Goal: Task Accomplishment & Management: Manage account settings

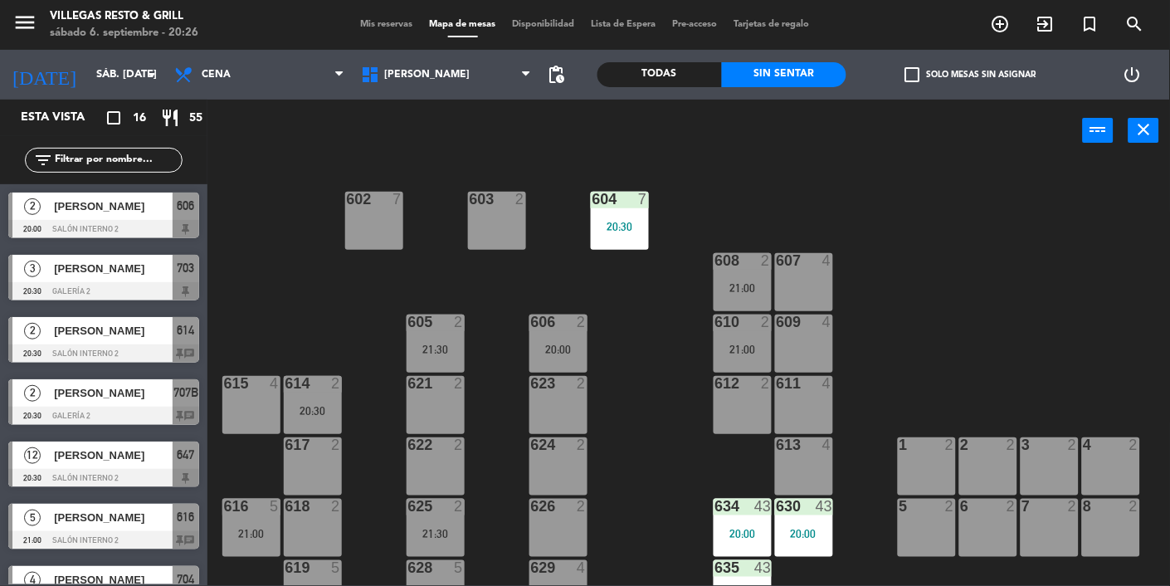
click at [740, 365] on div "610 2 21:00" at bounding box center [742, 343] width 58 height 58
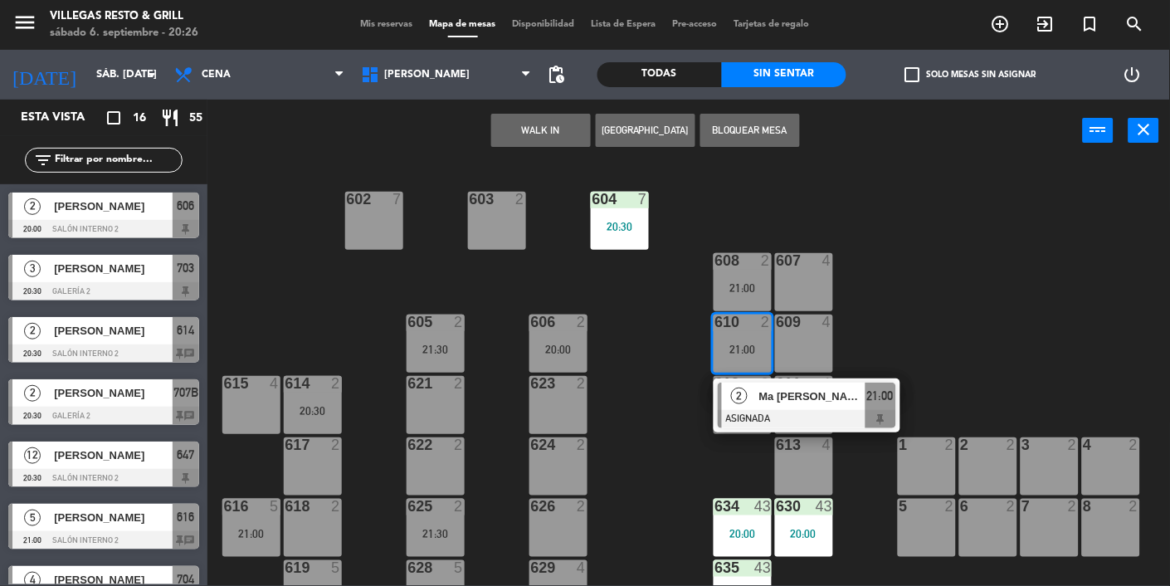
click at [847, 411] on div at bounding box center [807, 419] width 178 height 18
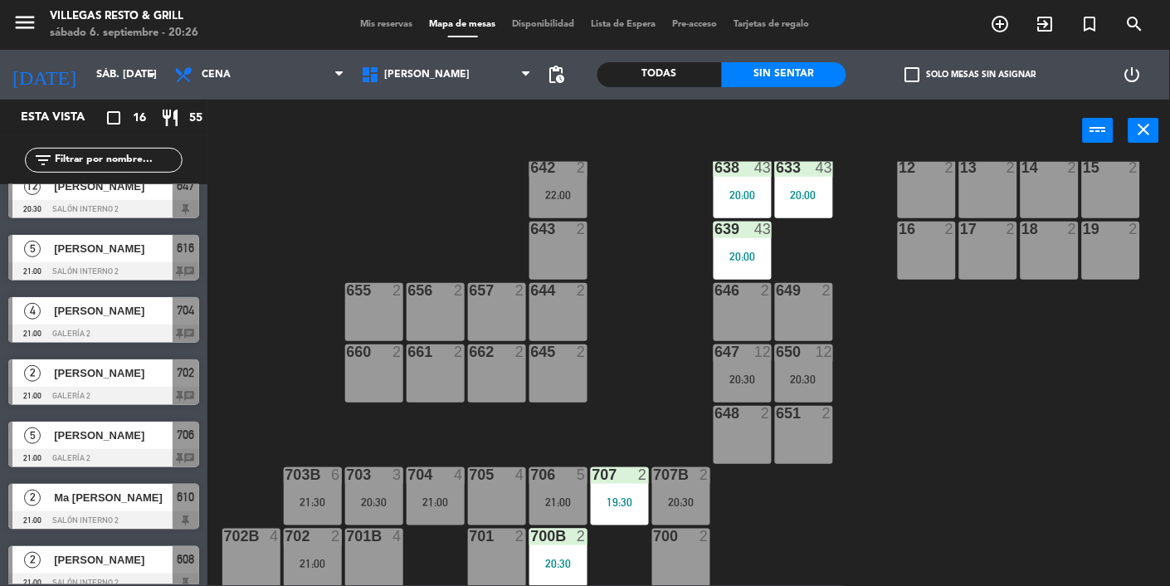
scroll to position [403, 0]
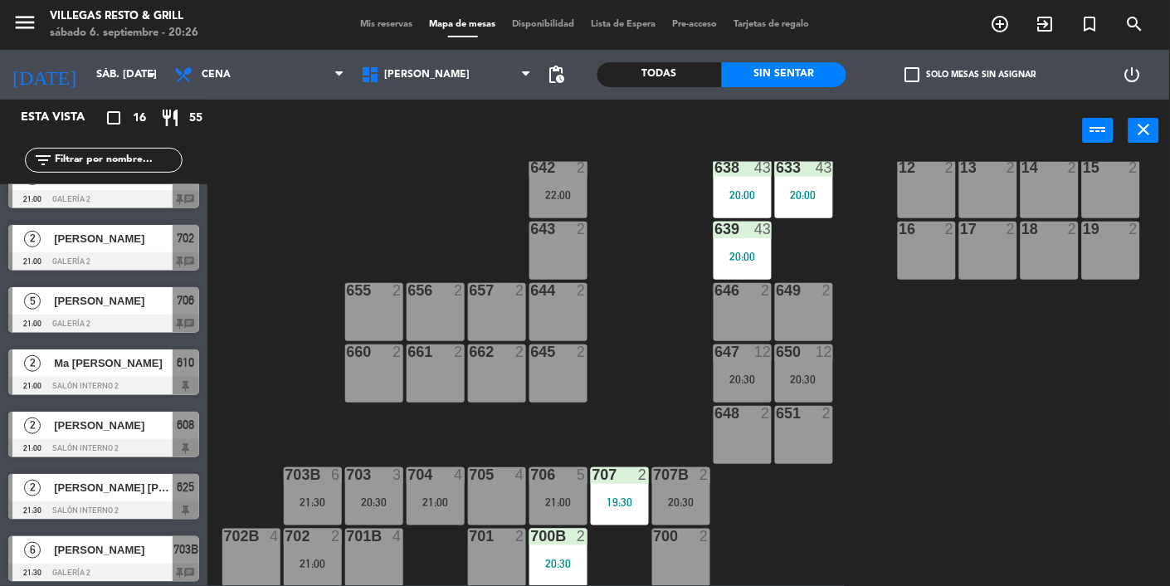
click at [170, 371] on span "Ma [PERSON_NAME]" at bounding box center [113, 362] width 119 height 17
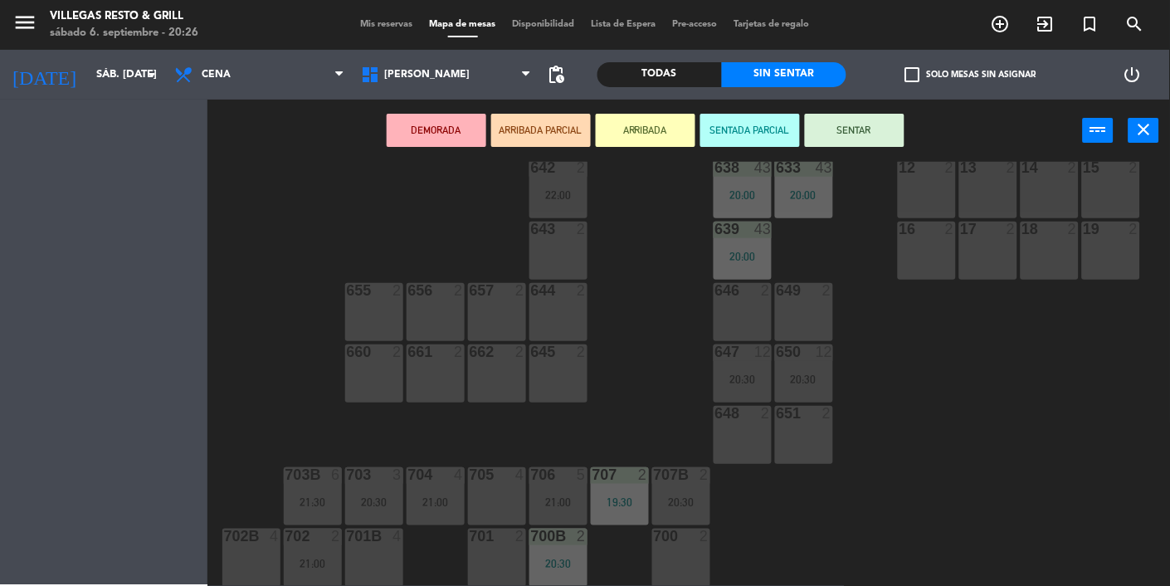
click at [493, 557] on div "701 2" at bounding box center [497, 557] width 58 height 58
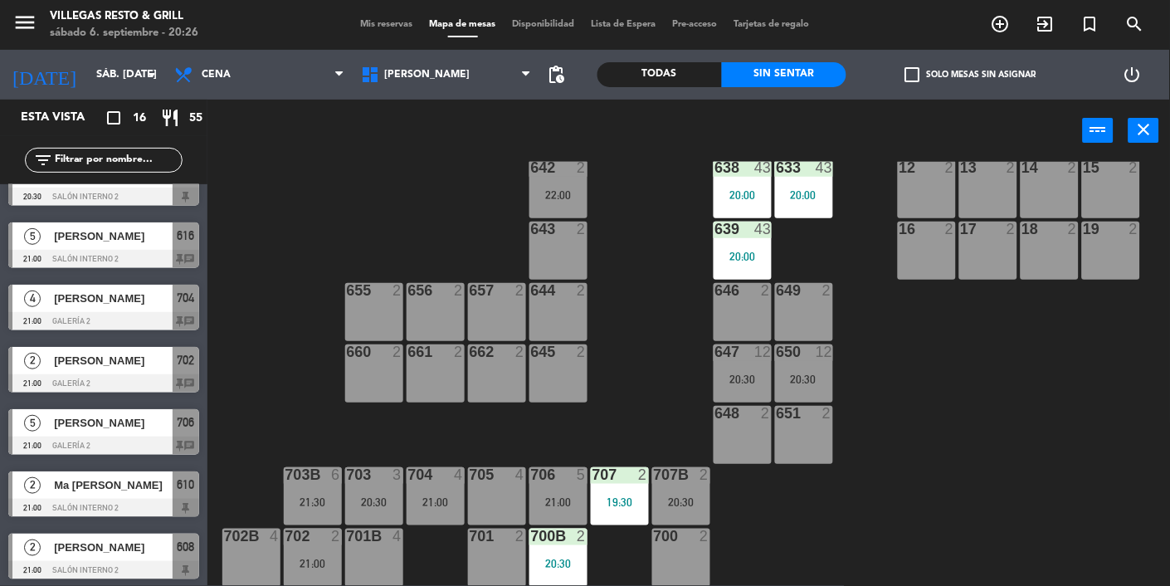
scroll to position [388, 0]
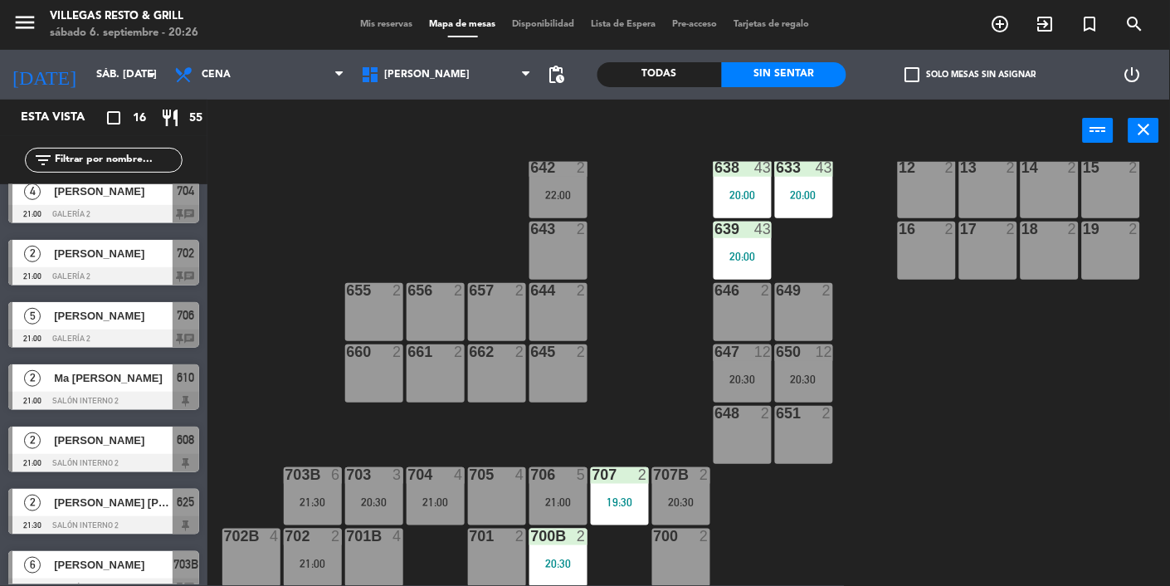
click at [175, 397] on div at bounding box center [103, 401] width 191 height 18
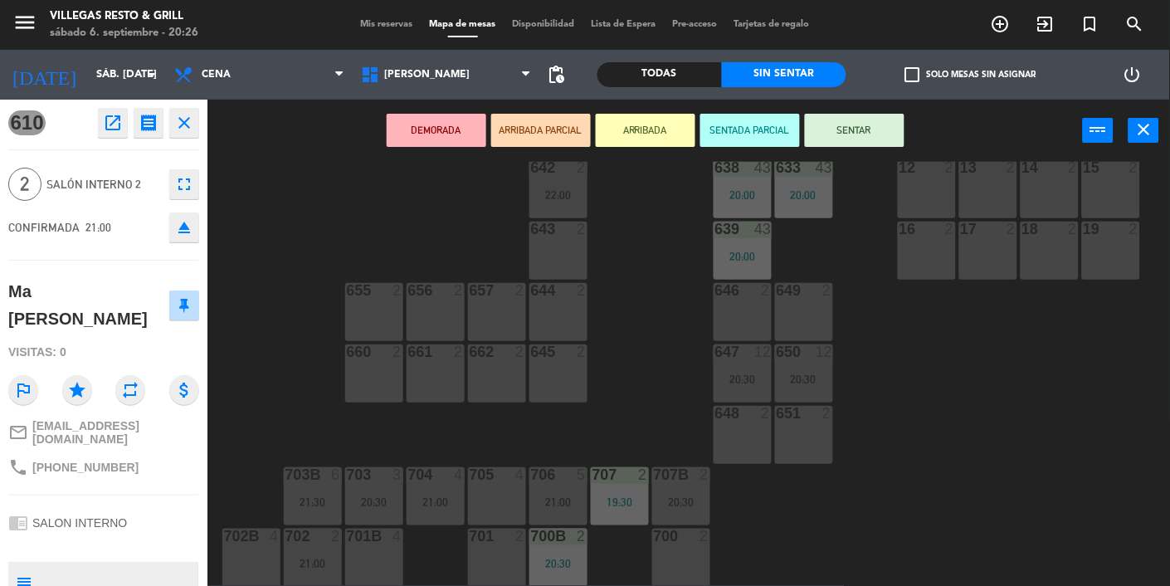
click at [494, 563] on div "701 2" at bounding box center [497, 557] width 58 height 58
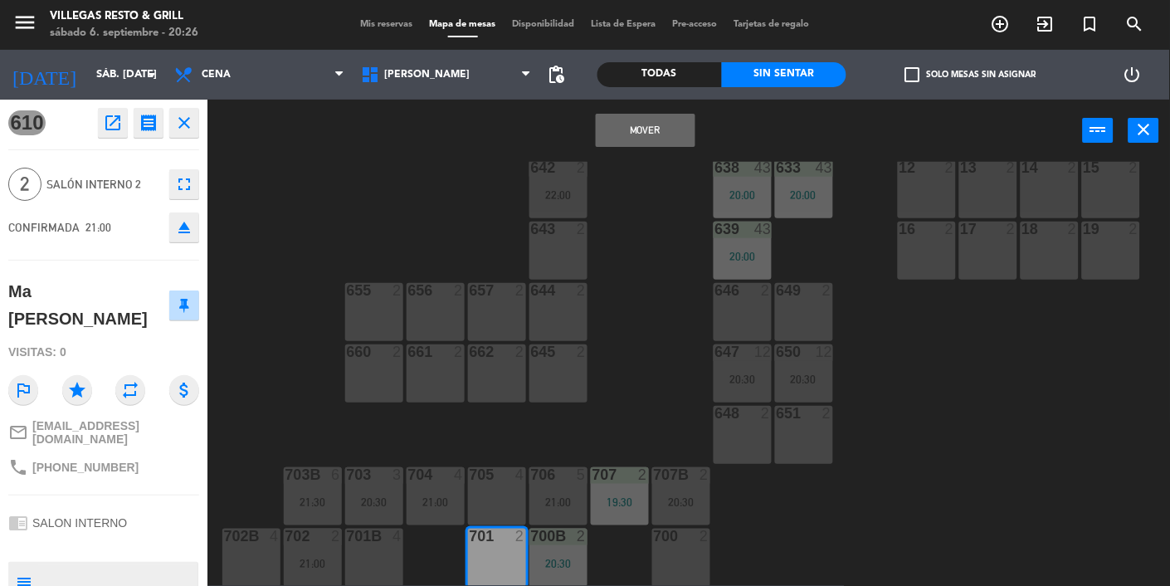
click at [647, 139] on button "Mover" at bounding box center [646, 130] width 100 height 33
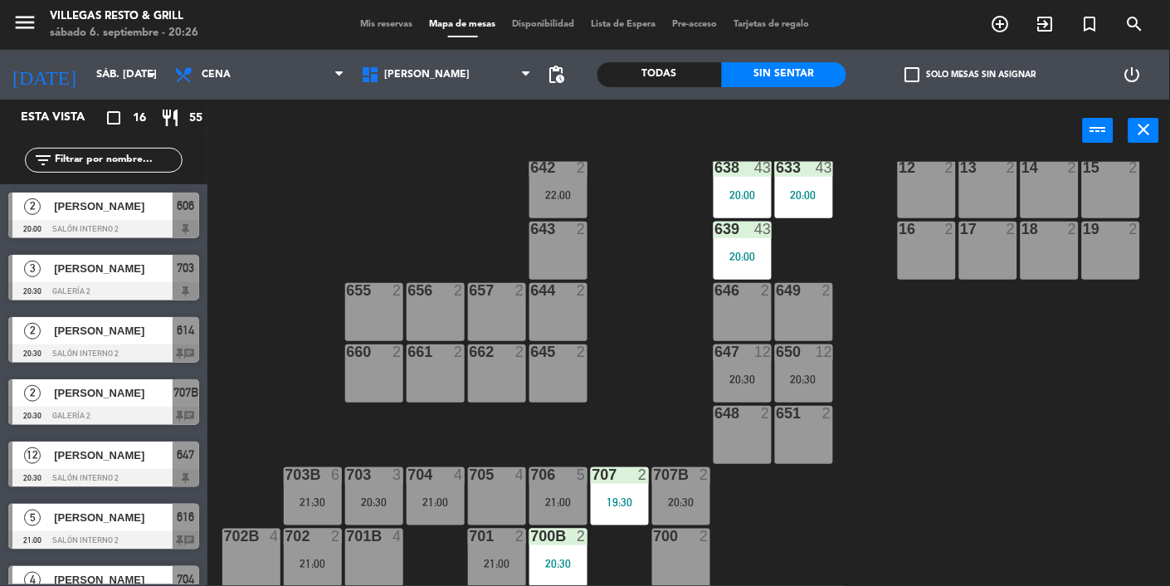
scroll to position [0, 0]
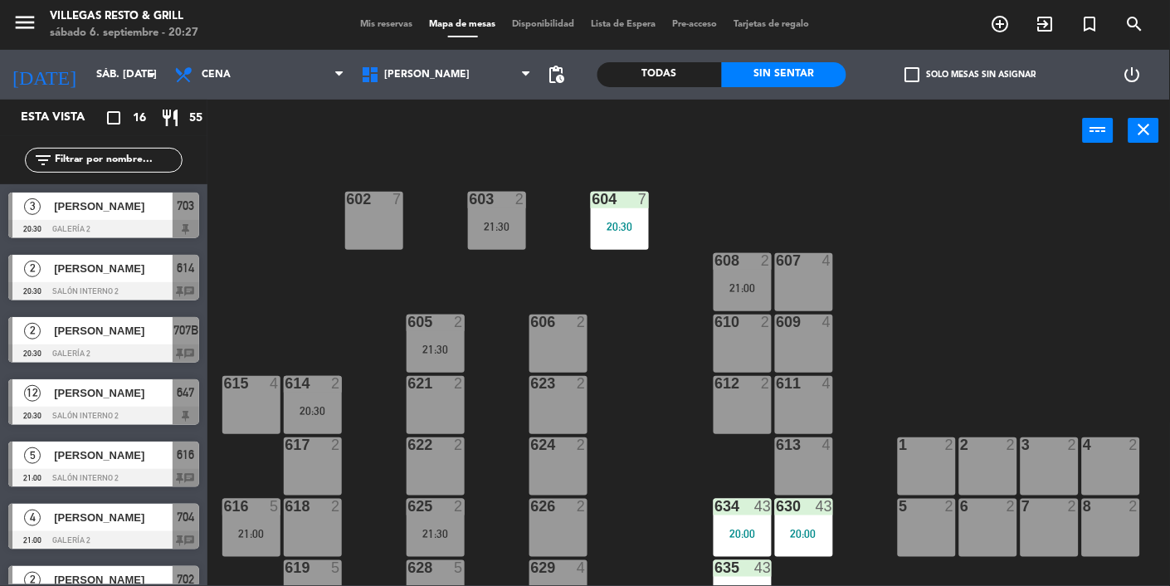
click at [94, 351] on div at bounding box center [103, 353] width 191 height 18
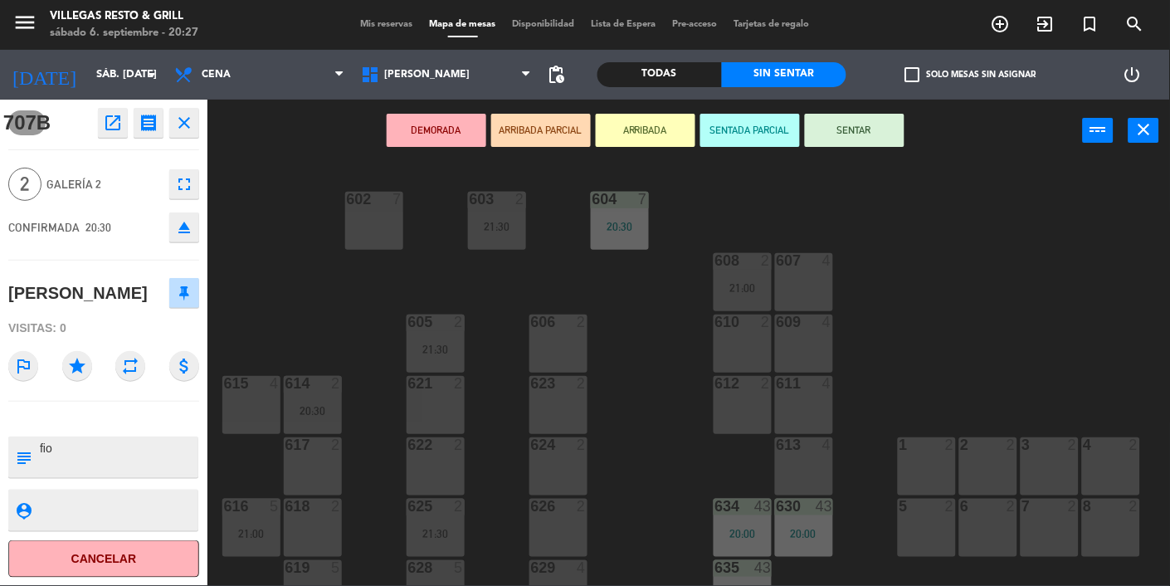
click at [325, 422] on div "614 2 20:30" at bounding box center [313, 405] width 58 height 58
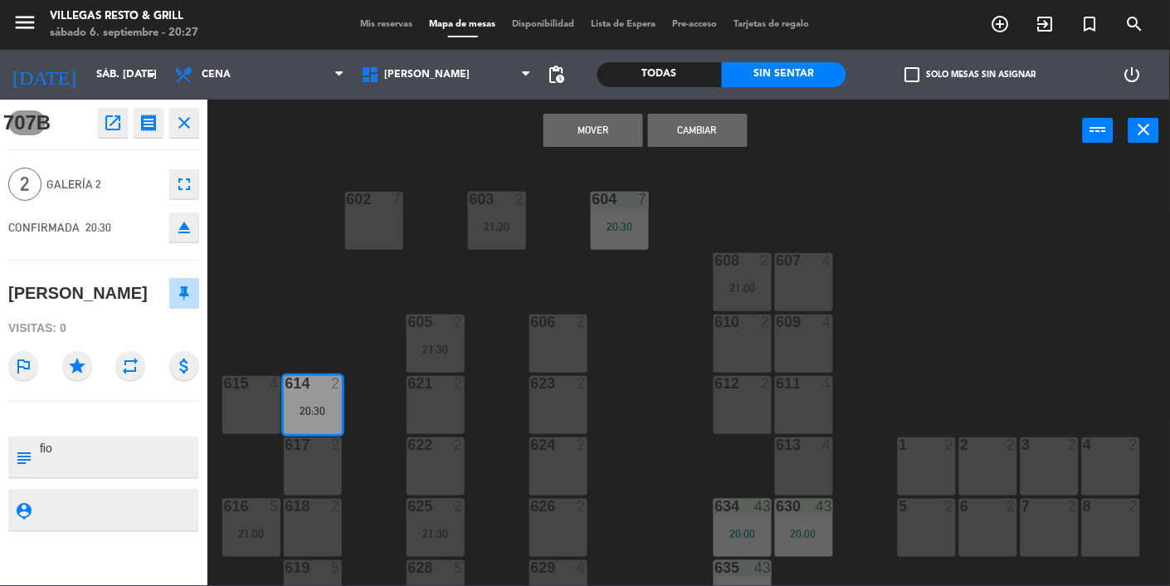
click at [708, 139] on button "Cambiar" at bounding box center [698, 130] width 100 height 33
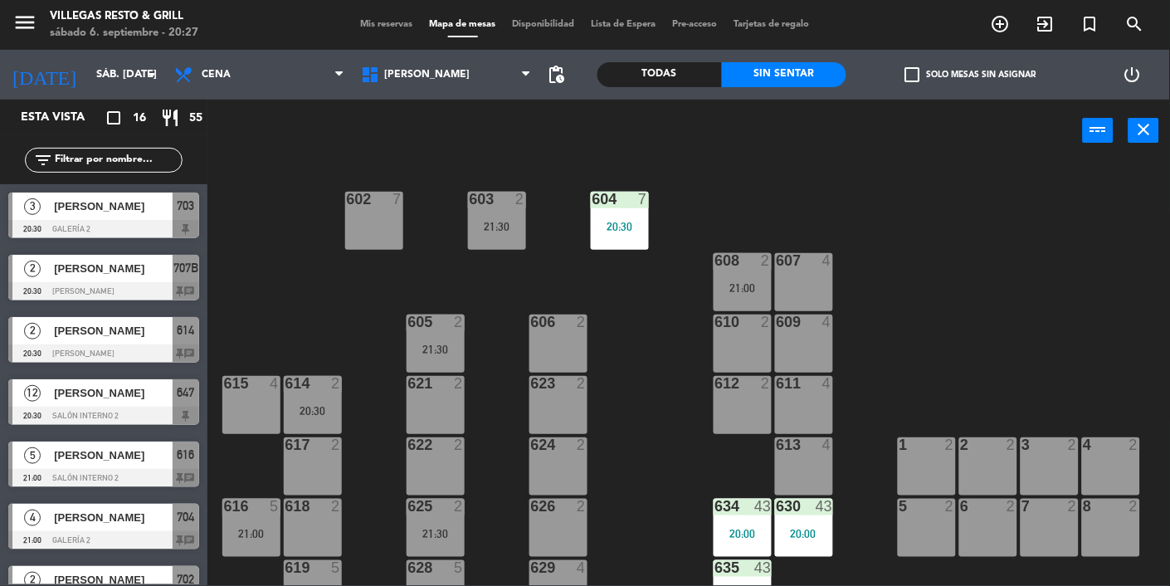
click at [314, 397] on div "614 2 20:30" at bounding box center [313, 405] width 58 height 58
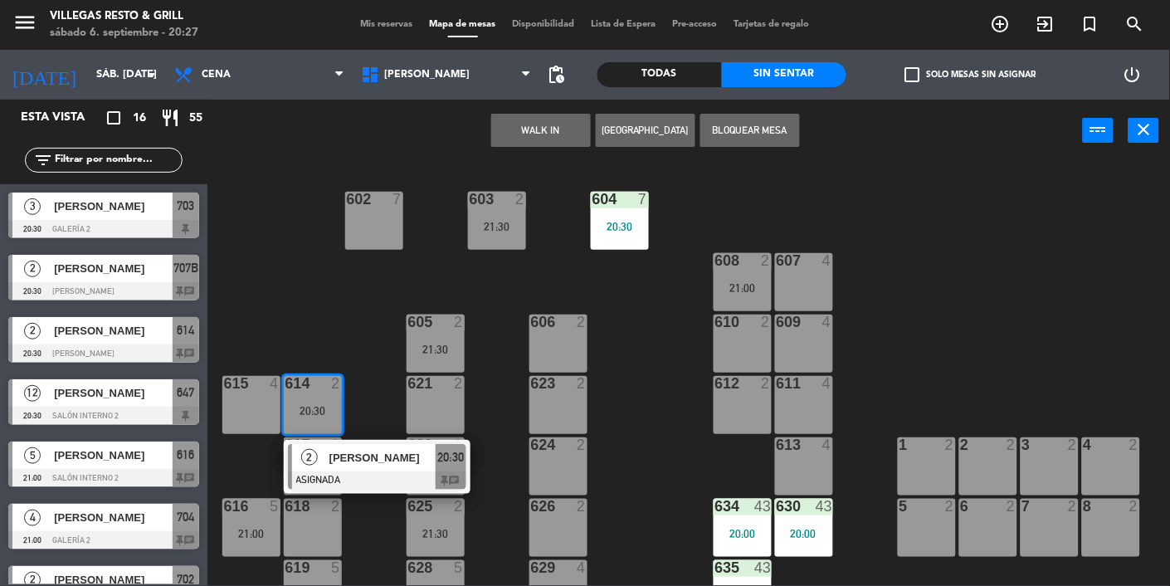
click at [328, 475] on div at bounding box center [377, 480] width 178 height 18
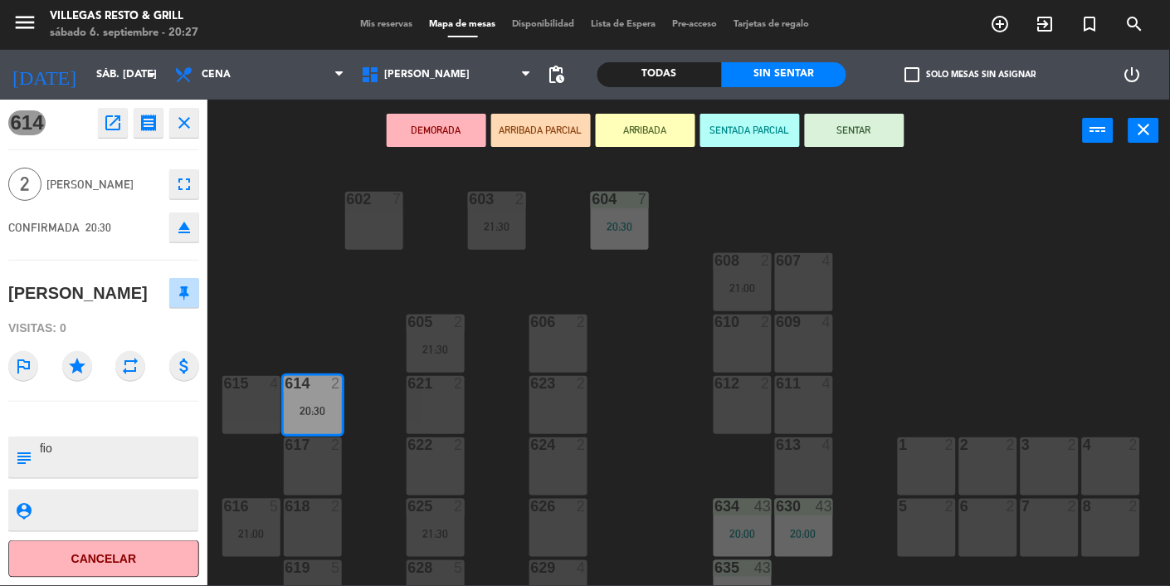
click at [844, 136] on button "SENTAR" at bounding box center [855, 130] width 100 height 33
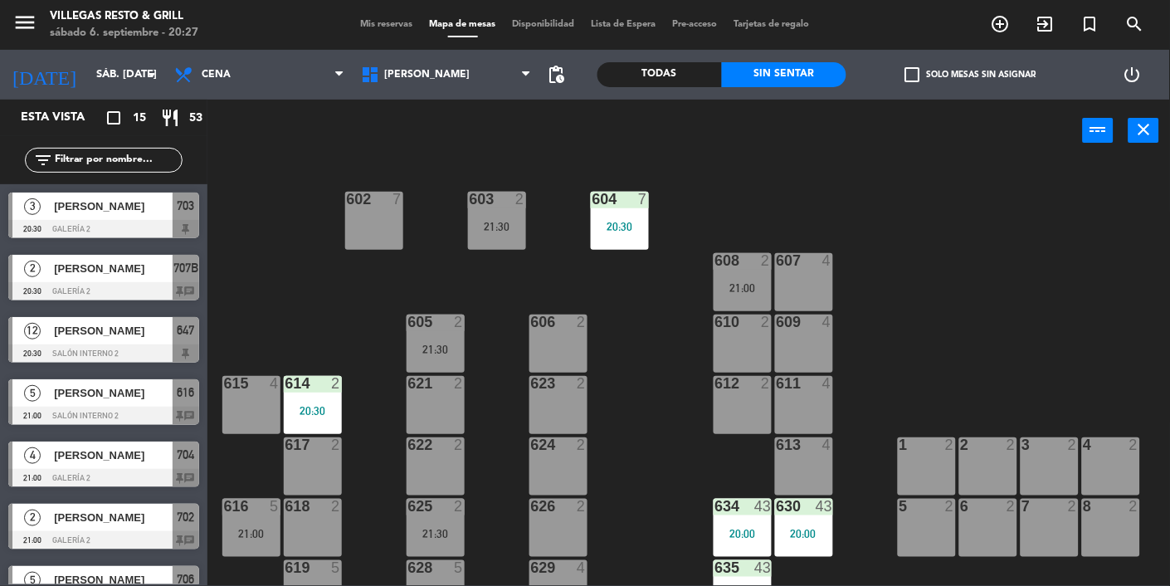
click at [148, 280] on div "[PERSON_NAME]" at bounding box center [112, 268] width 120 height 27
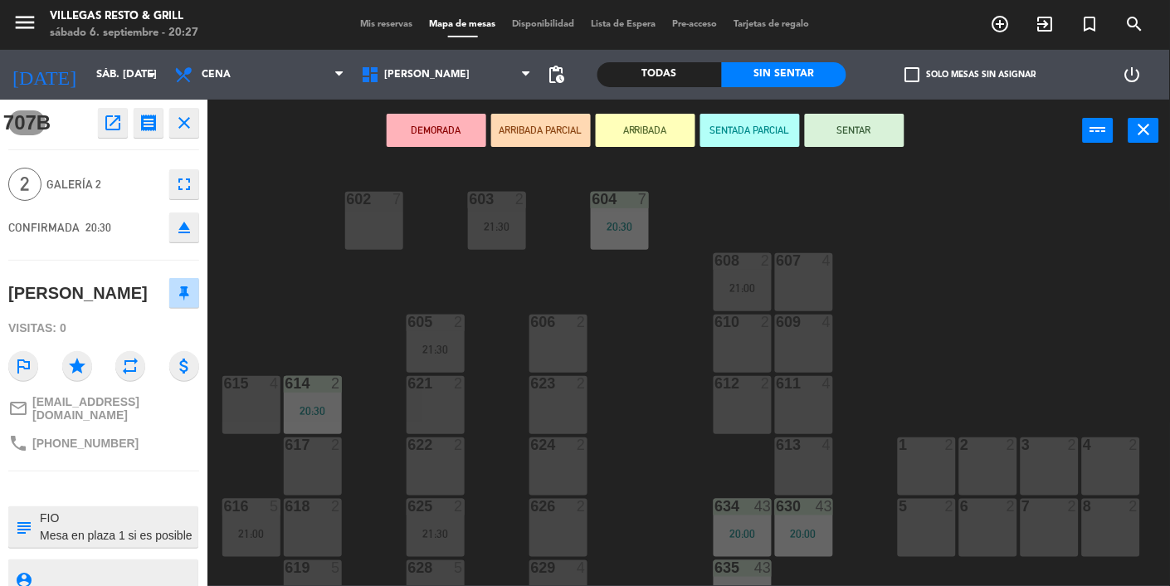
click at [667, 344] on div "602 7 603 2 21:30 604 7 20:30 608 2 21:00 607 4 605 2 21:30 606 2 610 2 609 4 6…" at bounding box center [694, 374] width 951 height 424
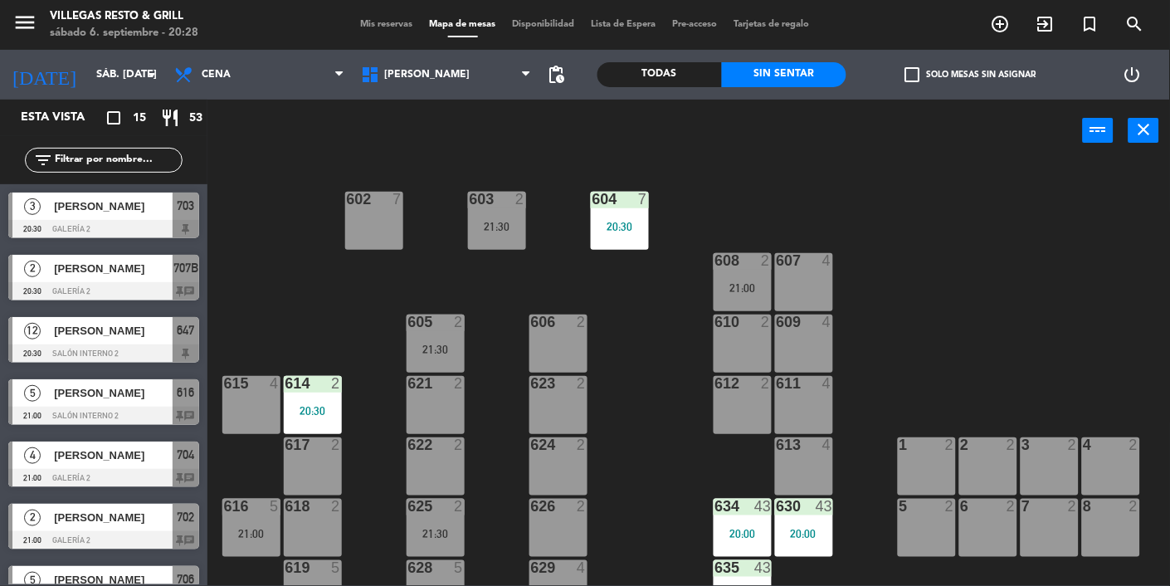
click at [106, 279] on div "[PERSON_NAME]" at bounding box center [112, 268] width 120 height 27
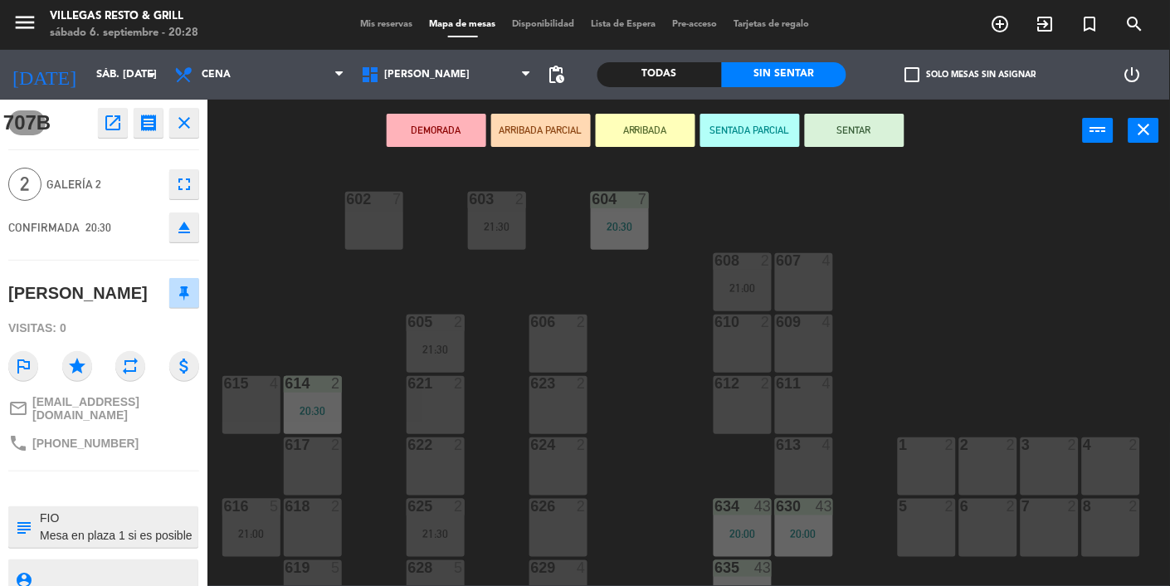
click at [561, 348] on div "606 2" at bounding box center [558, 343] width 58 height 58
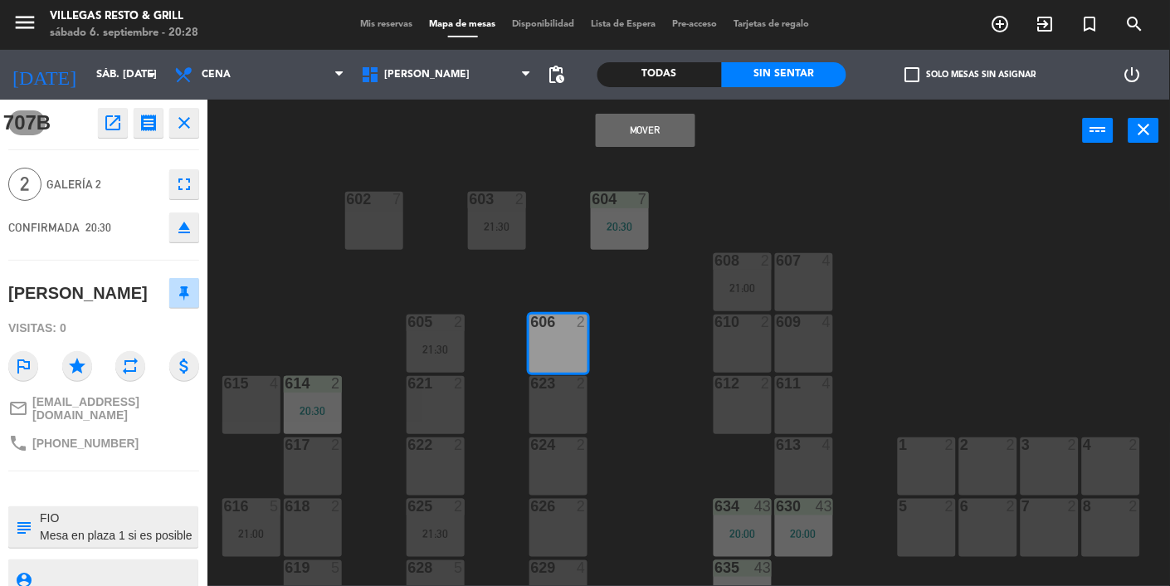
click at [548, 338] on div "606 2" at bounding box center [558, 343] width 58 height 58
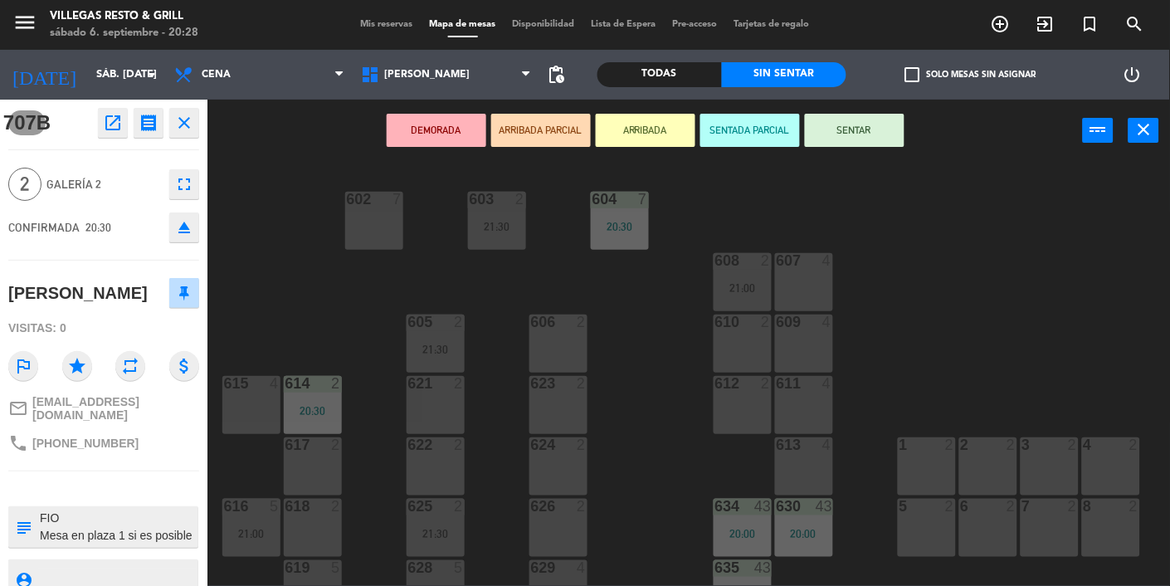
click at [567, 358] on div "606 2" at bounding box center [558, 343] width 58 height 58
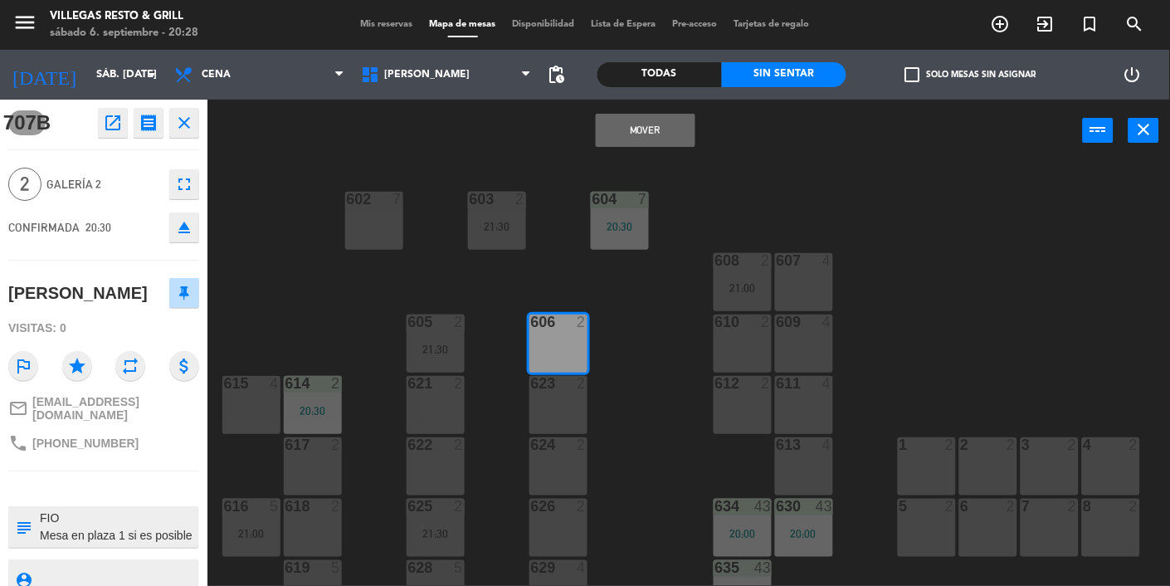
click at [632, 144] on button "Mover" at bounding box center [646, 130] width 100 height 33
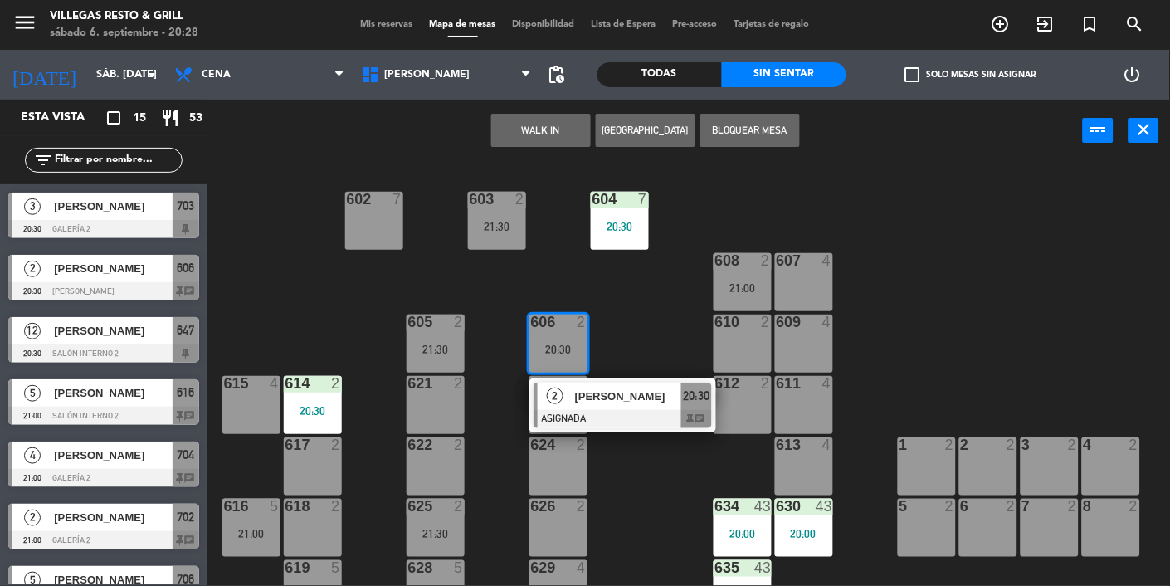
click at [640, 421] on div at bounding box center [622, 419] width 178 height 18
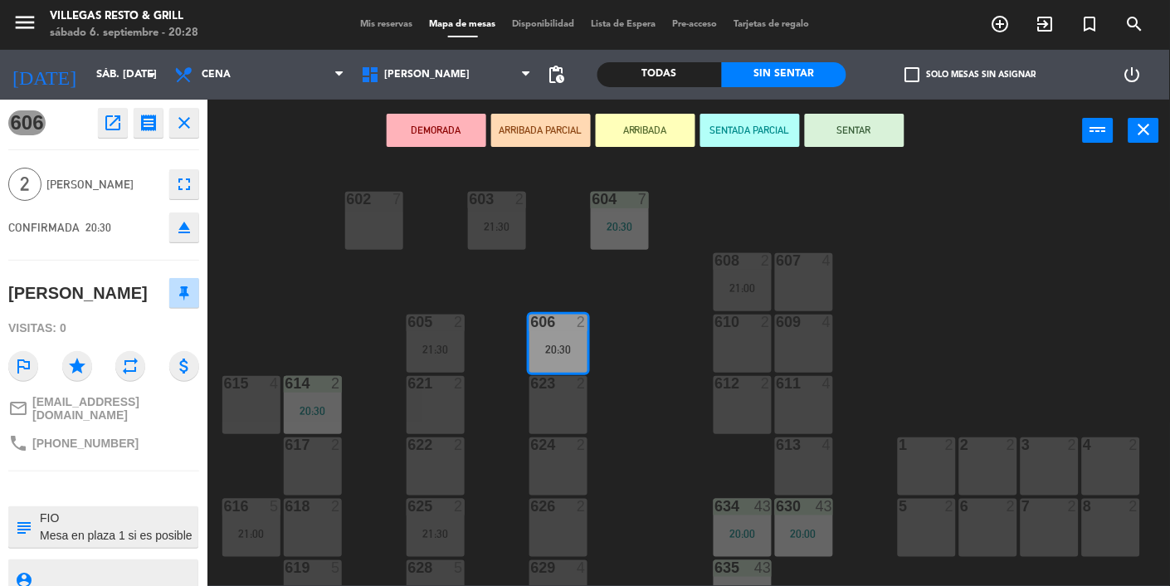
click at [873, 139] on button "SENTAR" at bounding box center [855, 130] width 100 height 33
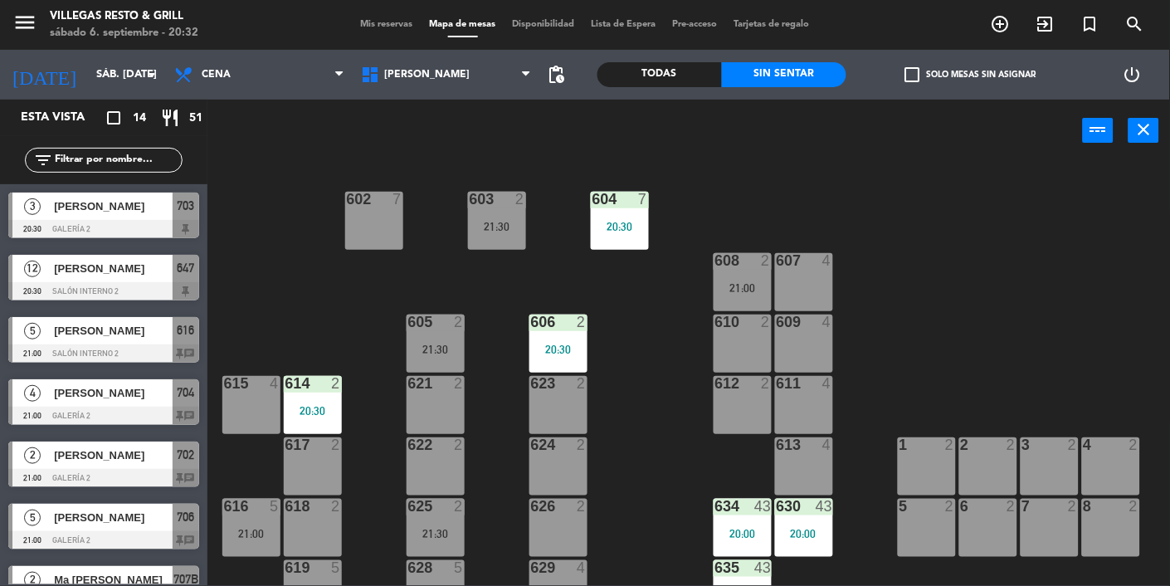
click at [125, 230] on div at bounding box center [103, 229] width 191 height 18
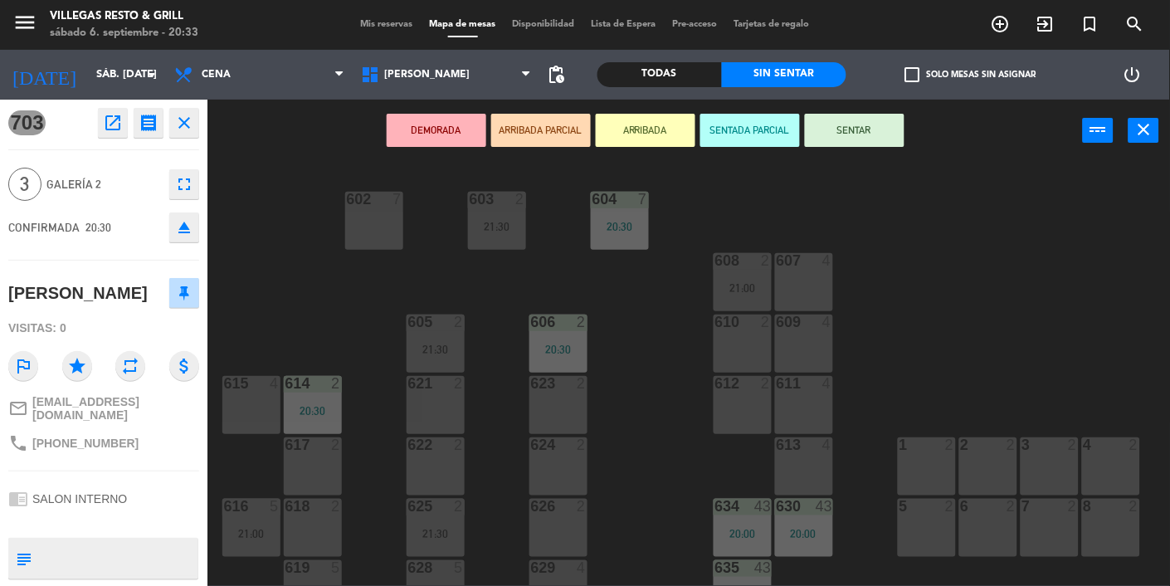
click at [547, 139] on button "ARRIBADA PARCIAL" at bounding box center [541, 130] width 100 height 33
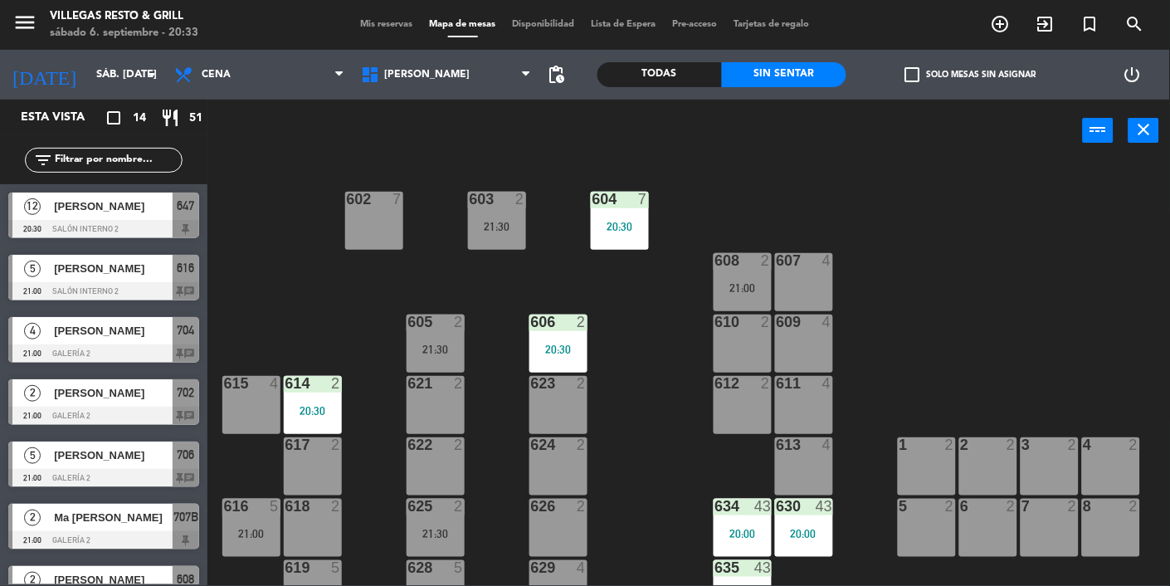
scroll to position [470, 0]
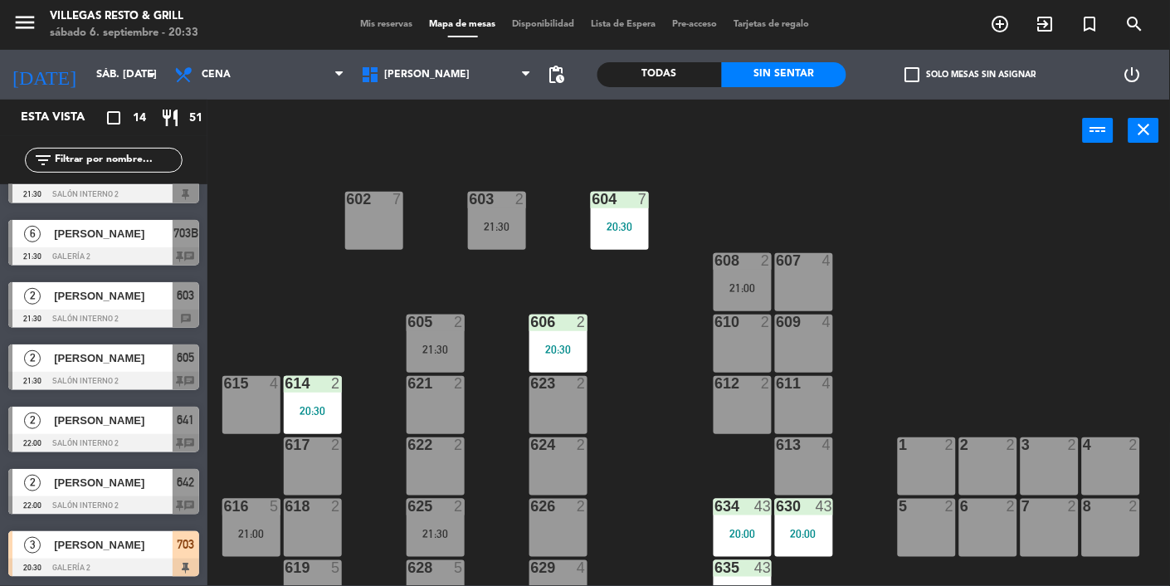
click at [86, 571] on div at bounding box center [103, 567] width 191 height 18
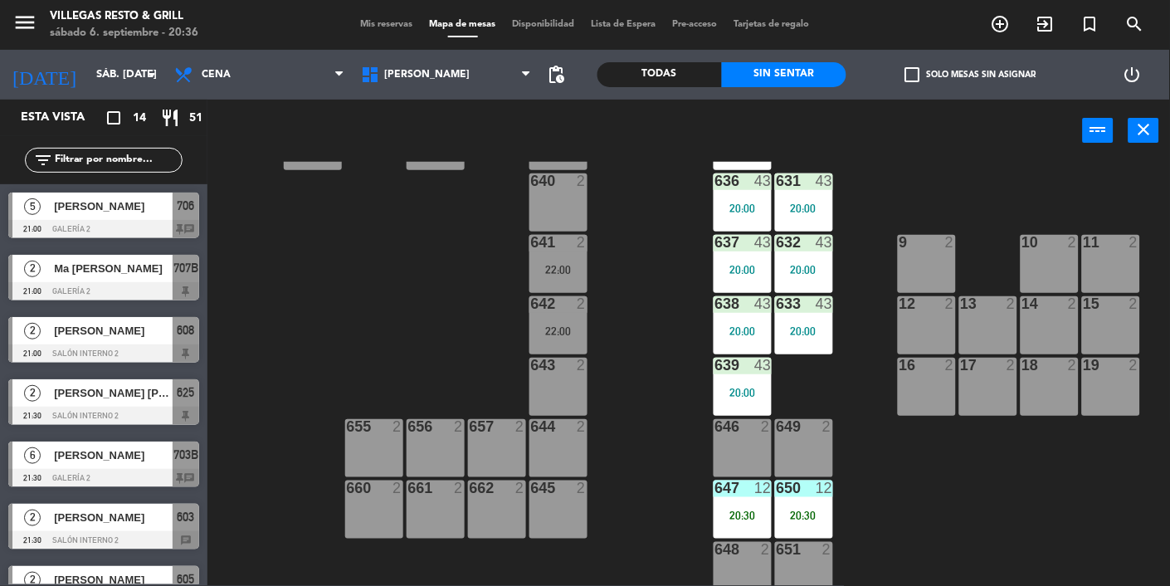
scroll to position [584, 0]
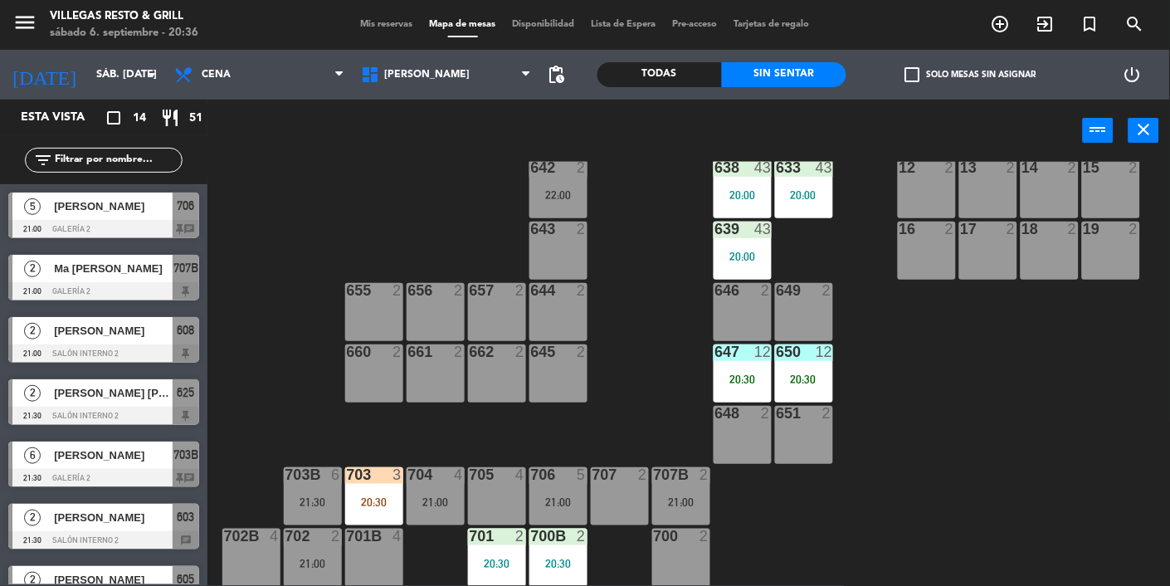
click at [505, 562] on div "20:30" at bounding box center [497, 563] width 58 height 12
click at [479, 555] on div "701 2 20:30" at bounding box center [497, 557] width 58 height 58
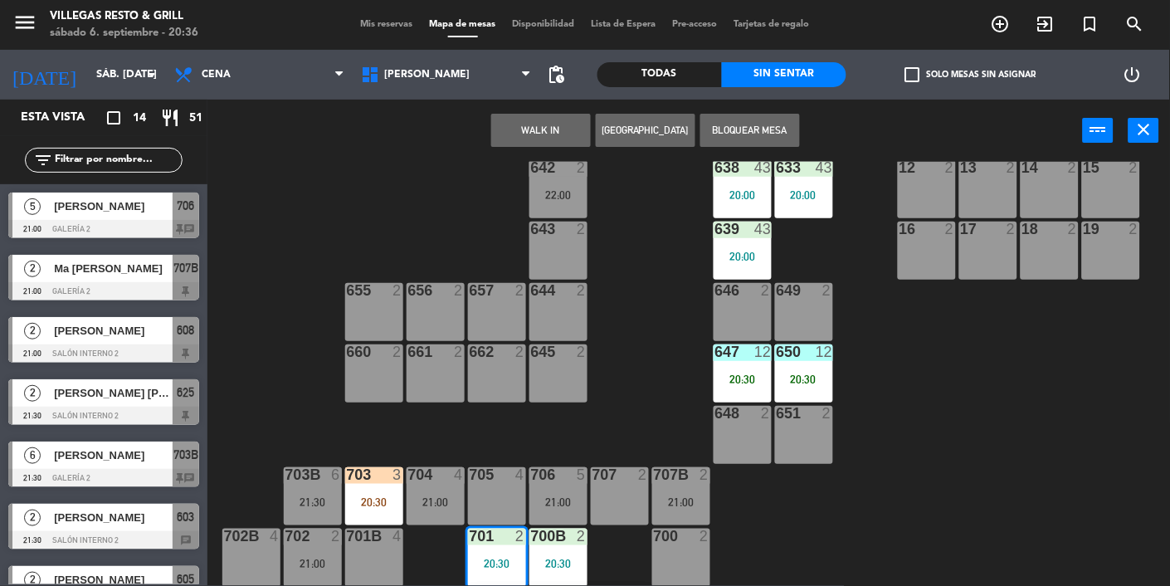
click at [487, 543] on div "701 2" at bounding box center [497, 536] width 58 height 17
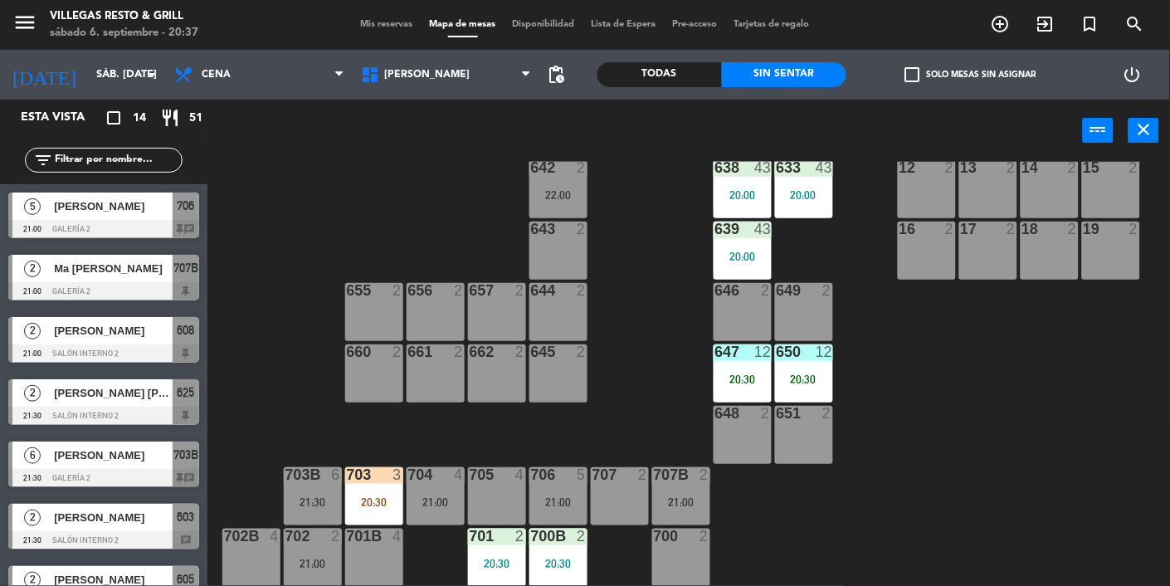
click at [512, 569] on div "701 2 20:30" at bounding box center [497, 557] width 58 height 58
click at [490, 557] on div "20:30" at bounding box center [497, 563] width 58 height 12
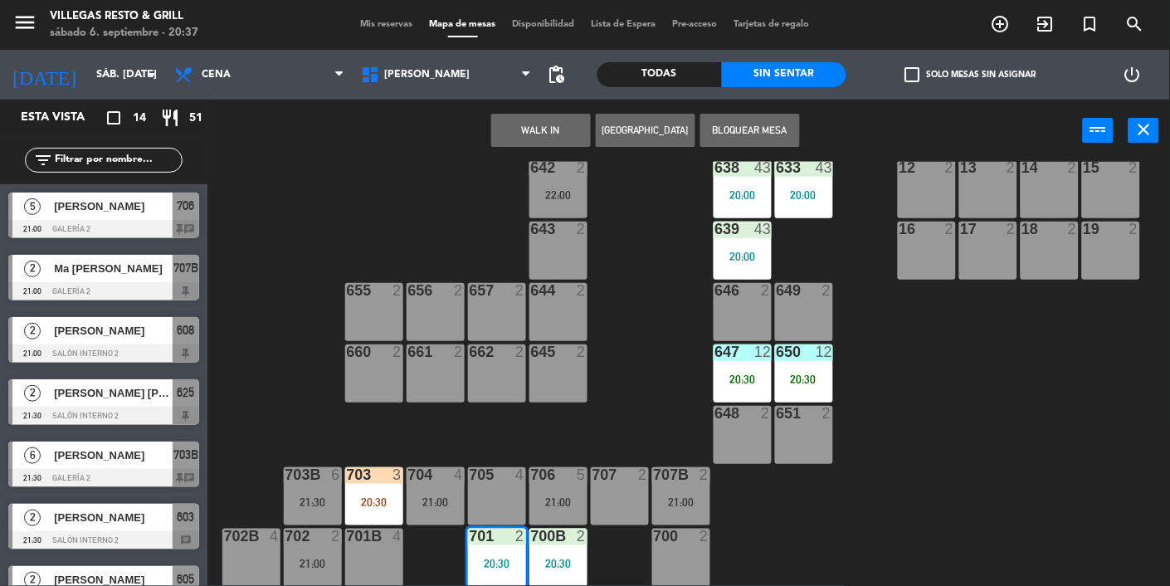
scroll to position [644, 0]
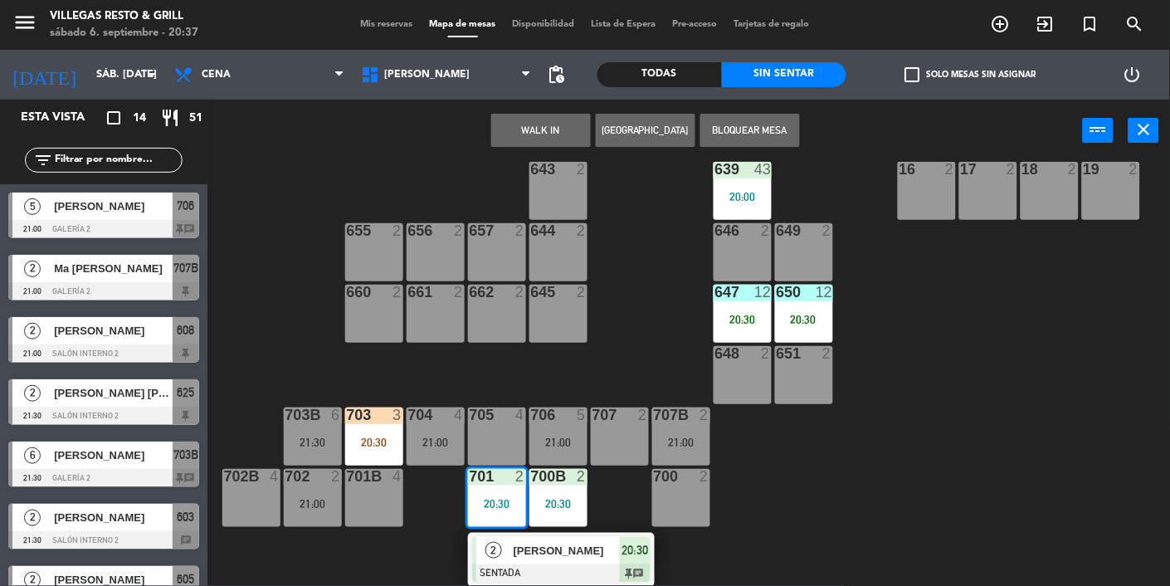
click at [603, 560] on div "[PERSON_NAME]" at bounding box center [566, 550] width 108 height 27
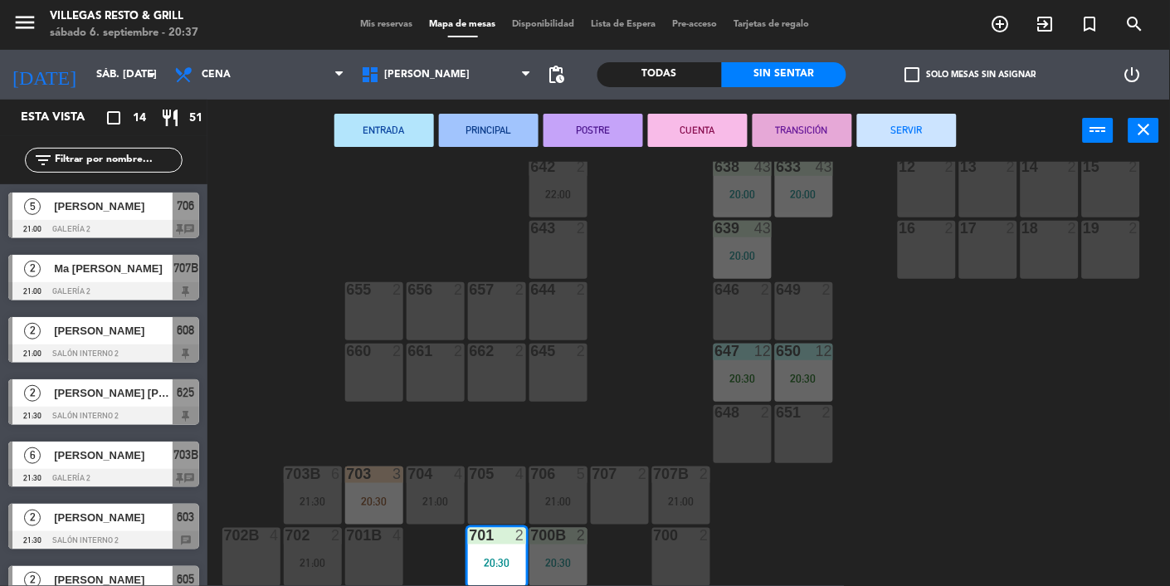
scroll to position [584, 0]
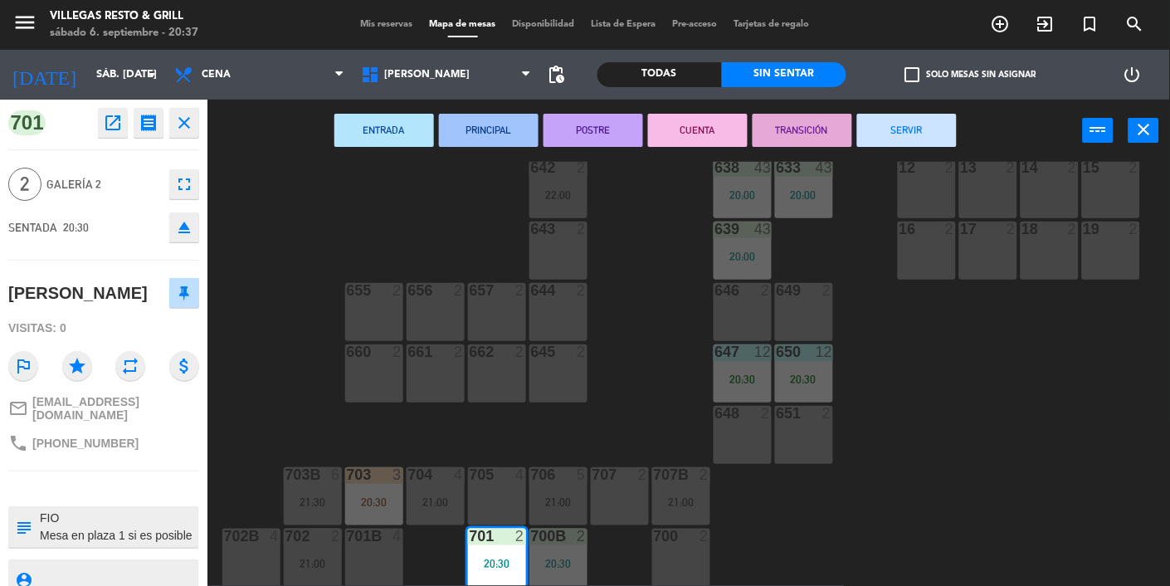
click at [651, 398] on div "602 7 603 2 21:30 604 7 20:30 608 2 21:00 607 4 605 2 21:30 606 2 610 2 609 4 6…" at bounding box center [694, 374] width 951 height 424
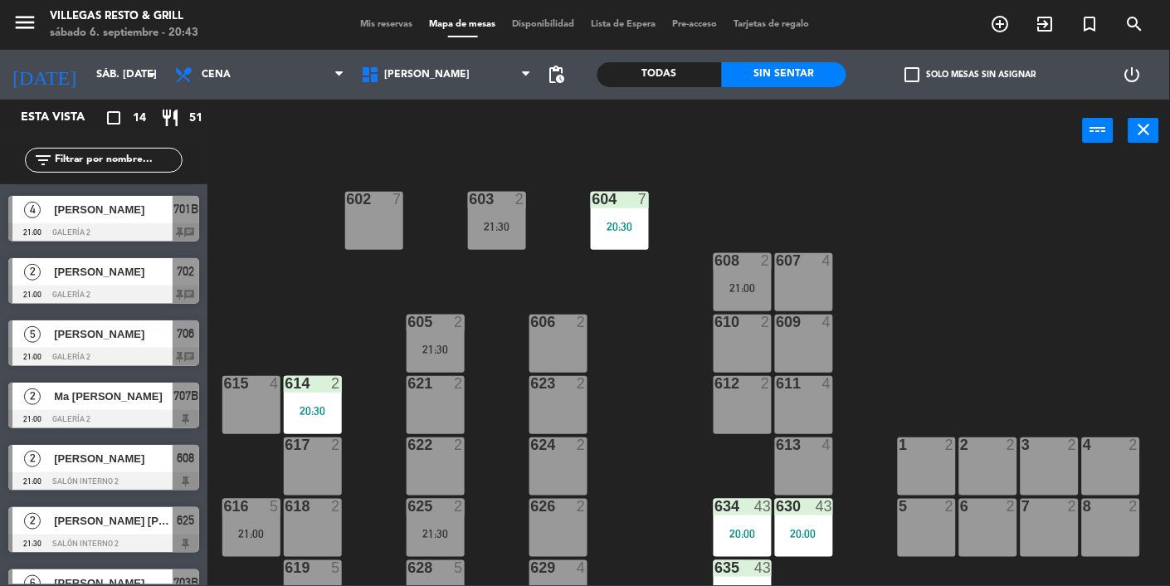
scroll to position [156, 0]
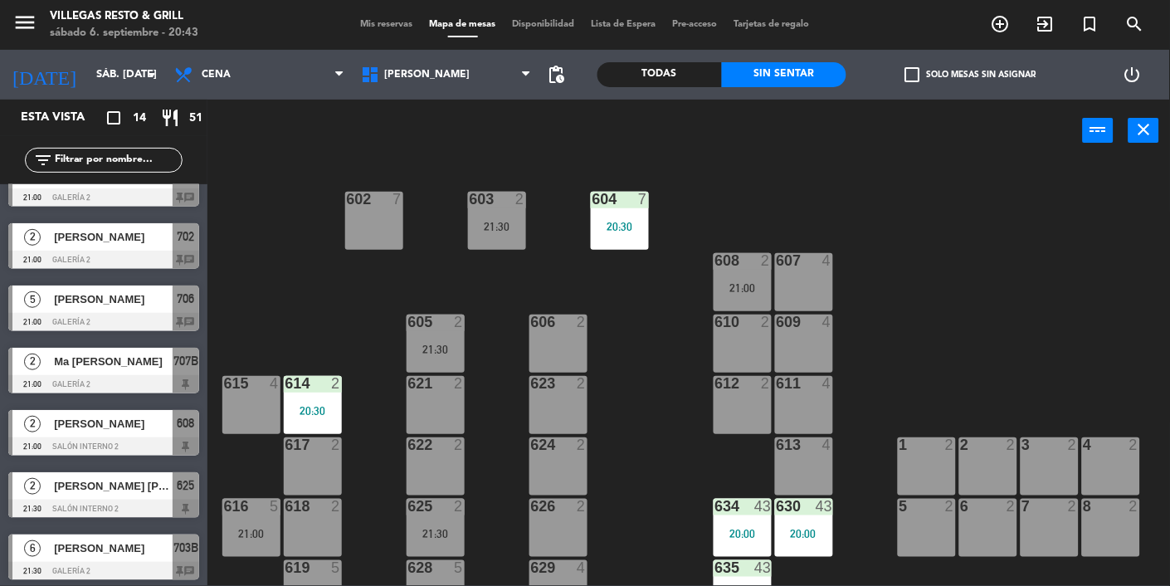
click at [149, 377] on div at bounding box center [103, 384] width 191 height 18
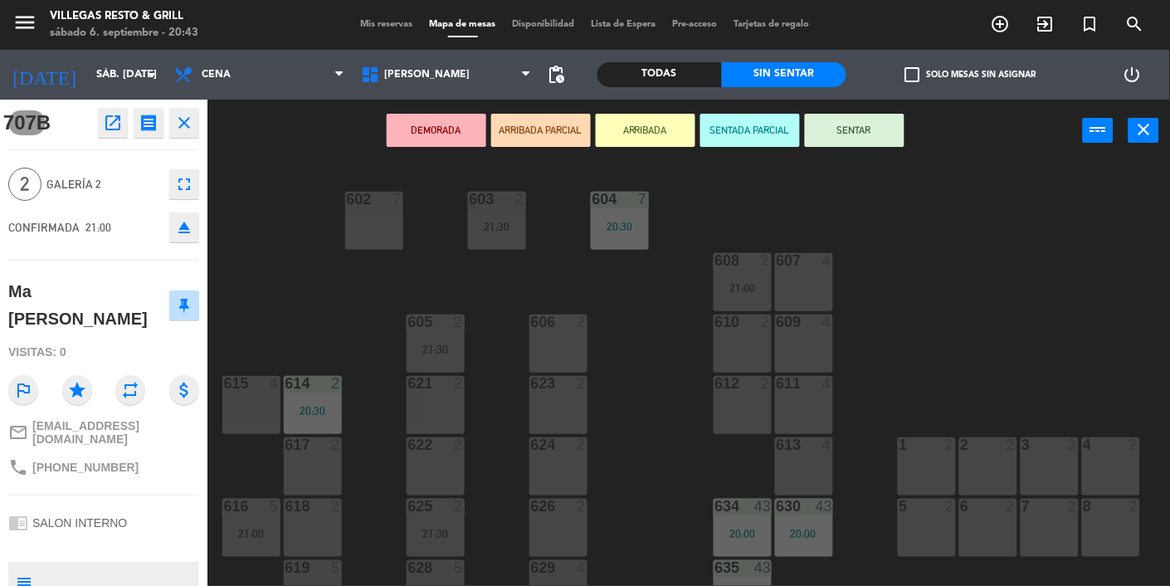
click at [748, 275] on div "608 2 21:00" at bounding box center [742, 282] width 58 height 58
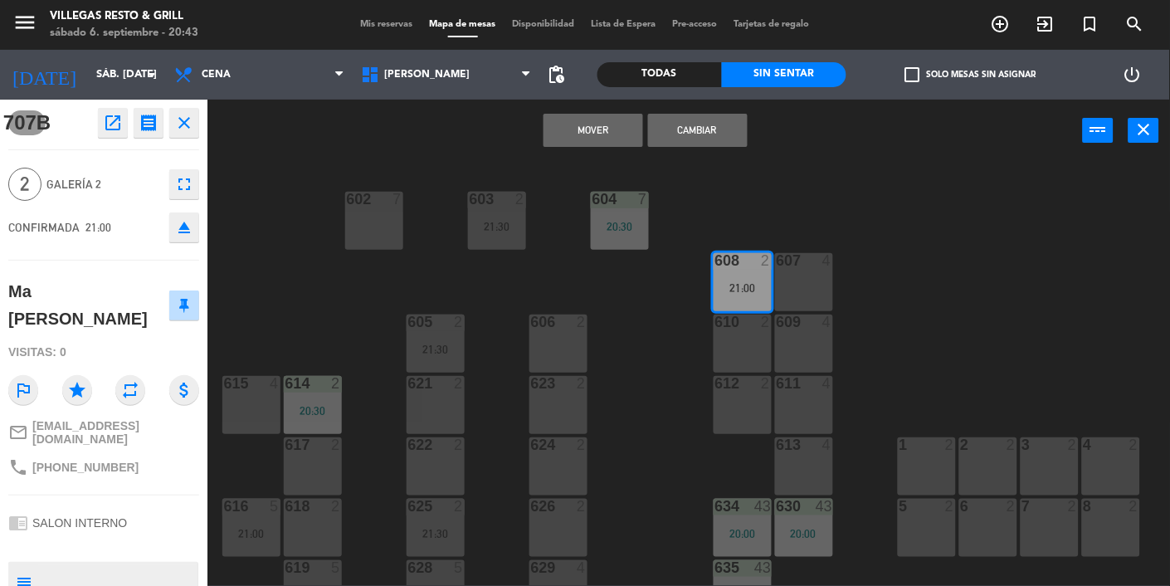
click at [708, 130] on button "Cambiar" at bounding box center [698, 130] width 100 height 33
click at [744, 298] on div "608 2 21:00" at bounding box center [742, 282] width 58 height 58
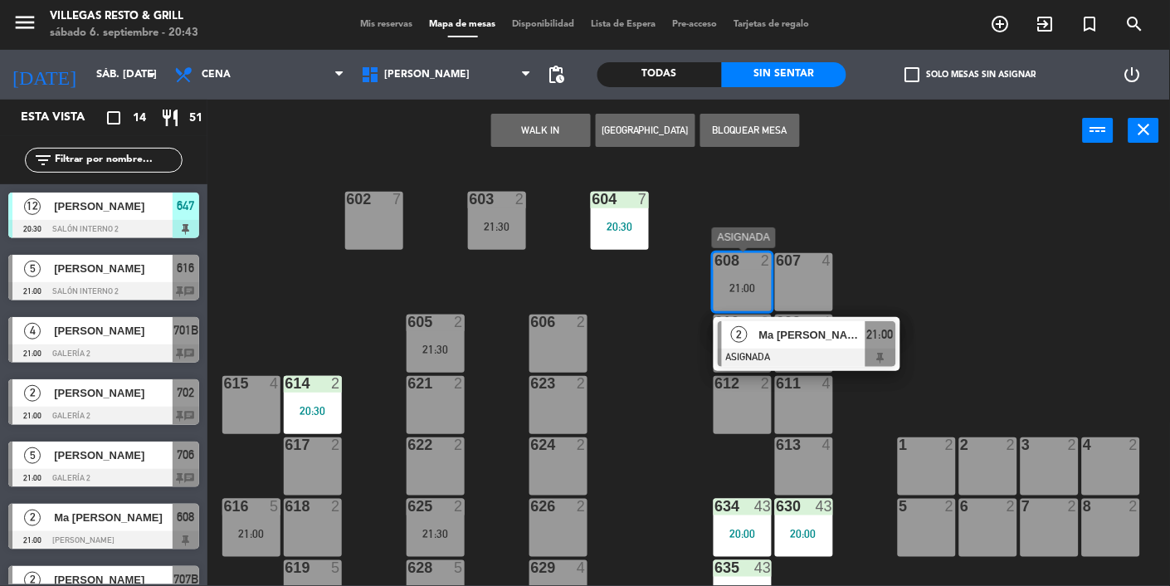
click at [742, 273] on div "608 2 21:00" at bounding box center [742, 282] width 58 height 58
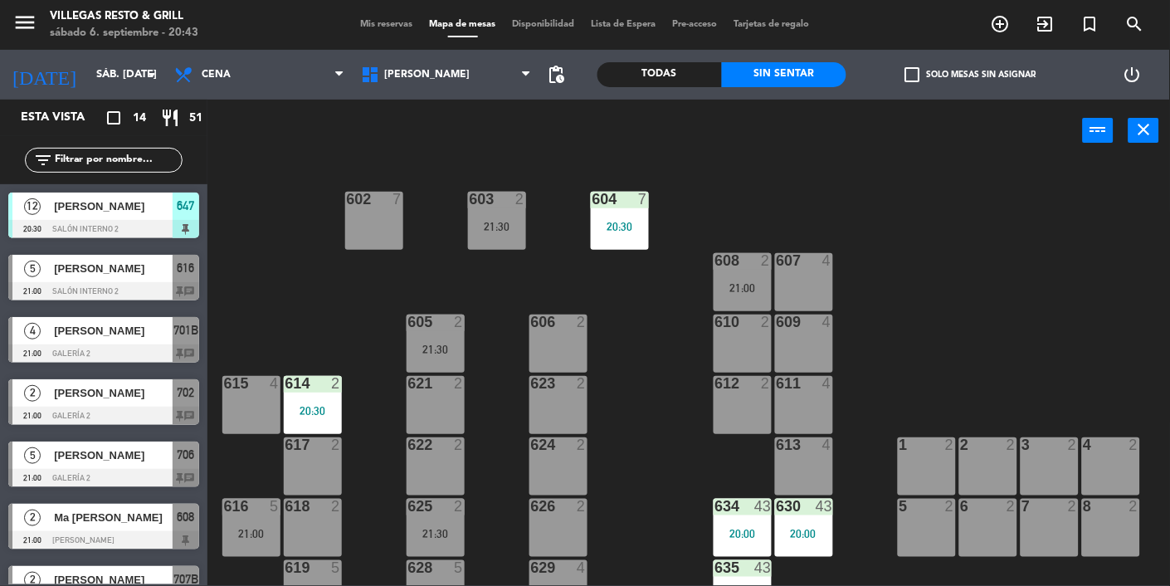
click at [740, 280] on div "608 2 21:00" at bounding box center [742, 282] width 58 height 58
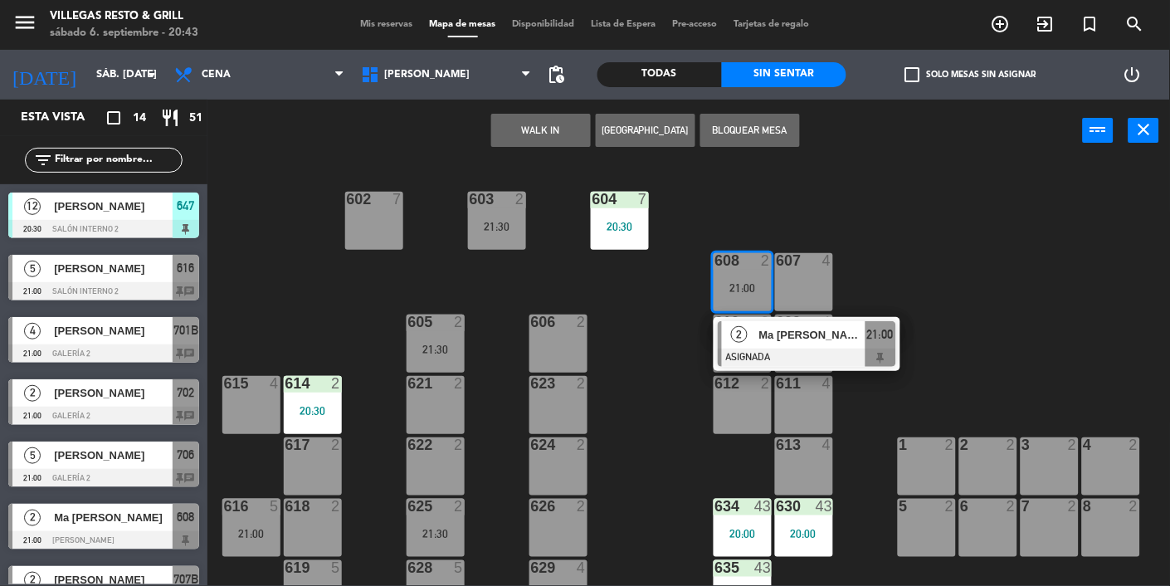
click at [824, 344] on div "Ma [PERSON_NAME]" at bounding box center [811, 334] width 108 height 27
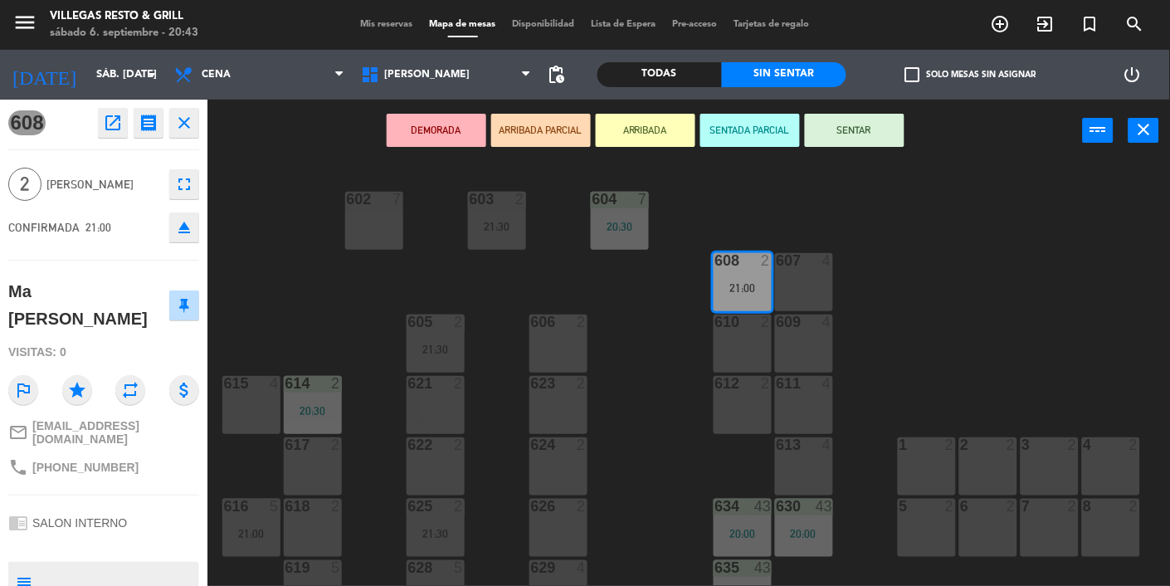
click at [873, 139] on button "SENTAR" at bounding box center [855, 130] width 100 height 33
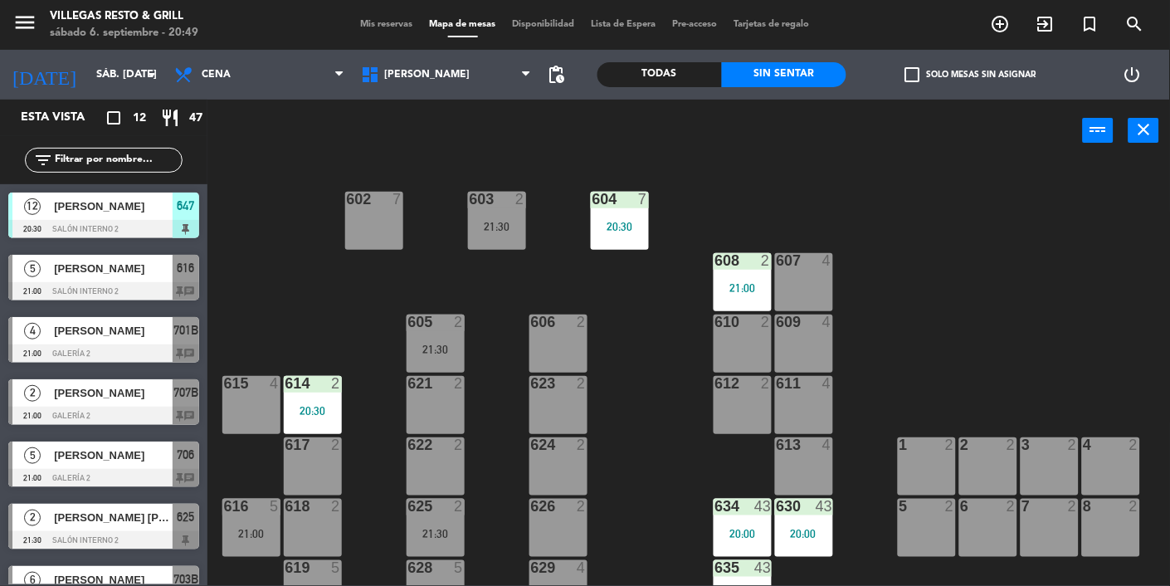
scroll to position [584, 0]
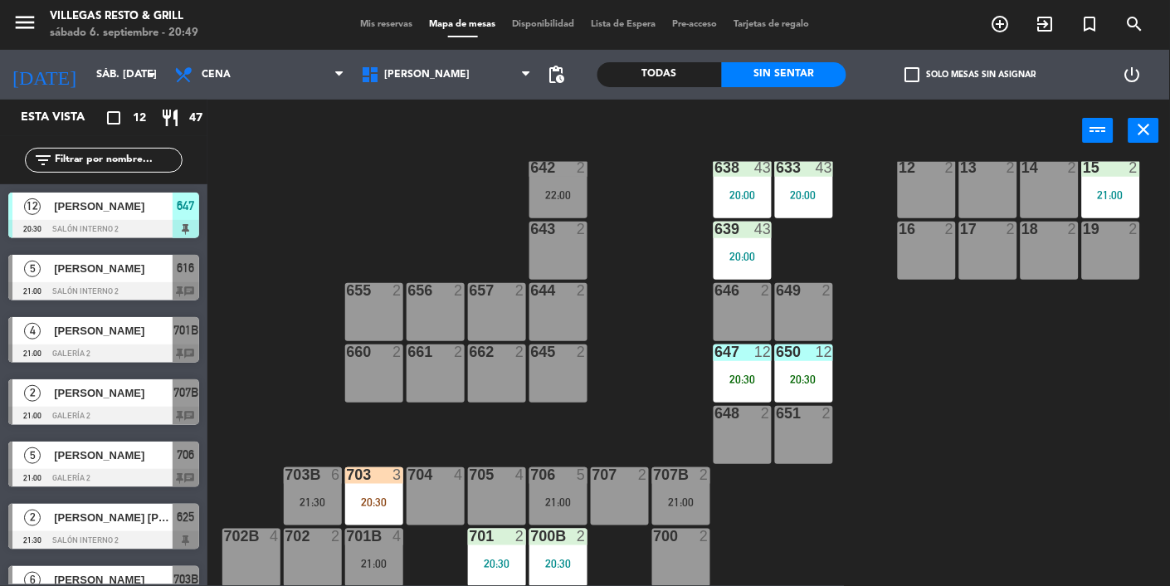
click at [380, 511] on div "703 3 20:30" at bounding box center [374, 496] width 58 height 58
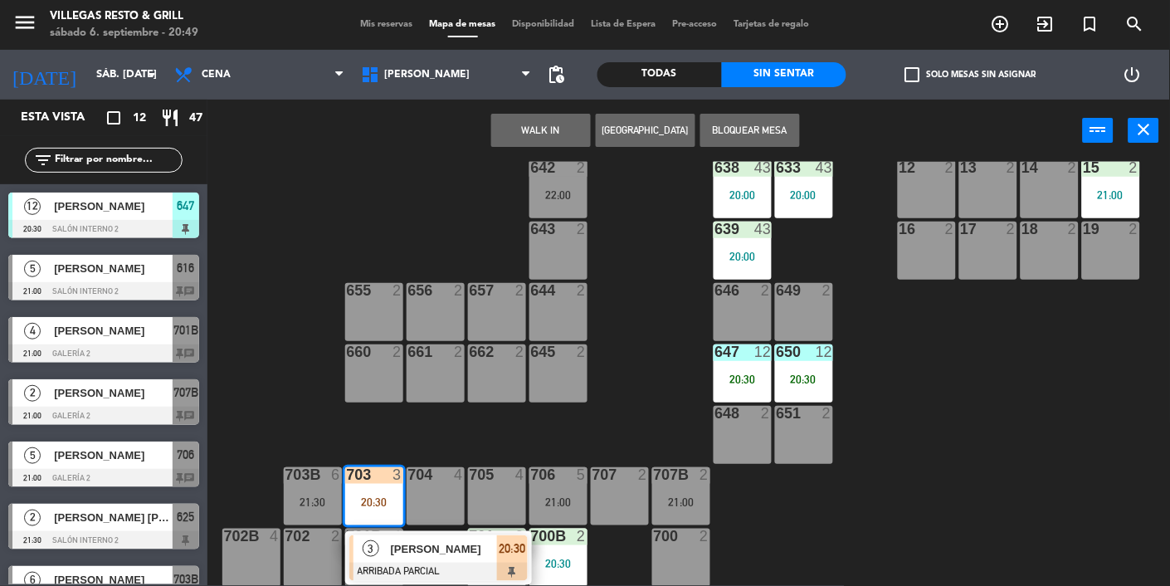
click at [445, 556] on span "[PERSON_NAME]" at bounding box center [444, 548] width 106 height 17
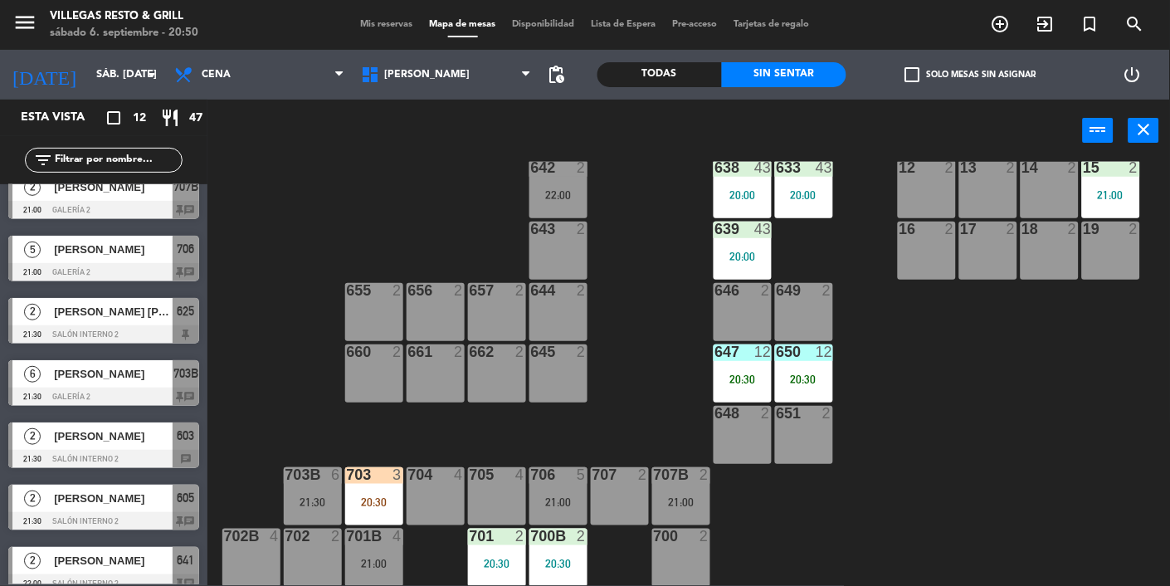
click at [395, 508] on div "703 3 20:30" at bounding box center [374, 496] width 58 height 58
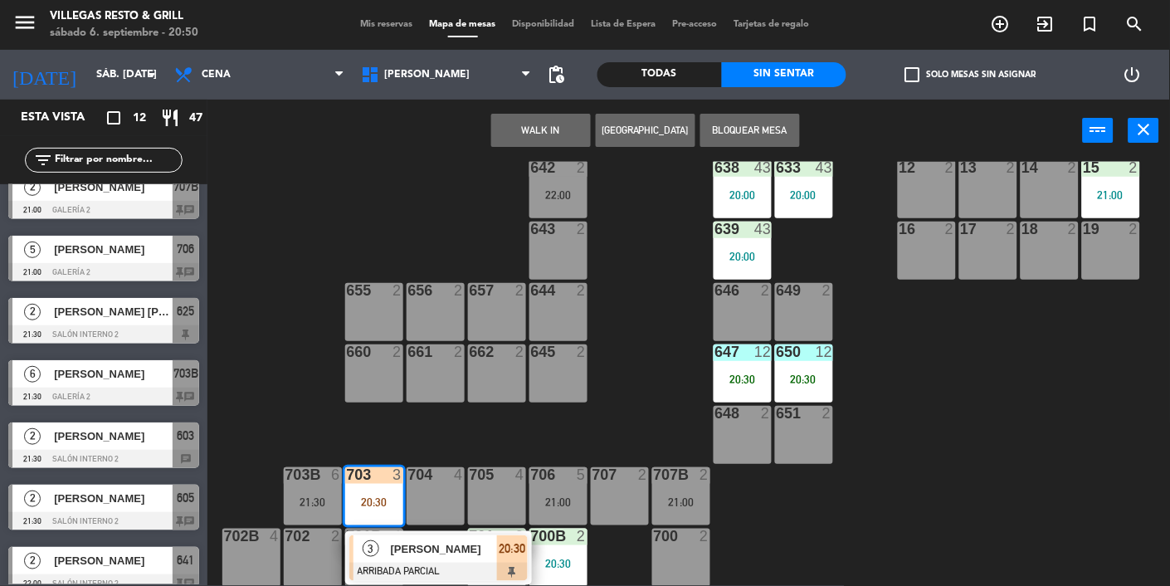
click at [421, 564] on div at bounding box center [438, 571] width 178 height 18
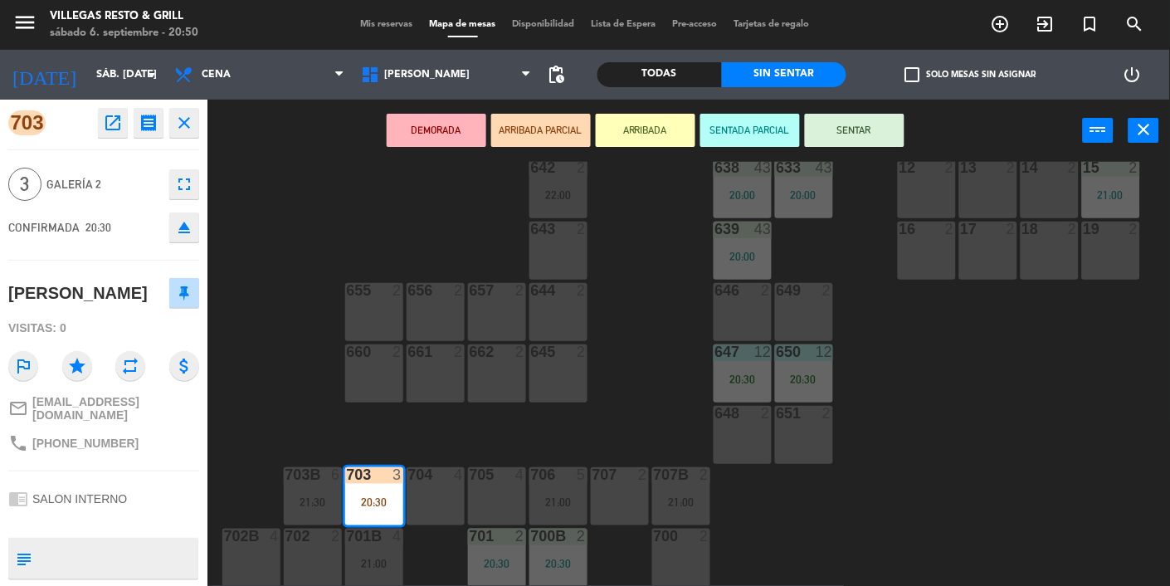
click at [859, 138] on button "SENTAR" at bounding box center [855, 130] width 100 height 33
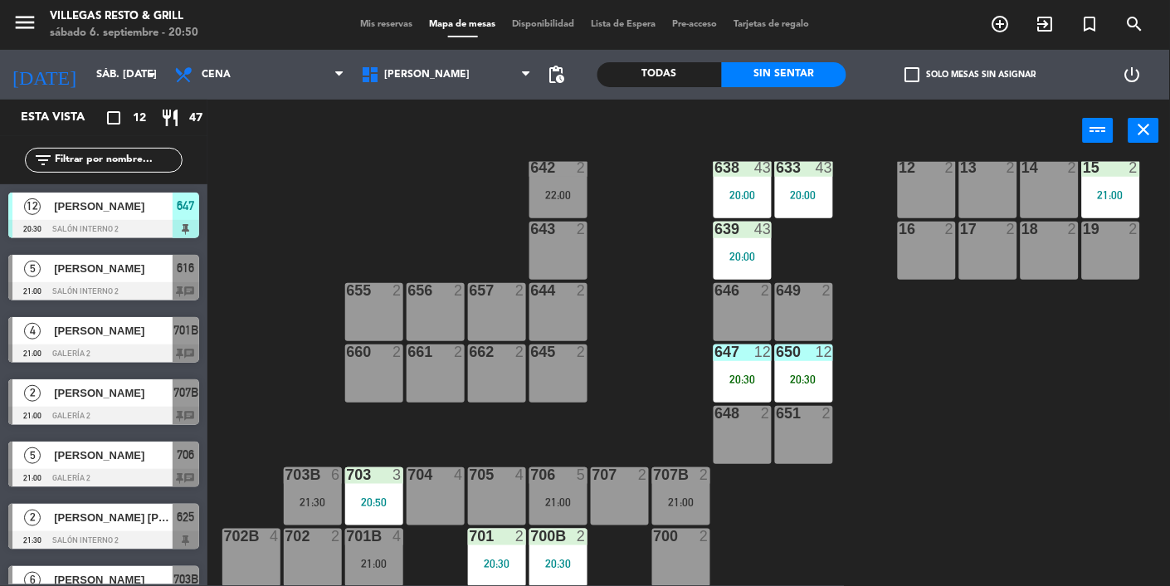
scroll to position [206, 0]
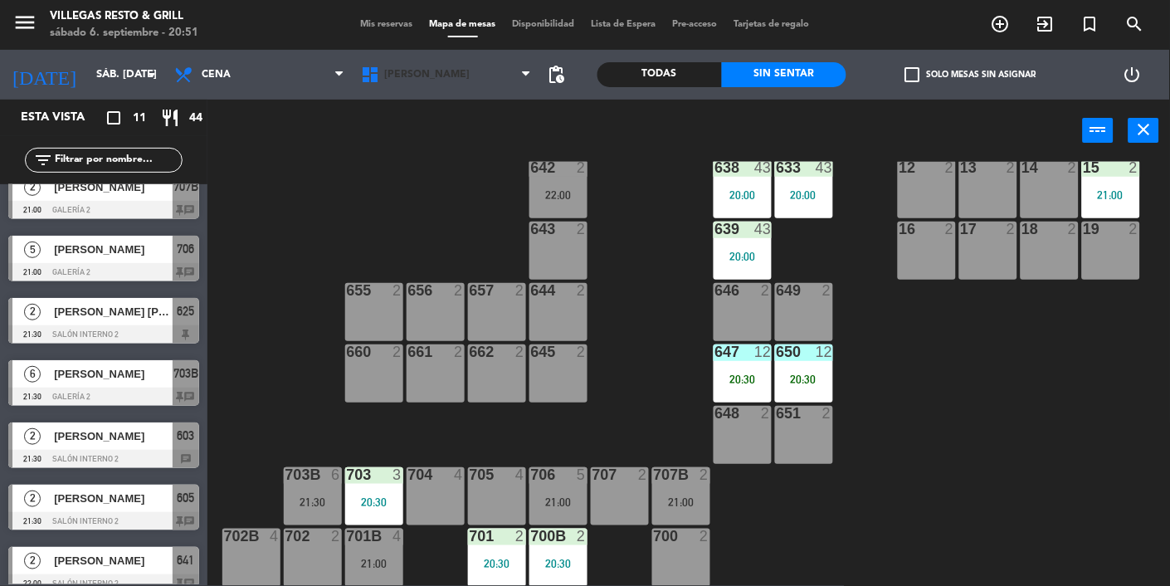
click at [381, 66] on icon at bounding box center [372, 75] width 24 height 20
click at [376, 28] on span "Mis reservas" at bounding box center [387, 24] width 69 height 9
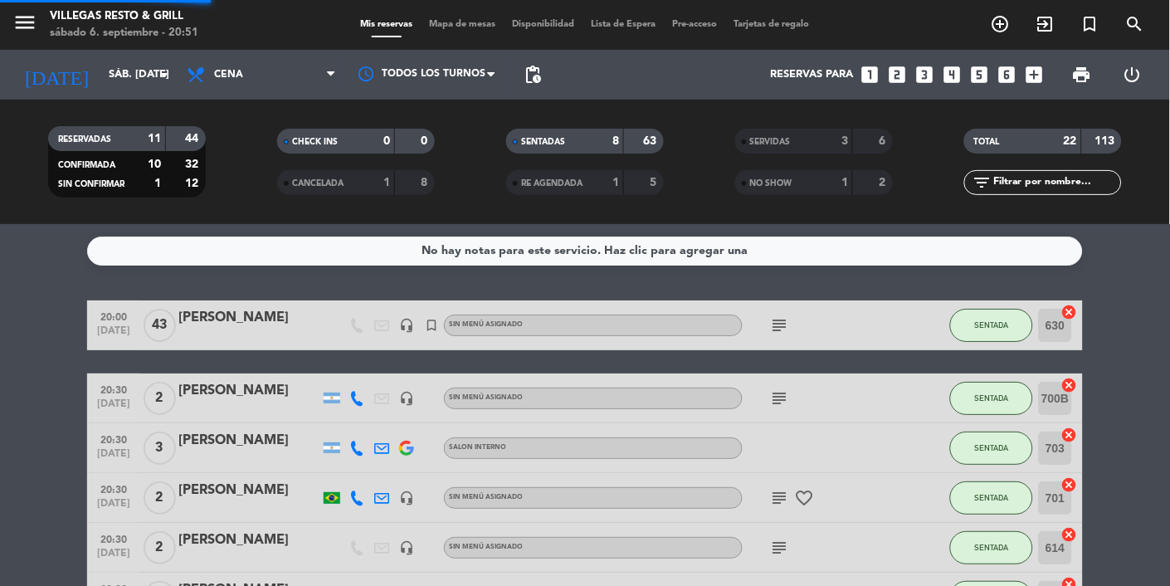
click at [460, 21] on span "Mapa de mesas" at bounding box center [462, 24] width 83 height 9
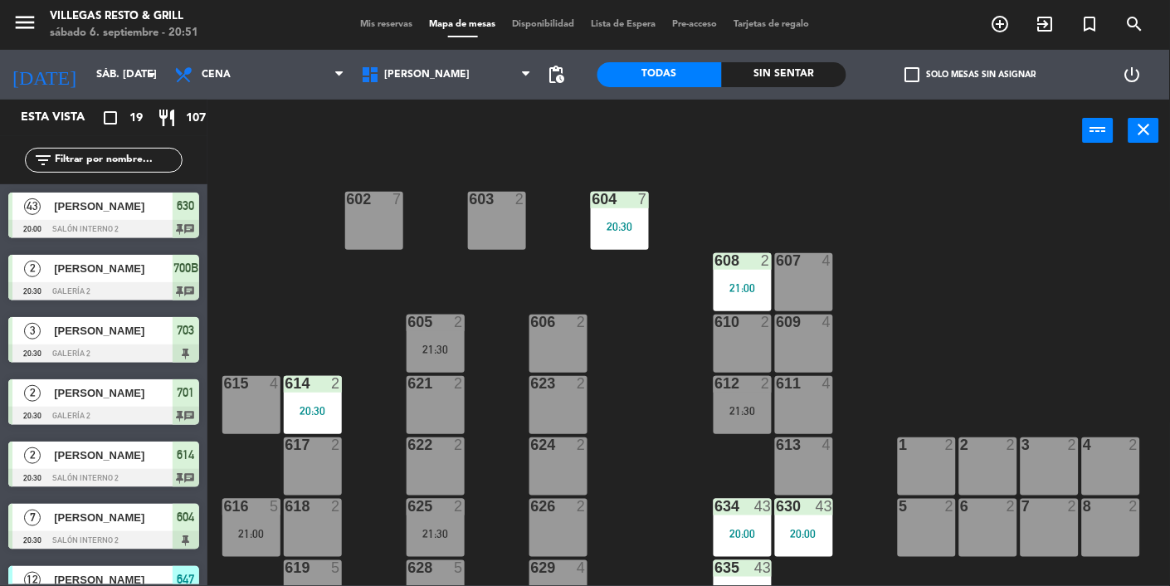
click at [771, 77] on div "Sin sentar" at bounding box center [784, 74] width 124 height 25
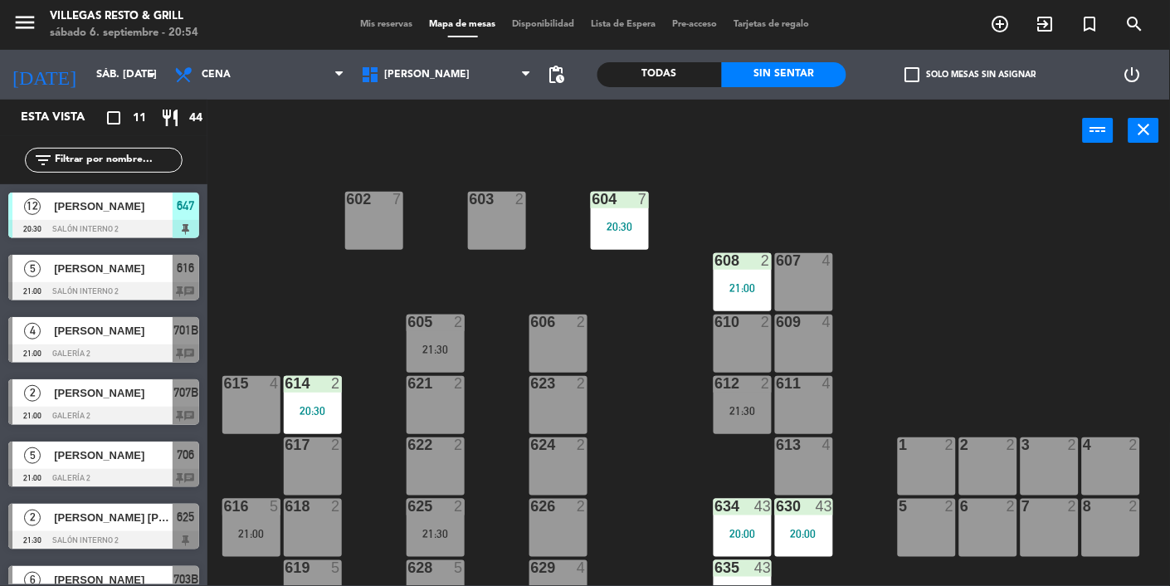
click at [90, 289] on div at bounding box center [103, 291] width 191 height 18
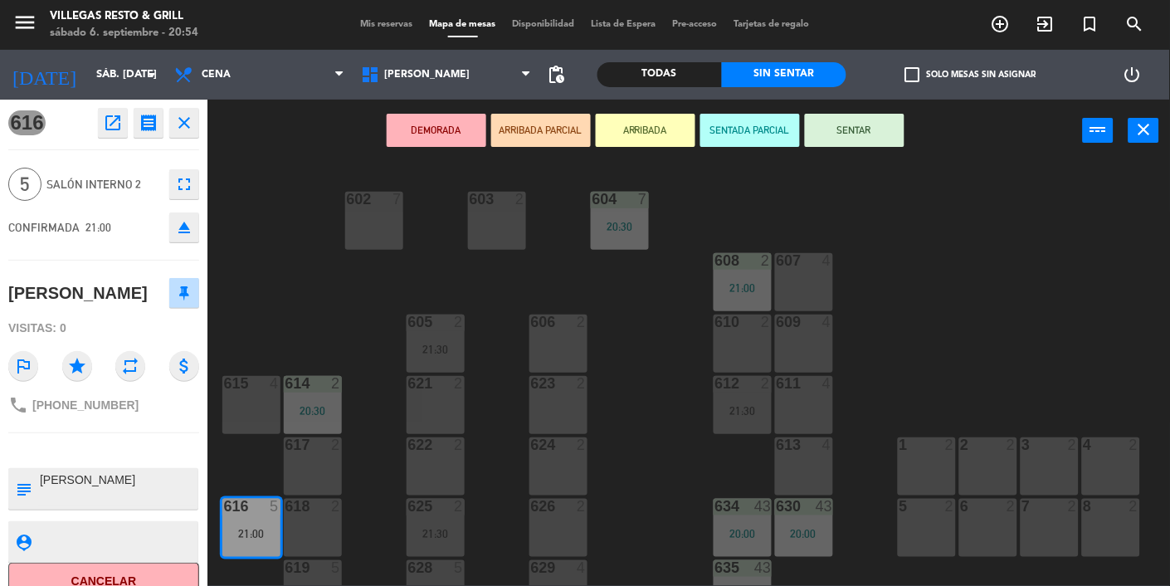
scroll to position [22, 0]
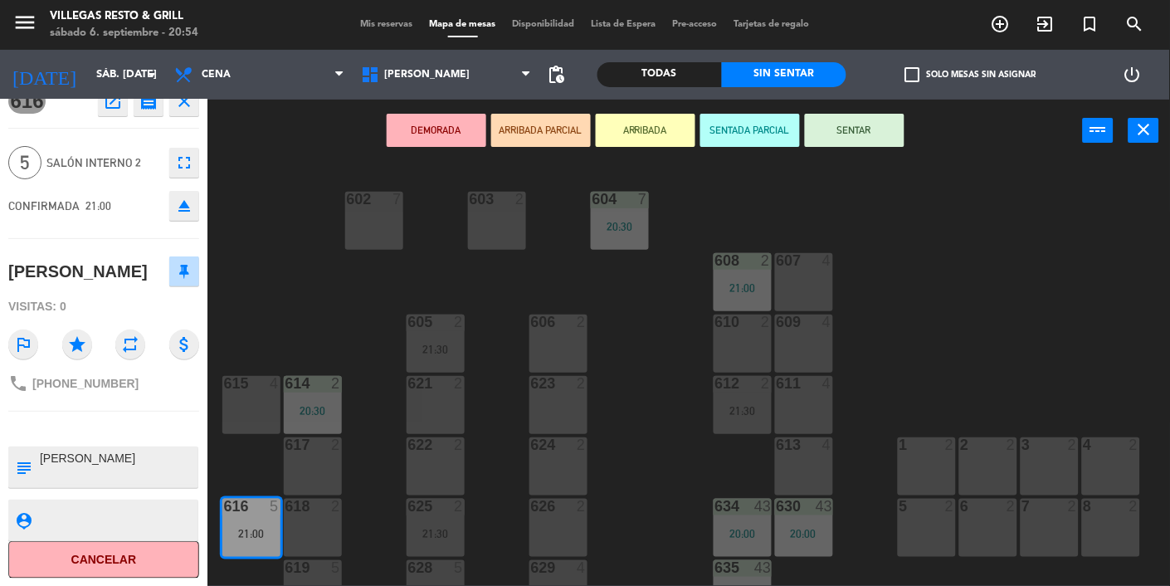
click at [541, 144] on button "ARRIBADA PARCIAL" at bounding box center [541, 130] width 100 height 33
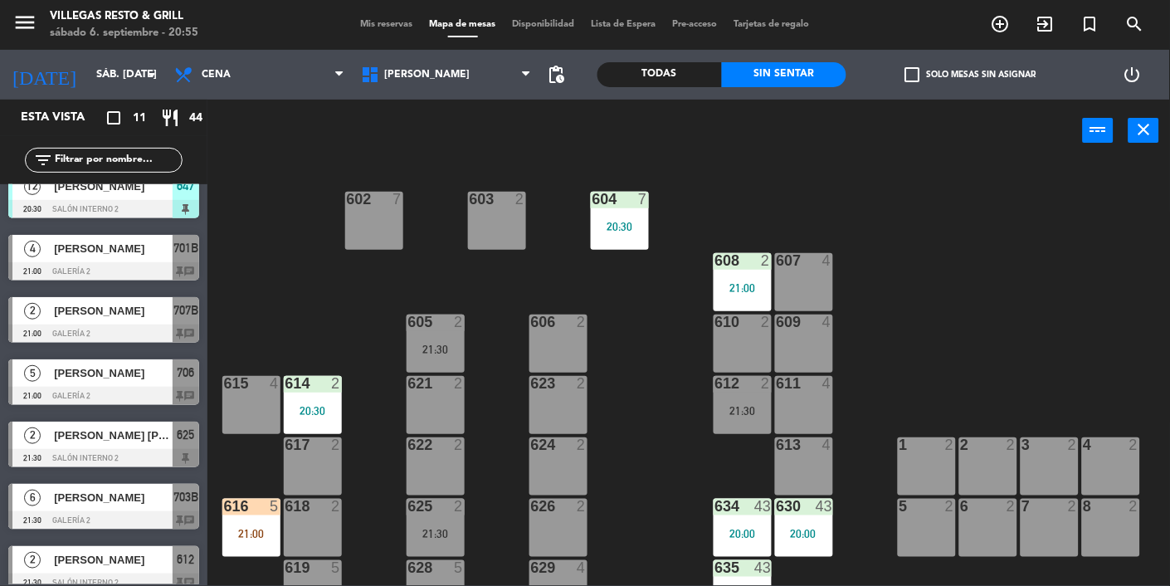
scroll to position [22, 0]
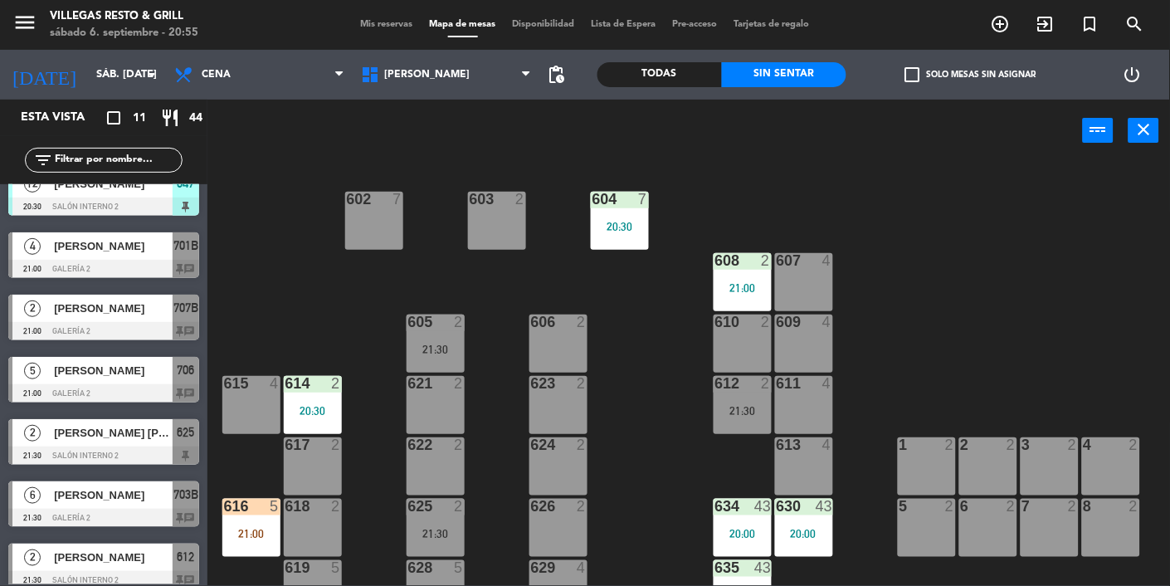
click at [85, 389] on div at bounding box center [103, 393] width 191 height 18
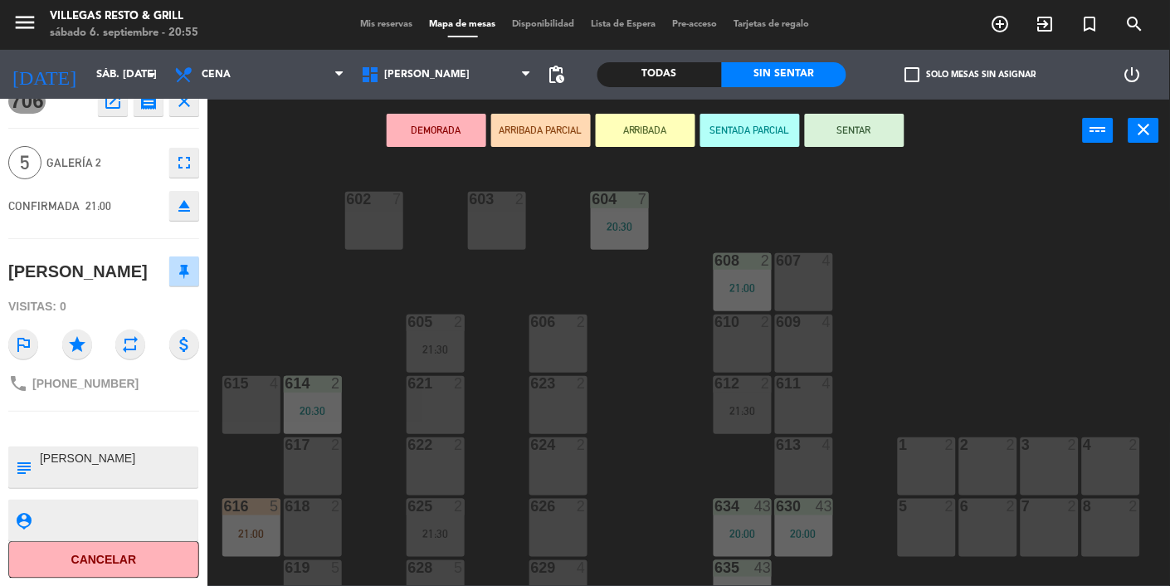
scroll to position [0, 0]
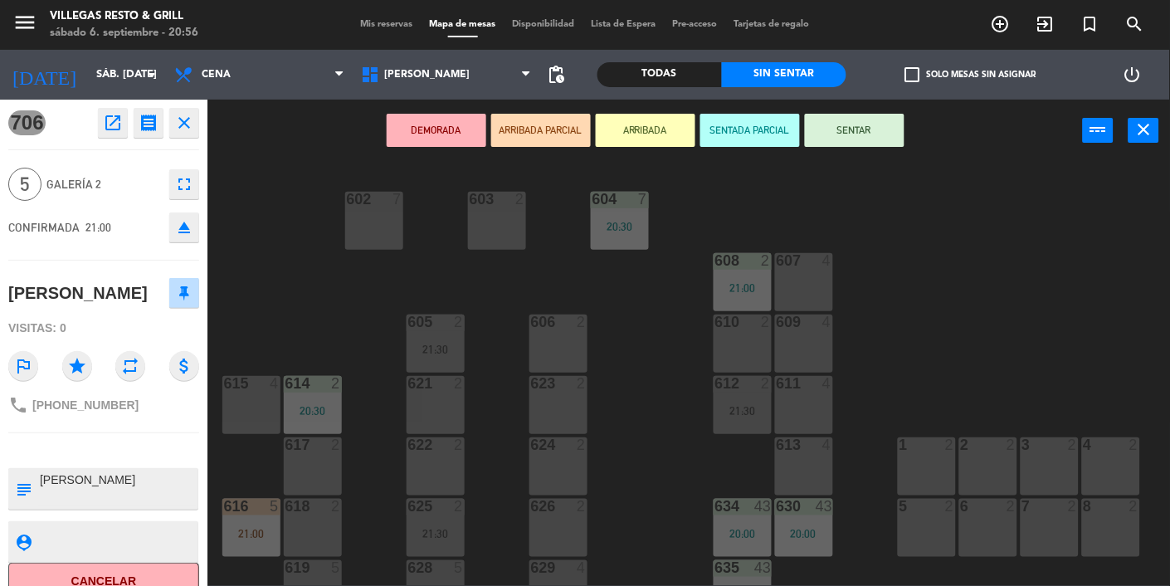
click at [864, 144] on button "SENTAR" at bounding box center [855, 130] width 100 height 33
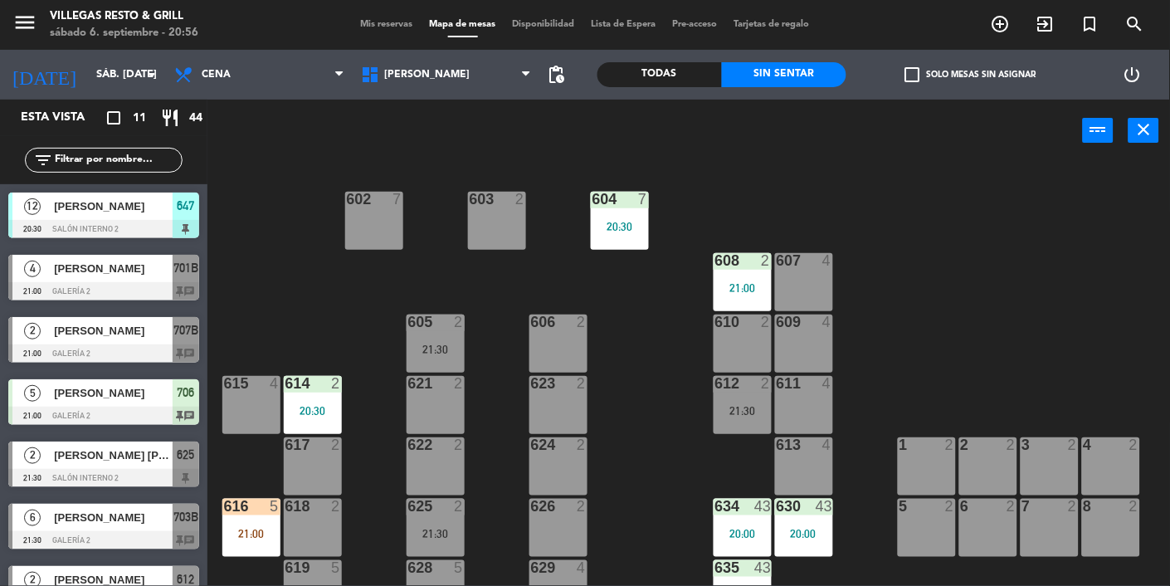
click at [256, 543] on div "616 5 21:00" at bounding box center [251, 528] width 58 height 58
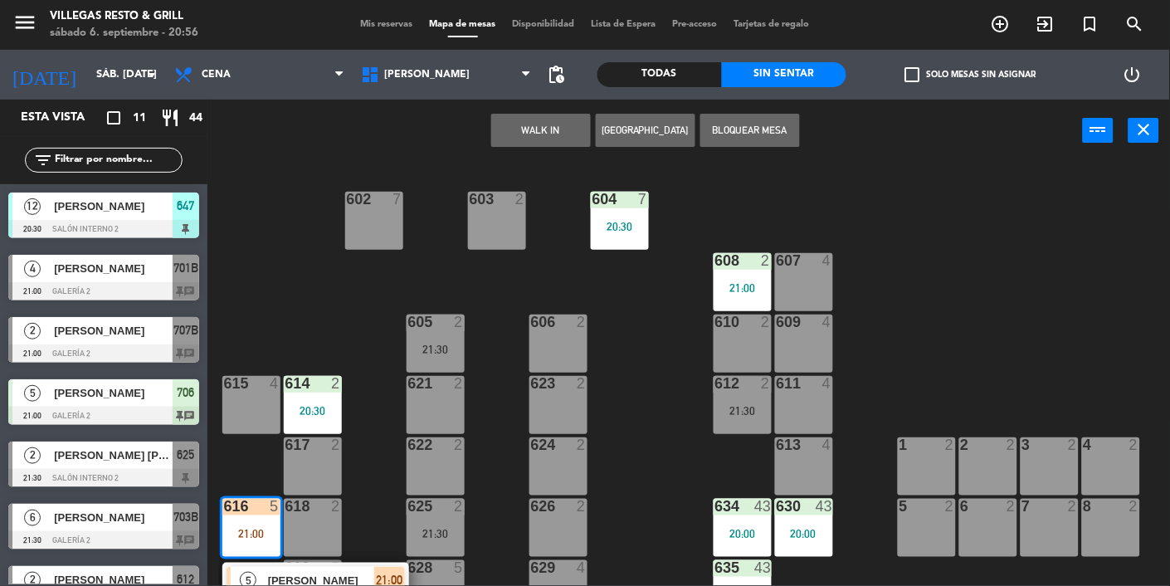
click at [372, 573] on span "[PERSON_NAME]" at bounding box center [321, 580] width 106 height 17
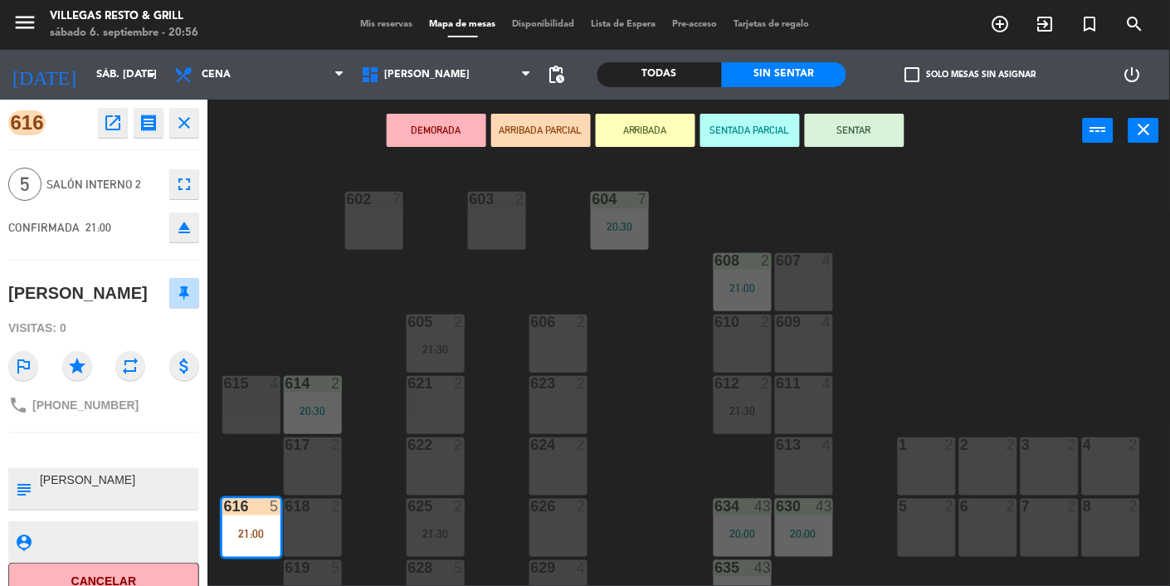
click at [869, 129] on button "SENTAR" at bounding box center [855, 130] width 100 height 33
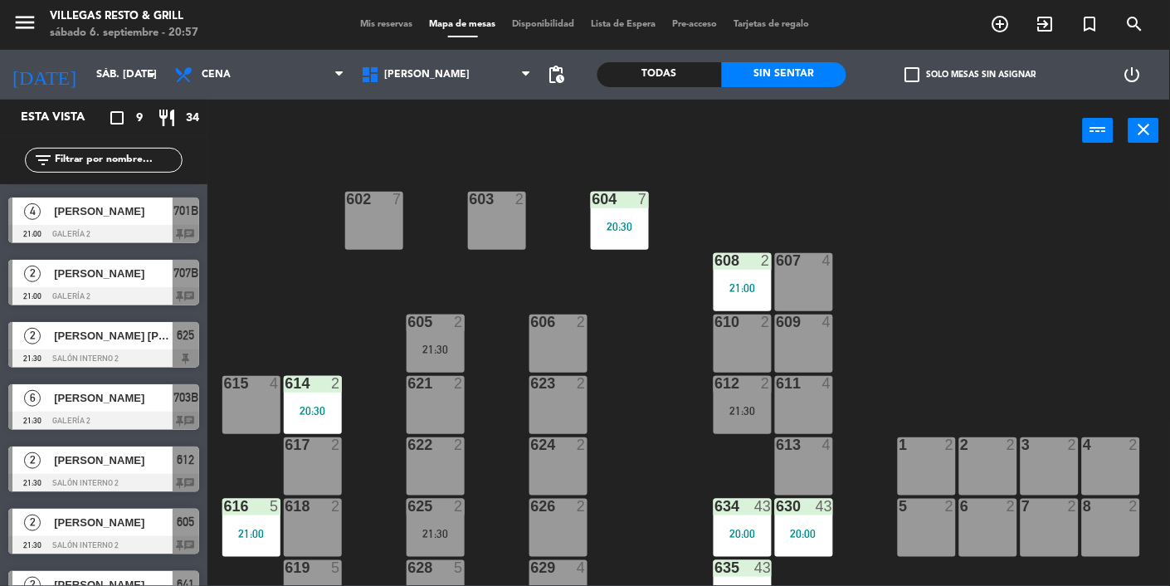
scroll to position [56, 0]
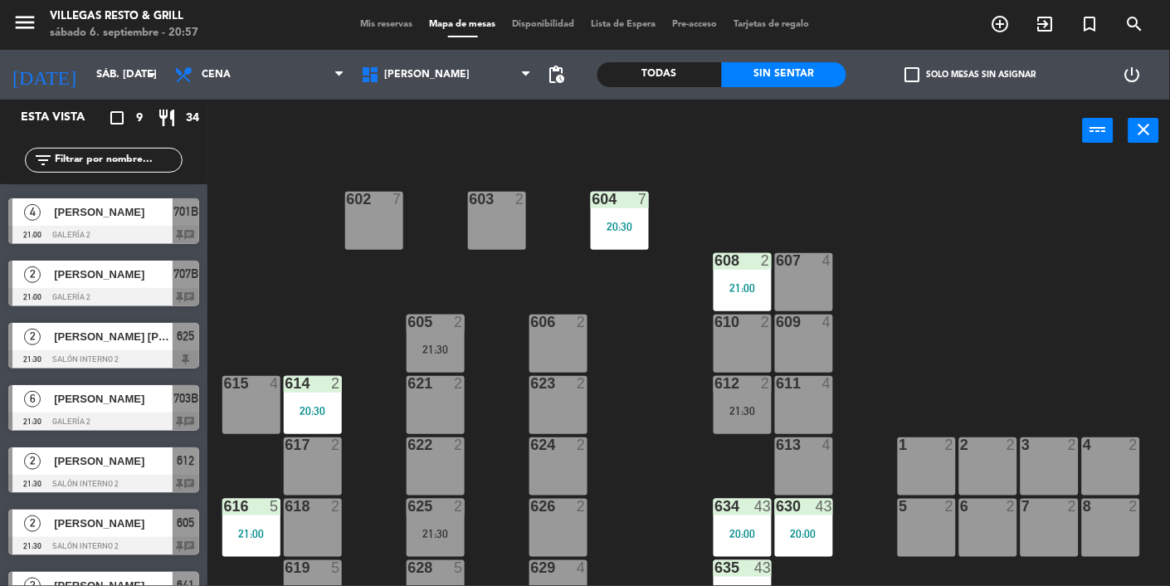
click at [1087, 244] on div "602 7 603 2 604 7 20:30 608 2 21:00 607 4 605 2 21:30 606 2 610 2 609 4 621 2 6…" at bounding box center [694, 374] width 951 height 424
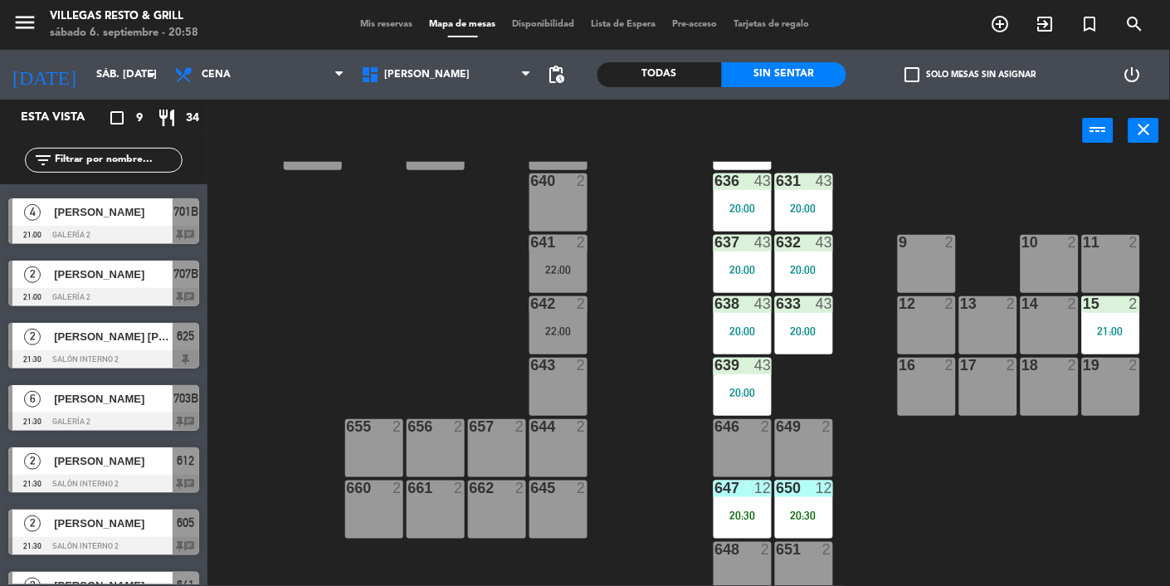
scroll to position [584, 0]
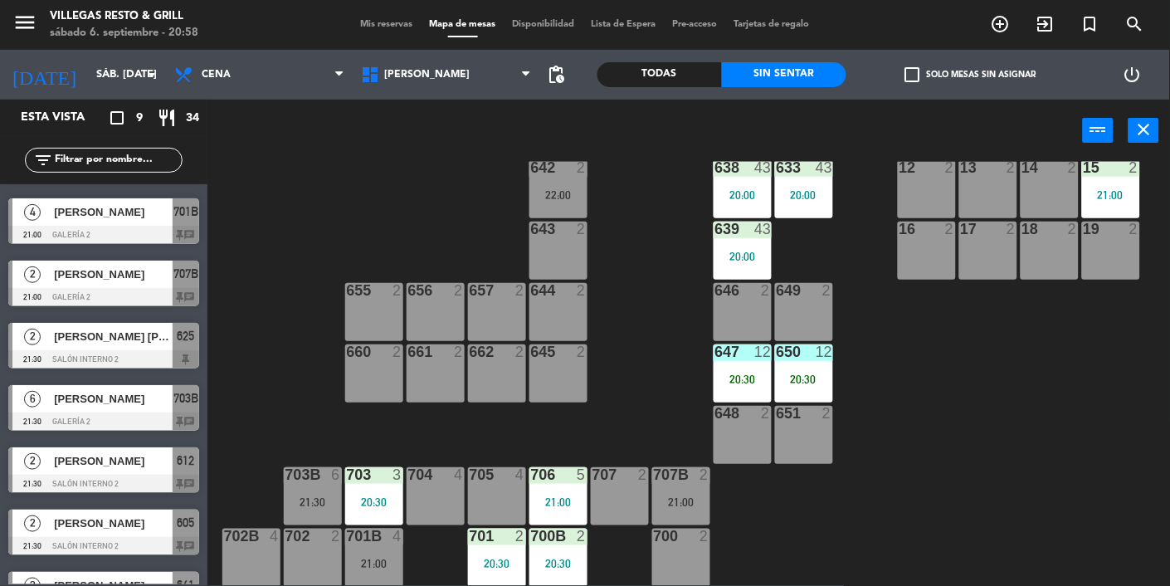
click at [689, 368] on div "602 7 603 2 604 7 20:30 608 2 21:00 607 4 605 2 21:30 606 2 610 2 609 4 621 2 6…" at bounding box center [694, 374] width 951 height 424
click at [558, 497] on div "21:00" at bounding box center [558, 502] width 58 height 12
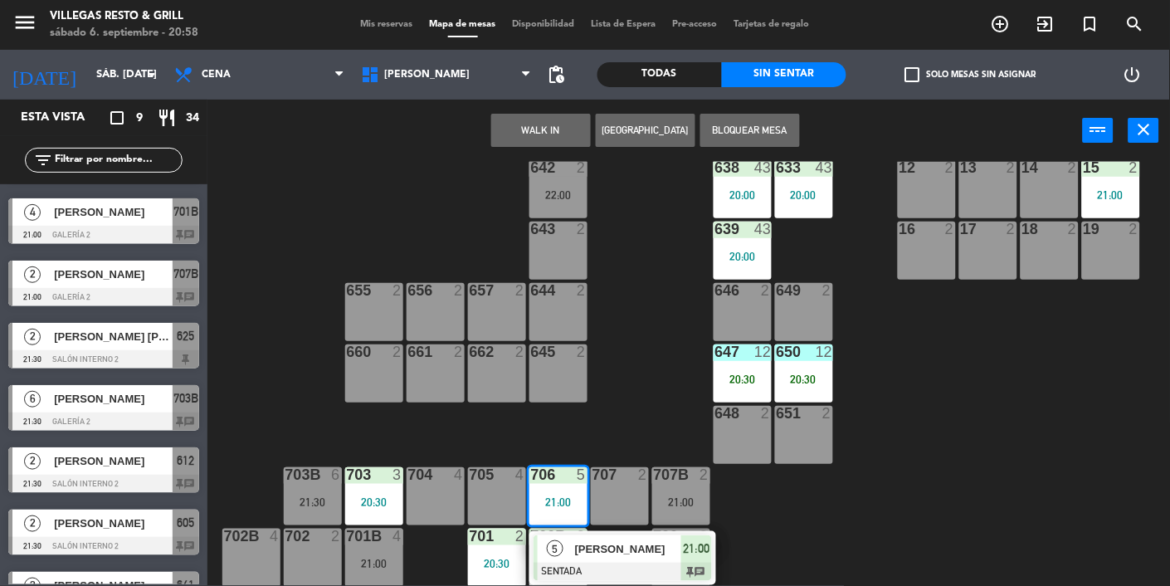
click at [642, 557] on div "[PERSON_NAME]" at bounding box center [627, 548] width 108 height 27
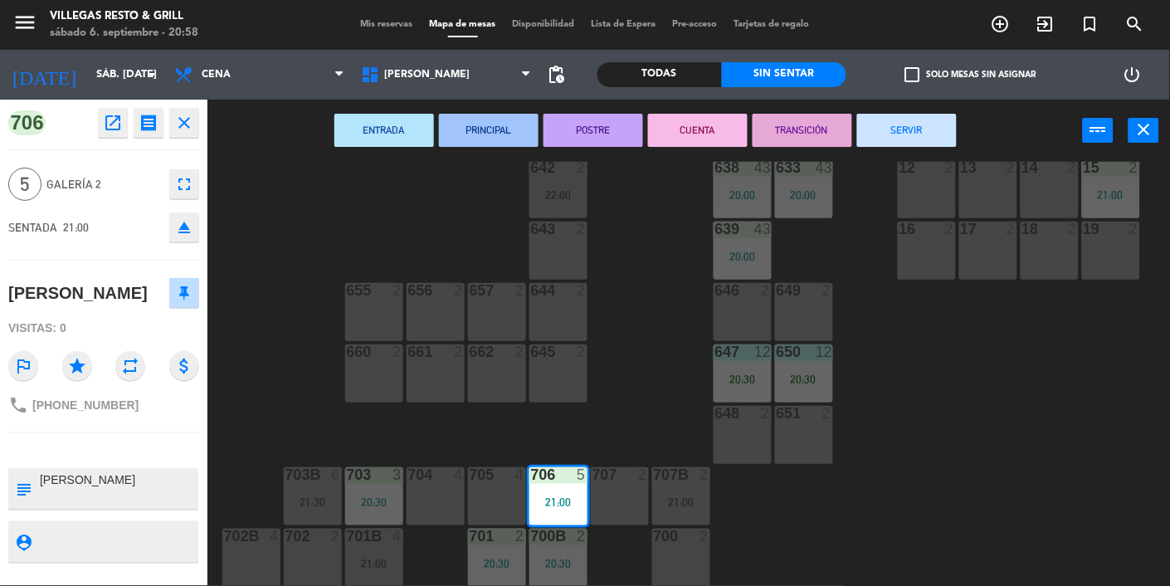
click at [666, 413] on div "602 7 603 2 604 7 20:30 608 2 21:00 607 4 605 2 21:30 606 2 610 2 609 4 621 2 6…" at bounding box center [694, 374] width 951 height 424
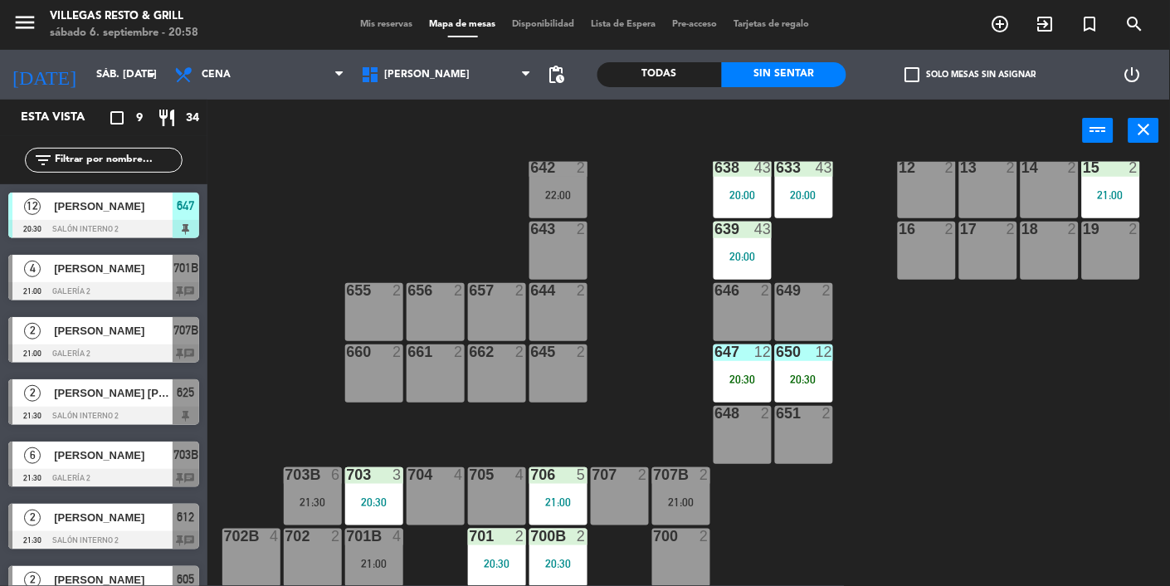
scroll to position [0, 0]
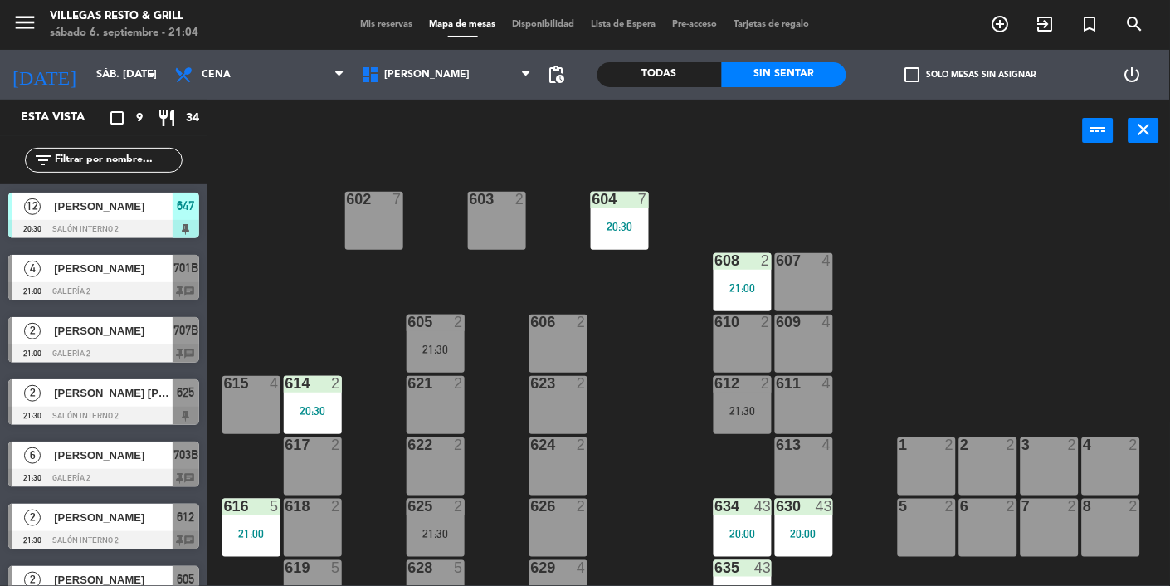
click at [135, 279] on div "[PERSON_NAME]" at bounding box center [112, 268] width 120 height 27
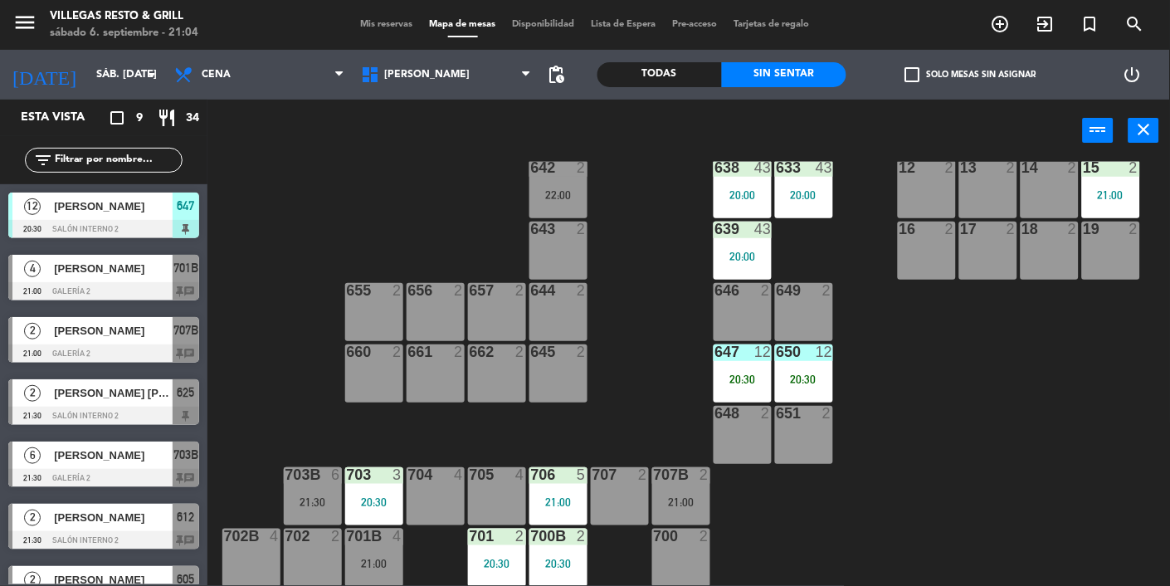
click at [182, 275] on span "701B" at bounding box center [185, 268] width 25 height 20
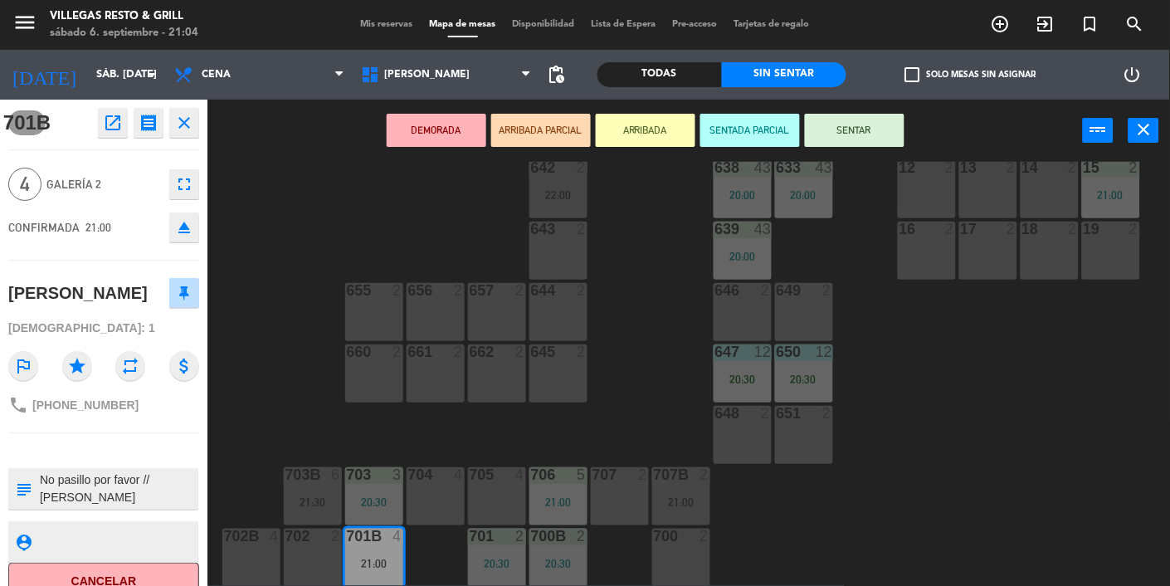
click at [1169, 172] on div "602 7 603 2 604 7 20:30 608 2 21:00 607 4 605 2 21:30 606 2 610 2 609 4 621 2 6…" at bounding box center [694, 374] width 951 height 424
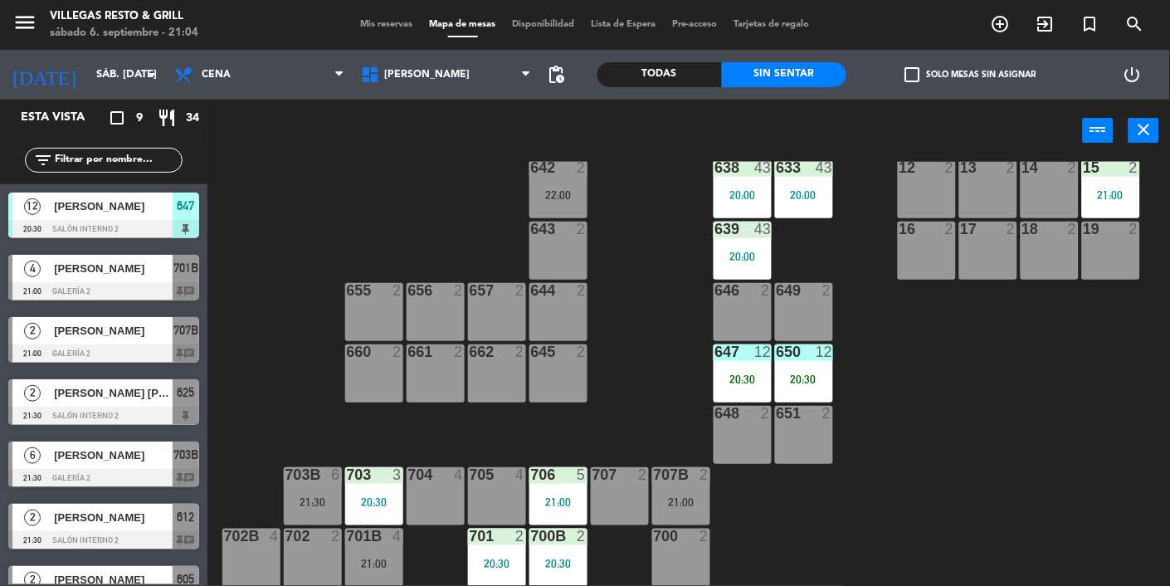
click at [119, 275] on span "[PERSON_NAME]" at bounding box center [113, 268] width 119 height 17
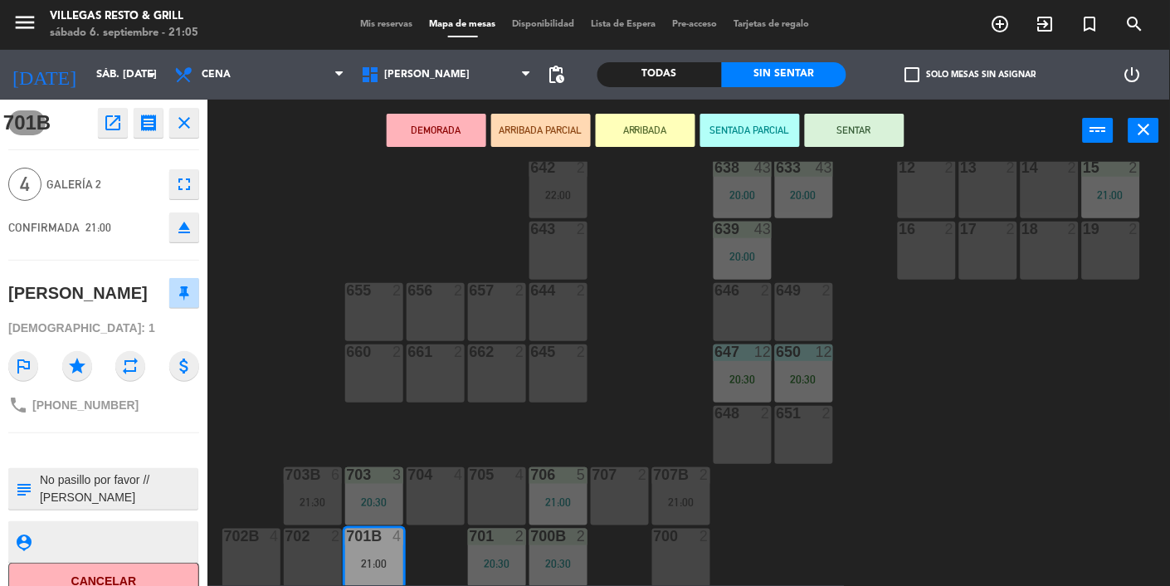
click at [847, 140] on button "SENTAR" at bounding box center [855, 130] width 100 height 33
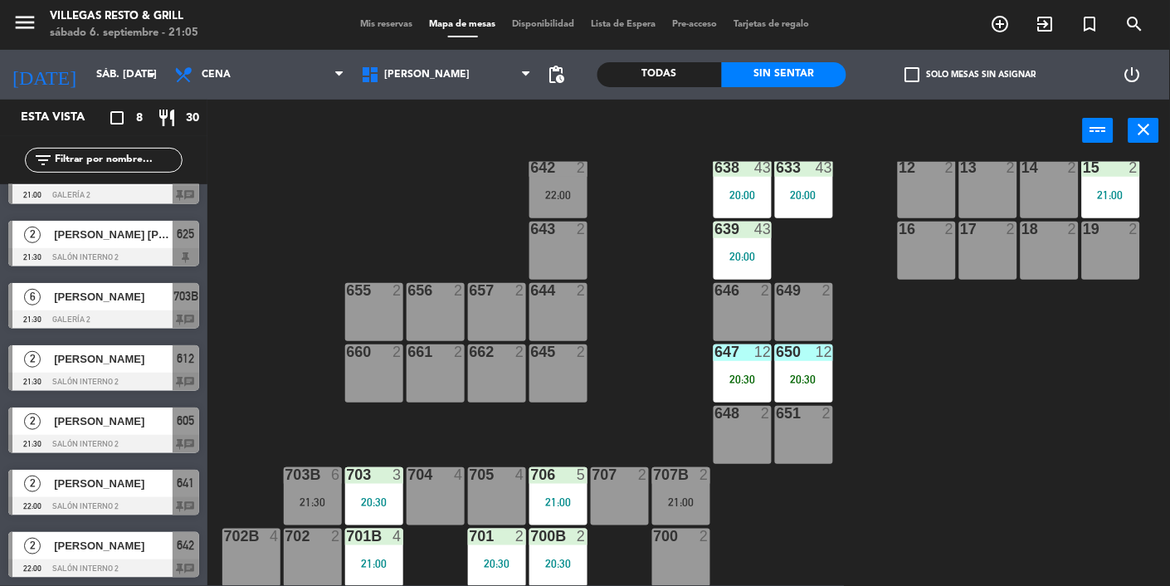
click at [372, 542] on div at bounding box center [373, 535] width 27 height 15
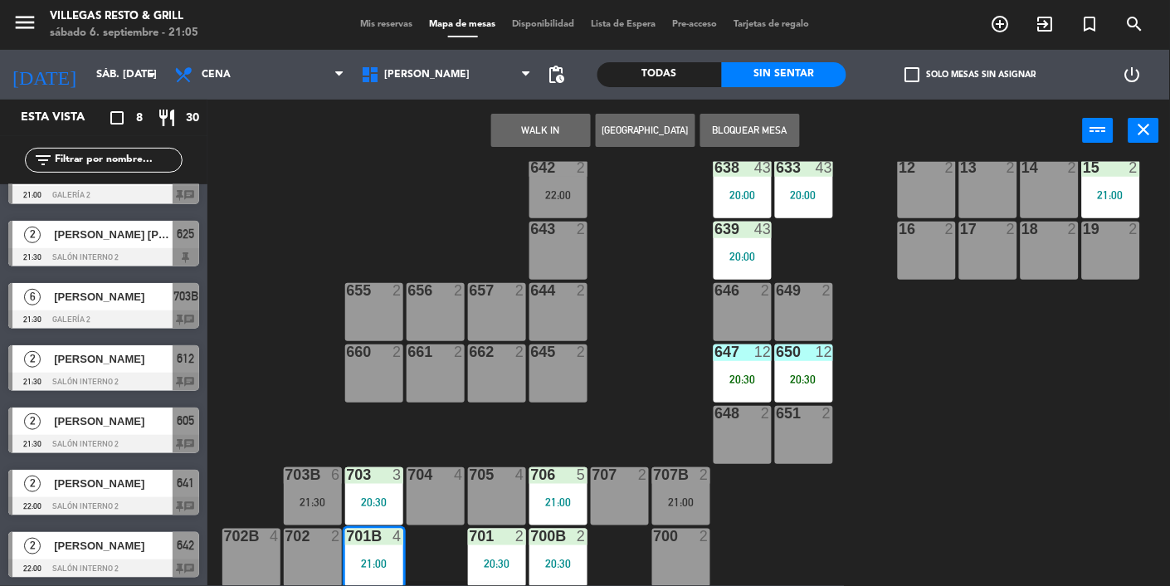
scroll to position [644, 0]
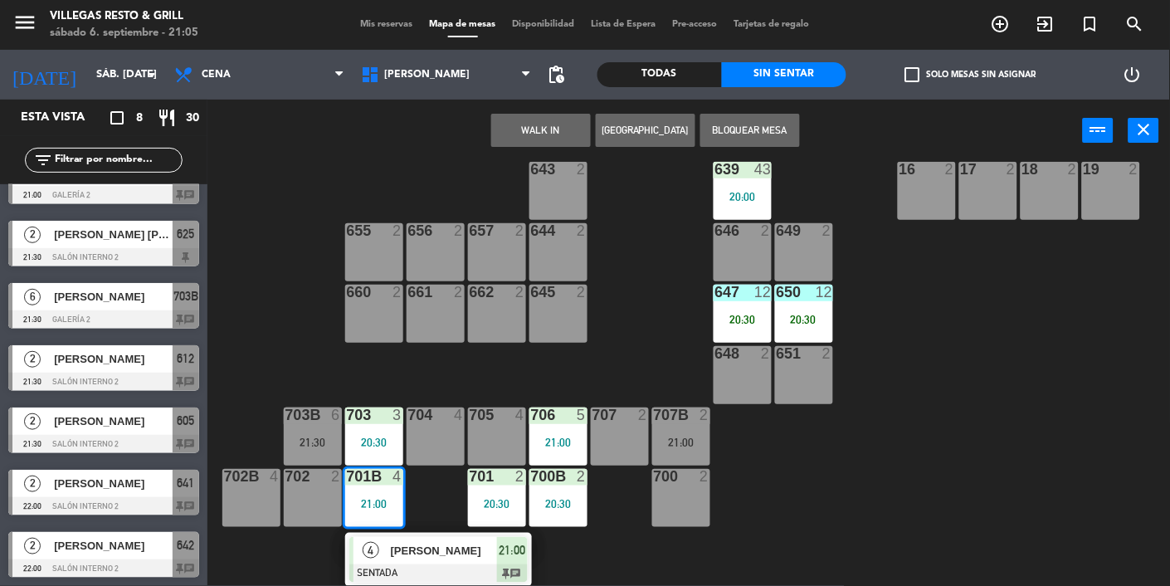
click at [437, 561] on div "[PERSON_NAME]" at bounding box center [443, 550] width 108 height 27
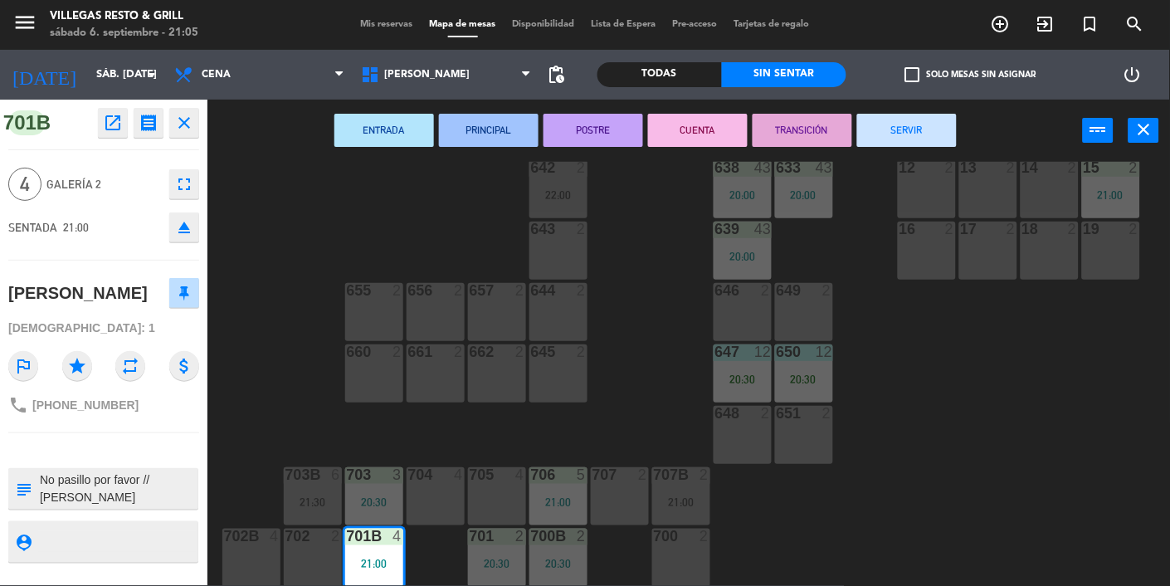
scroll to position [9, 0]
click at [338, 246] on div "602 7 603 2 604 7 20:30 608 2 21:00 607 4 605 2 21:30 606 2 610 2 609 4 621 2 6…" at bounding box center [694, 374] width 951 height 424
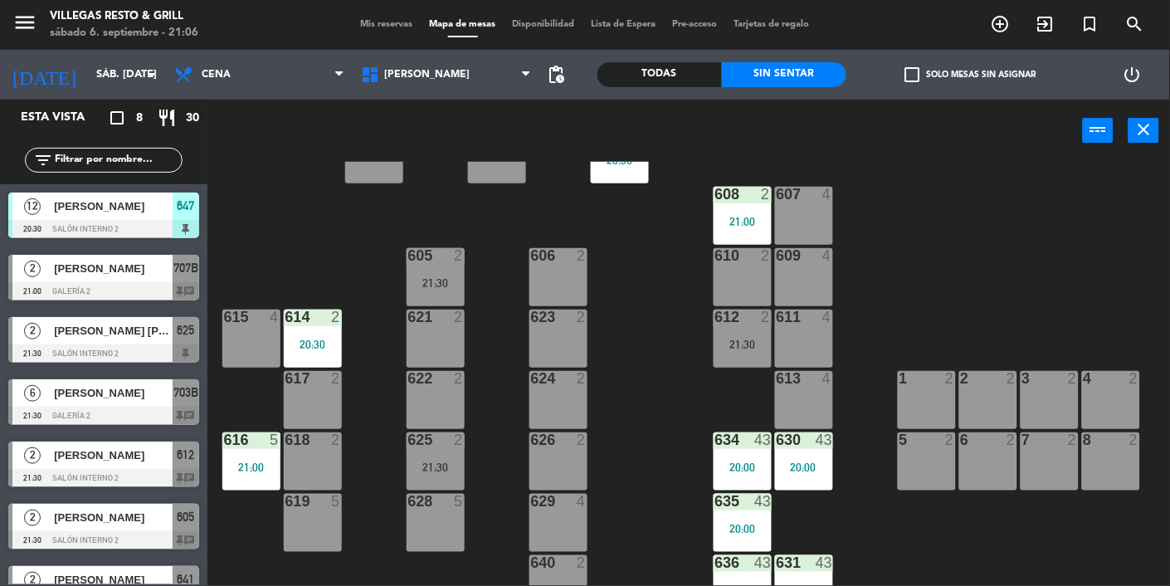
scroll to position [0, 0]
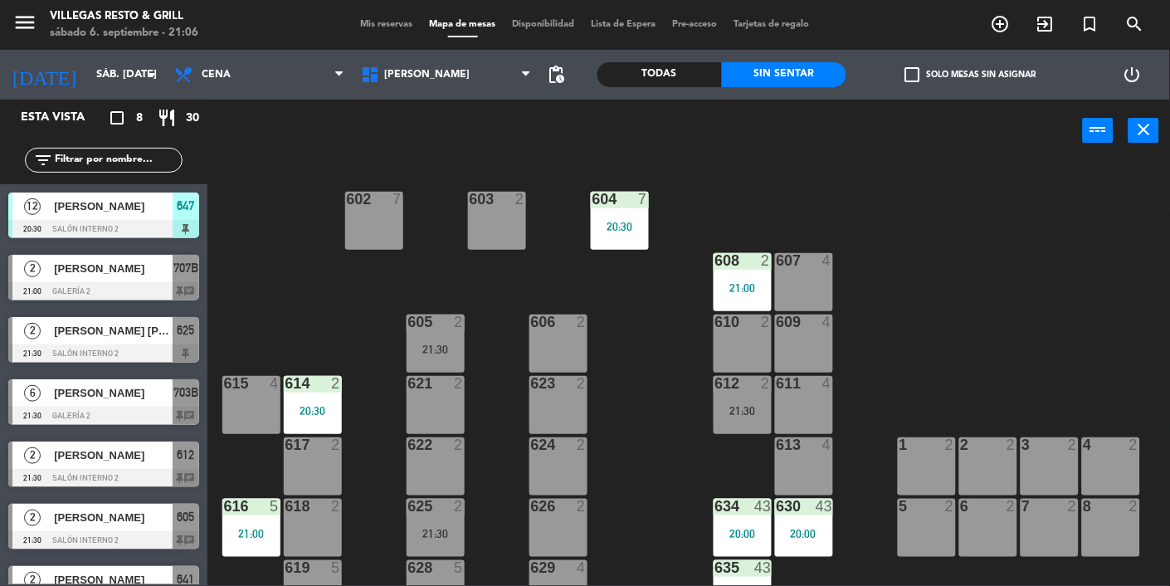
click at [79, 343] on div "[PERSON_NAME] [PERSON_NAME]" at bounding box center [112, 330] width 120 height 27
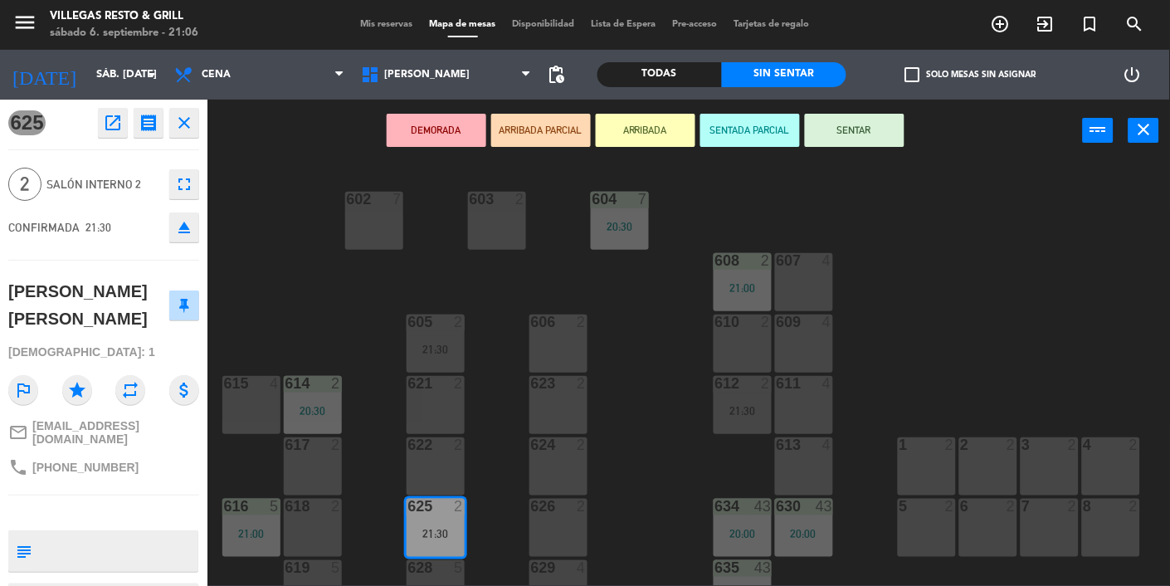
click at [326, 324] on div "602 7 603 2 604 7 20:30 608 2 21:00 607 4 605 2 21:30 606 2 610 2 609 4 621 2 6…" at bounding box center [694, 374] width 951 height 424
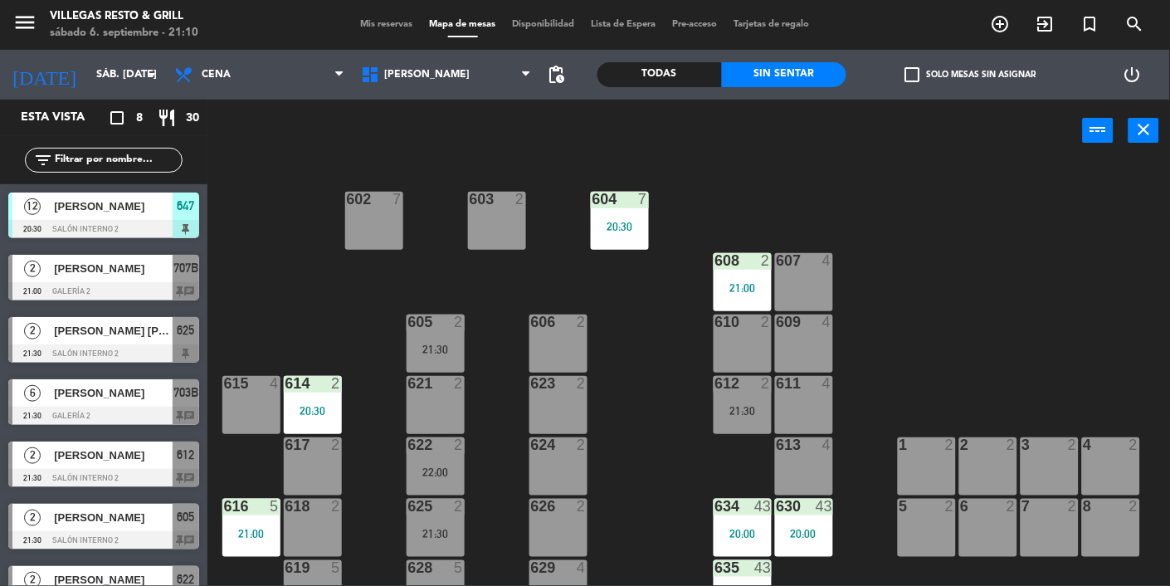
click at [167, 287] on div at bounding box center [103, 291] width 191 height 18
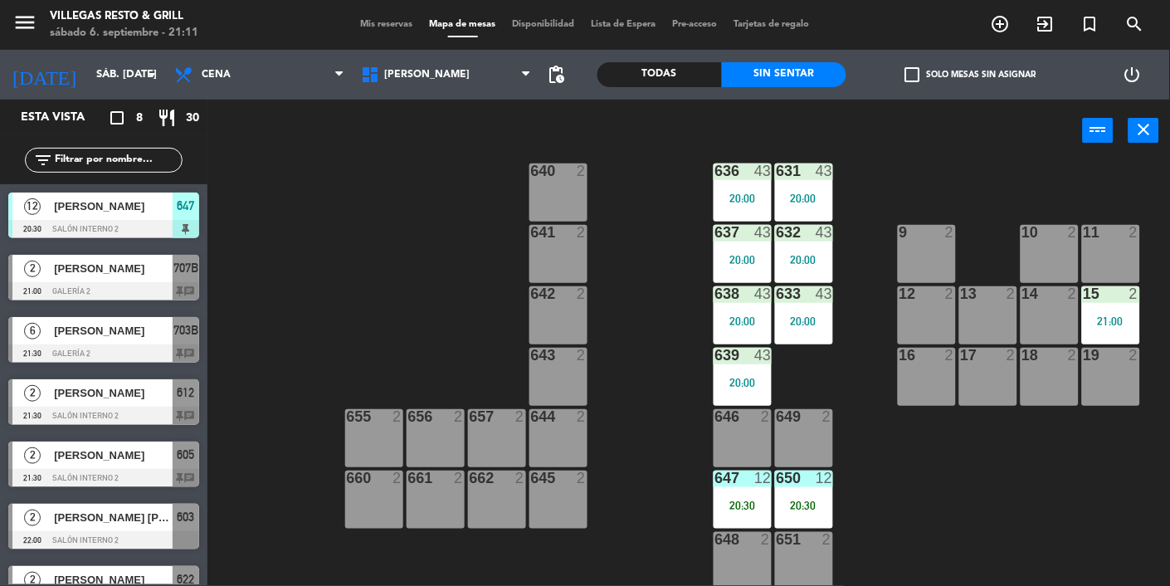
scroll to position [584, 0]
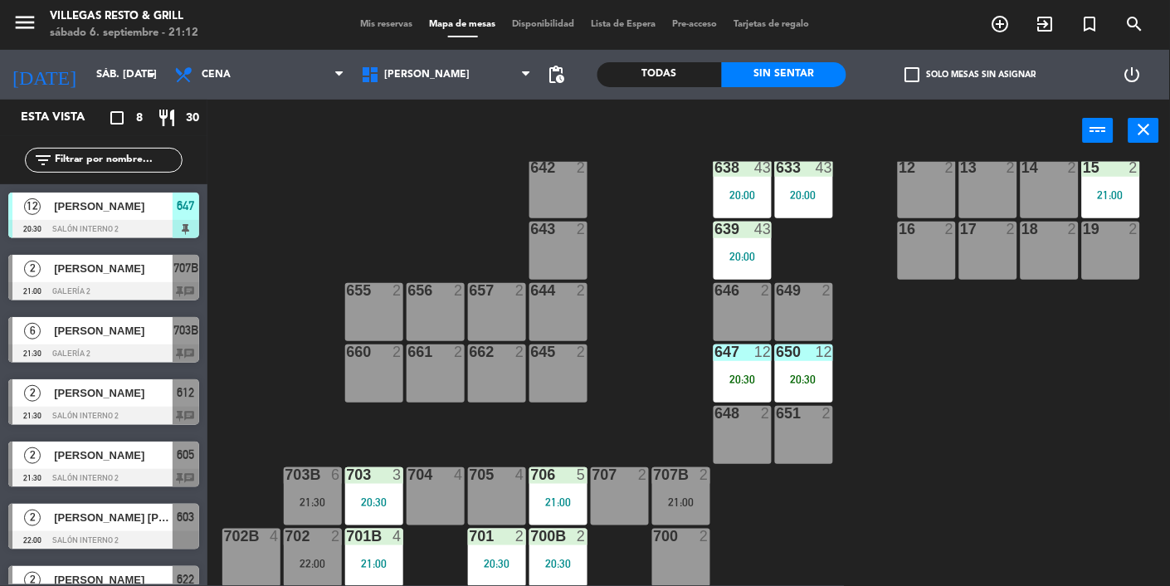
click at [986, 549] on div "602 7 603 2 22:00 604 7 20:30 608 2 21:00 607 4 605 2 21:30 606 2 610 2 609 4 6…" at bounding box center [694, 374] width 951 height 424
click at [979, 547] on div "602 7 603 2 22:00 604 7 20:30 608 2 21:00 607 4 605 2 21:30 606 2 610 2 609 4 6…" at bounding box center [694, 374] width 951 height 424
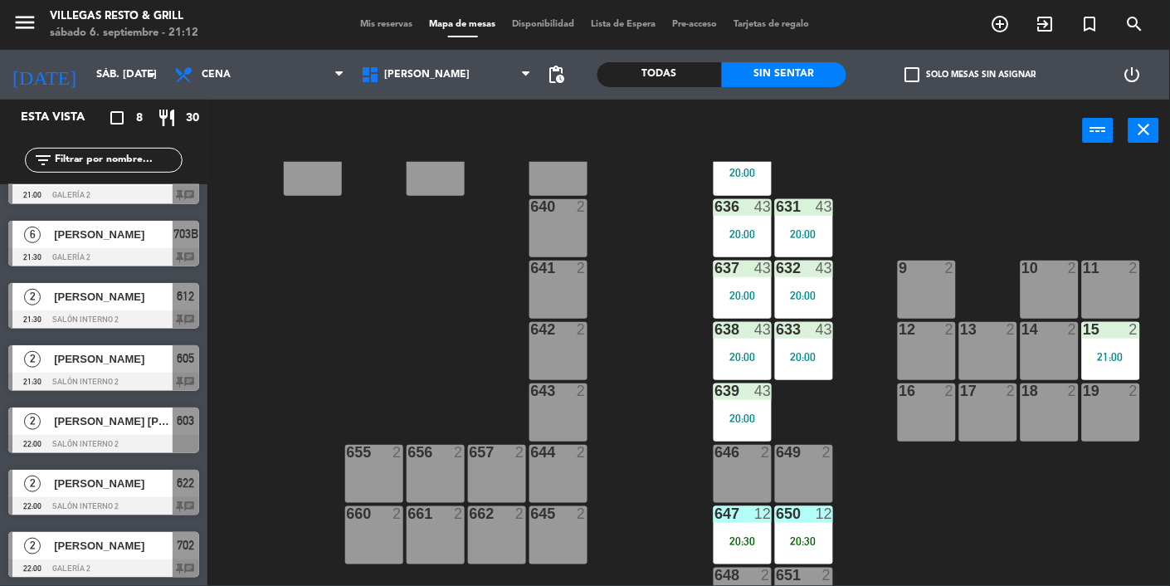
scroll to position [319, 0]
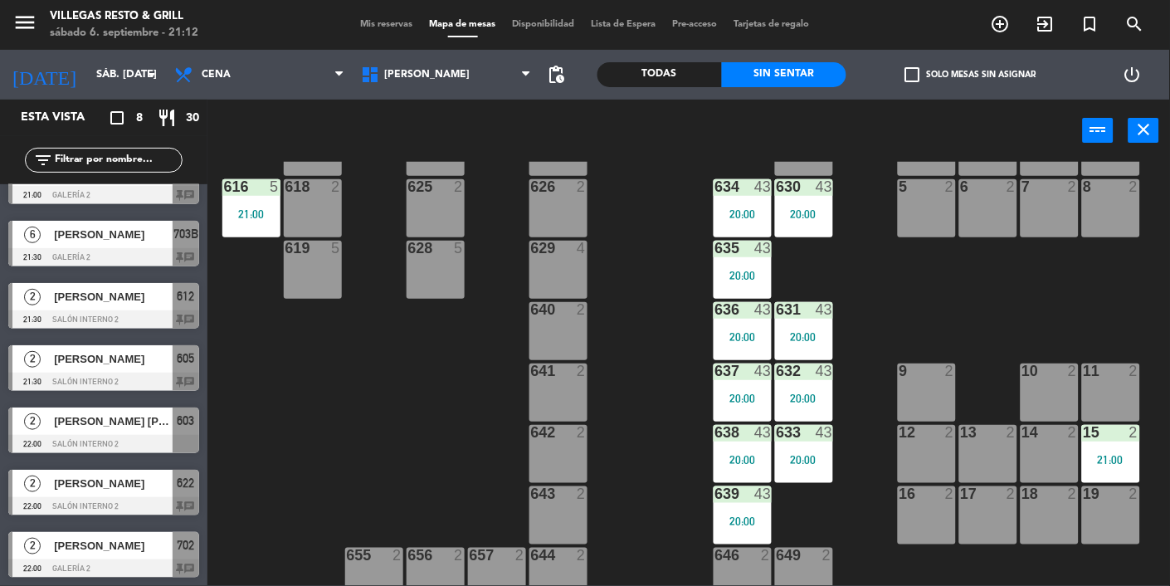
click at [100, 260] on div at bounding box center [103, 257] width 191 height 18
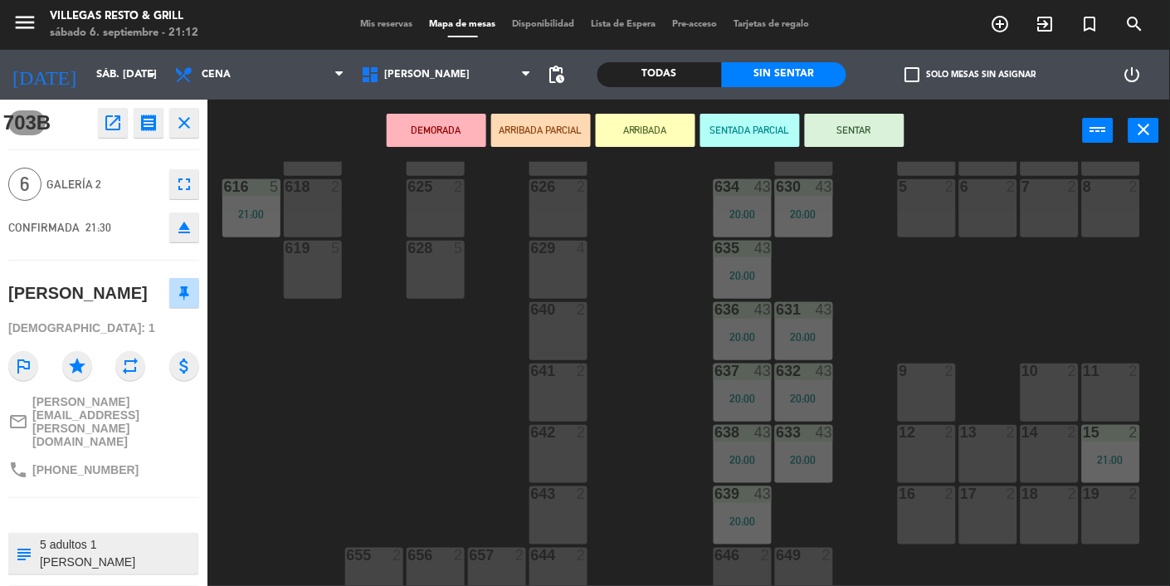
scroll to position [52, 0]
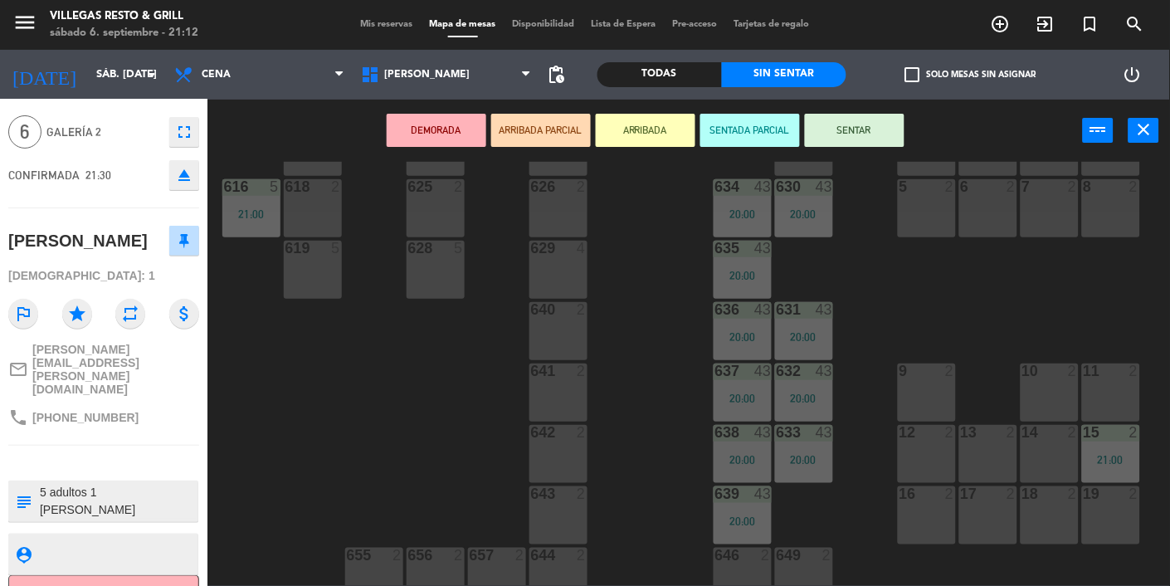
click at [862, 400] on div "602 7 603 2 22:00 604 7 20:30 608 2 21:00 607 4 605 2 21:30 606 2 610 2 609 4 6…" at bounding box center [694, 374] width 951 height 424
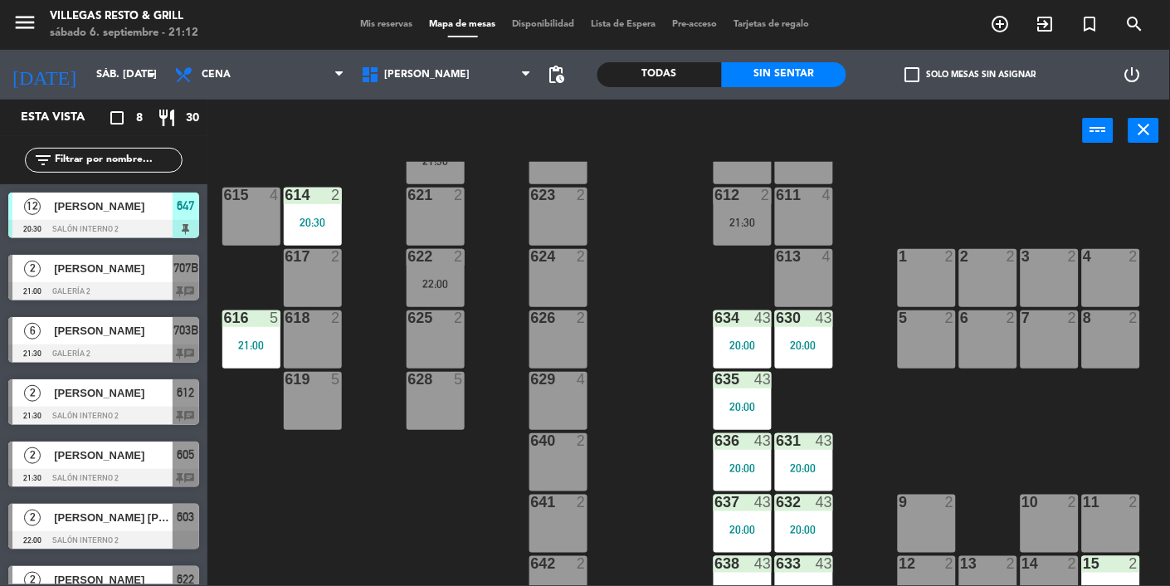
scroll to position [0, 0]
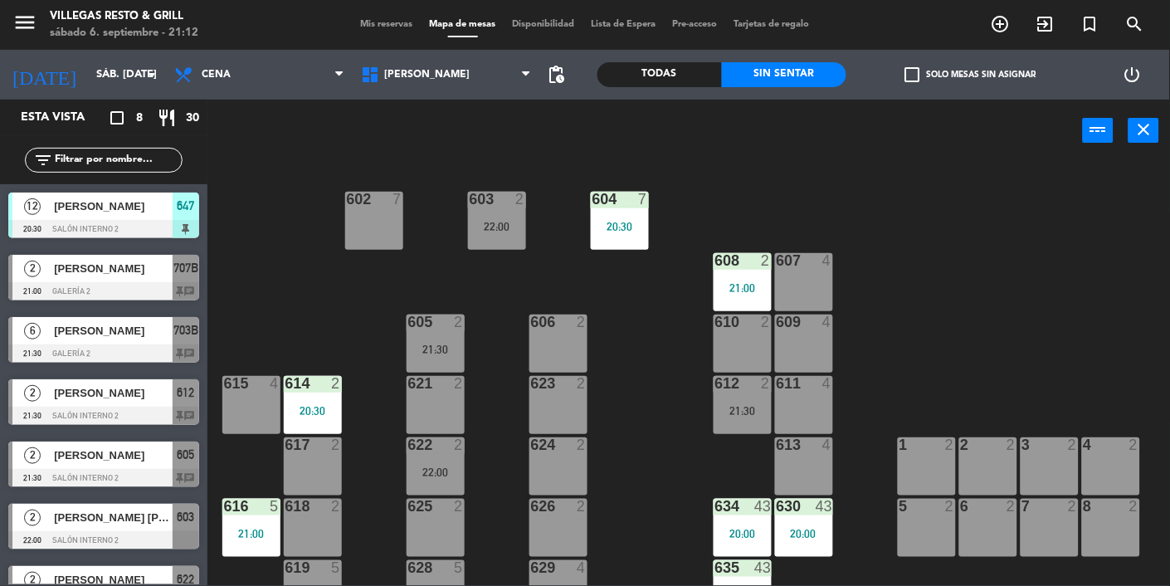
click at [138, 282] on div at bounding box center [103, 291] width 191 height 18
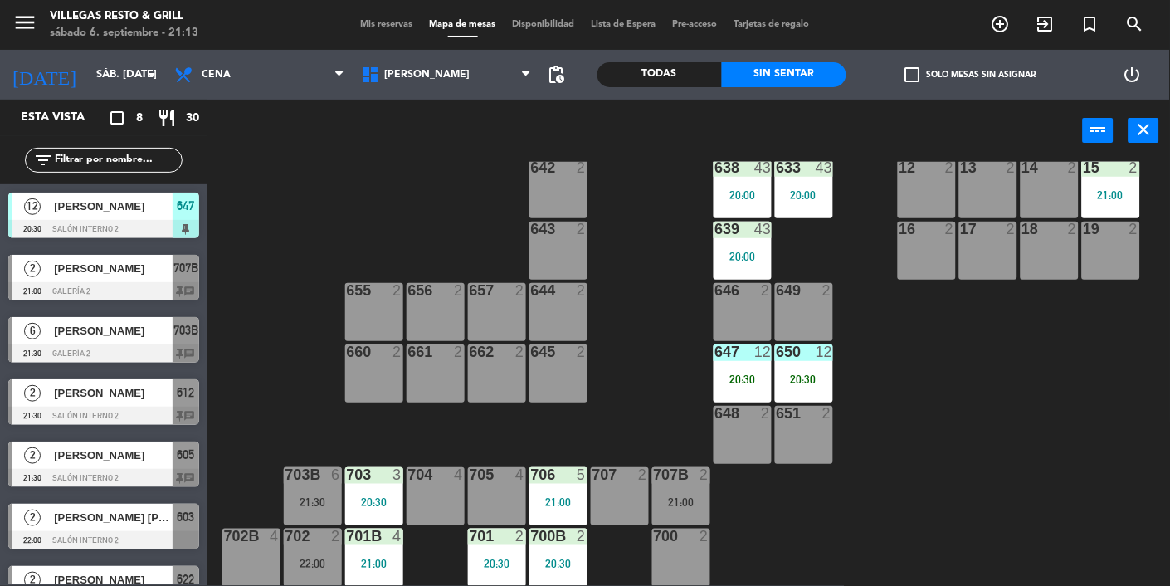
click at [692, 499] on div "21:00" at bounding box center [681, 502] width 58 height 12
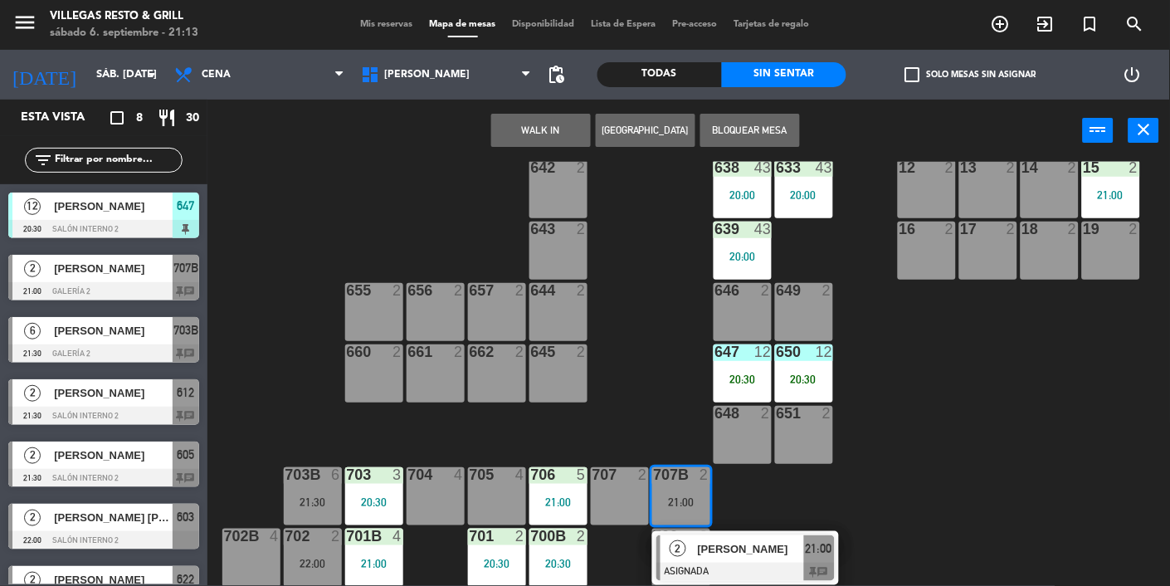
click at [307, 557] on div "22:00" at bounding box center [313, 563] width 58 height 12
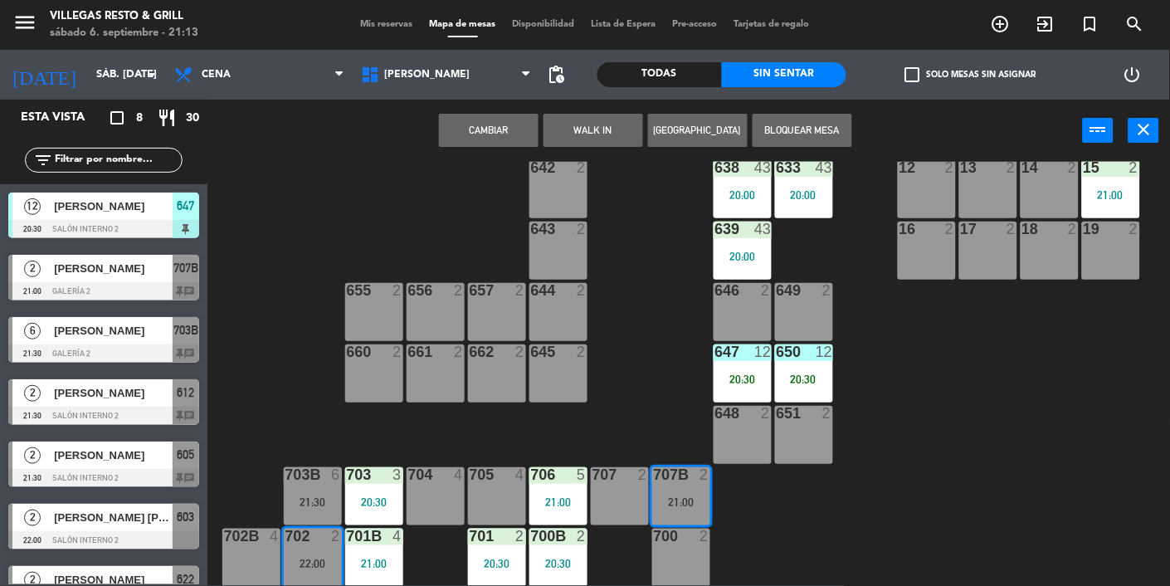
click at [487, 146] on button "Cambiar" at bounding box center [489, 130] width 100 height 33
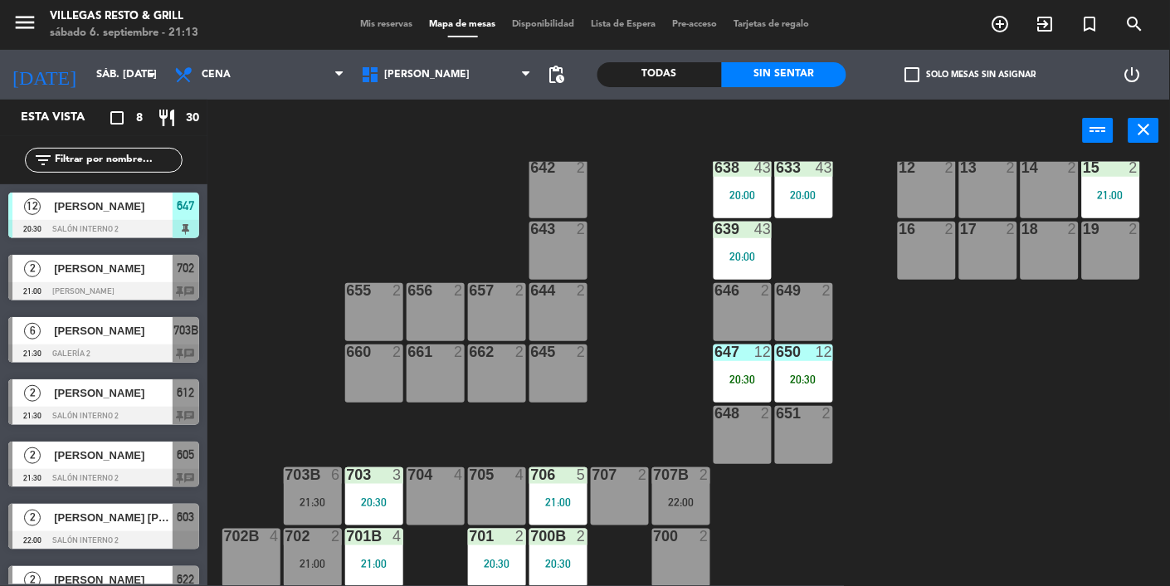
click at [318, 563] on div "21:00" at bounding box center [313, 563] width 58 height 12
click at [307, 583] on div "702 2 21:00" at bounding box center [313, 557] width 58 height 58
click at [307, 567] on div "21:00" at bounding box center [313, 563] width 58 height 12
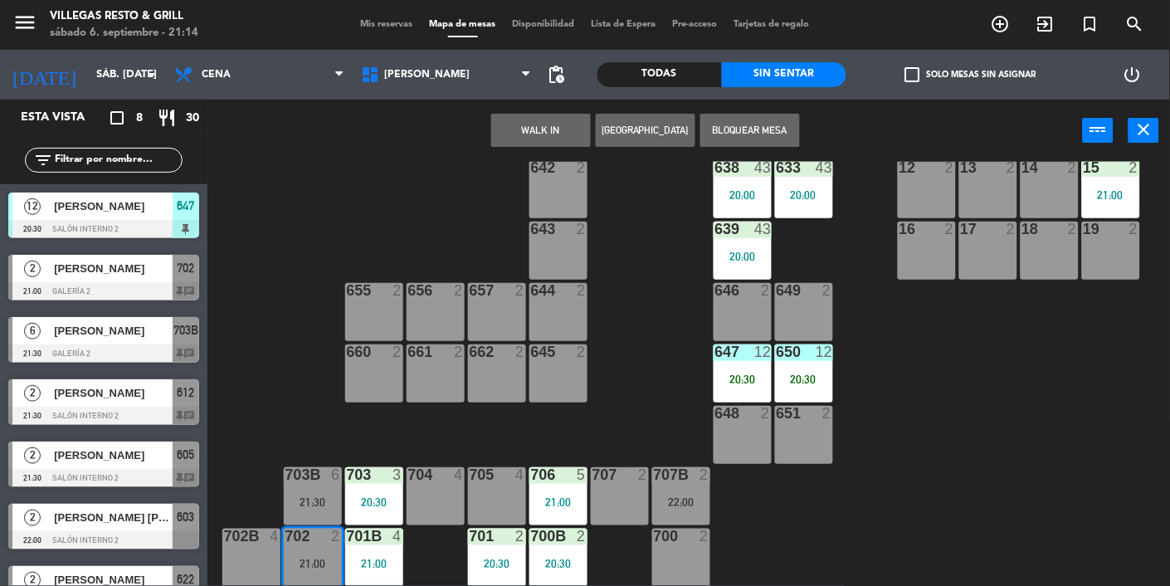
click at [72, 279] on div "[PERSON_NAME]" at bounding box center [112, 268] width 120 height 27
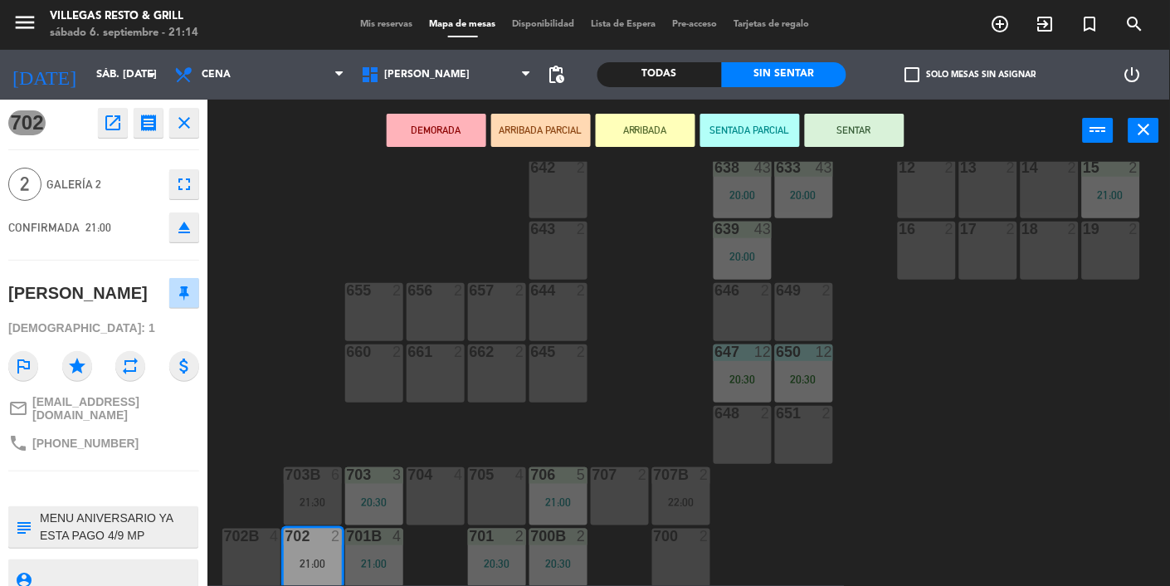
scroll to position [17, 0]
click at [864, 141] on button "SENTAR" at bounding box center [855, 130] width 100 height 33
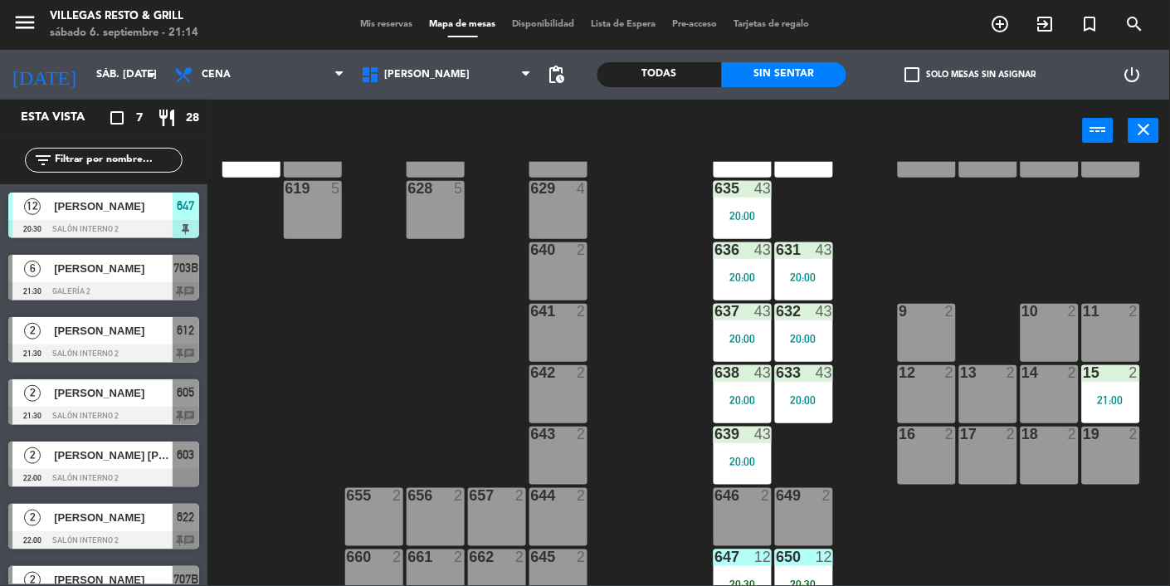
scroll to position [584, 0]
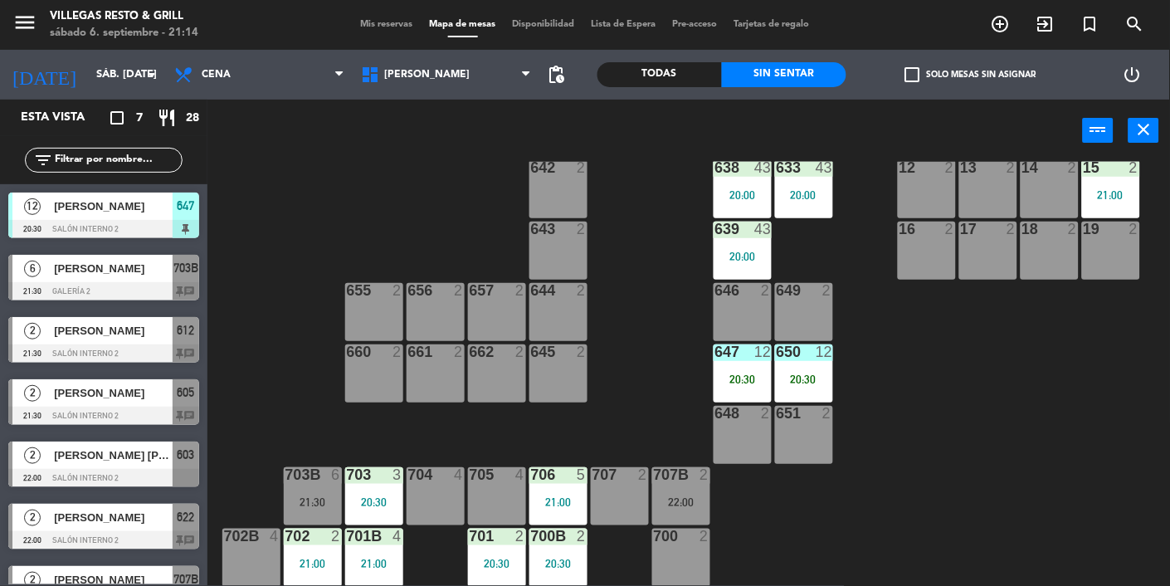
click at [302, 557] on div "21:00" at bounding box center [313, 563] width 58 height 12
click at [312, 552] on div "702 2 21:00" at bounding box center [313, 557] width 58 height 58
click at [125, 280] on div "[PERSON_NAME]" at bounding box center [112, 268] width 120 height 27
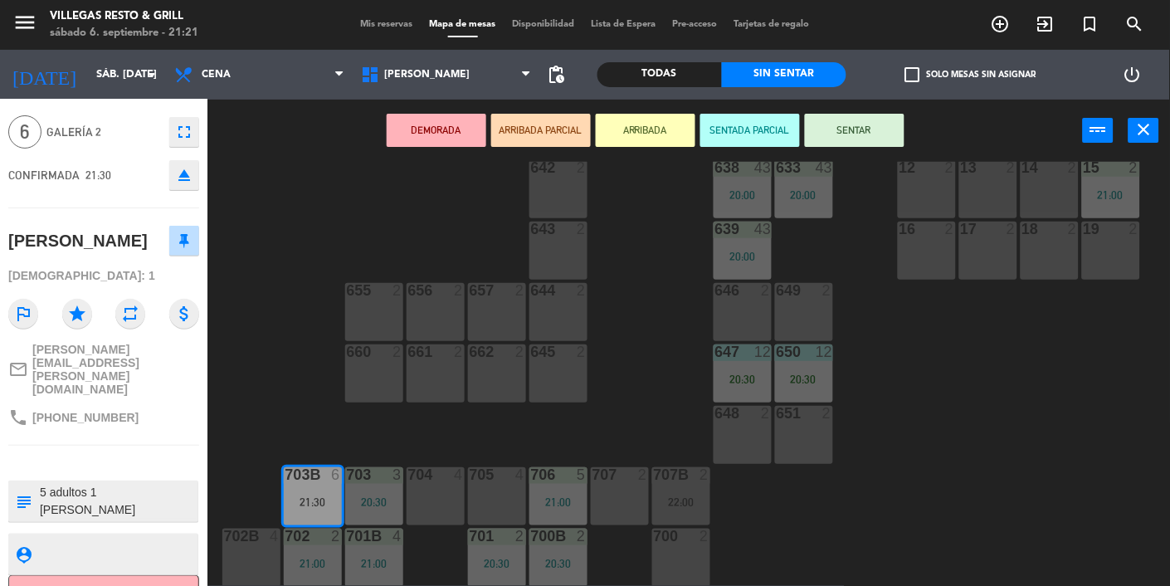
scroll to position [0, 0]
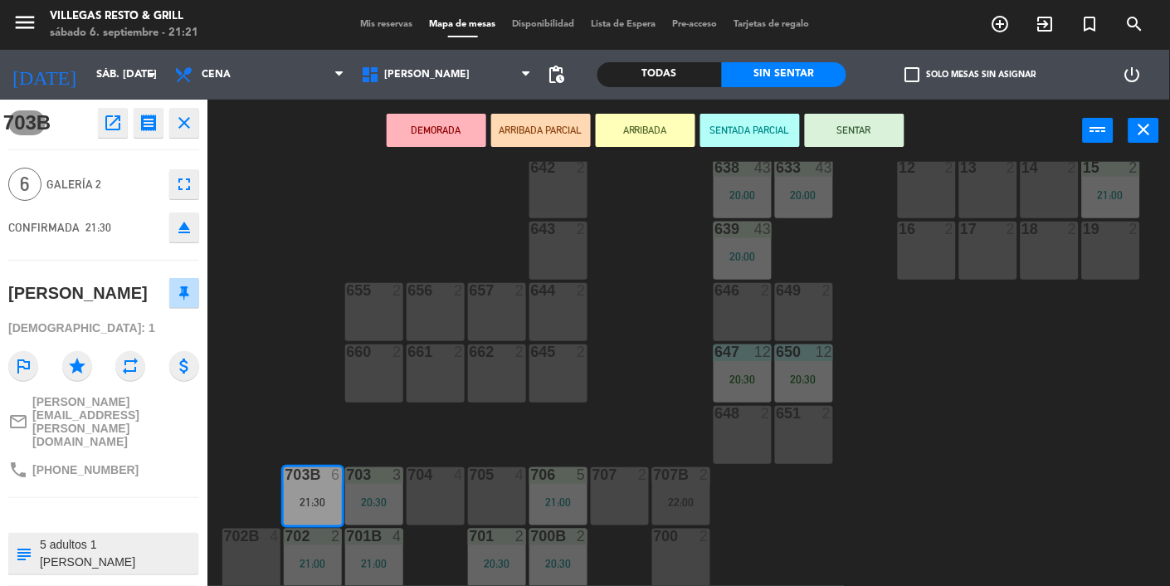
click at [288, 302] on div "602 7 603 2 22:00 604 7 20:30 608 2 21:00 607 4 605 2 21:30 606 2 610 2 609 4 6…" at bounding box center [694, 374] width 951 height 424
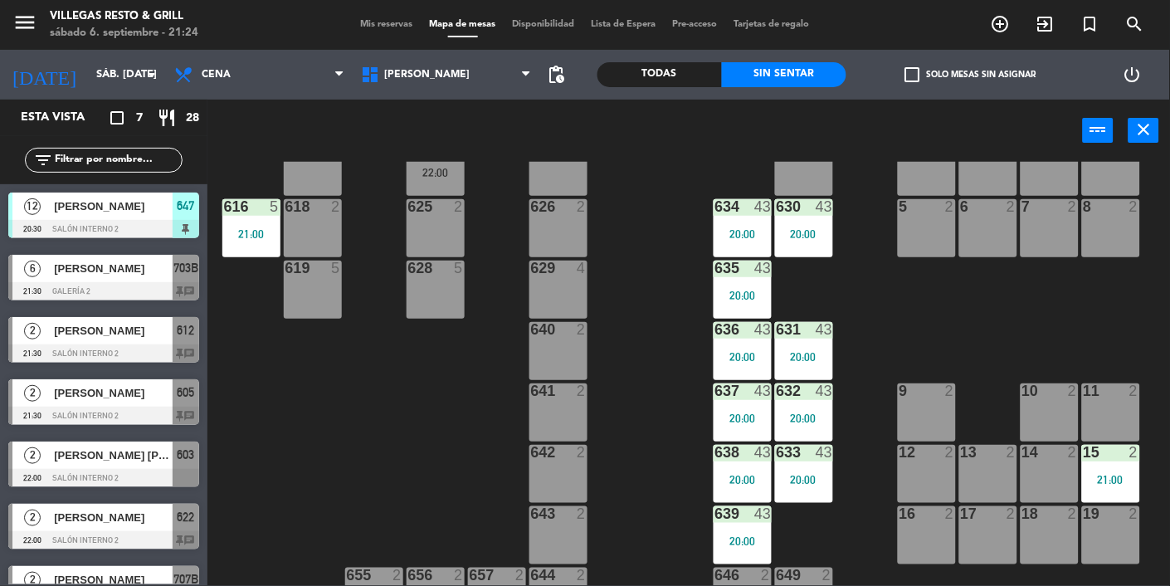
scroll to position [584, 0]
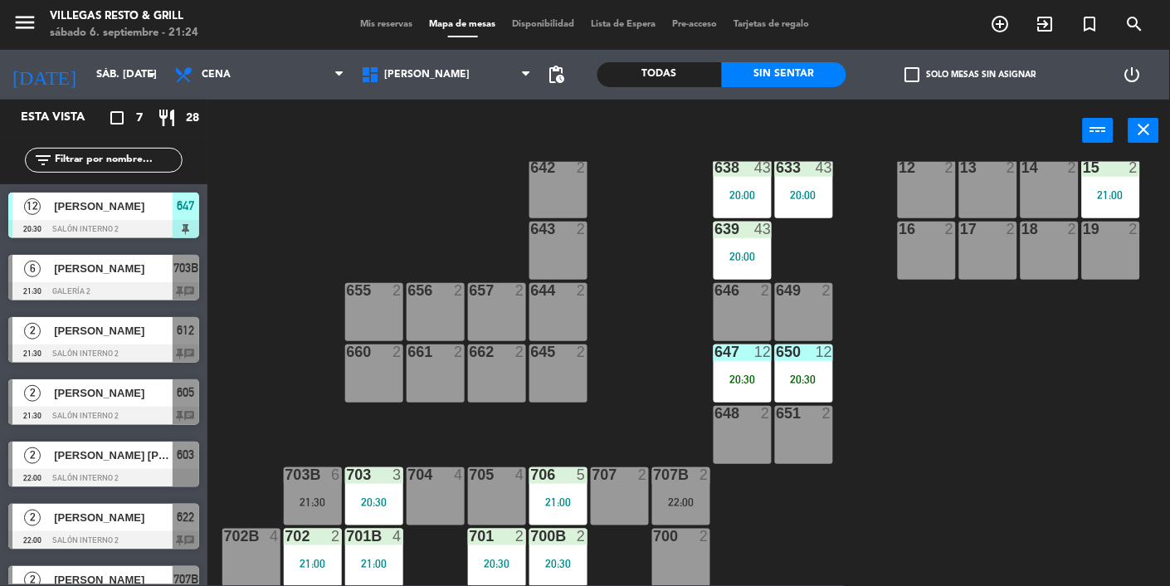
click at [304, 501] on div "21:30" at bounding box center [313, 502] width 58 height 12
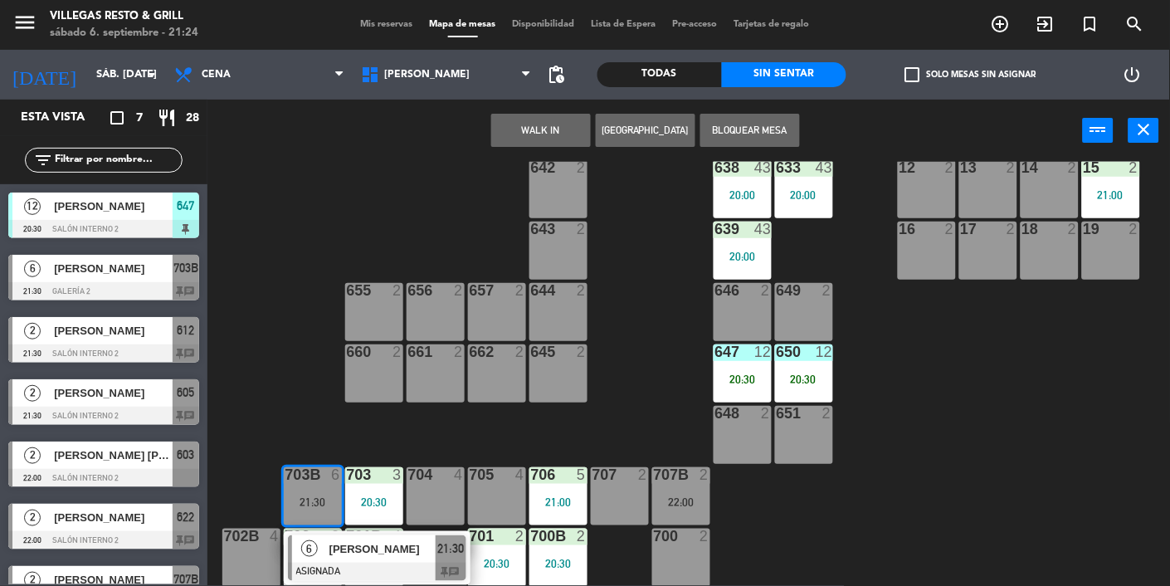
click at [416, 565] on div at bounding box center [377, 571] width 178 height 18
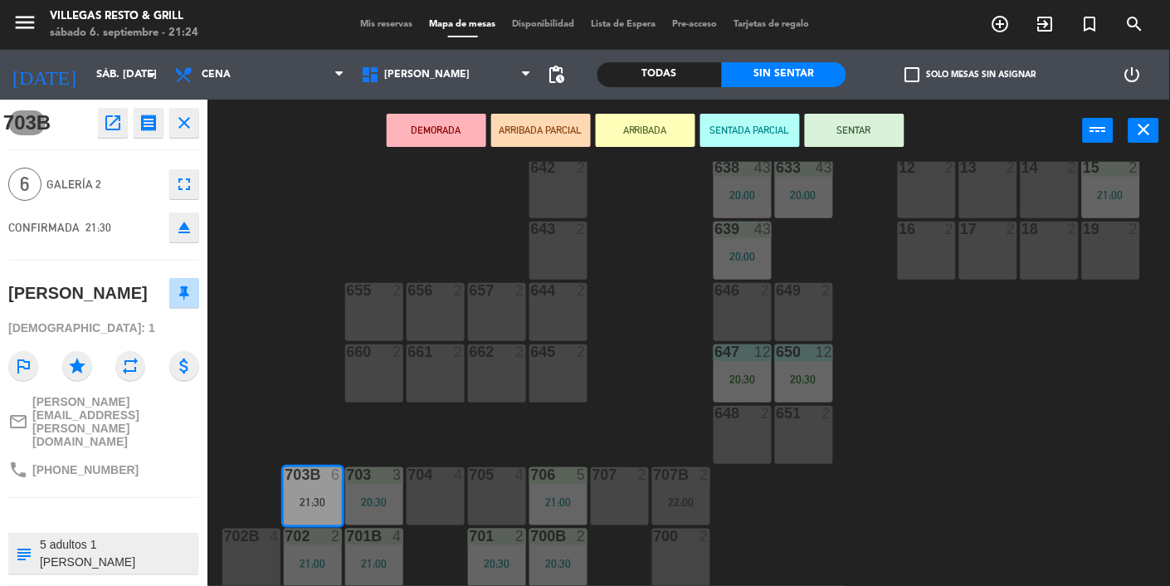
click at [613, 407] on div "602 7 603 2 22:00 604 7 20:30 608 2 21:00 607 4 605 2 21:30 606 2 610 2 609 4 6…" at bounding box center [694, 374] width 951 height 424
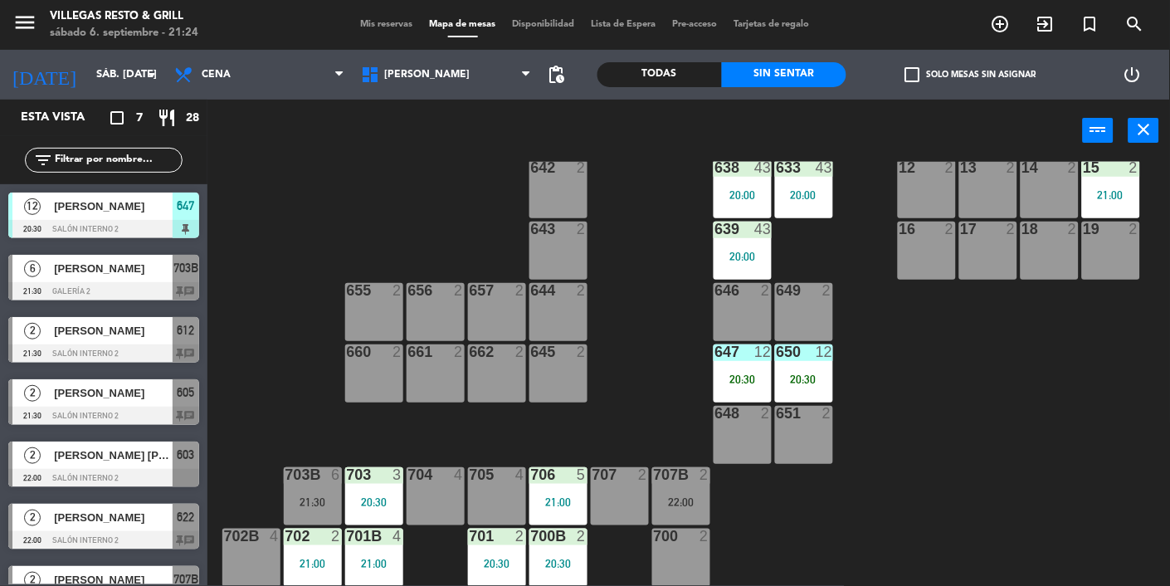
click at [529, 515] on div "706 5 21:00" at bounding box center [558, 496] width 58 height 58
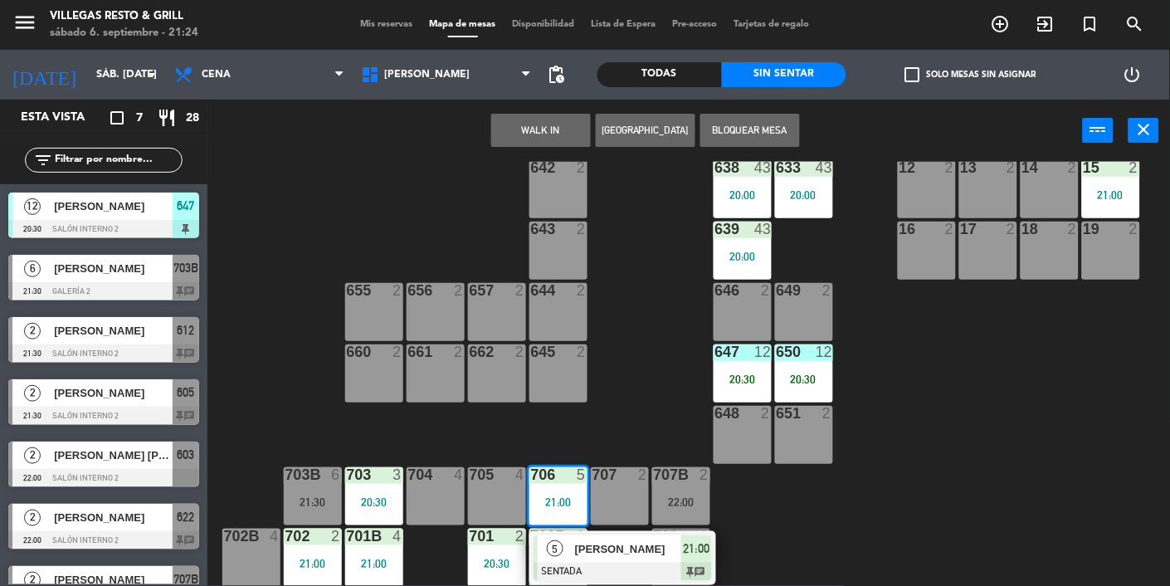
click at [668, 374] on div "602 7 603 2 22:00 604 7 20:30 608 2 21:00 607 4 605 2 21:30 606 2 610 2 609 4 6…" at bounding box center [694, 374] width 951 height 424
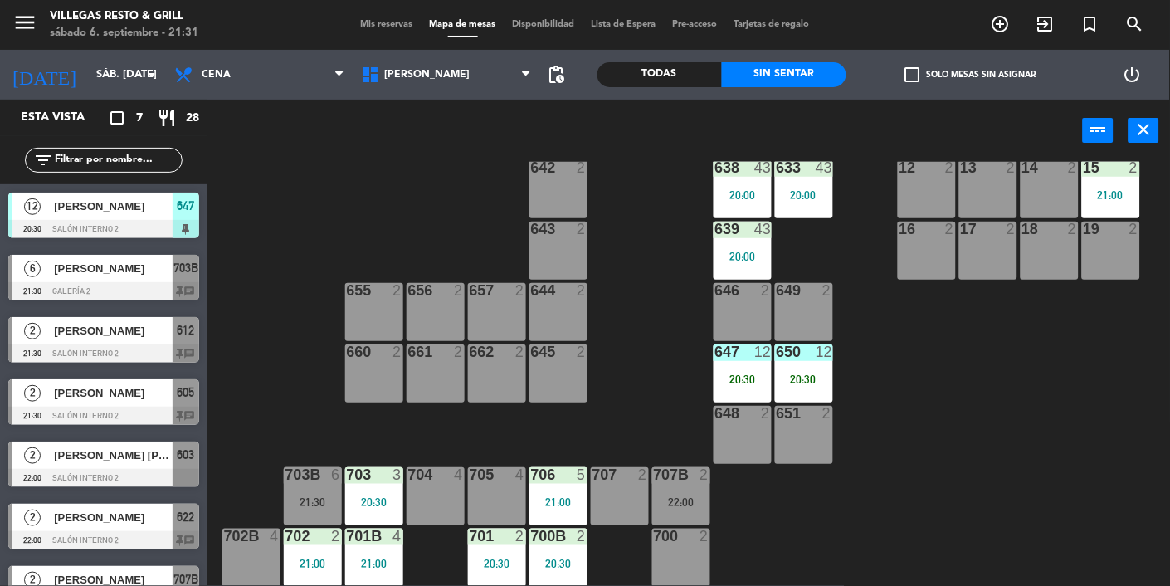
click at [296, 502] on div "21:30" at bounding box center [313, 502] width 58 height 12
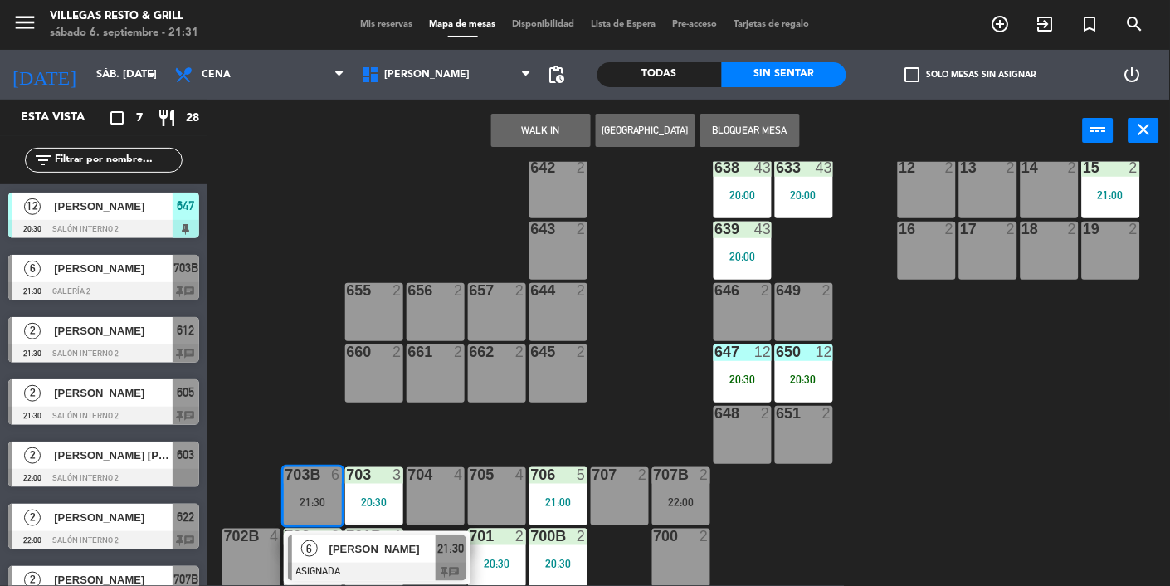
click at [443, 566] on div at bounding box center [377, 571] width 178 height 18
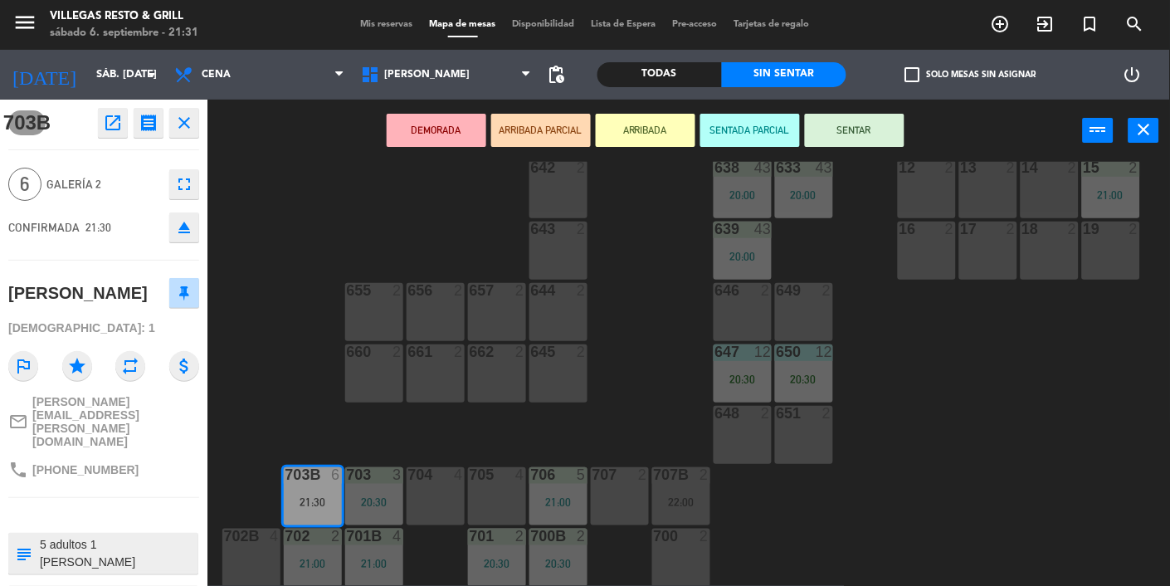
click at [871, 138] on button "SENTAR" at bounding box center [855, 130] width 100 height 33
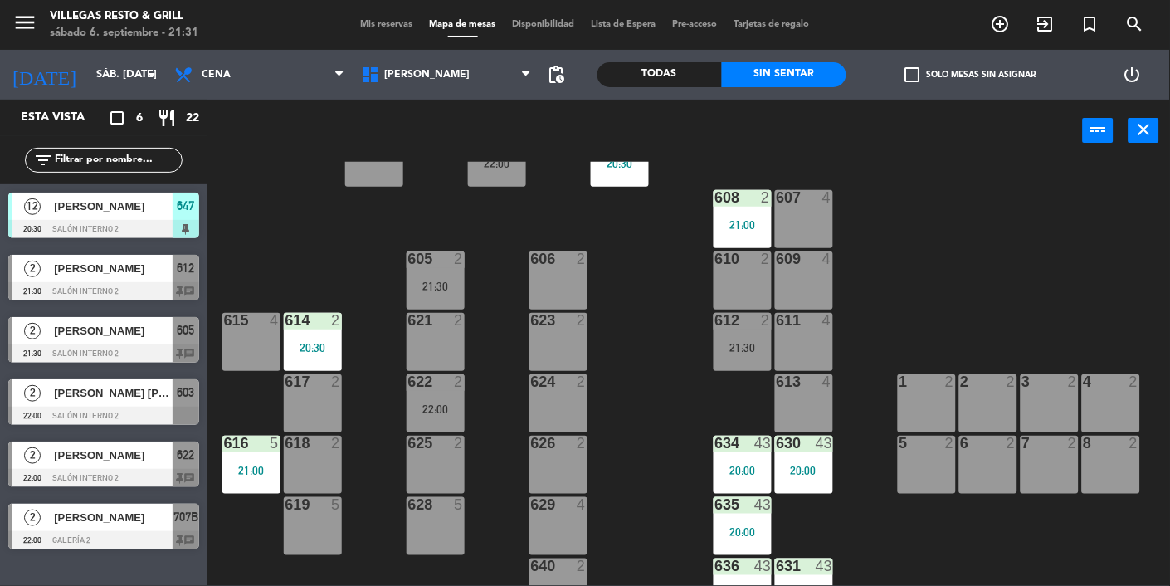
scroll to position [0, 0]
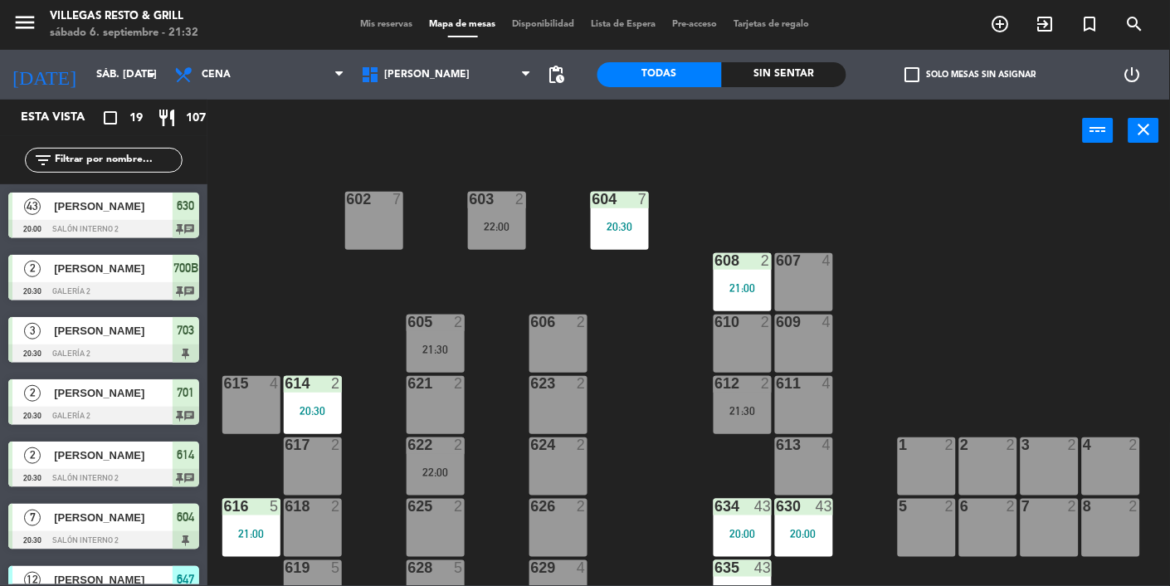
click at [759, 78] on div "Sin sentar" at bounding box center [784, 74] width 124 height 25
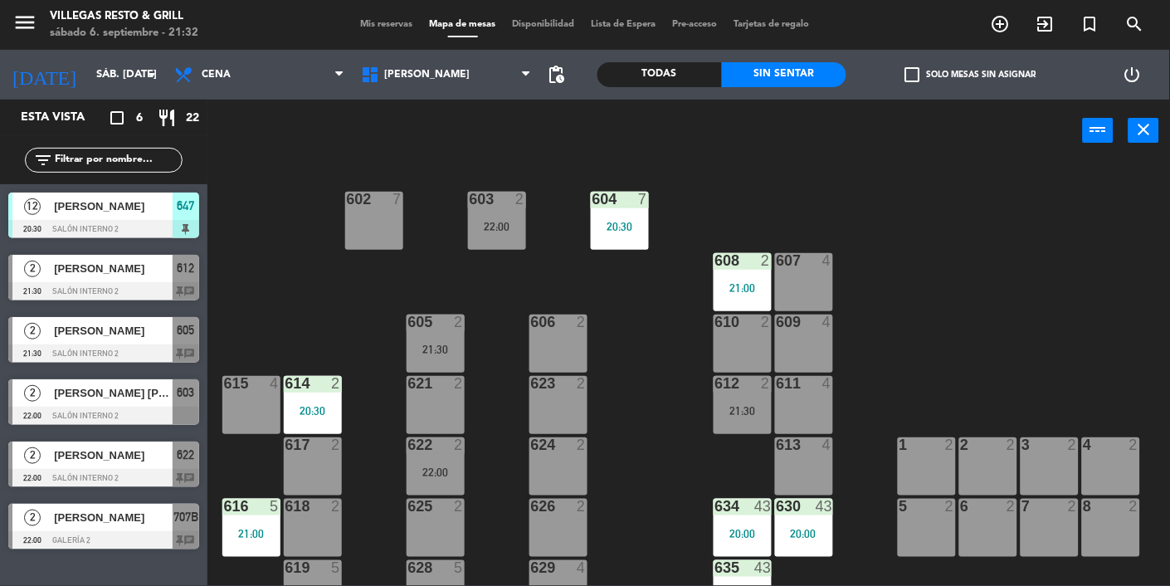
click at [148, 266] on span "[PERSON_NAME]" at bounding box center [113, 268] width 119 height 17
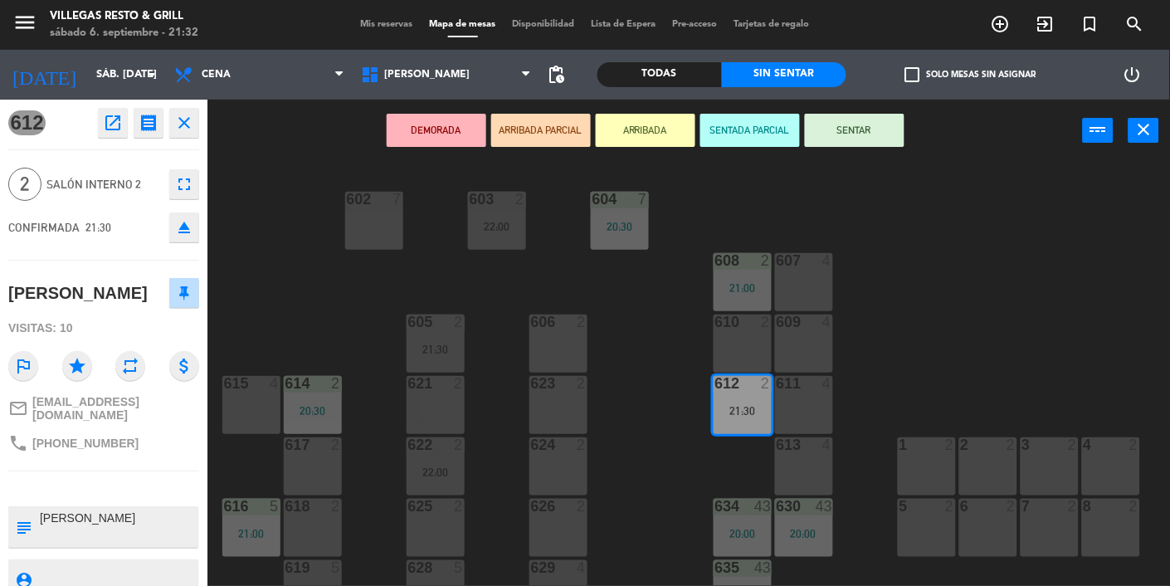
click at [533, 133] on button "ARRIBADA PARCIAL" at bounding box center [541, 130] width 100 height 33
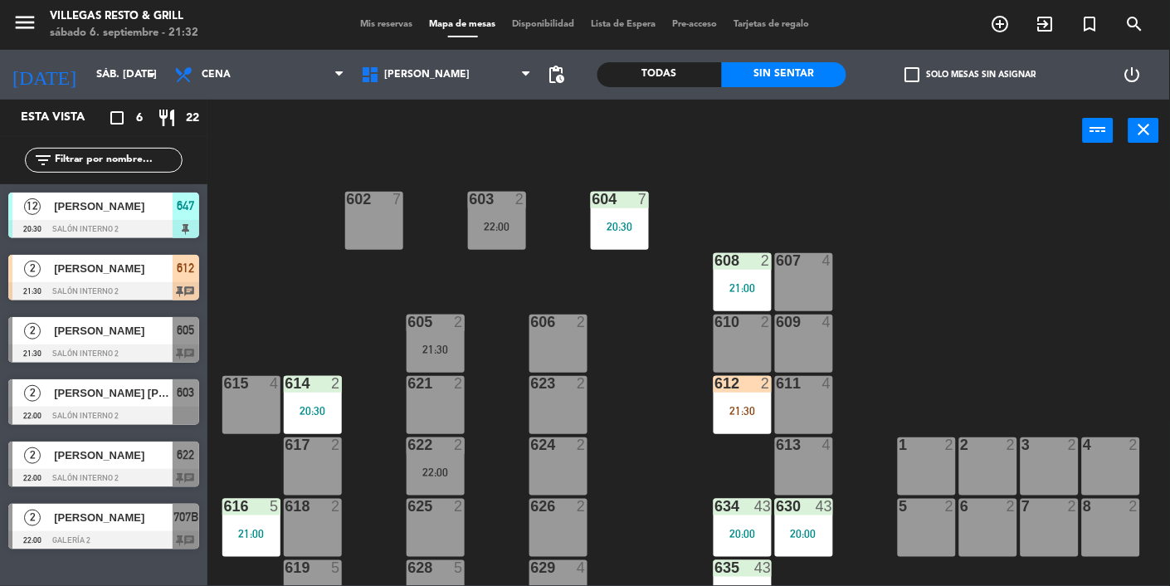
click at [737, 417] on div "612 2 21:30" at bounding box center [742, 405] width 58 height 58
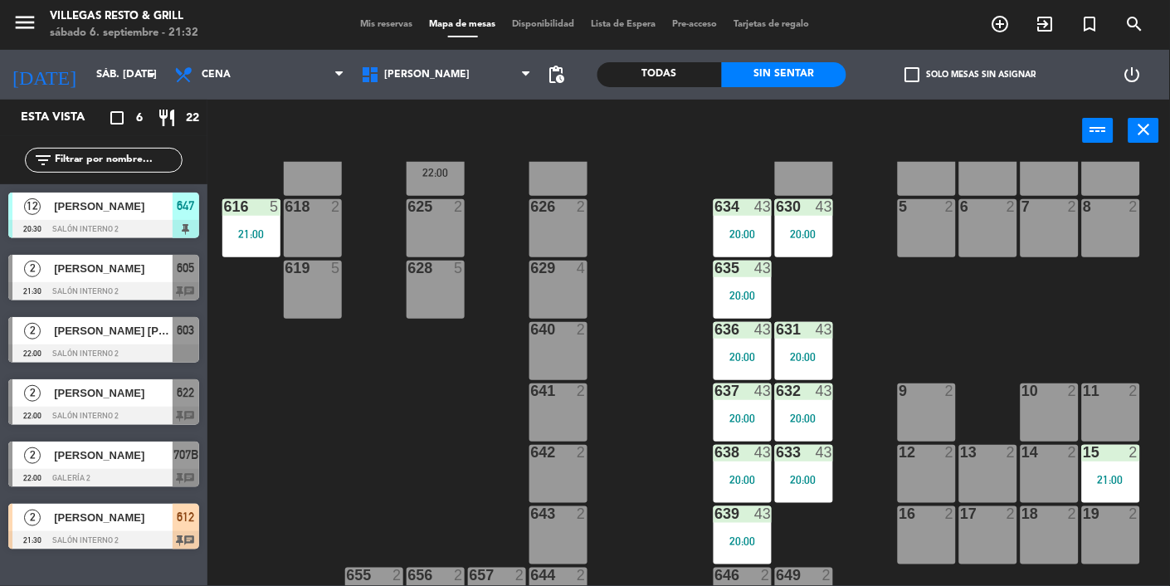
scroll to position [584, 0]
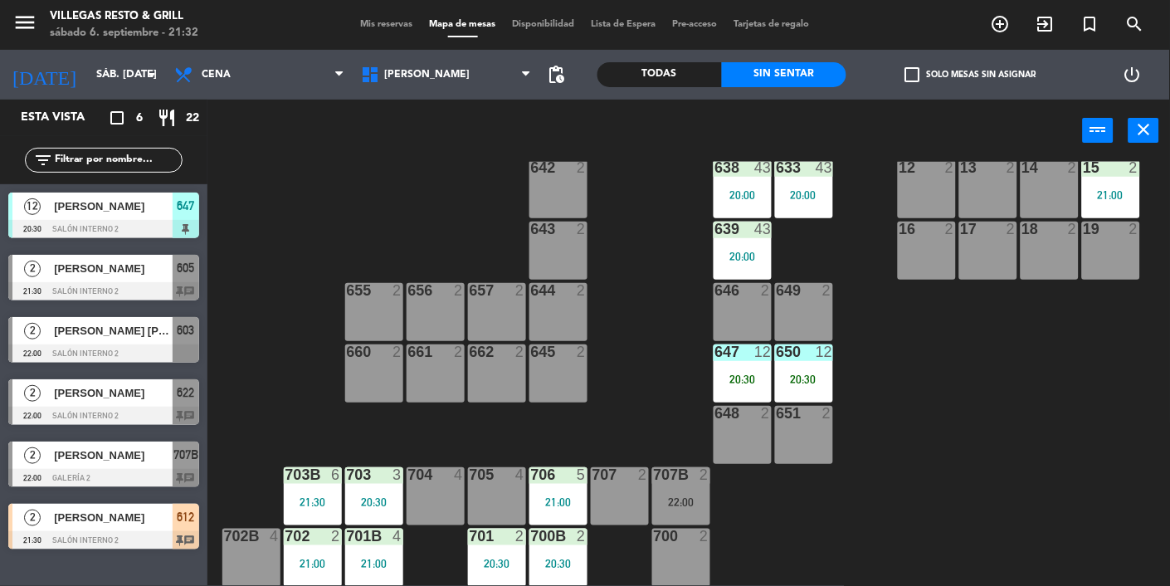
click at [161, 547] on div at bounding box center [103, 540] width 191 height 18
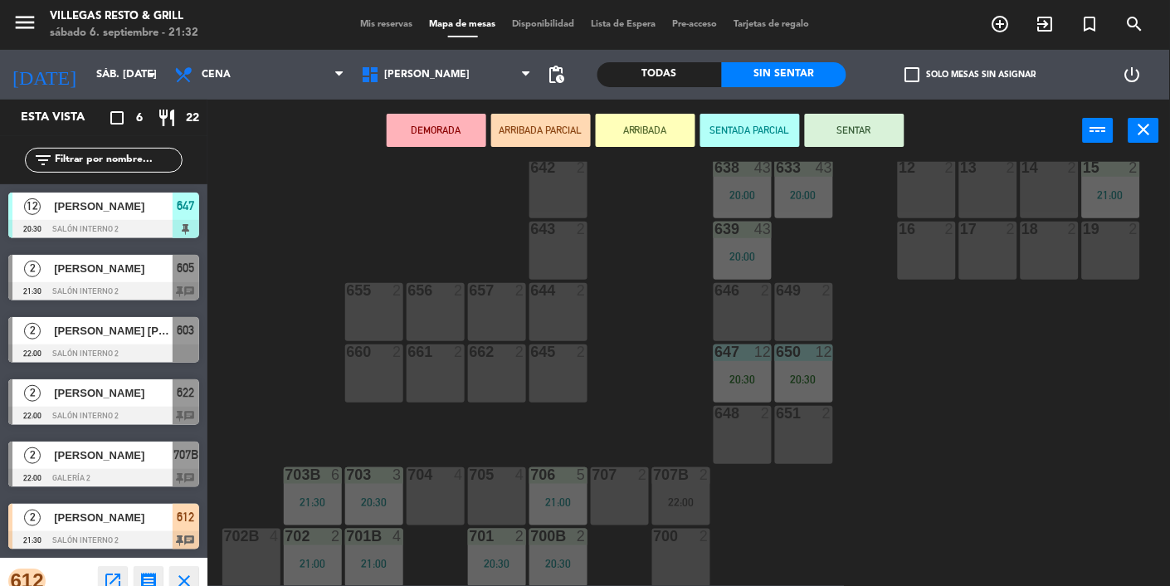
click at [624, 499] on div "707 2" at bounding box center [620, 496] width 58 height 58
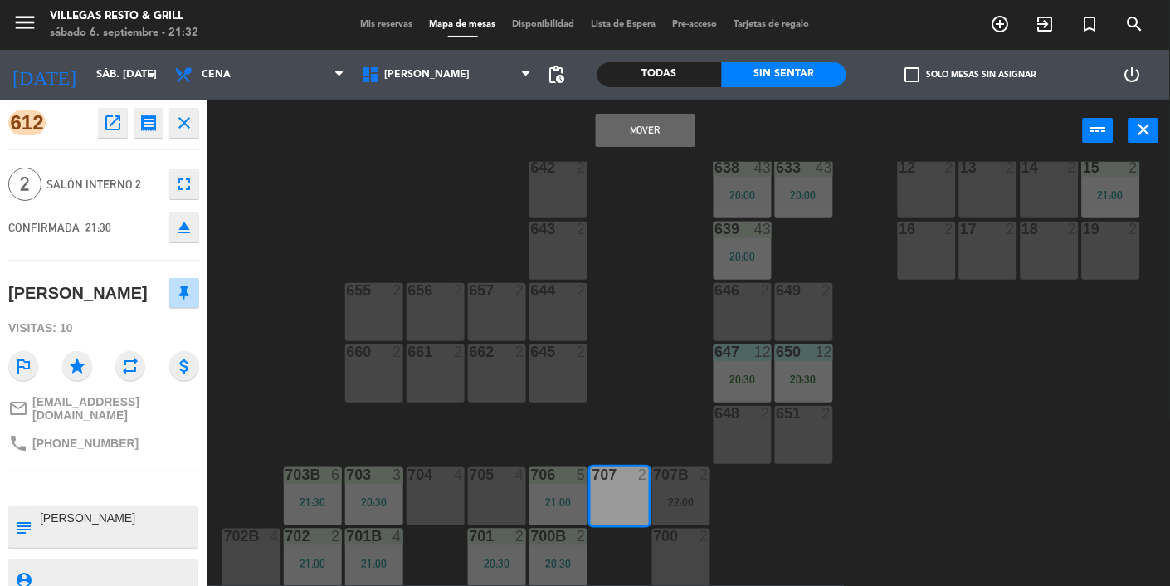
click at [654, 133] on button "Mover" at bounding box center [646, 130] width 100 height 33
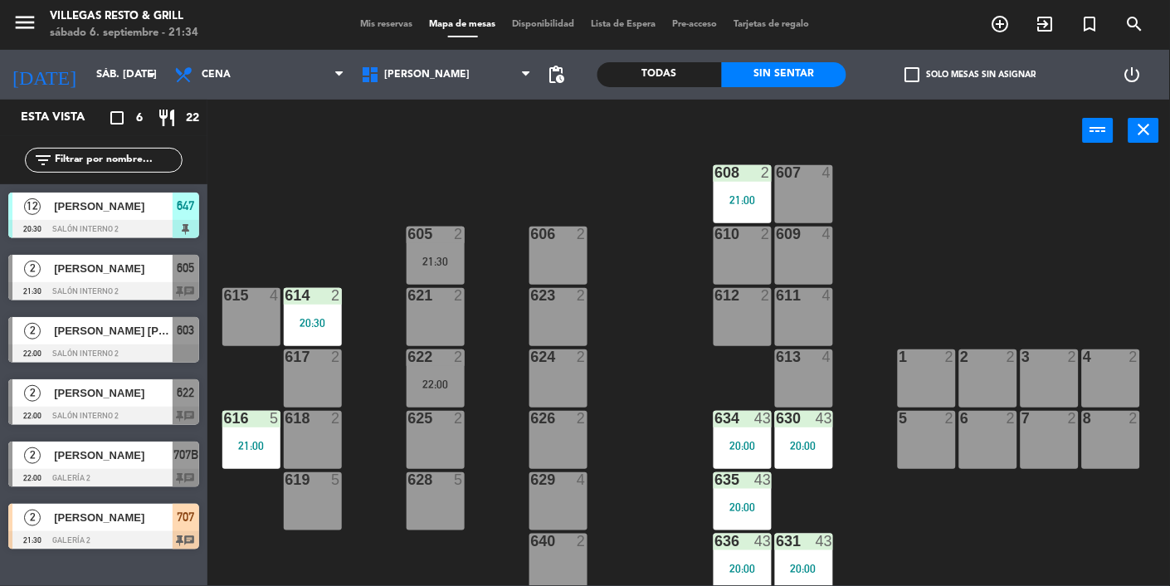
scroll to position [110, 0]
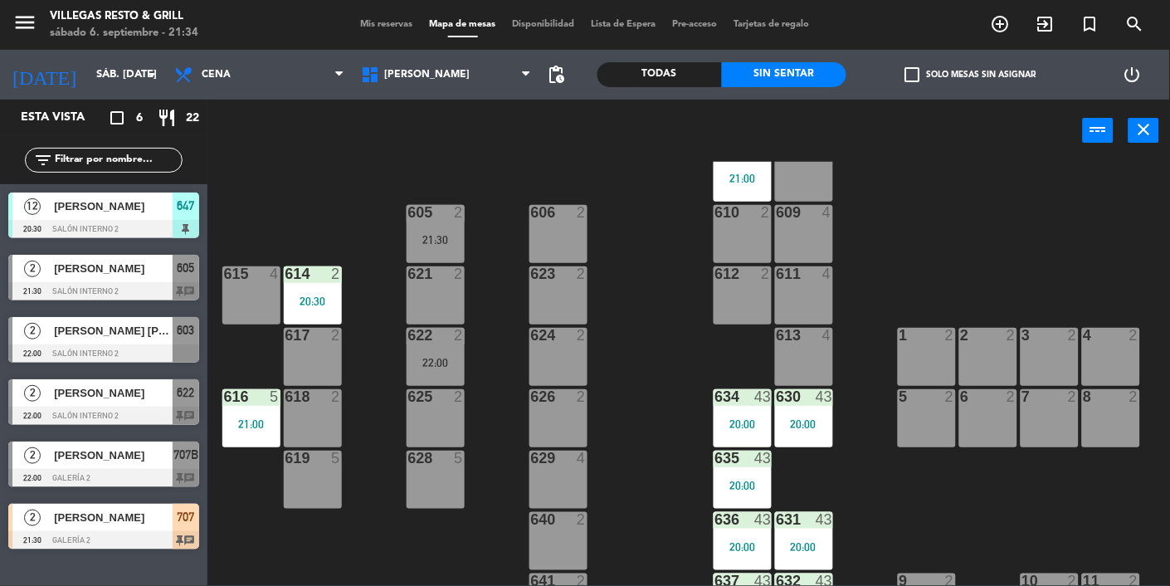
click at [442, 246] on div "605 2 21:30" at bounding box center [435, 234] width 58 height 58
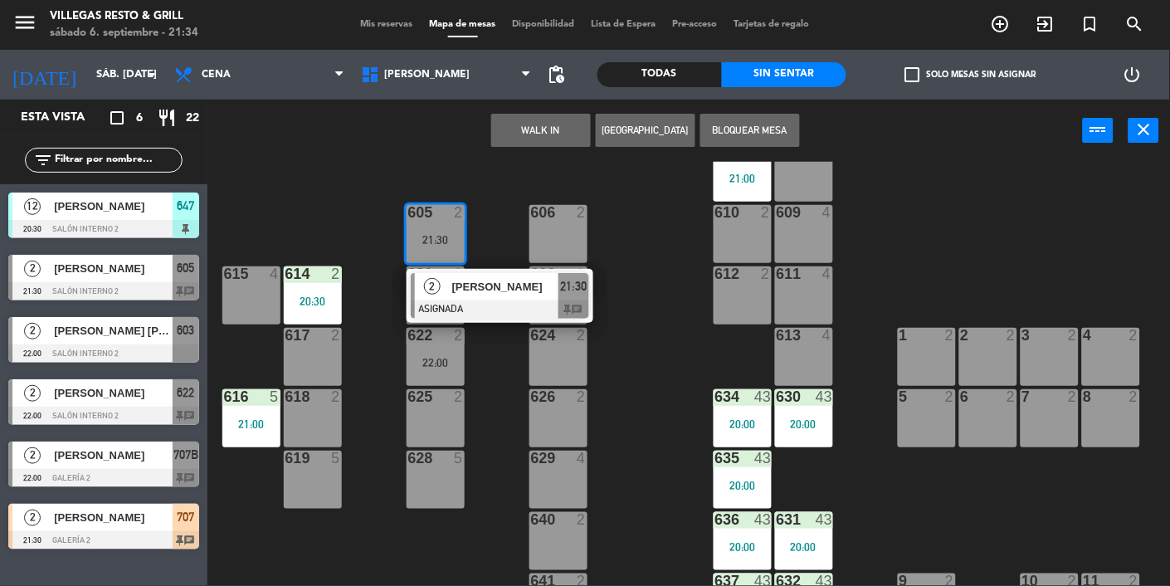
click at [312, 371] on div "617 2" at bounding box center [313, 357] width 58 height 58
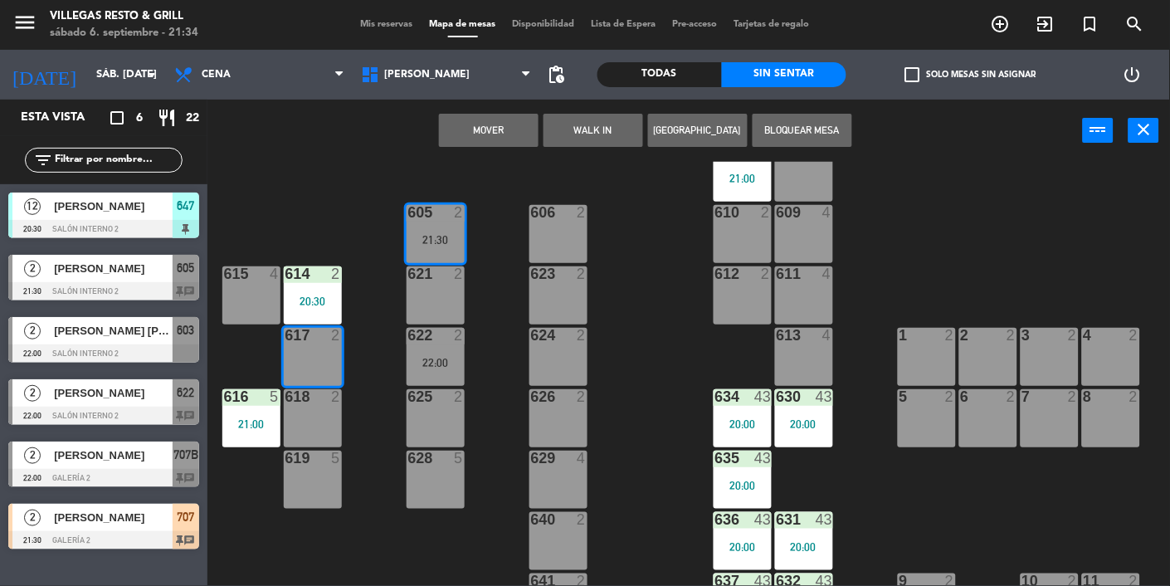
click at [507, 142] on button "Mover" at bounding box center [489, 130] width 100 height 33
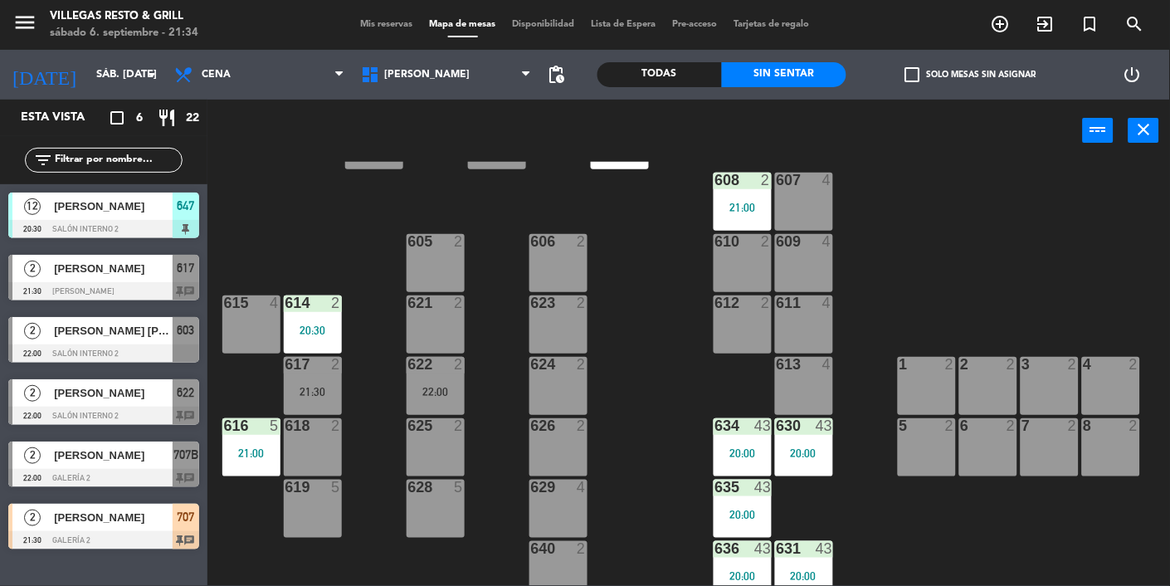
scroll to position [584, 0]
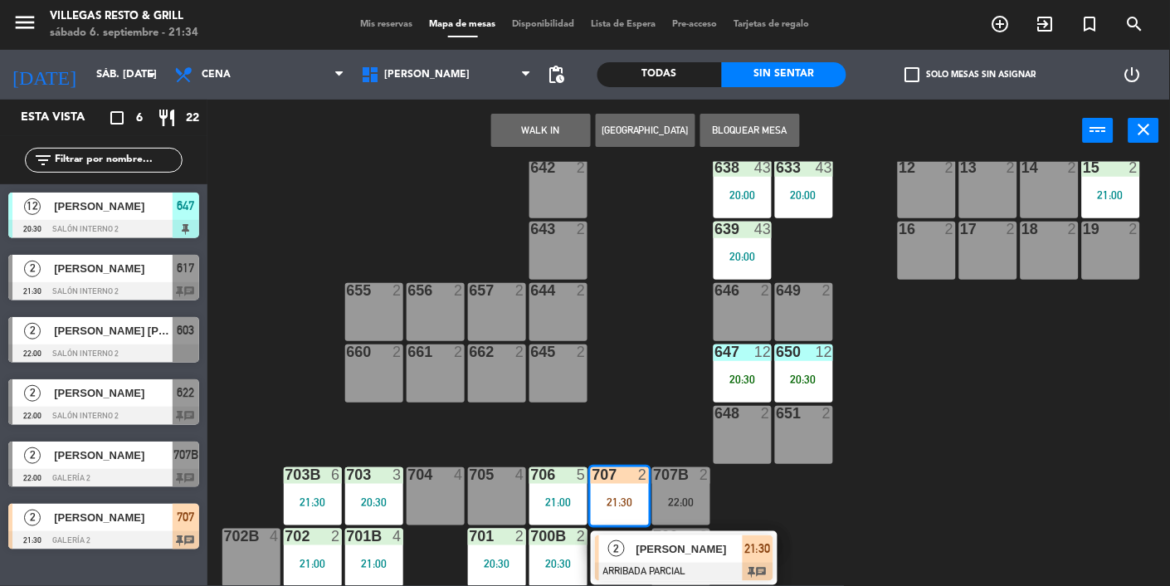
click at [687, 560] on div "[PERSON_NAME]" at bounding box center [689, 548] width 108 height 27
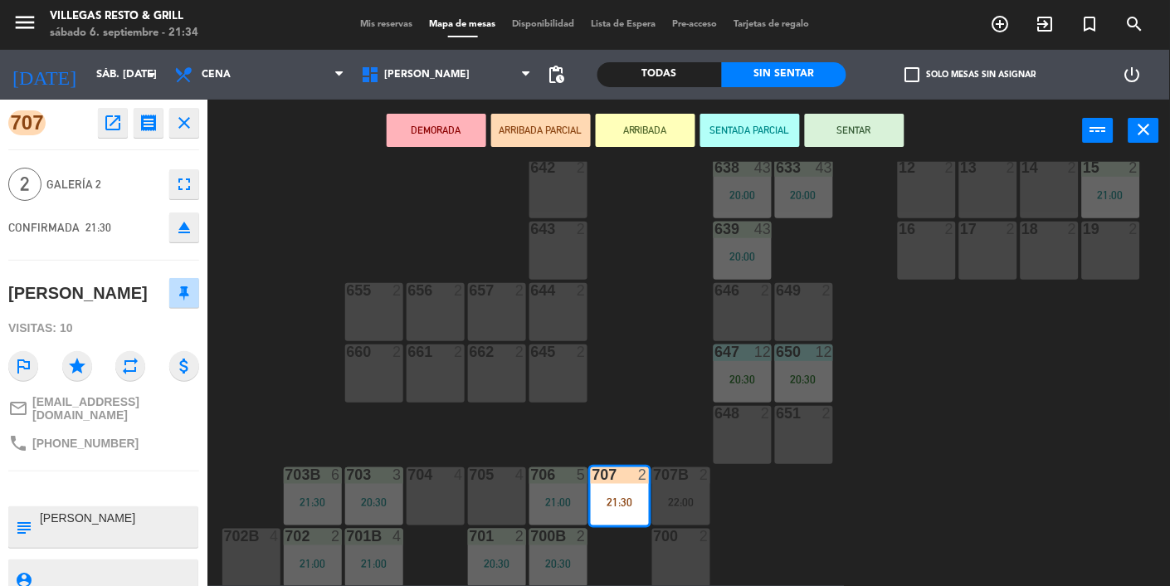
click at [868, 138] on button "SENTAR" at bounding box center [855, 130] width 100 height 33
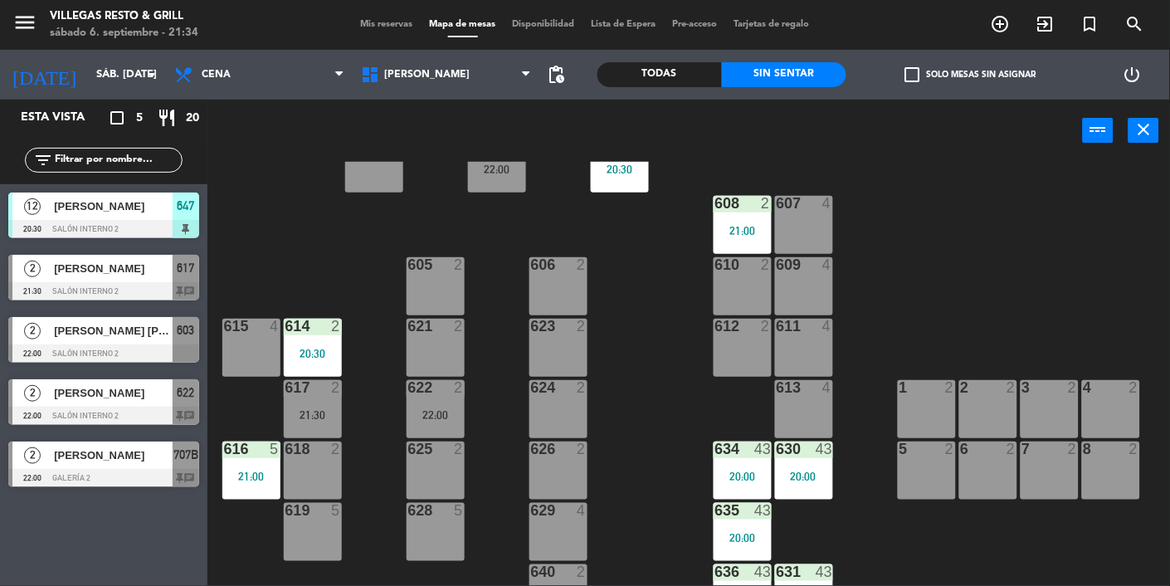
scroll to position [0, 0]
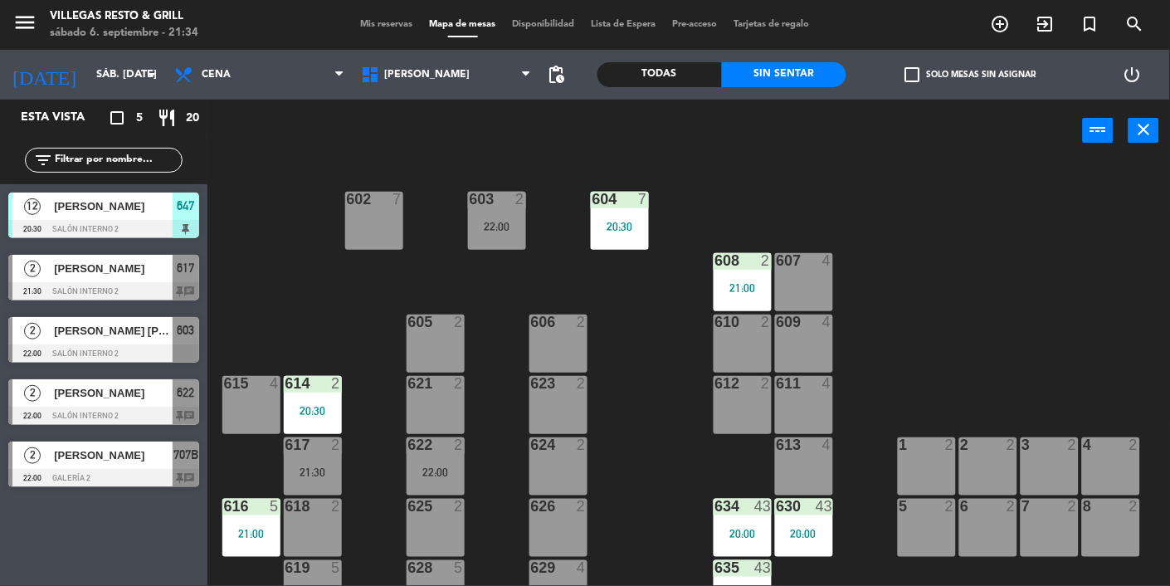
click at [513, 233] on div "603 2 22:00" at bounding box center [497, 221] width 58 height 58
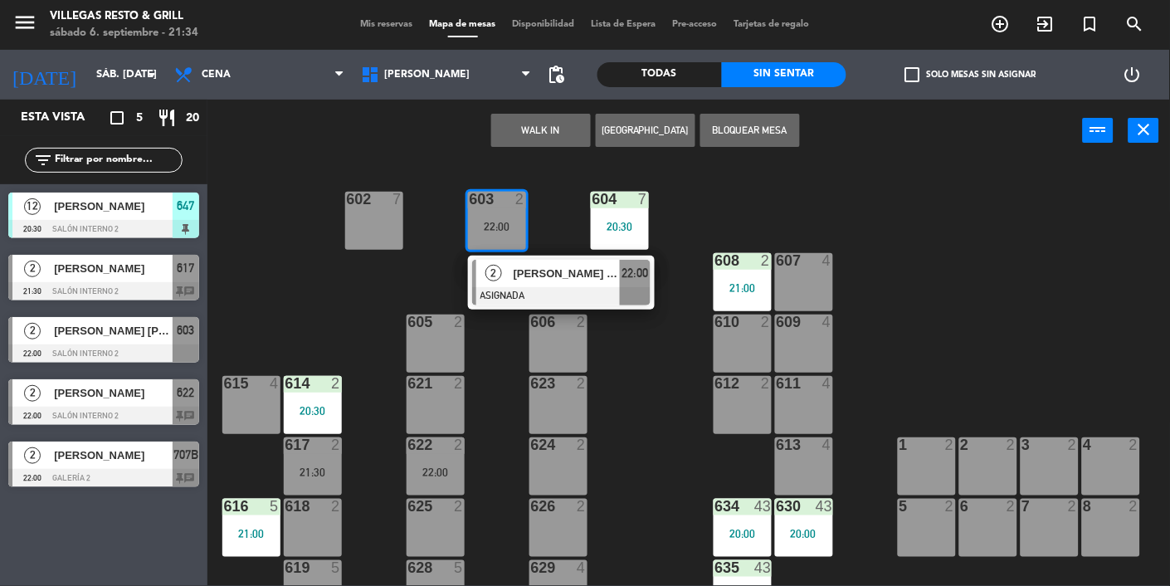
click at [646, 377] on div "602 7 603 2 22:00 2 [PERSON_NAME] [PERSON_NAME] ASIGNADA 22:00 604 7 20:30 608 …" at bounding box center [694, 374] width 951 height 424
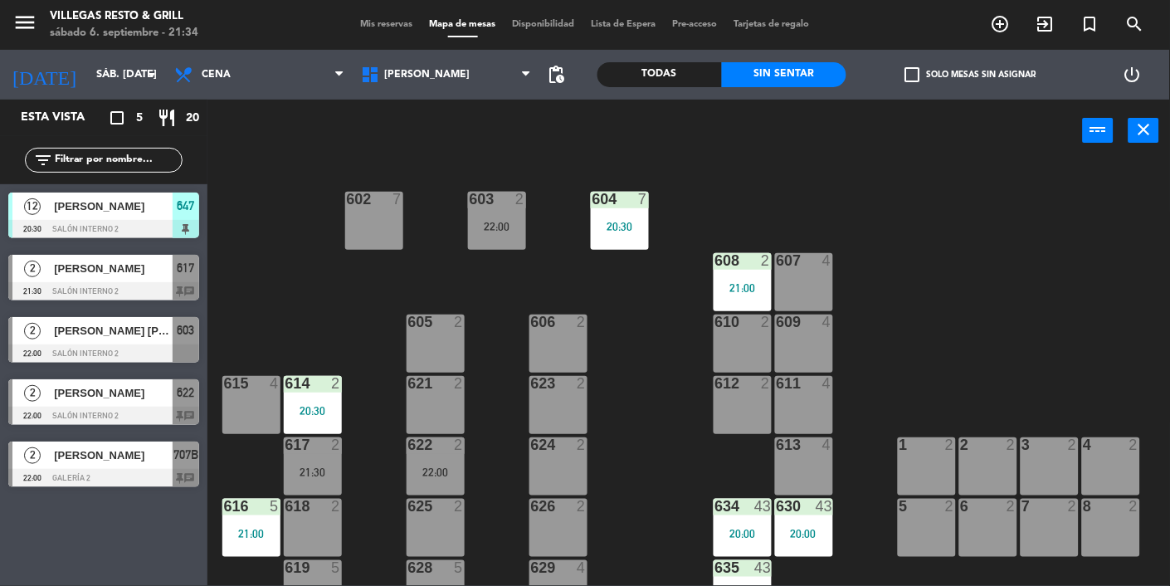
click at [147, 412] on div at bounding box center [103, 415] width 191 height 18
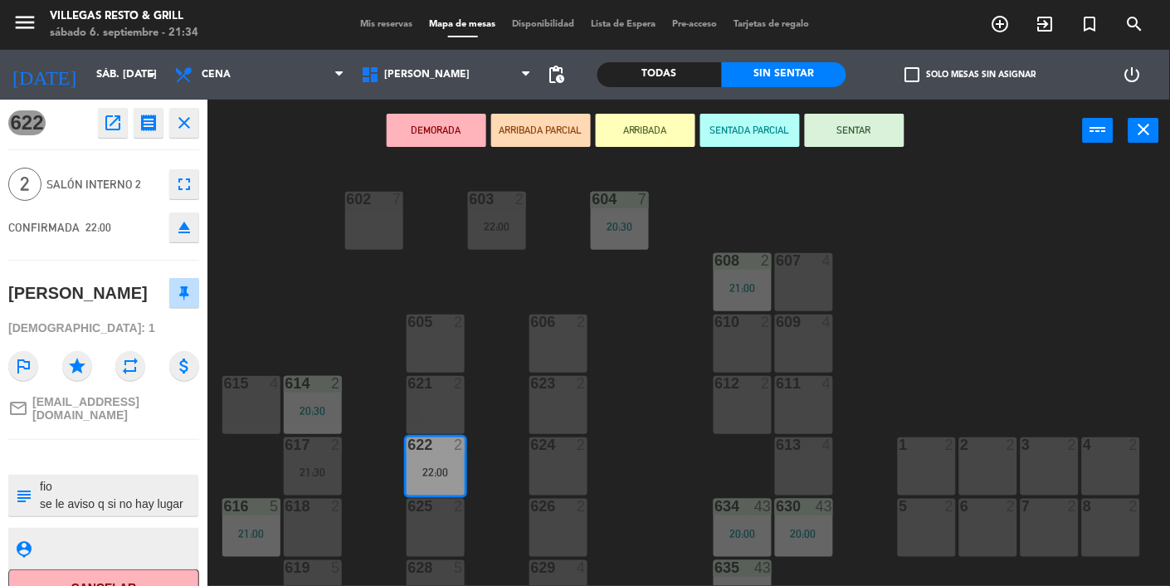
scroll to position [17, 0]
click at [286, 322] on div "602 7 603 2 22:00 604 7 20:30 608 2 21:00 607 4 605 2 606 2 610 2 609 4 621 2 6…" at bounding box center [694, 374] width 951 height 424
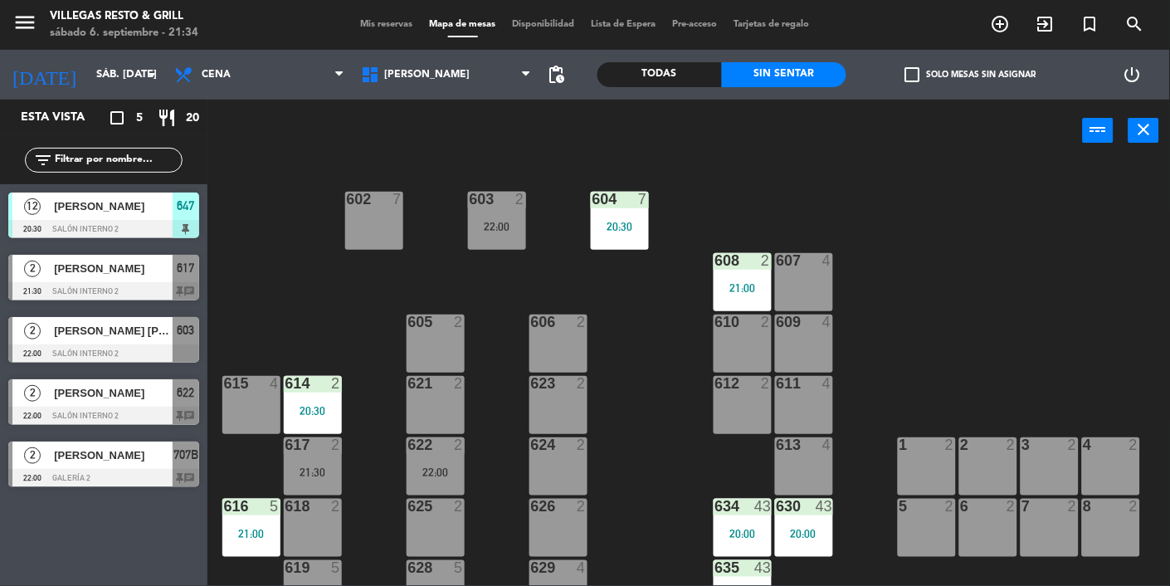
click at [147, 469] on div at bounding box center [103, 478] width 191 height 18
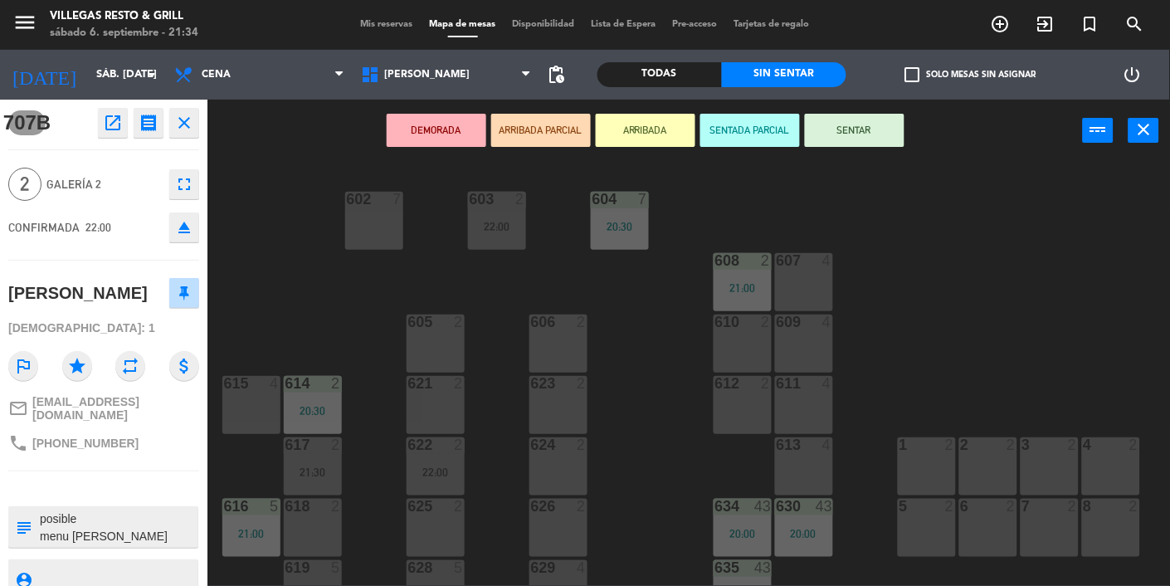
click at [295, 314] on div "602 7 603 2 22:00 604 7 20:30 608 2 21:00 607 4 605 2 606 2 610 2 609 4 621 2 6…" at bounding box center [694, 374] width 951 height 424
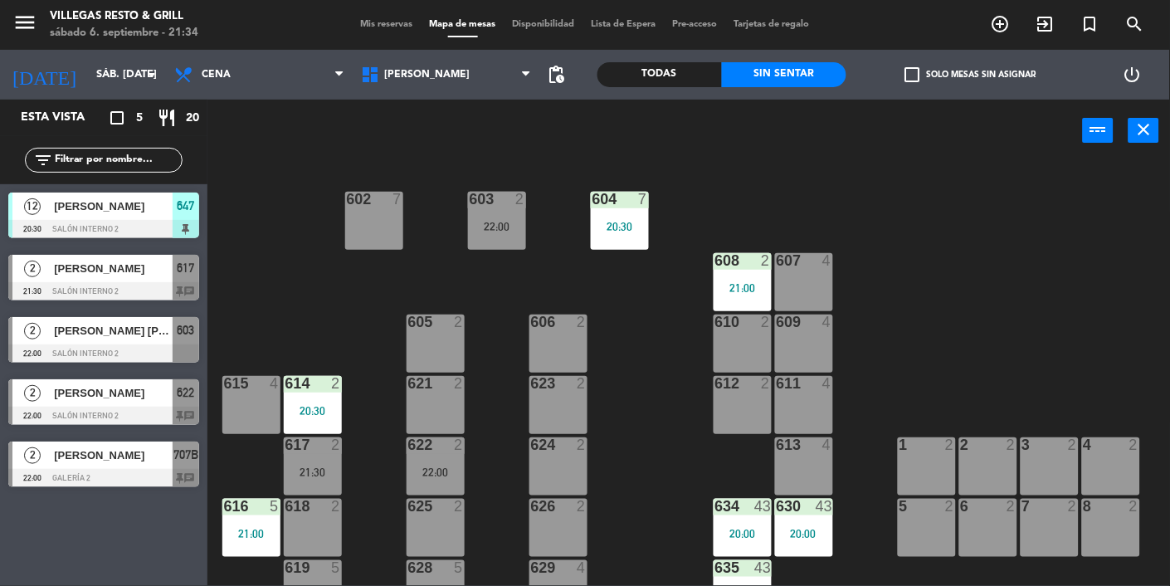
scroll to position [0, 0]
click at [176, 286] on div at bounding box center [103, 291] width 191 height 18
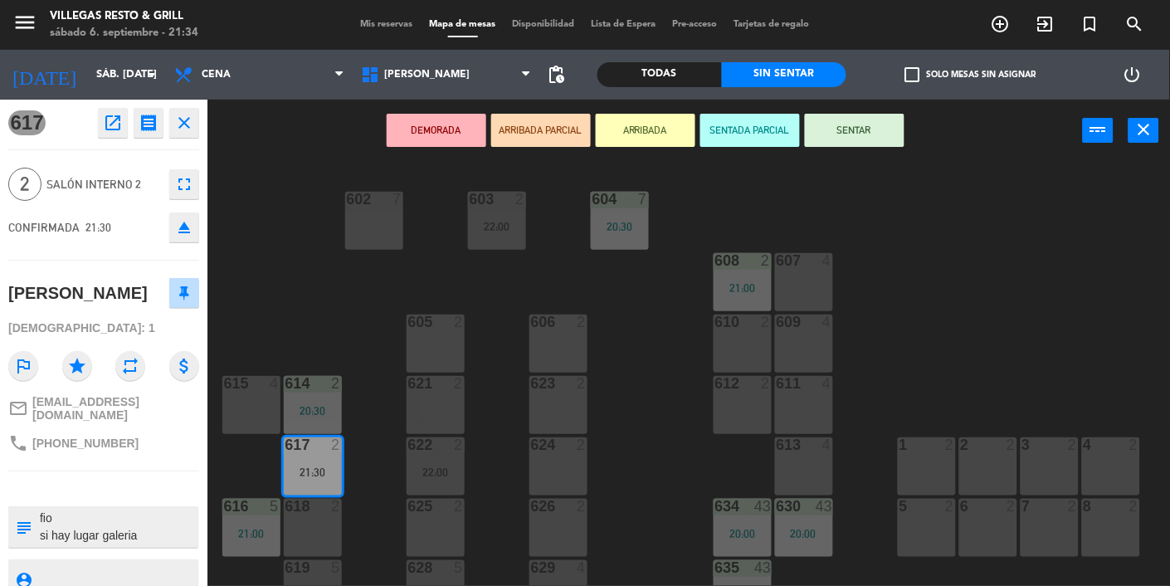
scroll to position [52, 0]
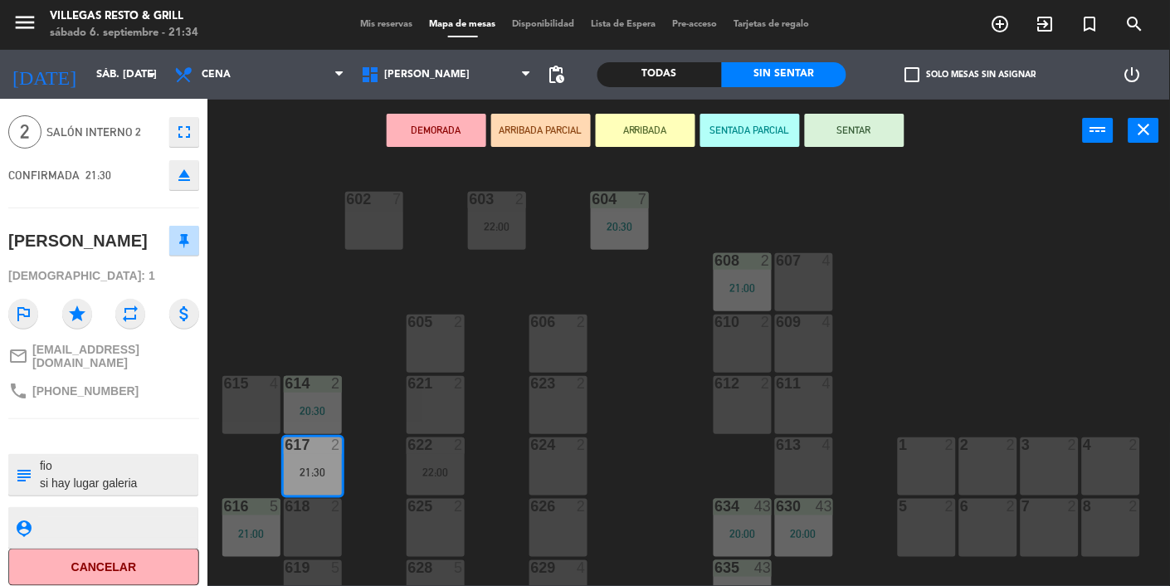
click at [294, 309] on div "602 7 603 2 22:00 604 7 20:30 608 2 21:00 607 4 605 2 606 2 610 2 609 4 621 2 6…" at bounding box center [694, 374] width 951 height 424
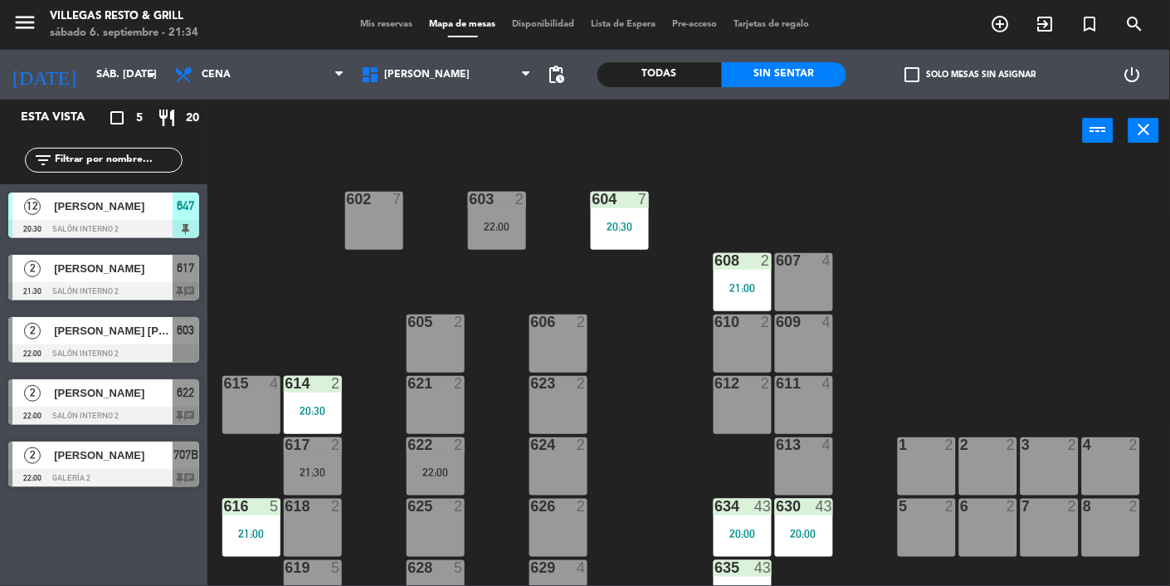
click at [171, 275] on span "[PERSON_NAME]" at bounding box center [113, 268] width 119 height 17
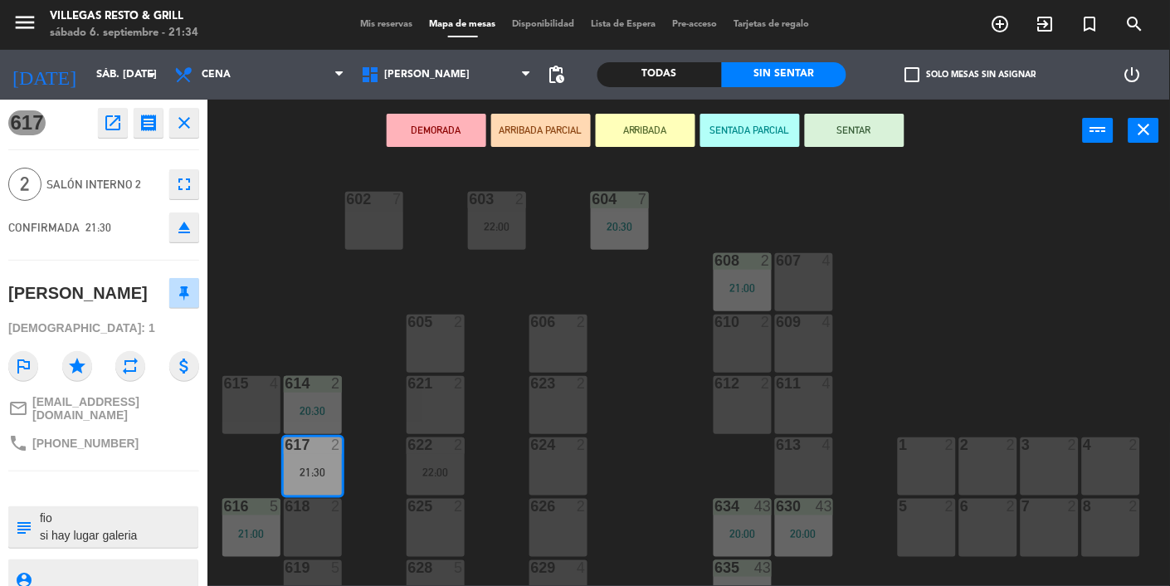
click at [328, 274] on div "602 7 603 2 22:00 604 7 20:30 608 2 21:00 607 4 605 2 606 2 610 2 609 4 621 2 6…" at bounding box center [694, 374] width 951 height 424
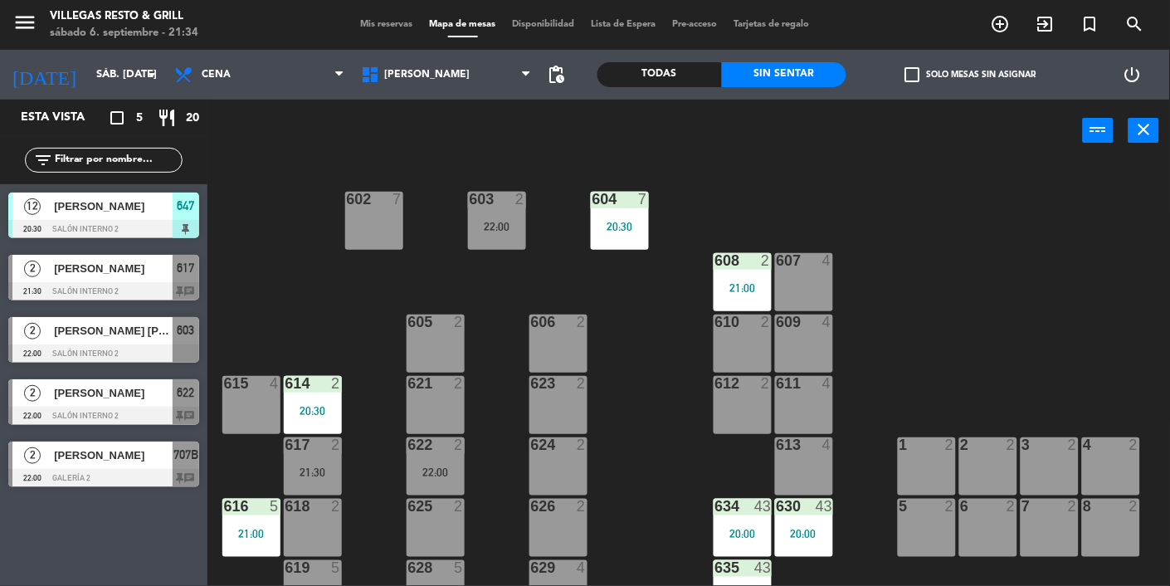
click at [186, 344] on div at bounding box center [103, 353] width 191 height 18
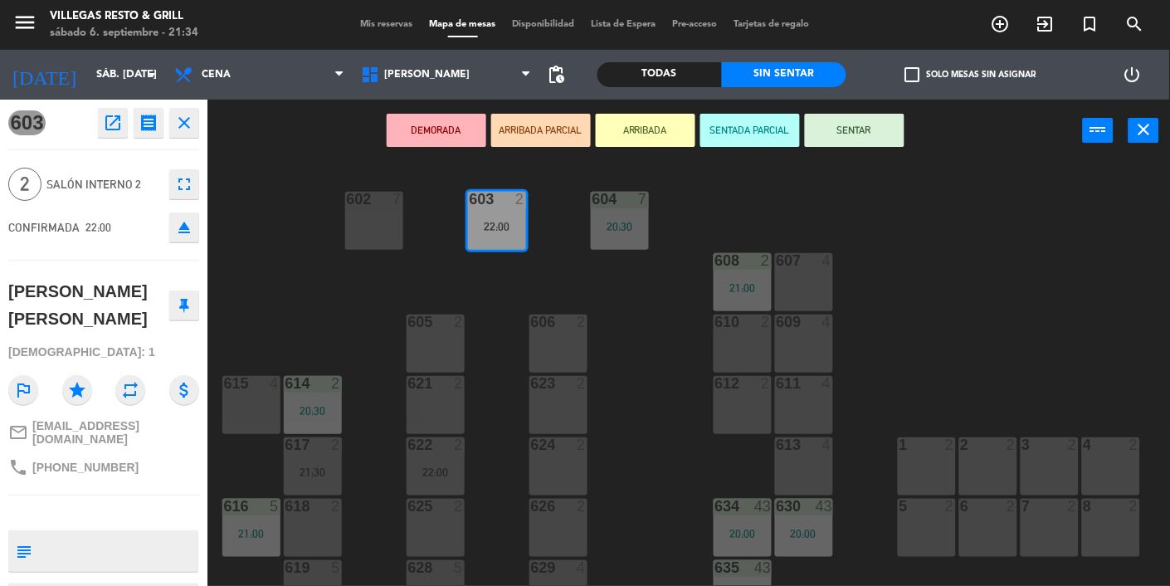
click at [307, 305] on div "602 7 603 2 22:00 604 7 20:30 608 2 21:00 607 4 605 2 606 2 610 2 609 4 621 2 6…" at bounding box center [694, 374] width 951 height 424
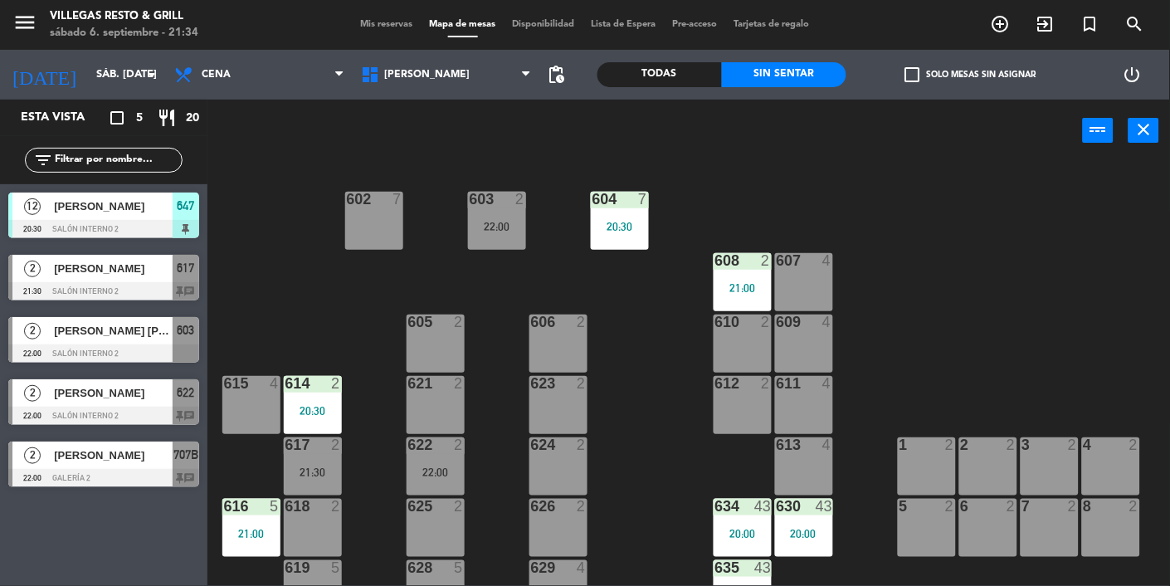
click at [173, 394] on div "622" at bounding box center [186, 392] width 27 height 27
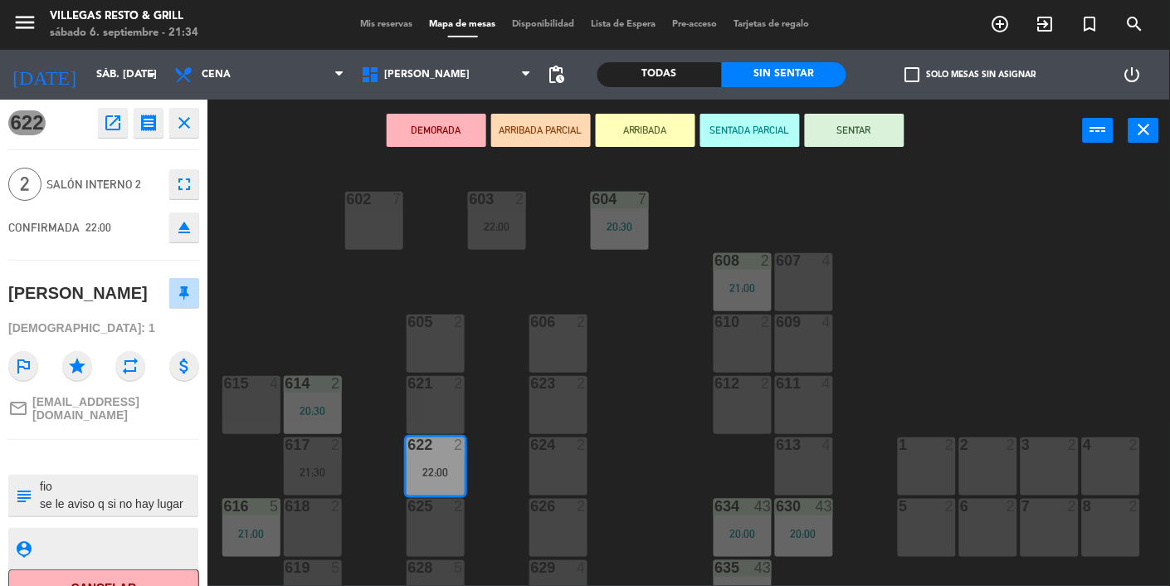
scroll to position [17, 0]
click at [287, 332] on div "602 7 603 2 22:00 604 7 20:30 608 2 21:00 607 4 605 2 606 2 610 2 609 4 621 2 6…" at bounding box center [694, 374] width 951 height 424
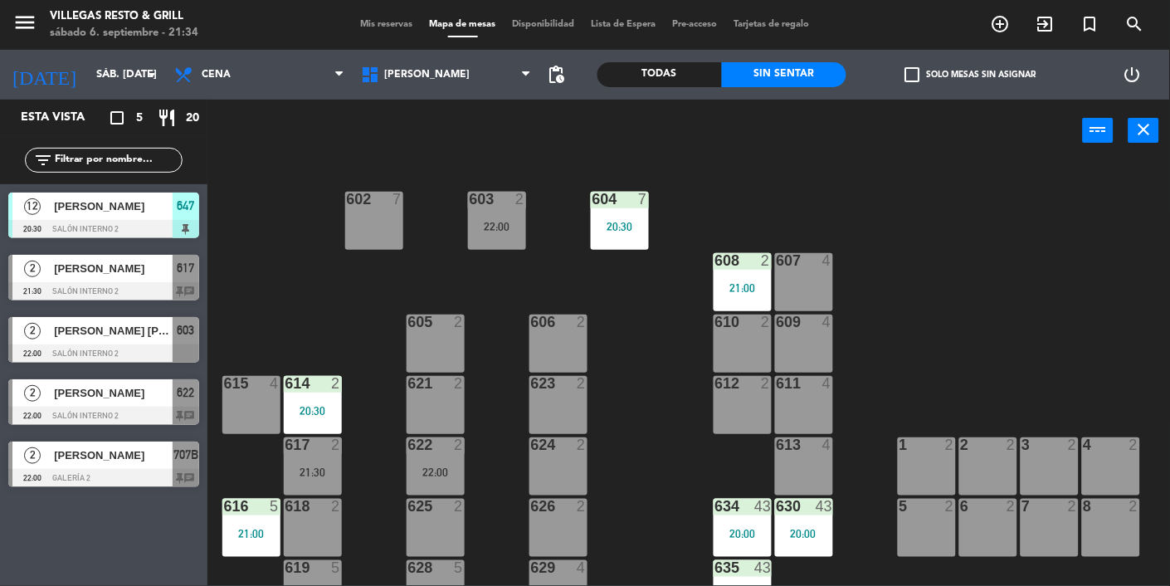
click at [148, 464] on div "[PERSON_NAME]" at bounding box center [112, 454] width 120 height 27
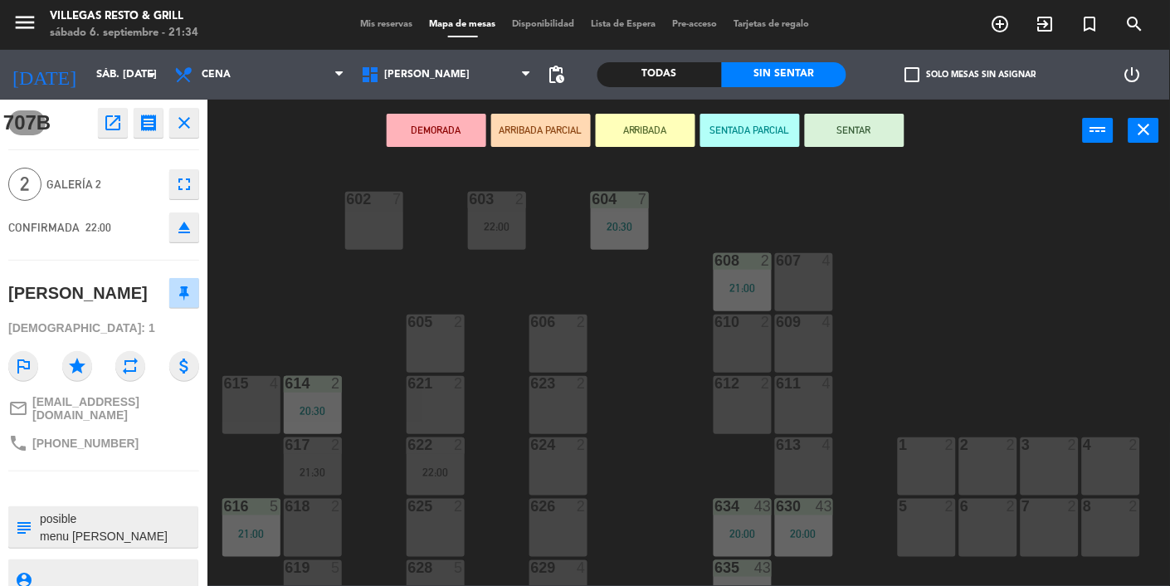
click at [294, 319] on div "602 7 603 2 22:00 604 7 20:30 608 2 21:00 607 4 605 2 606 2 610 2 609 4 621 2 6…" at bounding box center [694, 374] width 951 height 424
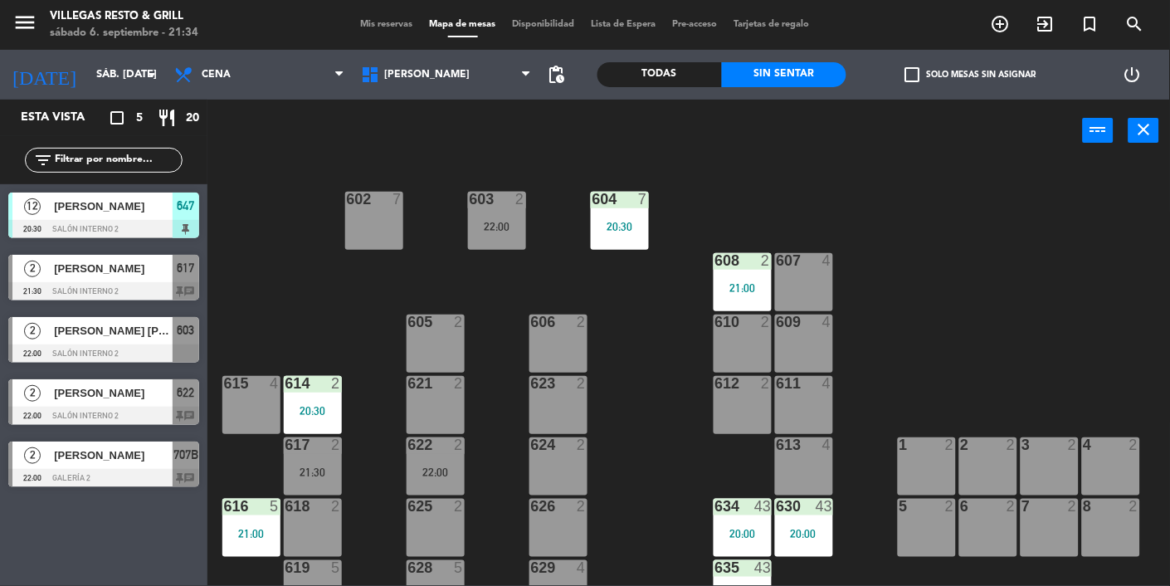
scroll to position [0, 0]
click at [75, 270] on span "[PERSON_NAME]" at bounding box center [113, 268] width 119 height 17
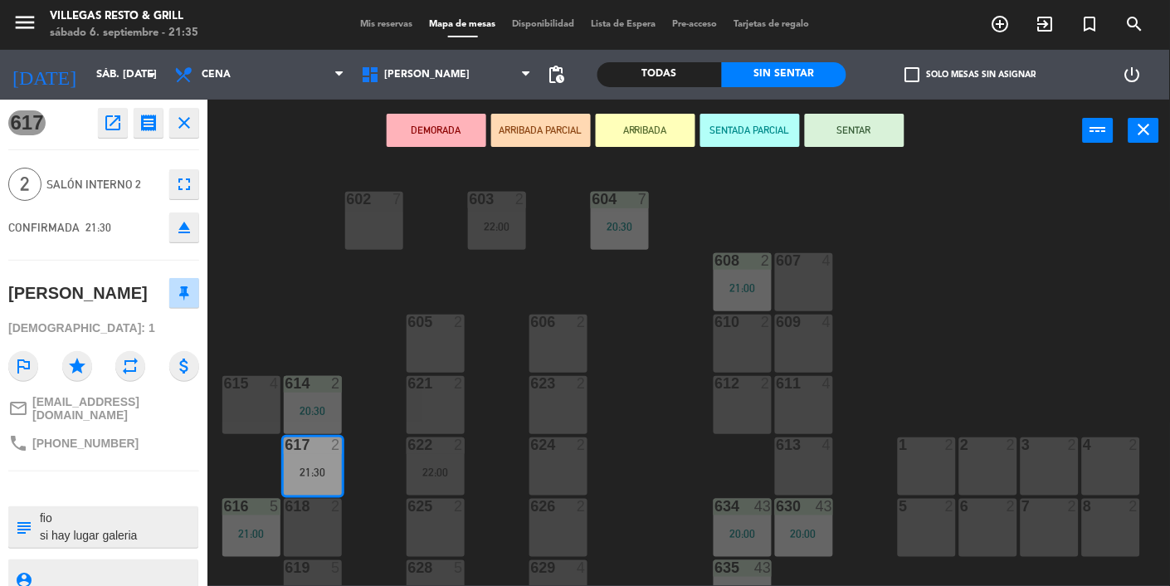
click at [309, 298] on div "602 7 603 2 22:00 604 7 20:30 608 2 21:00 607 4 605 2 606 2 610 2 609 4 621 2 6…" at bounding box center [694, 374] width 951 height 424
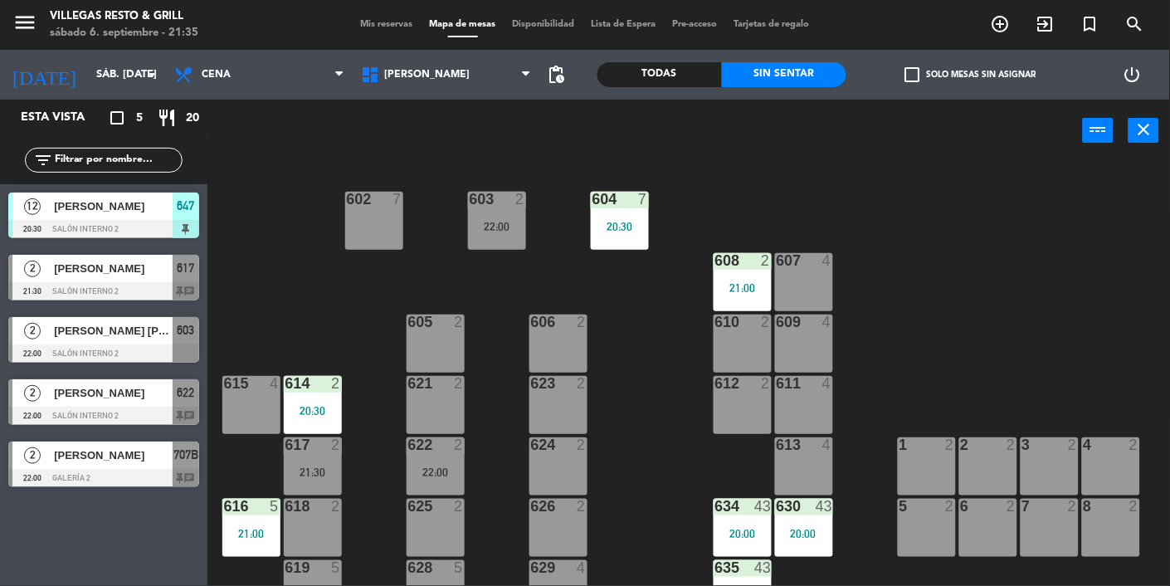
click at [123, 403] on div "[PERSON_NAME]" at bounding box center [112, 392] width 120 height 27
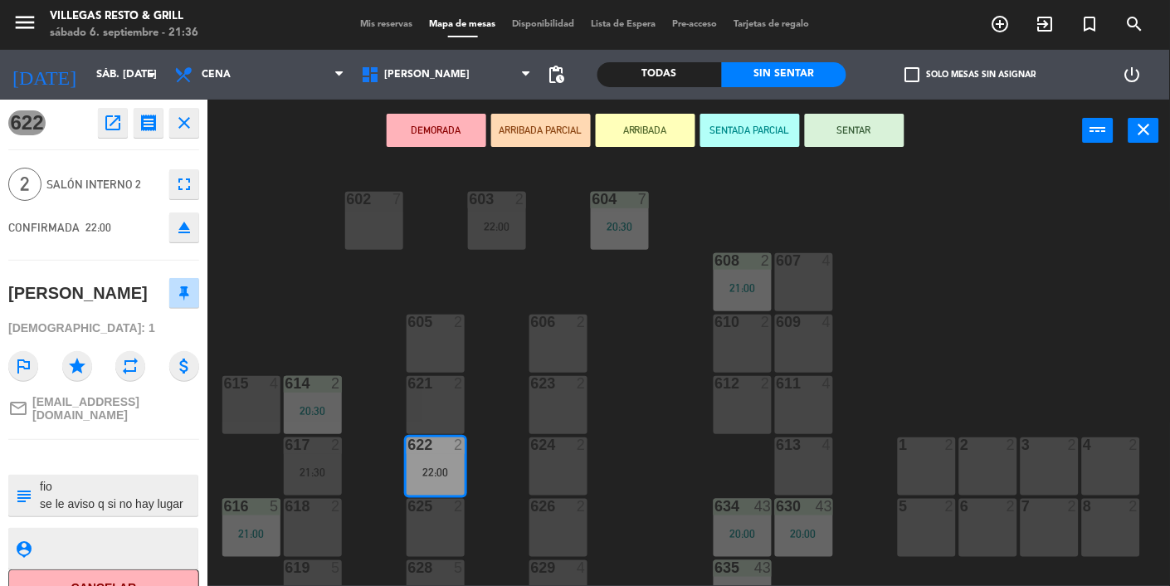
click at [350, 325] on div "602 7 603 2 22:00 604 7 20:30 608 2 21:00 607 4 605 2 606 2 610 2 609 4 621 2 6…" at bounding box center [694, 374] width 951 height 424
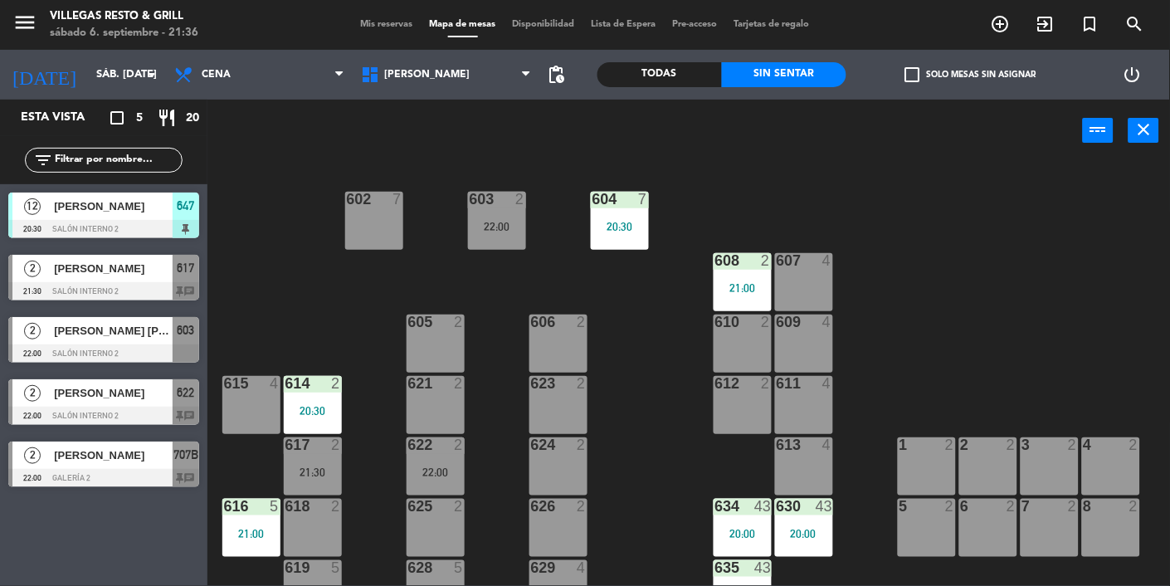
click at [112, 484] on div at bounding box center [103, 478] width 191 height 18
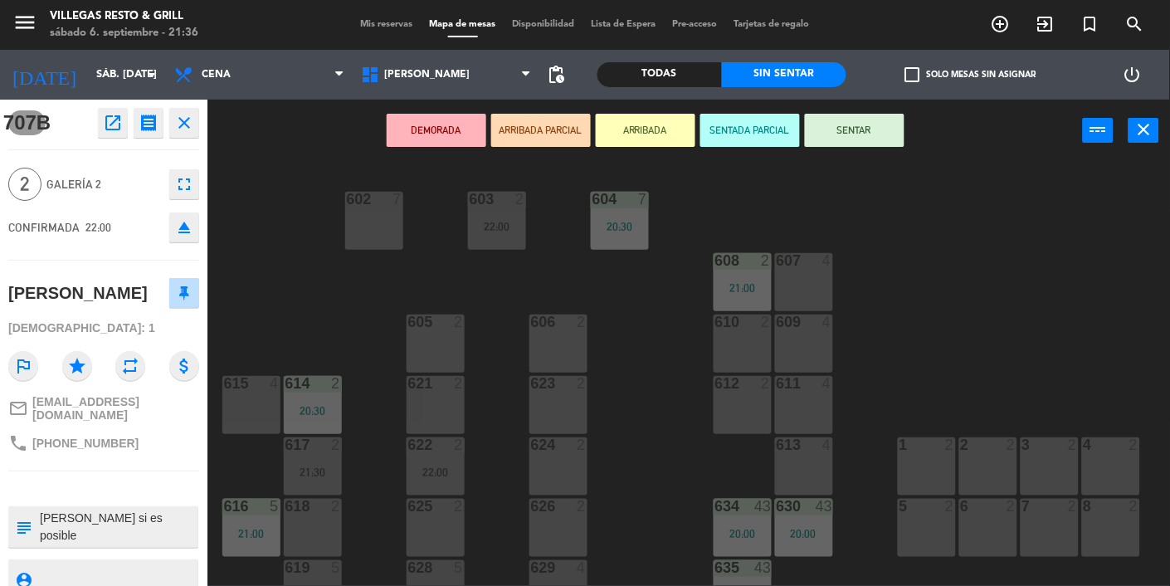
click at [355, 479] on div "602 7 603 2 22:00 604 7 20:30 608 2 21:00 607 4 605 2 606 2 610 2 609 4 621 2 6…" at bounding box center [694, 374] width 951 height 424
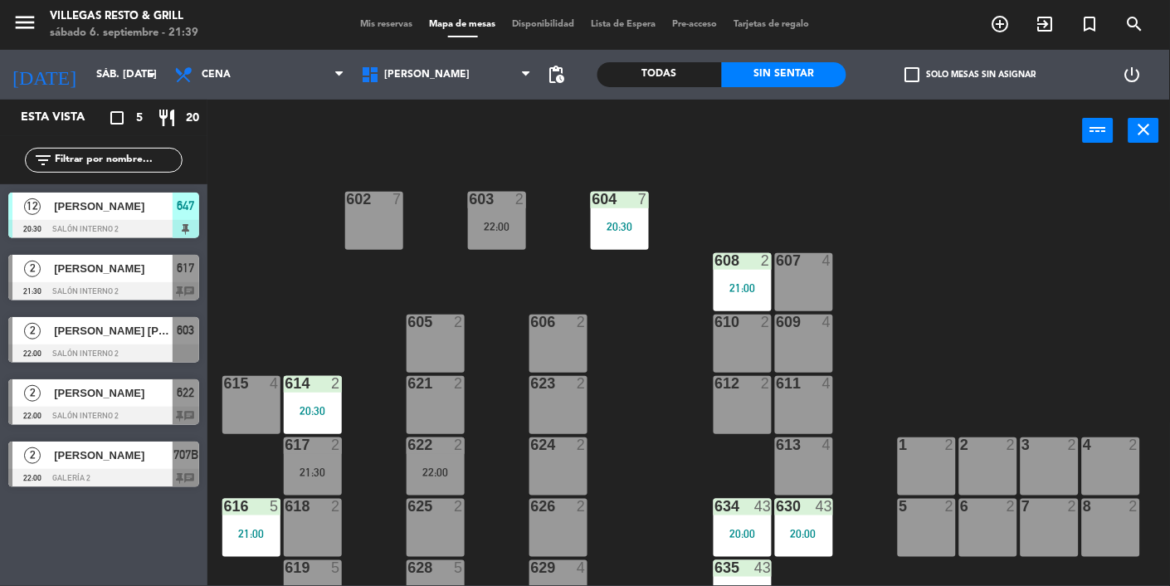
click at [505, 240] on div "603 2 22:00" at bounding box center [497, 221] width 58 height 58
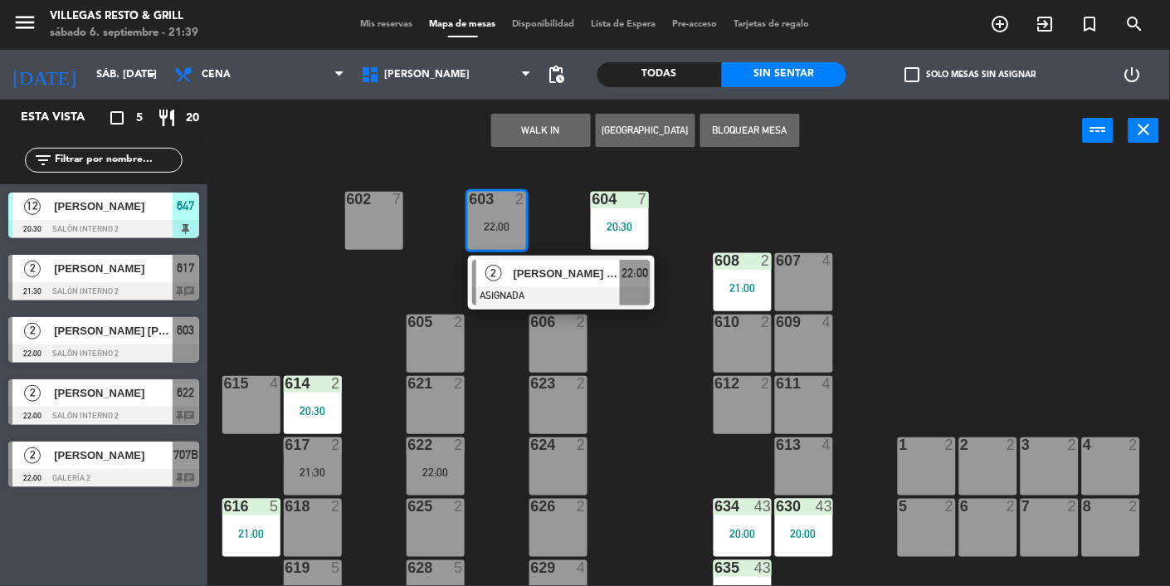
click at [747, 413] on div "612 2" at bounding box center [742, 405] width 58 height 58
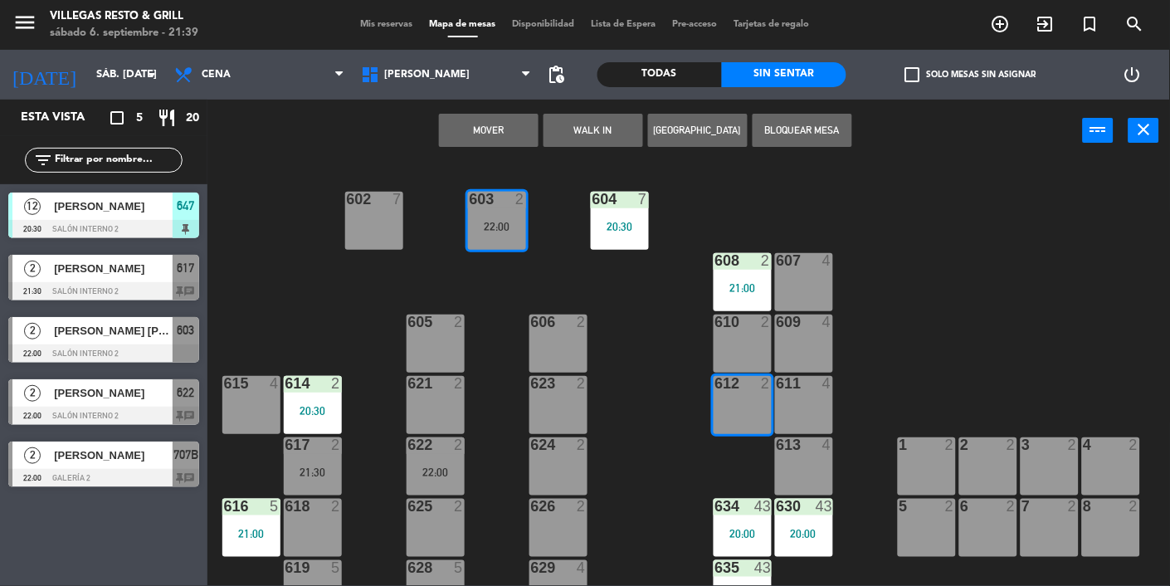
click at [504, 134] on button "Mover" at bounding box center [489, 130] width 100 height 33
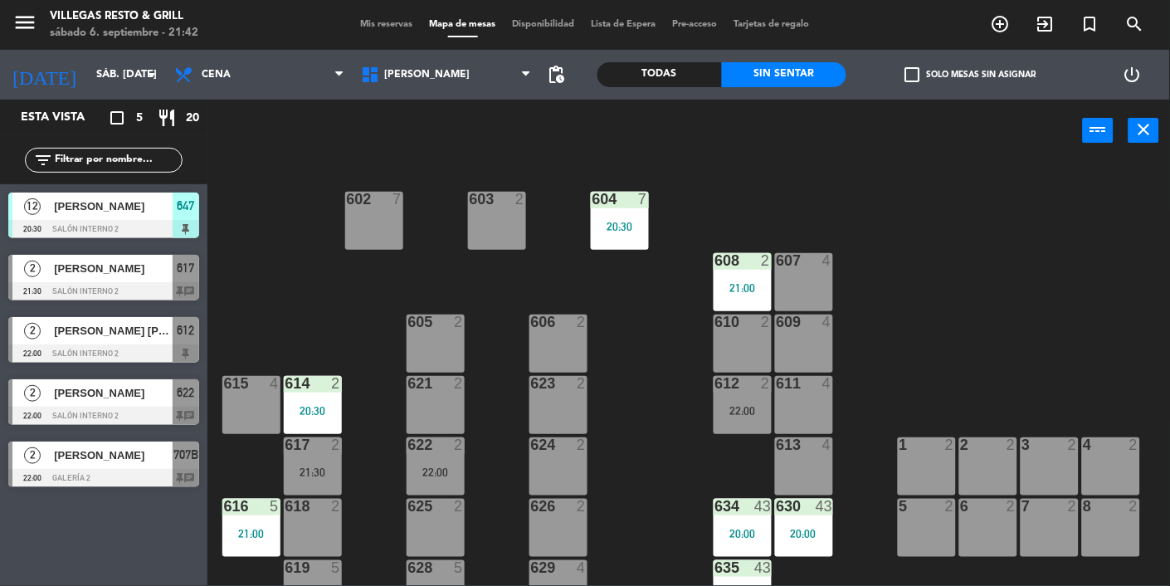
click at [325, 472] on div "21:30" at bounding box center [313, 472] width 58 height 12
click at [543, 345] on div "606 2" at bounding box center [558, 343] width 58 height 58
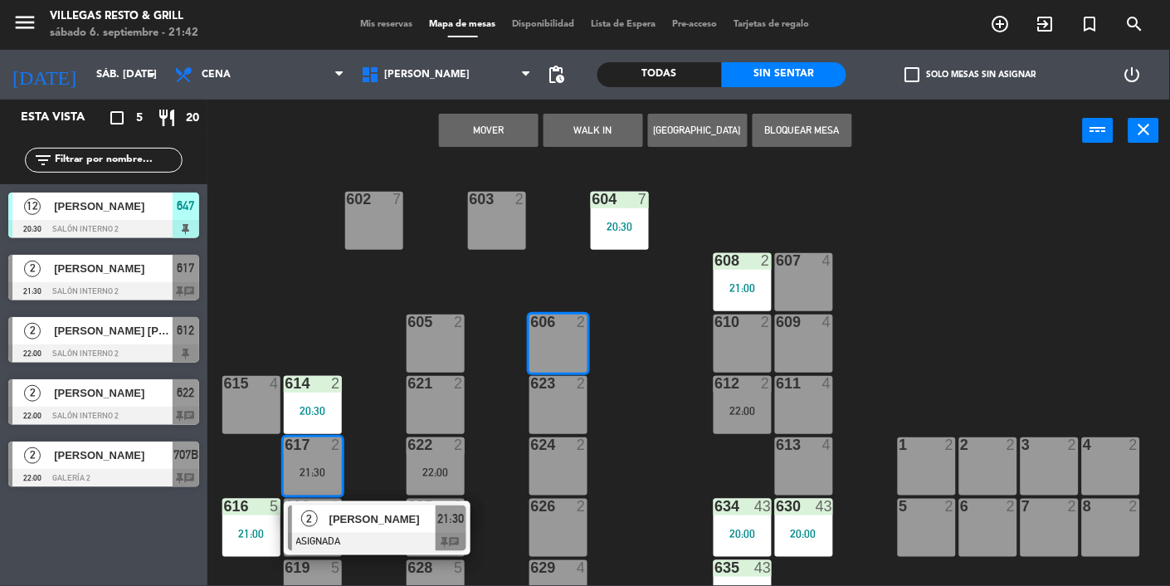
click at [488, 129] on button "Mover" at bounding box center [489, 130] width 100 height 33
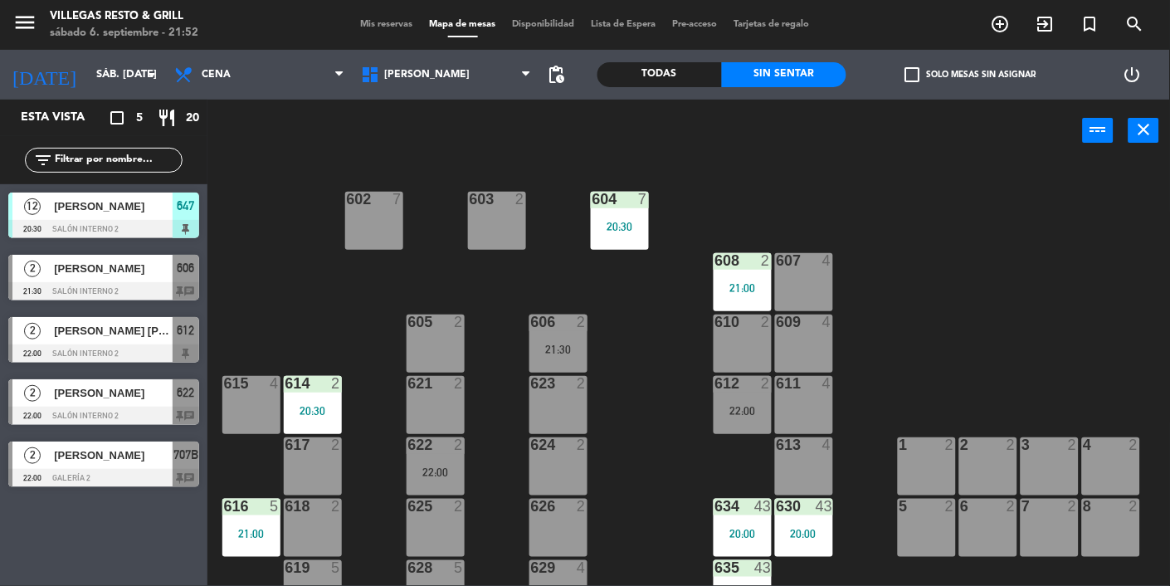
click at [100, 292] on div at bounding box center [103, 291] width 191 height 18
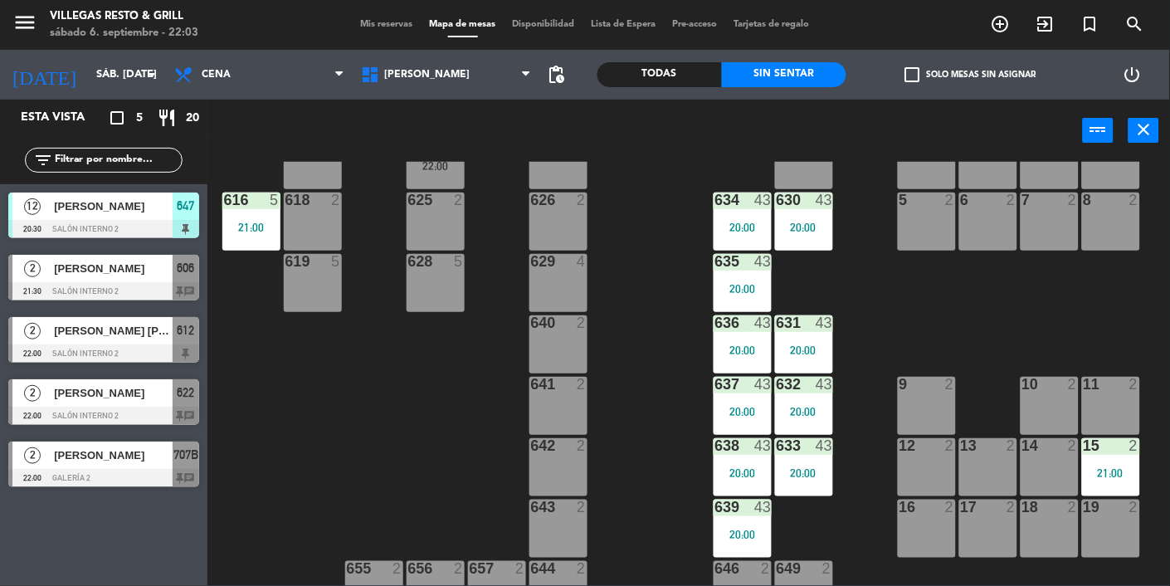
scroll to position [261, 0]
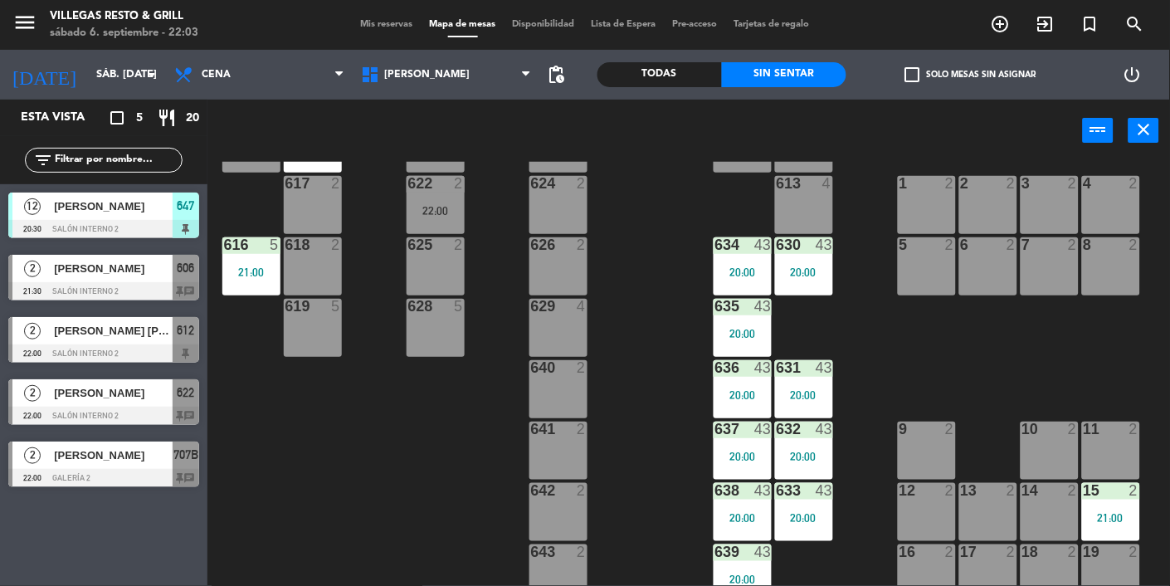
click at [809, 260] on div "630 43 20:00" at bounding box center [804, 266] width 58 height 58
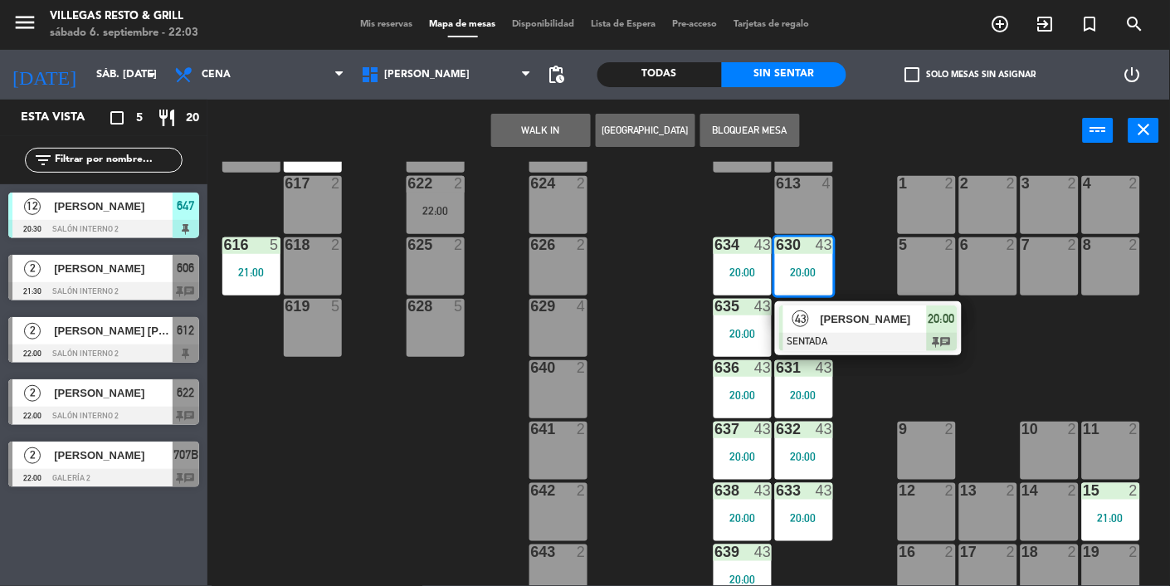
click at [877, 331] on div "[PERSON_NAME]" at bounding box center [873, 318] width 108 height 27
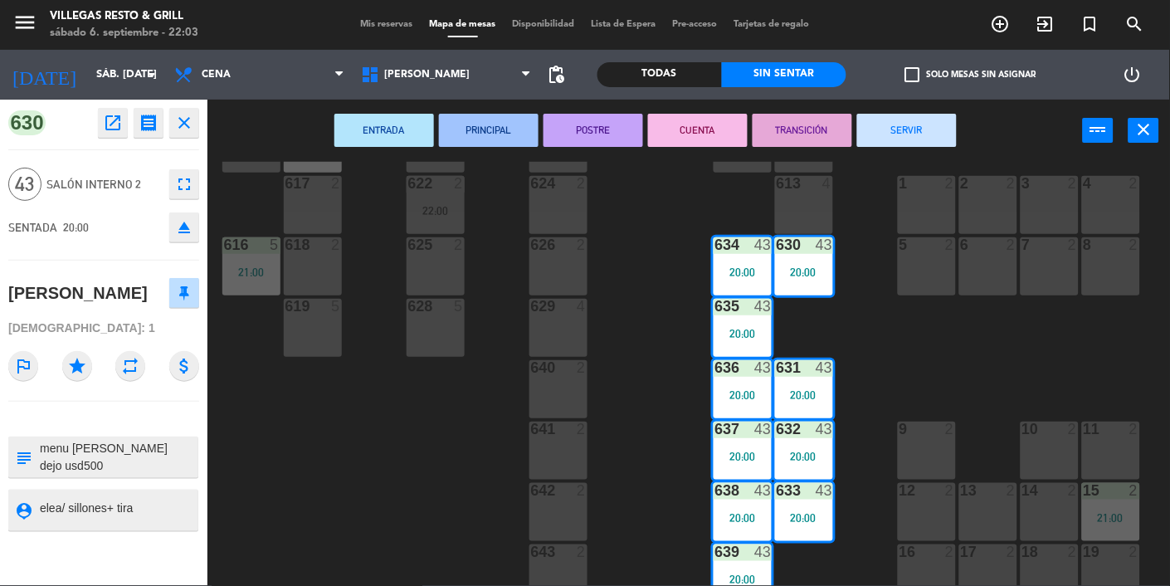
click at [913, 146] on button "SERVIR" at bounding box center [907, 130] width 100 height 33
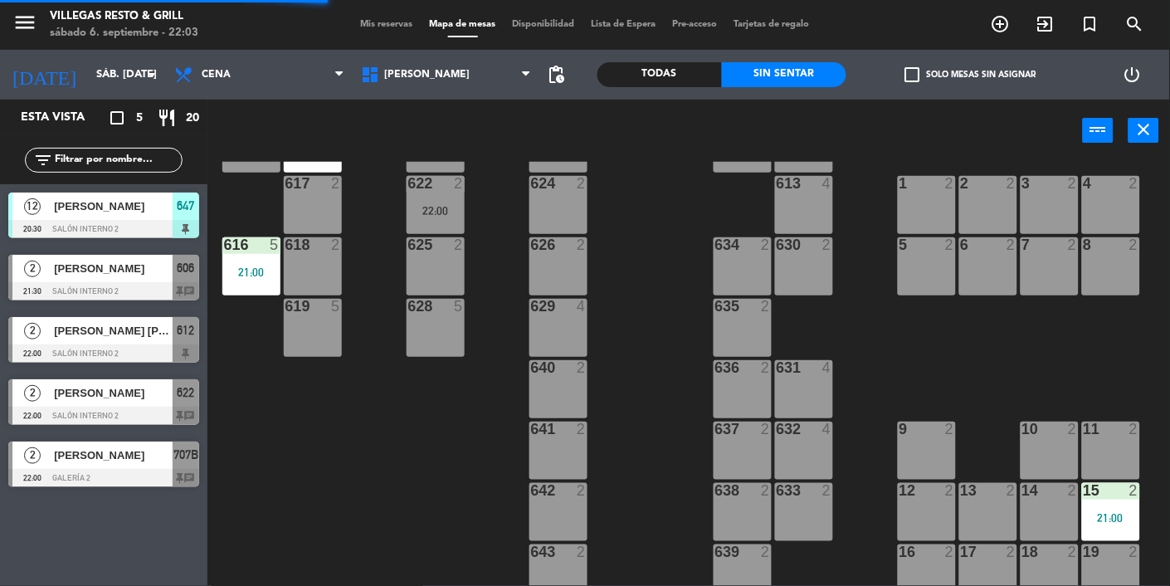
click at [198, 275] on div "606" at bounding box center [186, 268] width 27 height 27
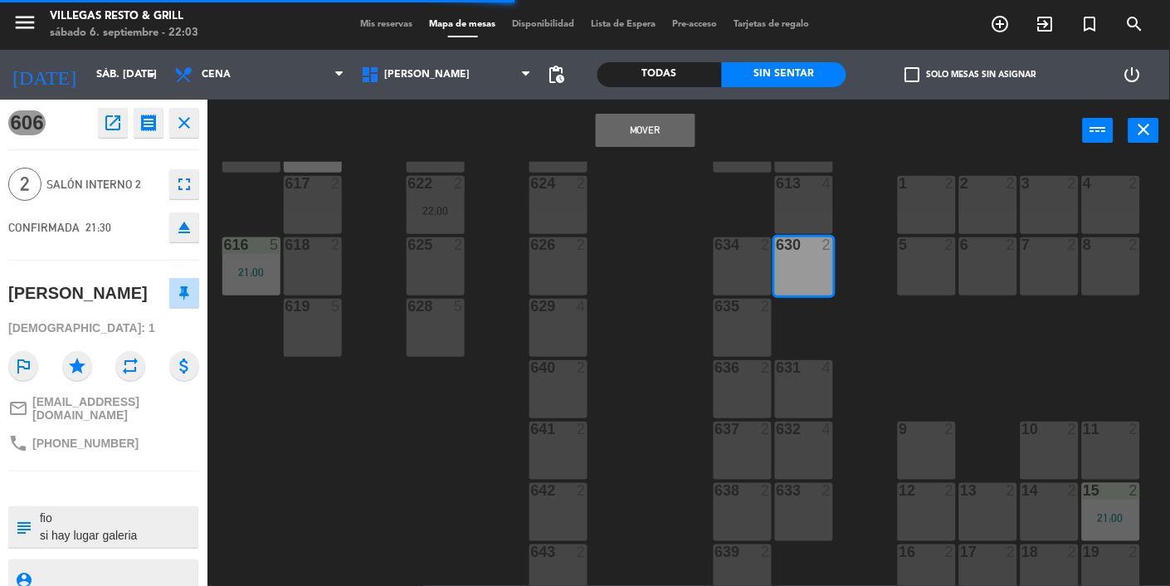
click at [640, 145] on button "Mover" at bounding box center [646, 130] width 100 height 33
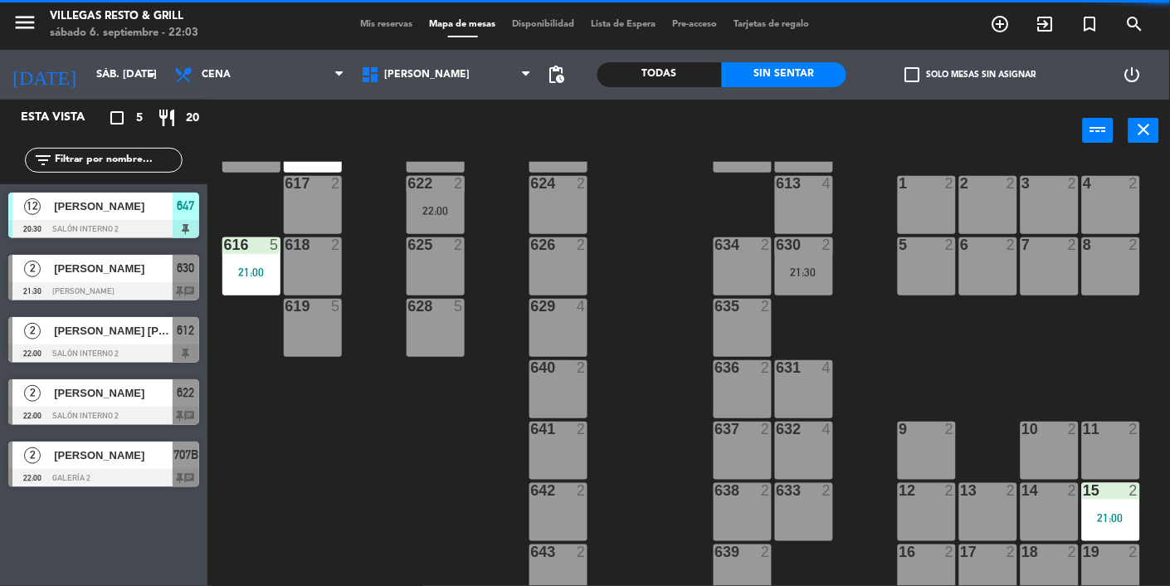
click at [811, 272] on div "21:30" at bounding box center [804, 272] width 58 height 12
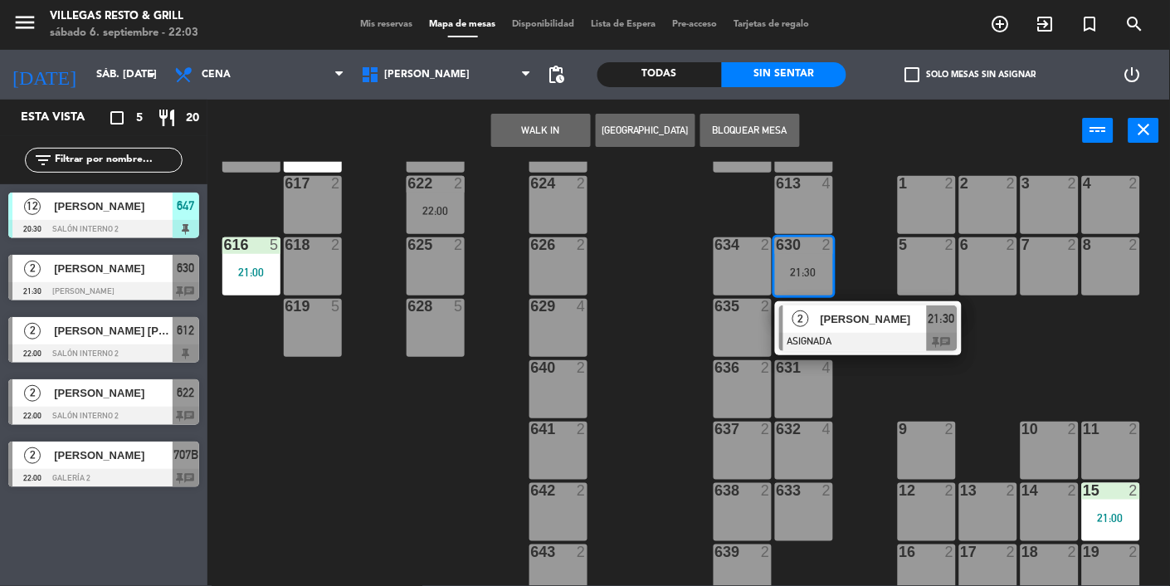
click at [911, 335] on div at bounding box center [868, 342] width 178 height 18
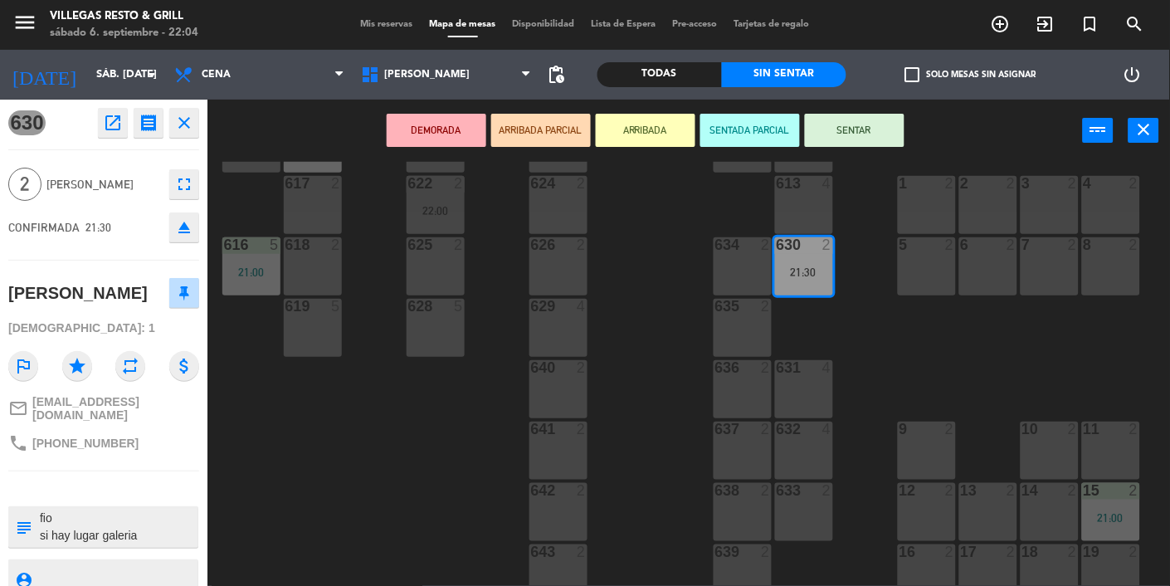
click at [864, 146] on button "SENTAR" at bounding box center [855, 130] width 100 height 33
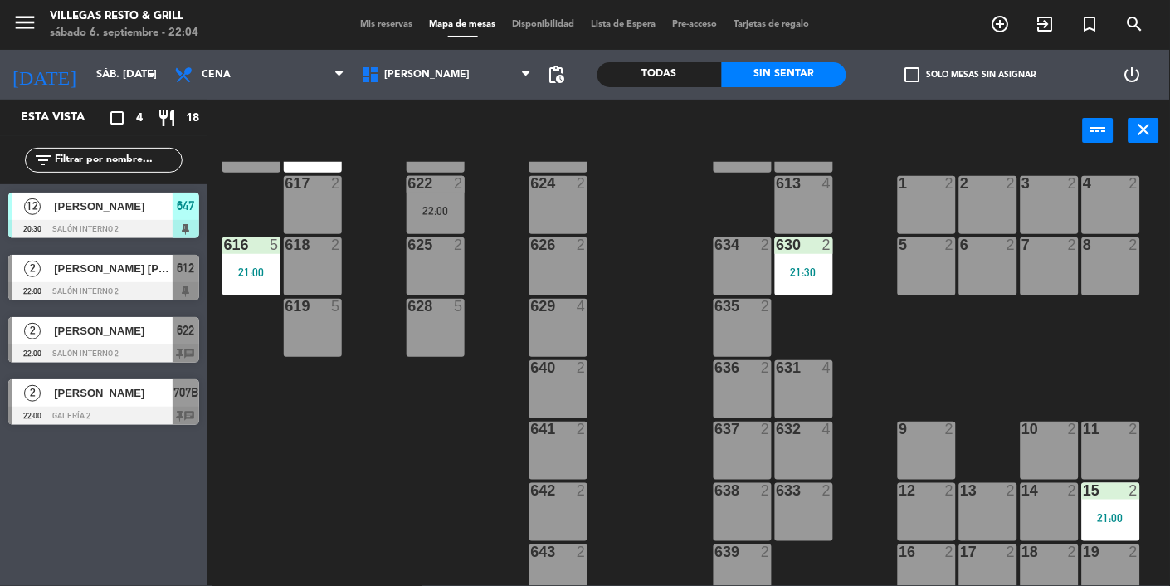
click at [165, 226] on div at bounding box center [103, 229] width 191 height 18
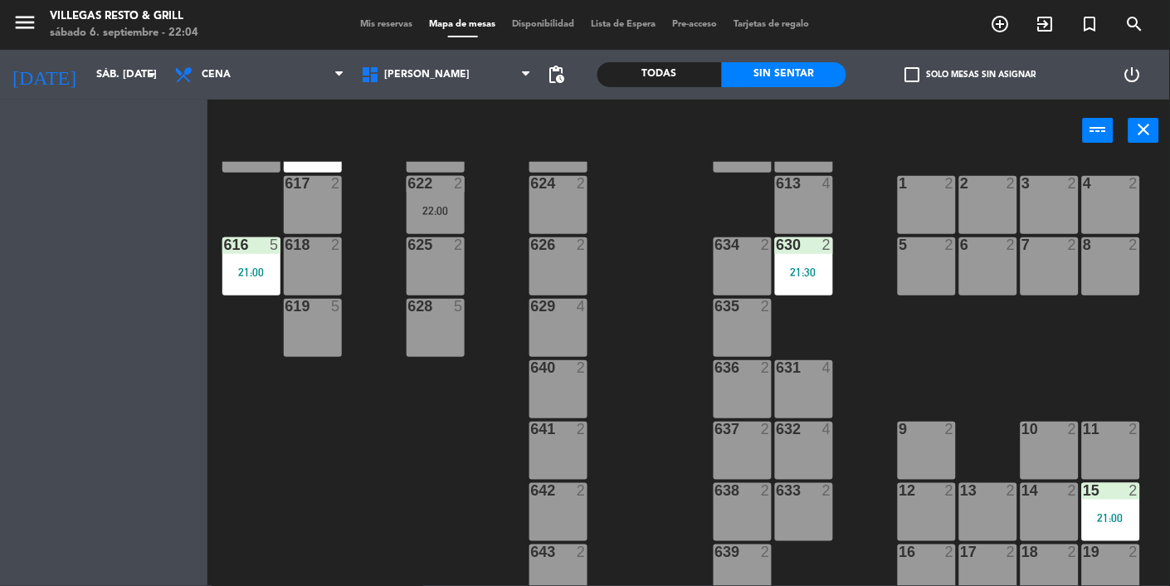
scroll to position [0, 0]
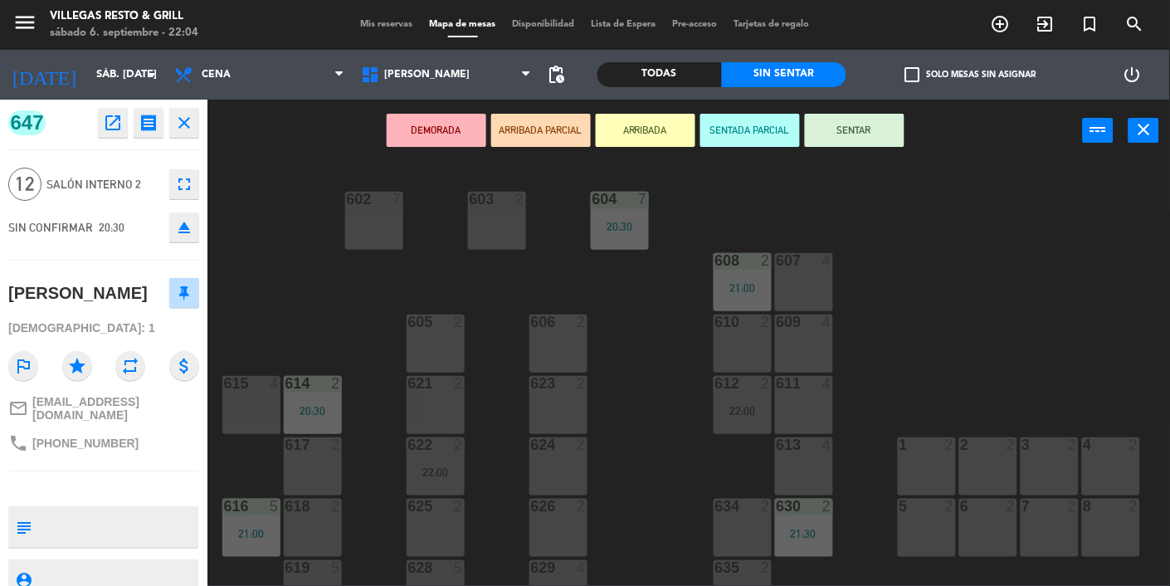
click at [877, 145] on button "SENTAR" at bounding box center [855, 130] width 100 height 33
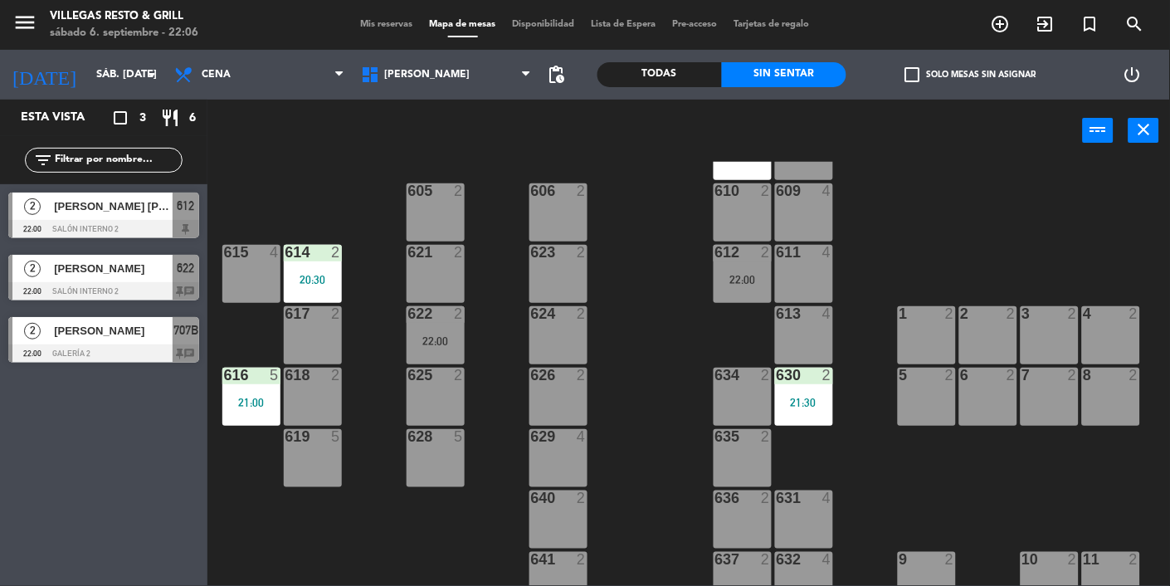
scroll to position [139, 0]
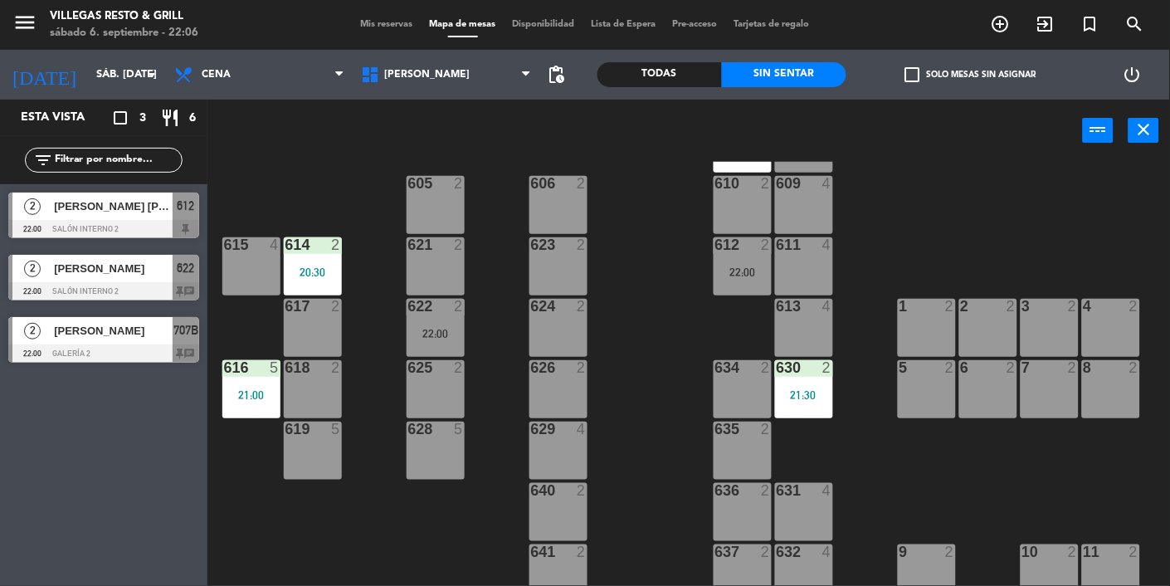
click at [196, 208] on div "612" at bounding box center [186, 205] width 27 height 27
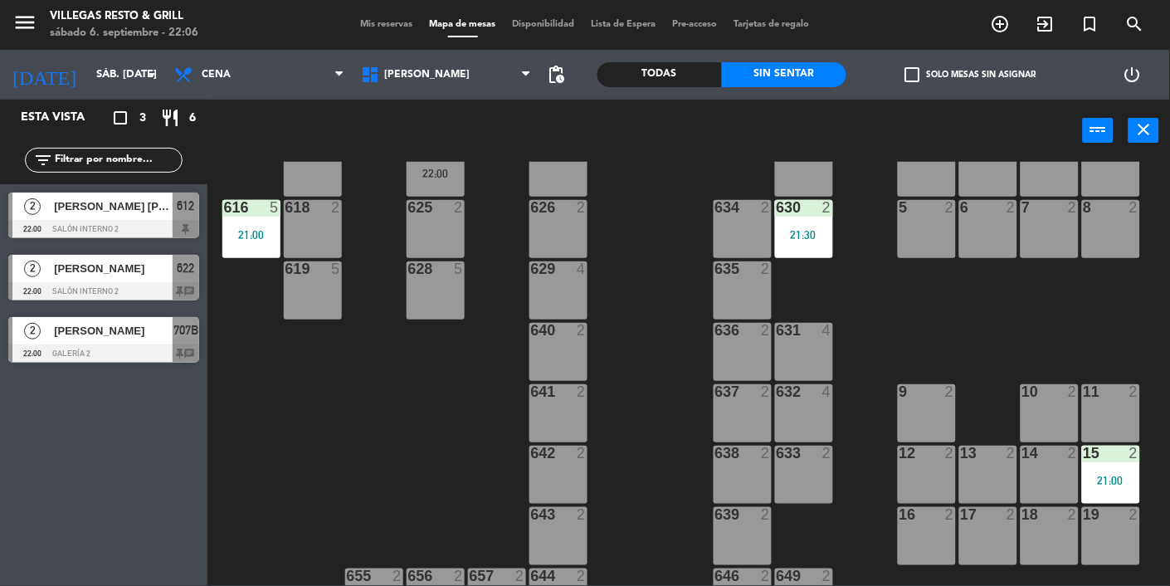
scroll to position [302, 0]
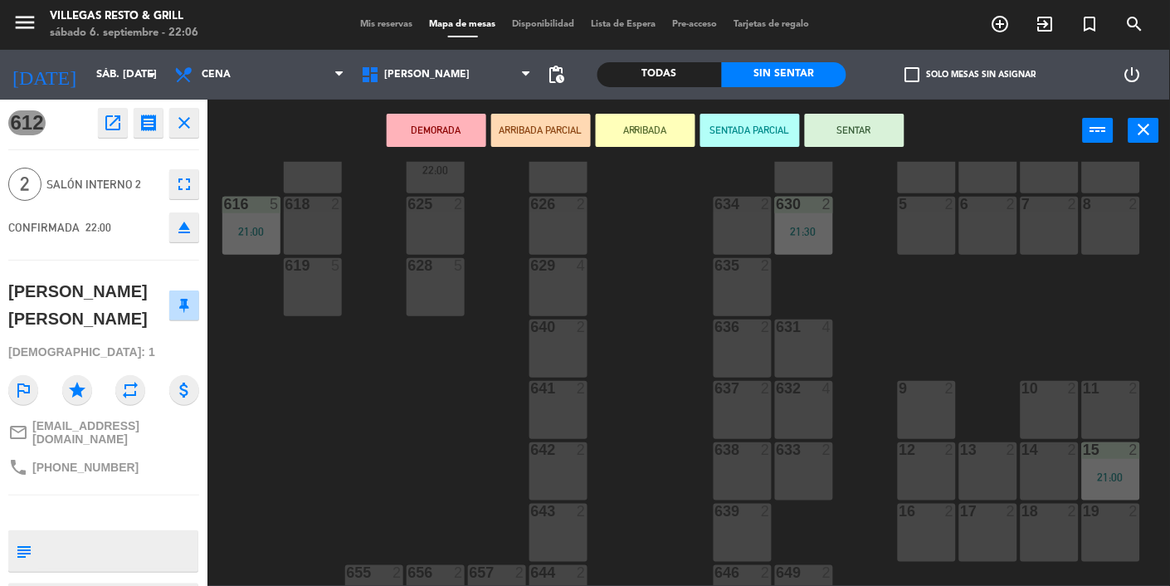
click at [734, 430] on div "637 2" at bounding box center [742, 410] width 58 height 58
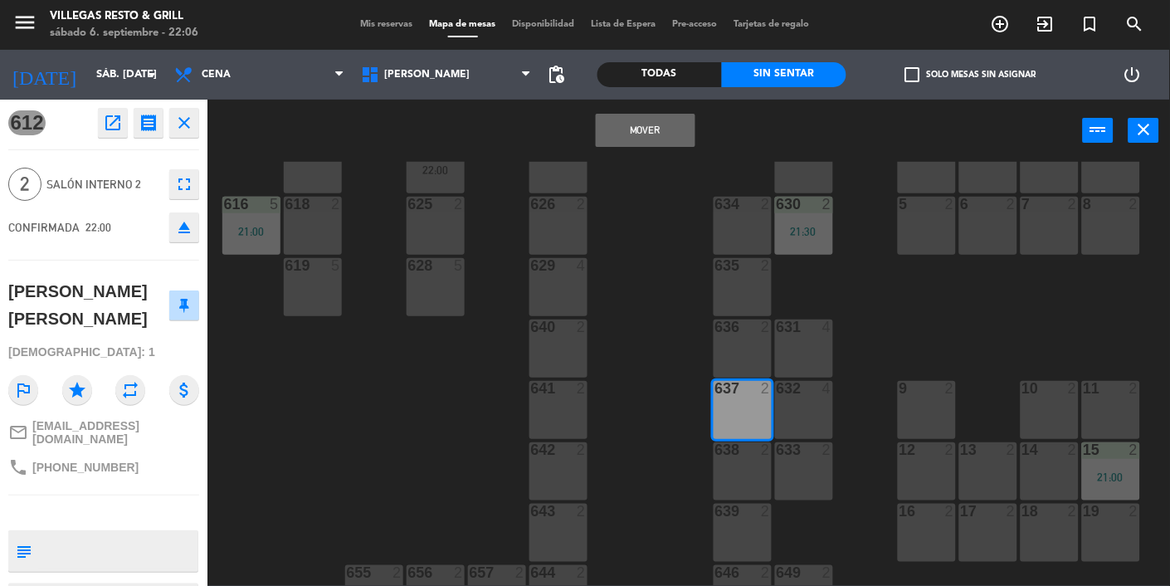
click at [738, 406] on div "637 2" at bounding box center [742, 410] width 58 height 58
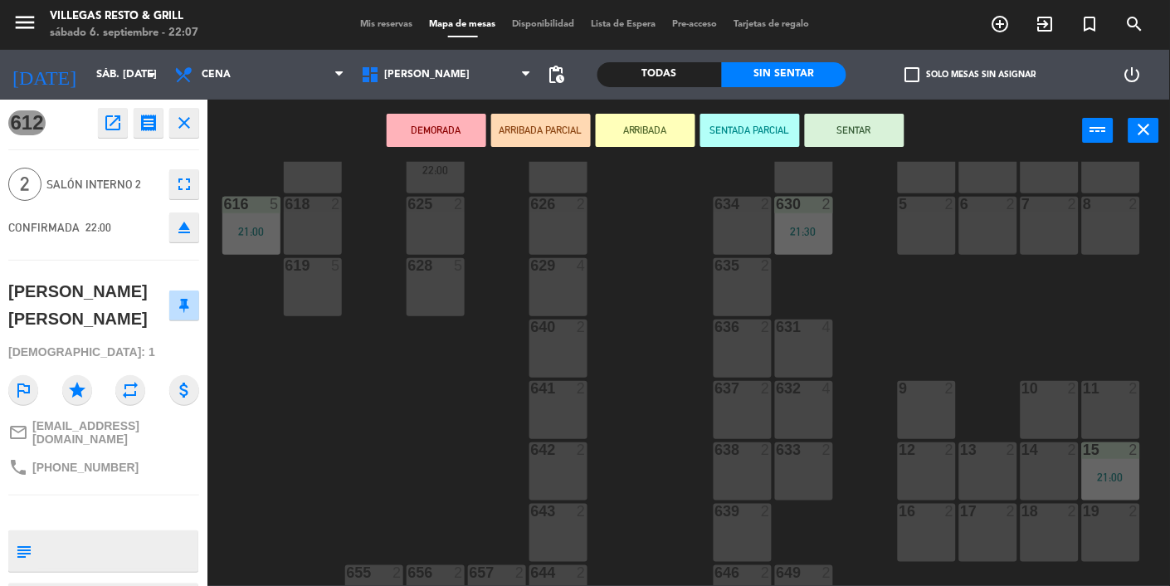
click at [810, 489] on div "633 2" at bounding box center [804, 471] width 58 height 58
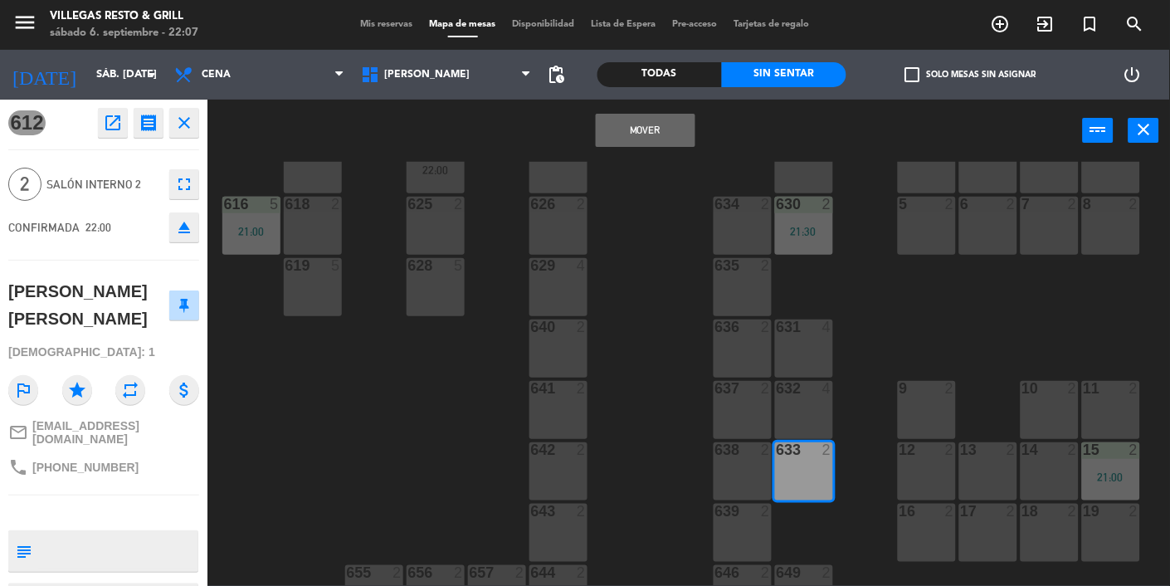
click at [646, 134] on button "Mover" at bounding box center [646, 130] width 100 height 33
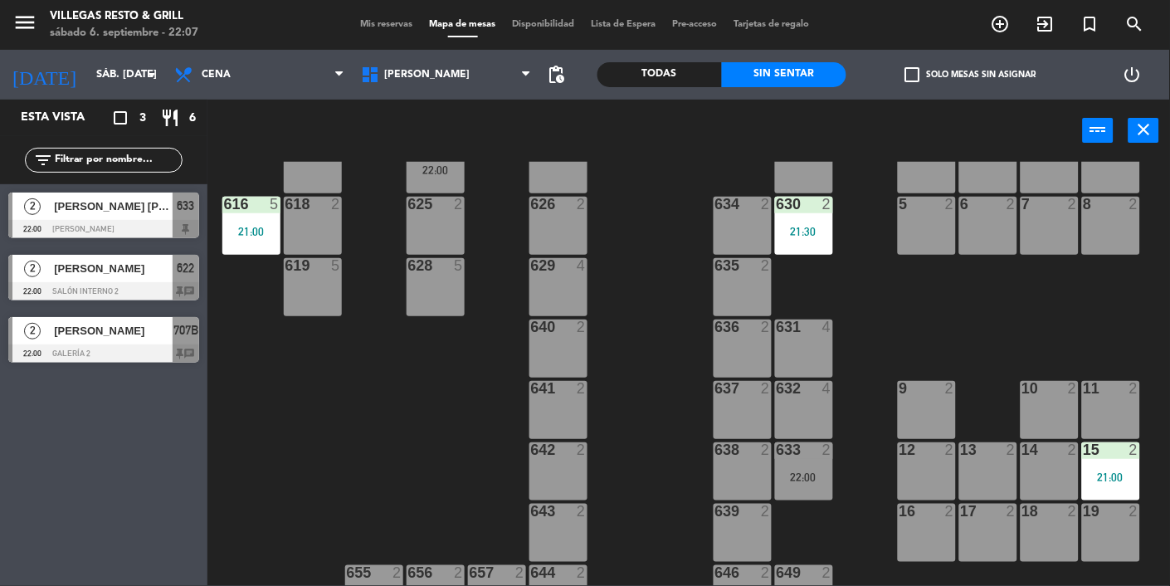
click at [825, 493] on div "633 2 22:00" at bounding box center [804, 471] width 58 height 58
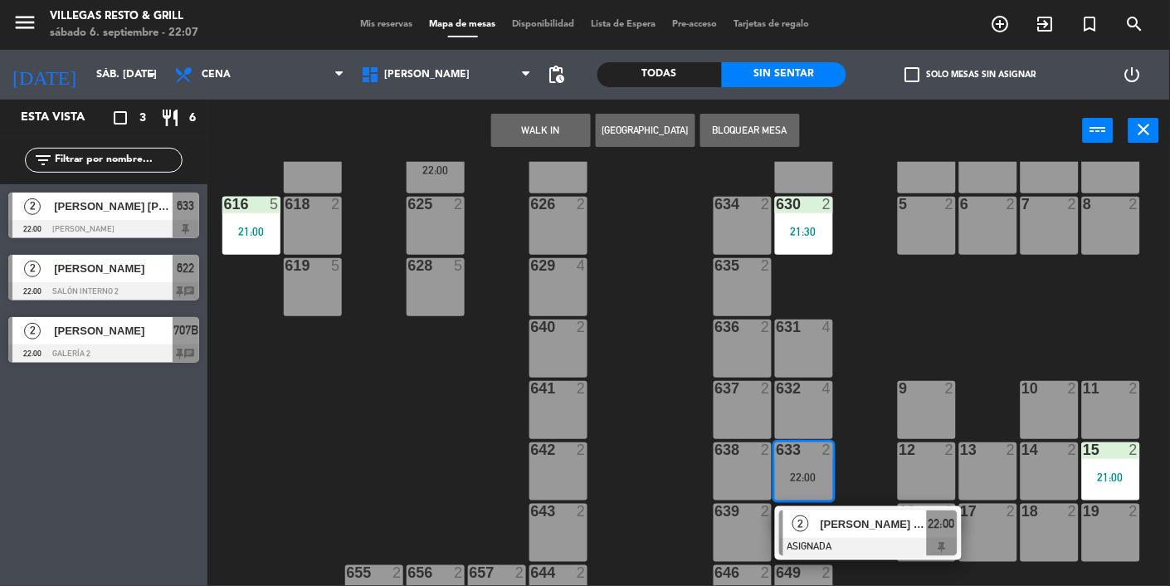
click at [870, 538] on div at bounding box center [868, 547] width 178 height 18
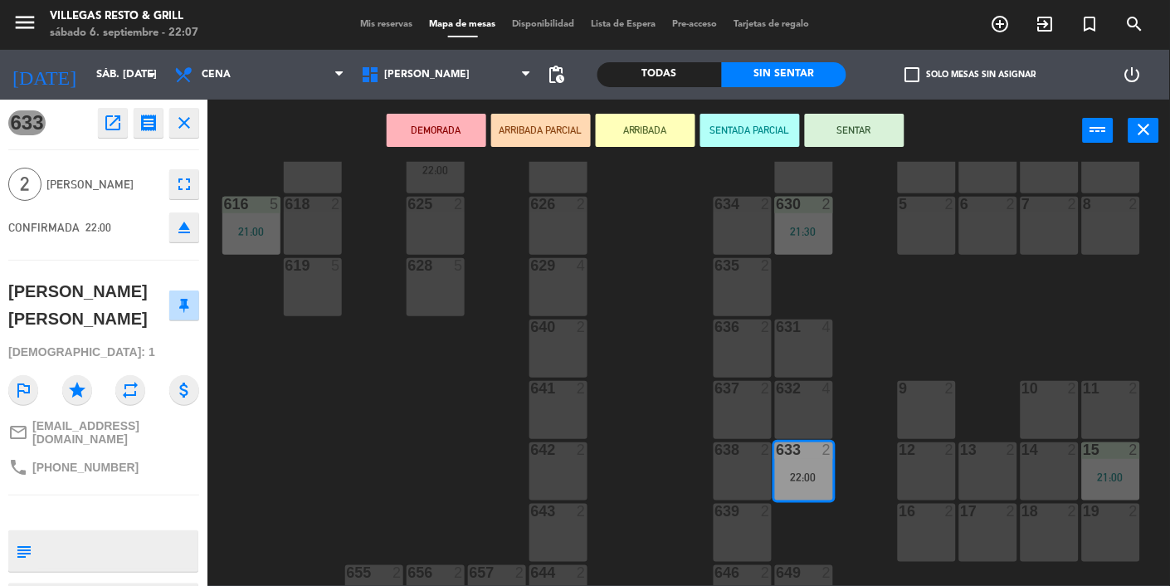
click at [883, 123] on button "SENTAR" at bounding box center [855, 130] width 100 height 33
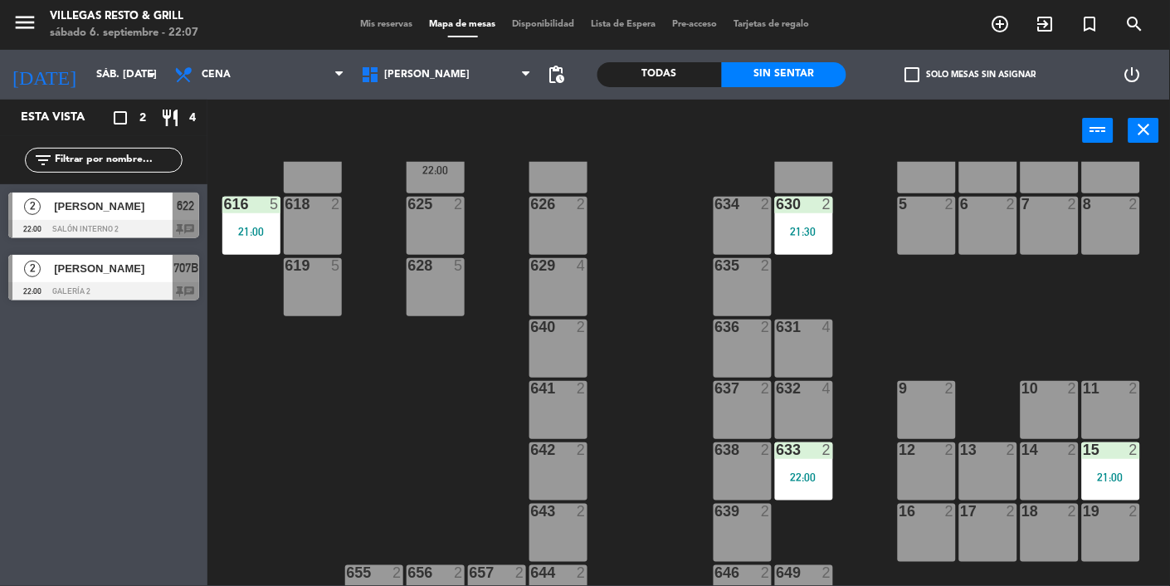
click at [93, 217] on div "[PERSON_NAME]" at bounding box center [112, 205] width 120 height 27
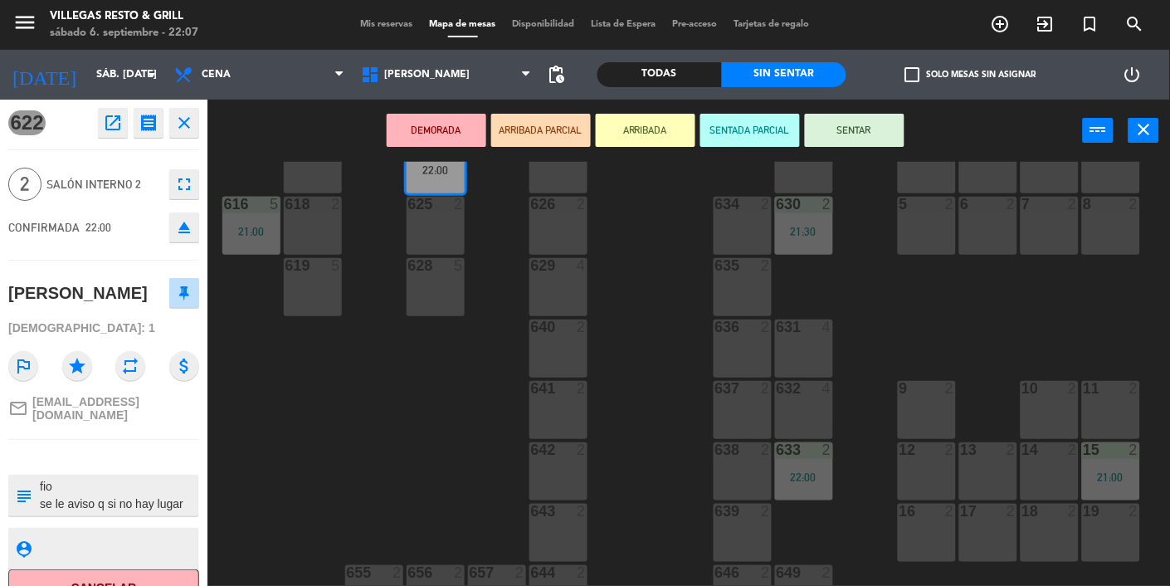
click at [915, 322] on div "602 7 603 2 604 7 20:30 608 2 21:00 607 4 605 2 606 2 610 2 609 4 621 2 623 2 6…" at bounding box center [694, 374] width 951 height 424
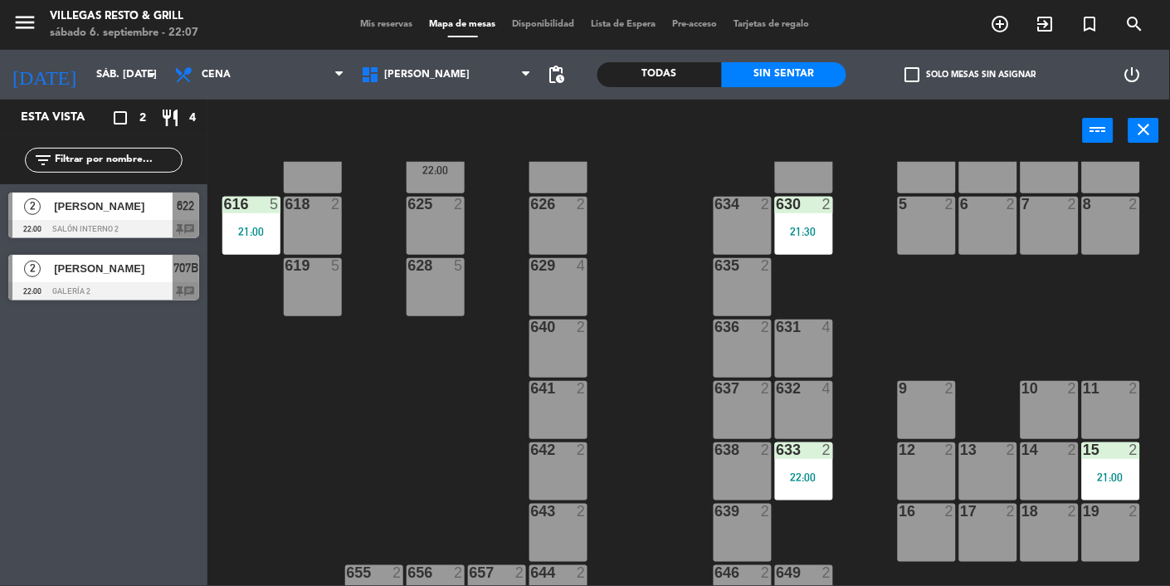
click at [68, 280] on div "[PERSON_NAME]" at bounding box center [112, 268] width 120 height 27
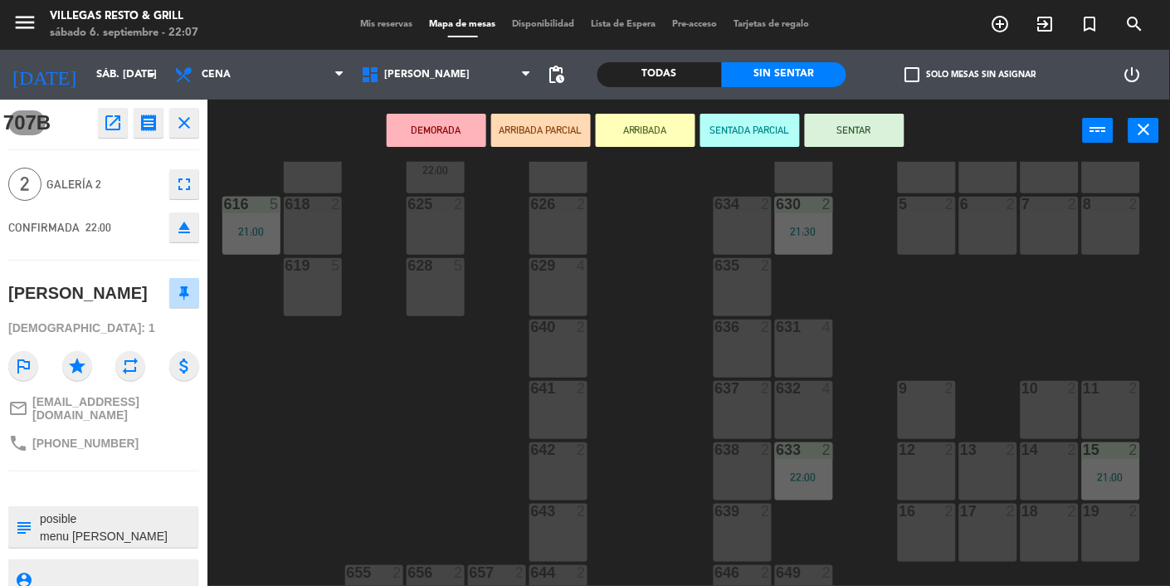
scroll to position [0, 0]
click at [903, 323] on div "602 7 603 2 604 7 20:30 608 2 21:00 607 4 605 2 606 2 610 2 609 4 621 2 623 2 6…" at bounding box center [694, 374] width 951 height 424
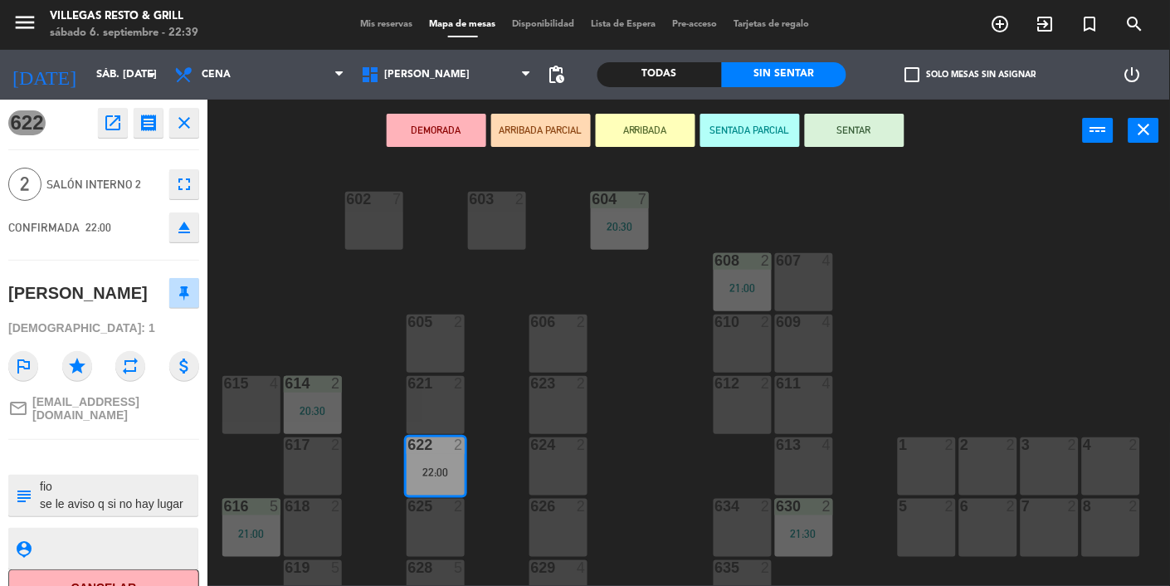
scroll to position [22, 0]
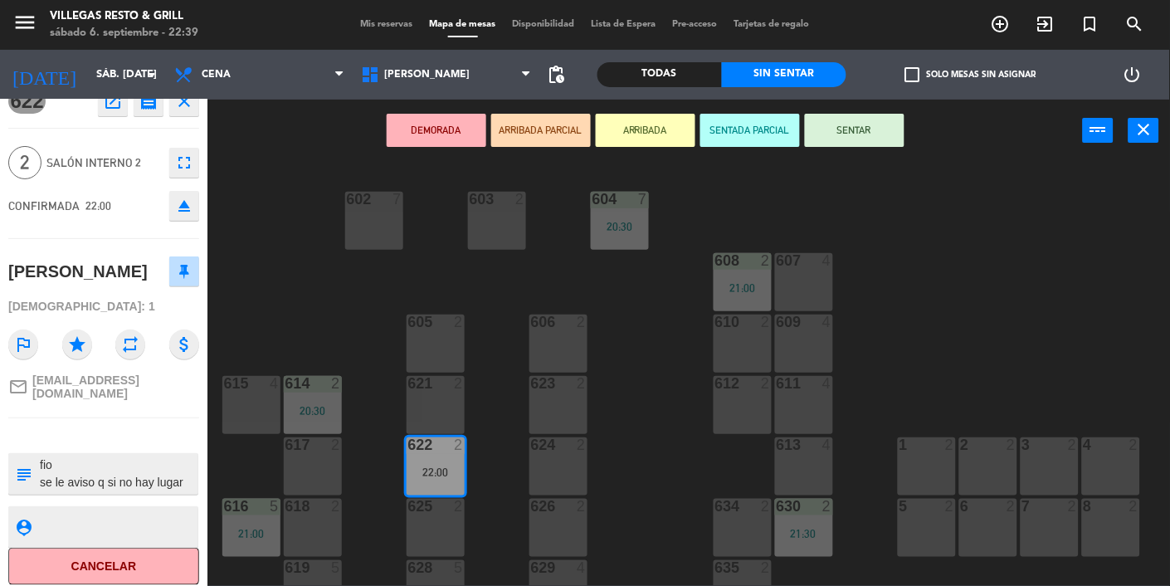
click at [632, 349] on div "602 7 603 2 604 7 20:30 608 2 21:00 607 4 605 2 606 2 610 2 609 4 621 2 623 2 6…" at bounding box center [694, 374] width 951 height 424
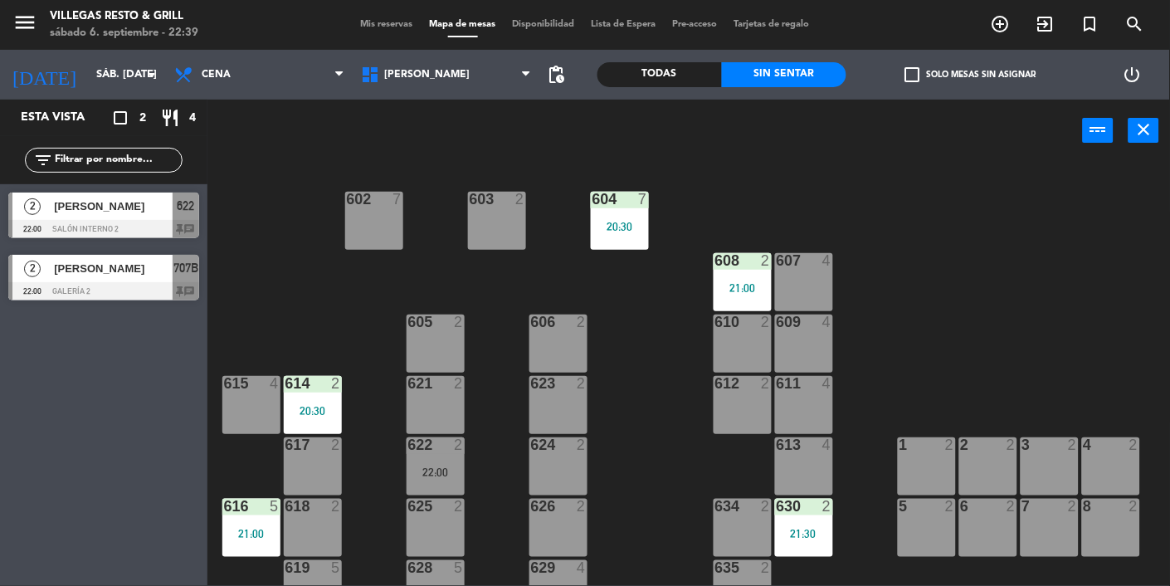
click at [390, 24] on span "Mis reservas" at bounding box center [387, 24] width 69 height 9
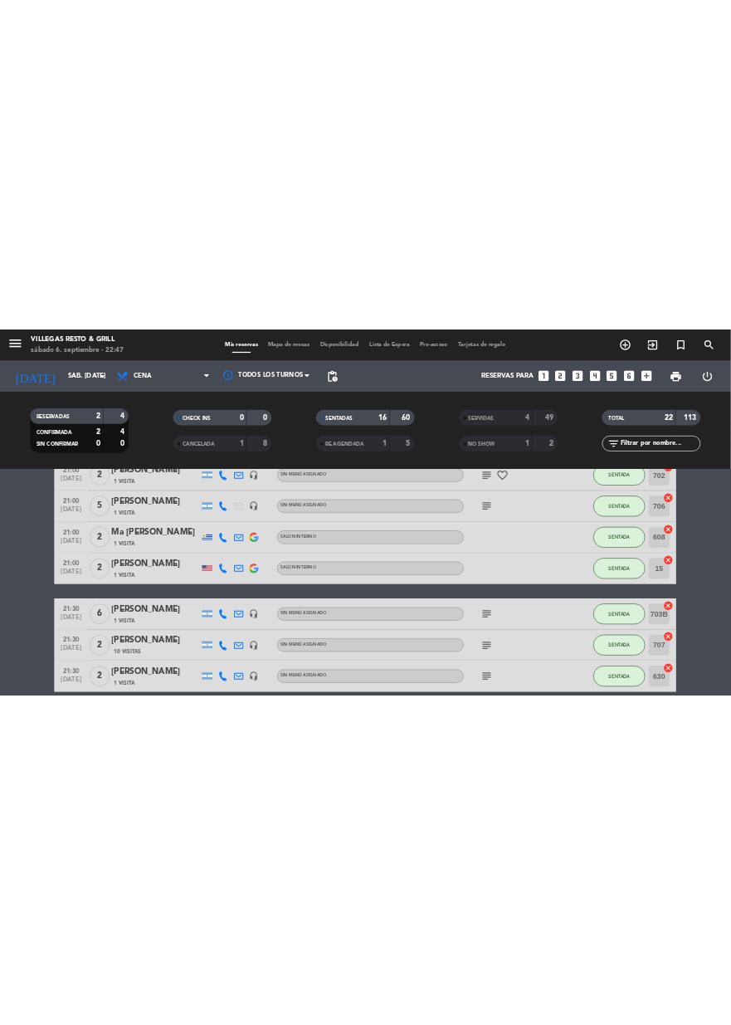
scroll to position [659, 0]
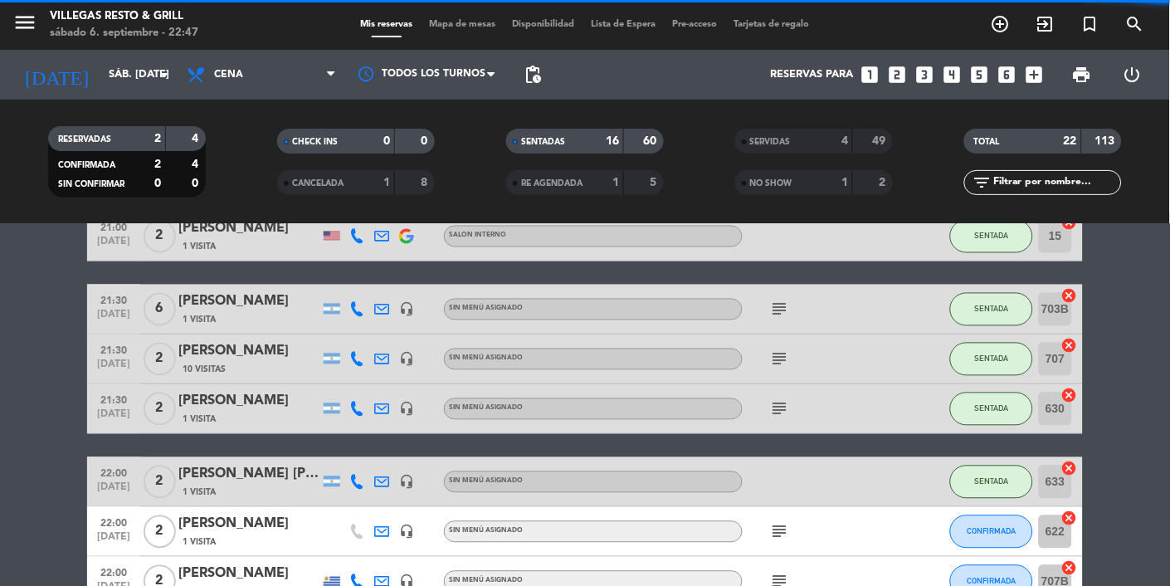
click at [781, 539] on icon "subject" at bounding box center [780, 532] width 20 height 20
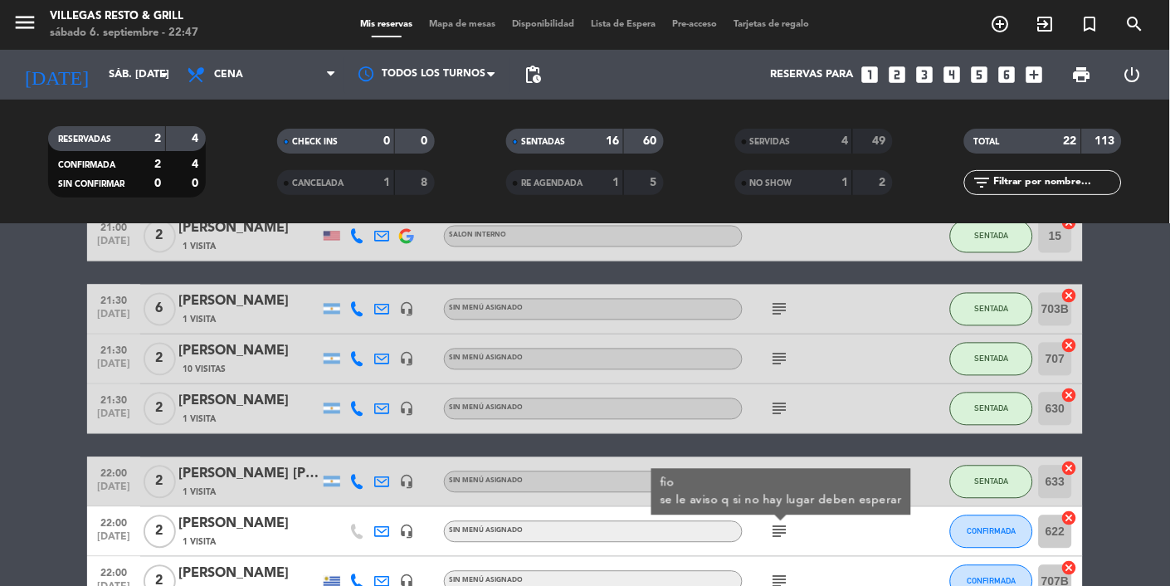
click at [1114, 453] on bookings-row "20:30 [DATE] 2 [PERSON_NAME] 1 Visita headset_mic Sin menú asignado subject SEN…" at bounding box center [585, 124] width 1170 height 966
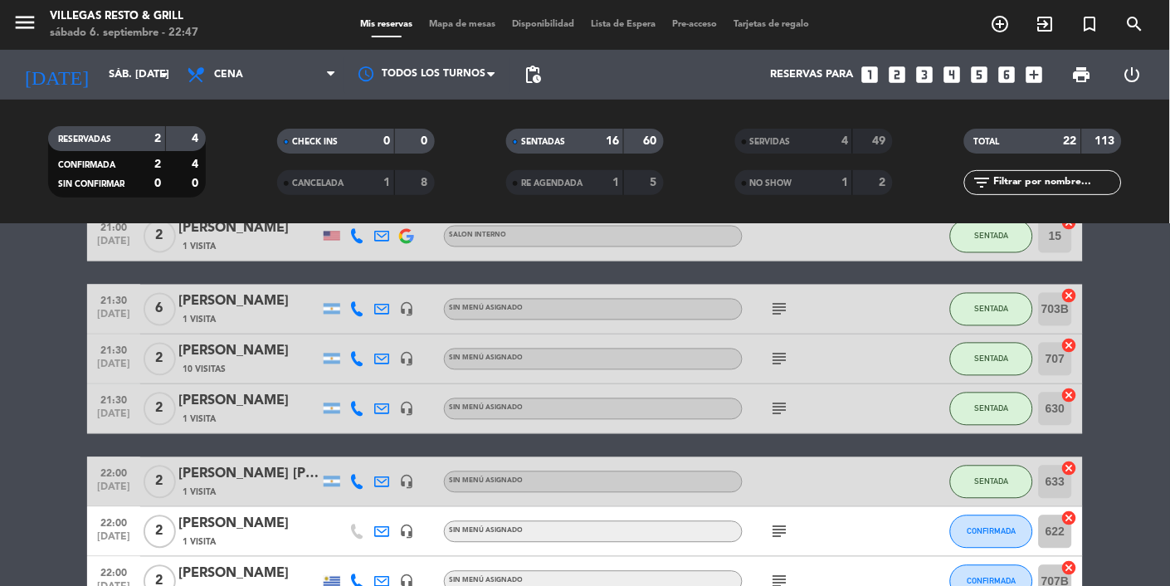
click at [771, 538] on icon "subject" at bounding box center [780, 532] width 20 height 20
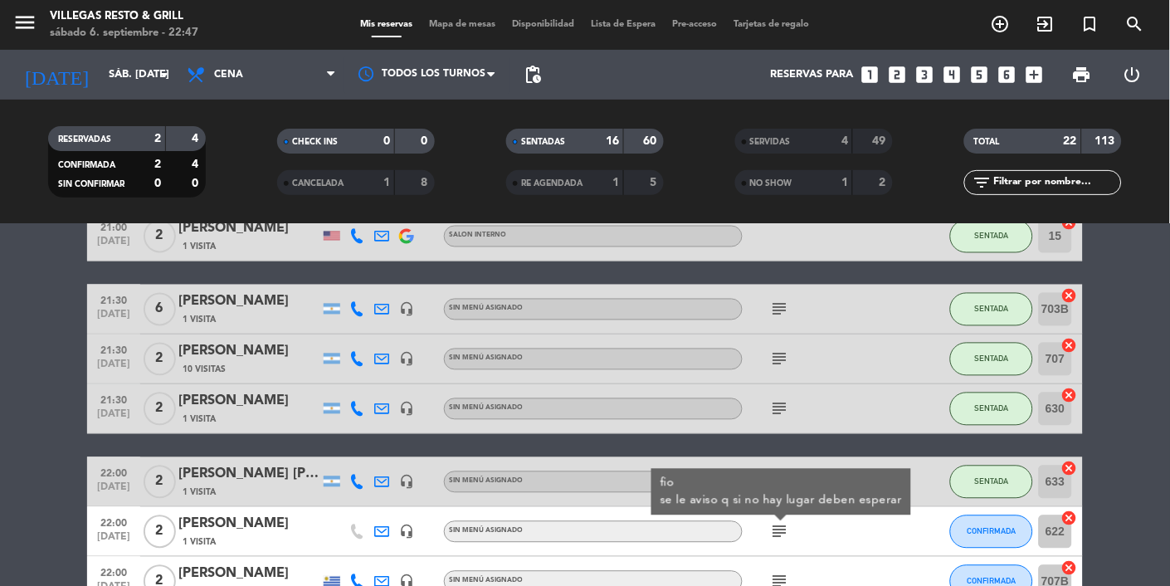
click at [1115, 465] on bookings-row "20:30 [DATE] 2 [PERSON_NAME] 1 Visita headset_mic Sin menú asignado subject SEN…" at bounding box center [585, 124] width 1170 height 966
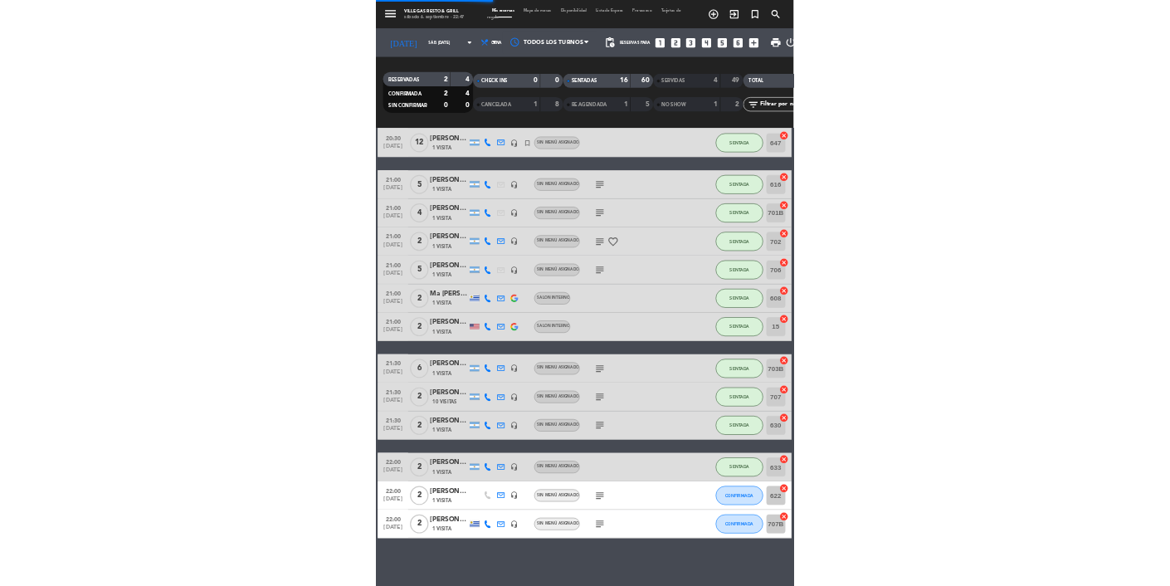
scroll to position [221, 0]
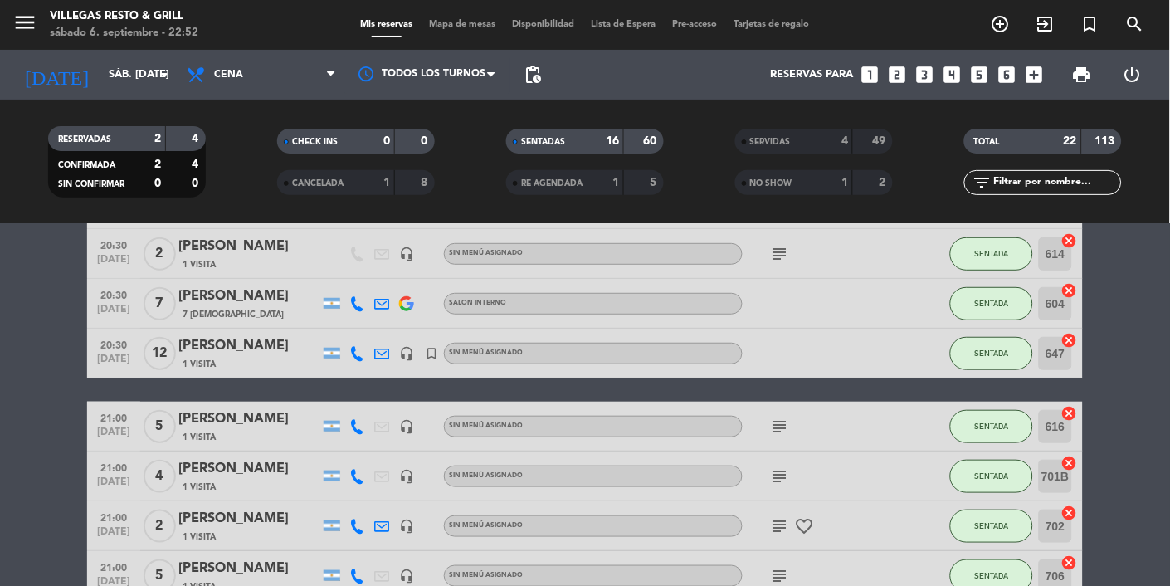
click at [1169, 190] on div "RESERVADAS 2 4 CONFIRMADA 2 4 SIN CONFIRMAR 0 0 CHECK INS 0 0 CANCELADA 1 8 SEN…" at bounding box center [585, 161] width 1170 height 91
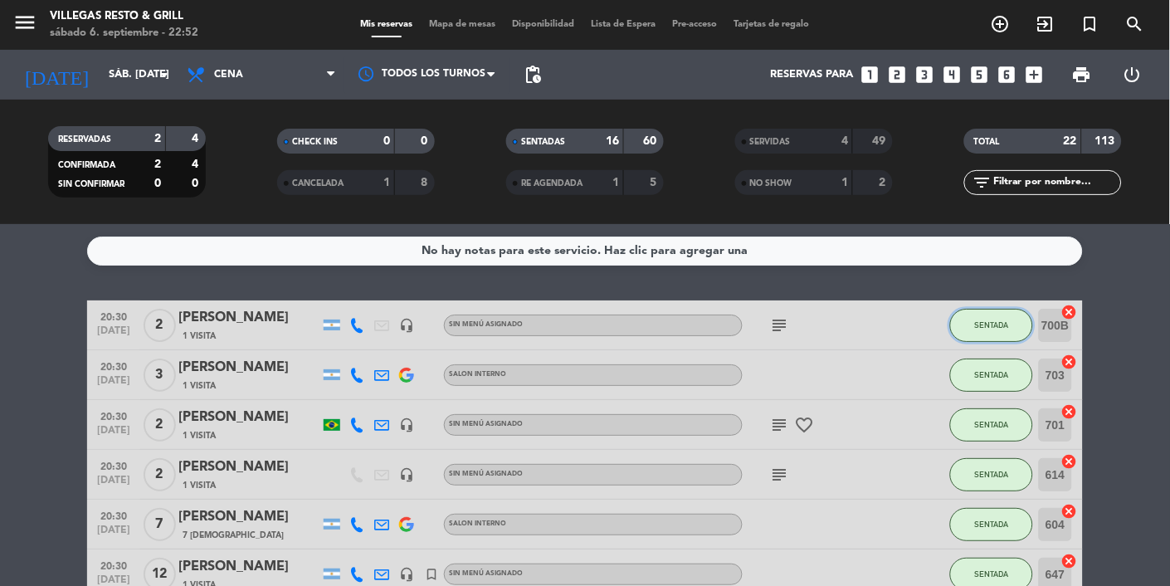
click at [989, 318] on button "SENTADA" at bounding box center [991, 325] width 83 height 33
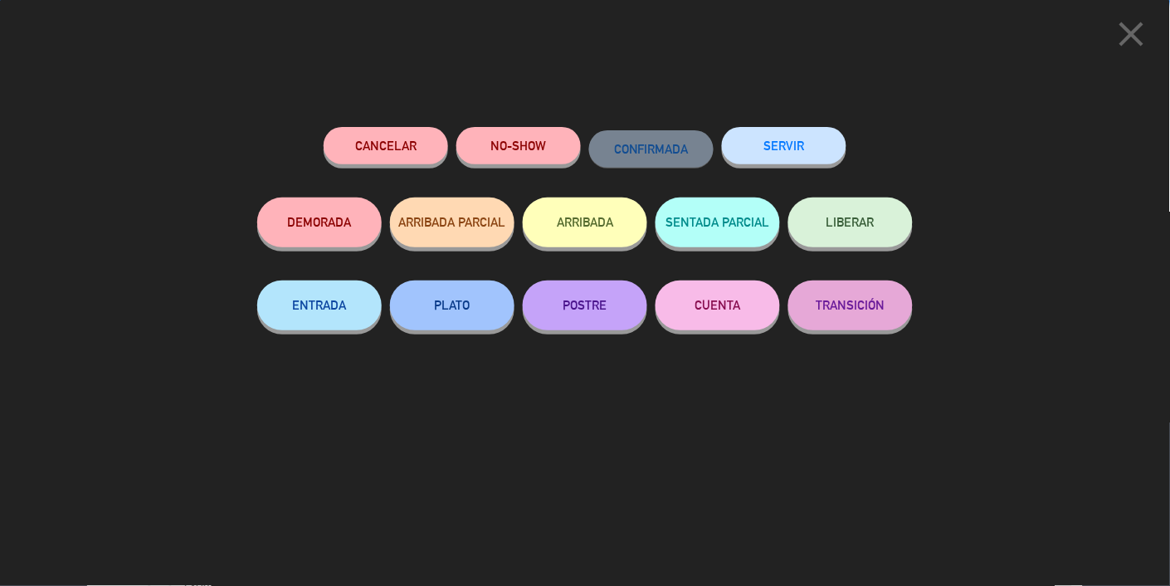
click at [863, 226] on span "LIBERAR" at bounding box center [850, 222] width 48 height 14
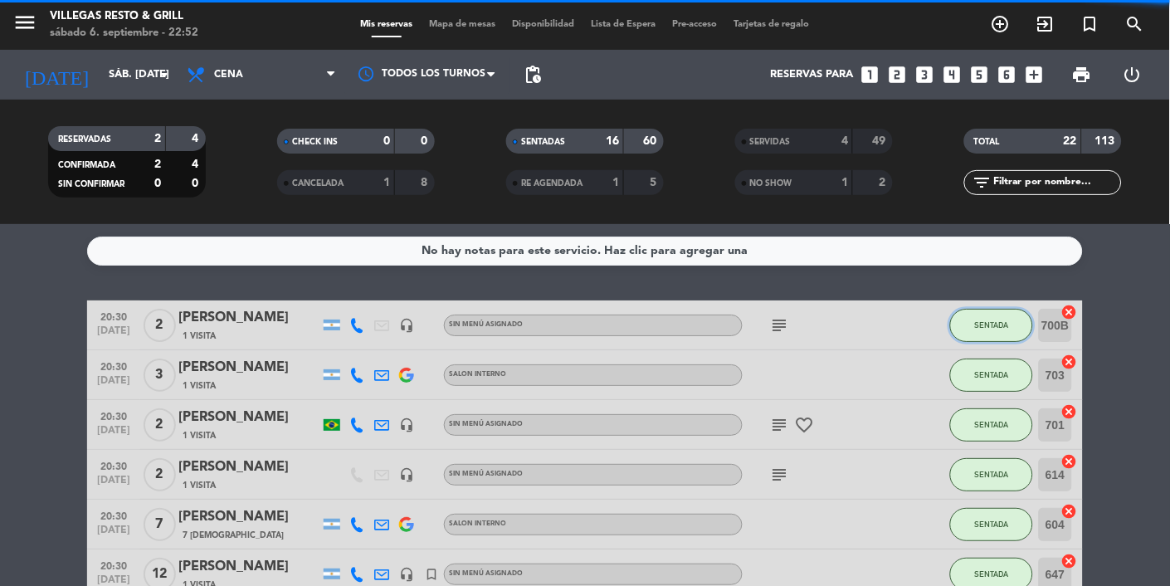
click at [1005, 320] on span "SENTADA" at bounding box center [992, 324] width 34 height 9
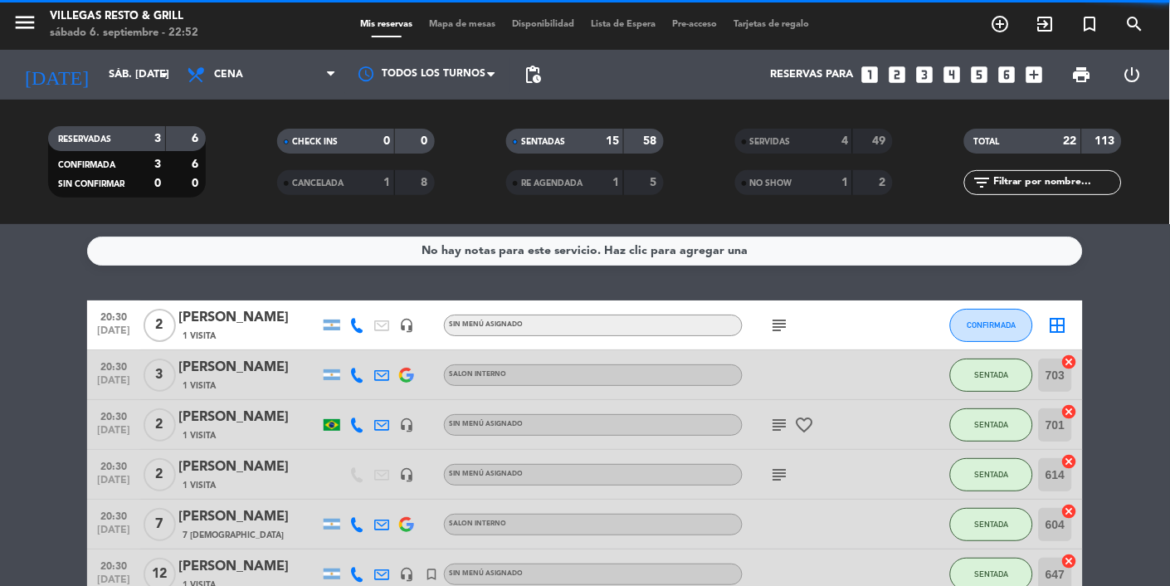
click at [1005, 334] on div "close Cancelar NO-SHOW CONFIRMADA SERVIR DEMORADA ARRIBADA PARCIAL ARRIBADA SEN…" at bounding box center [585, 293] width 1170 height 586
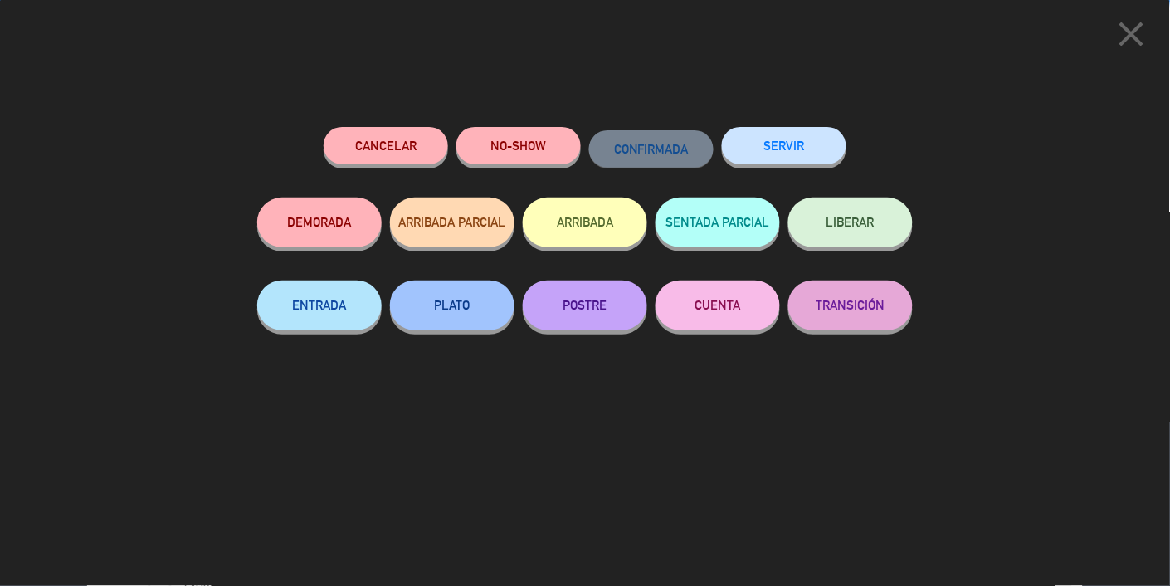
click at [800, 159] on button "SERVIR" at bounding box center [784, 145] width 124 height 37
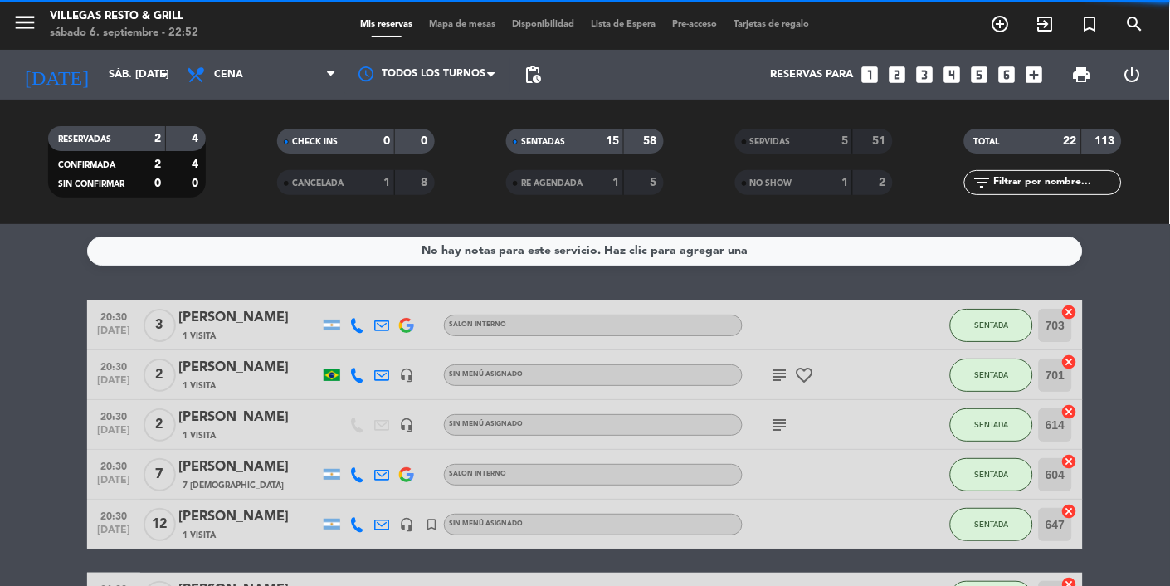
click at [454, 28] on span "Mapa de mesas" at bounding box center [462, 24] width 83 height 9
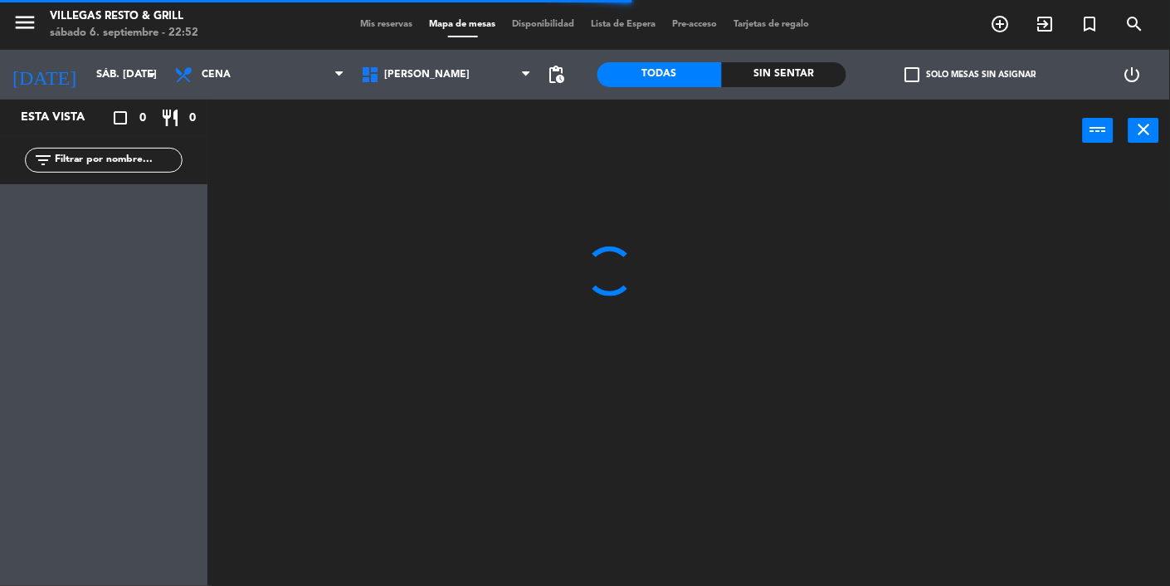
click at [808, 63] on div "Sin sentar" at bounding box center [784, 74] width 124 height 25
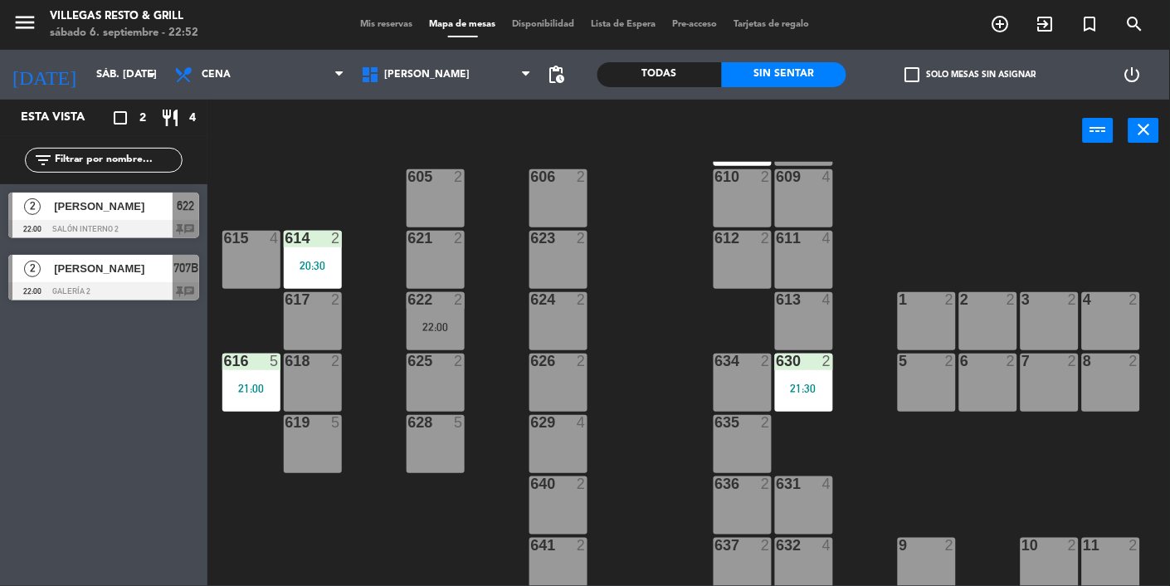
scroll to position [203, 0]
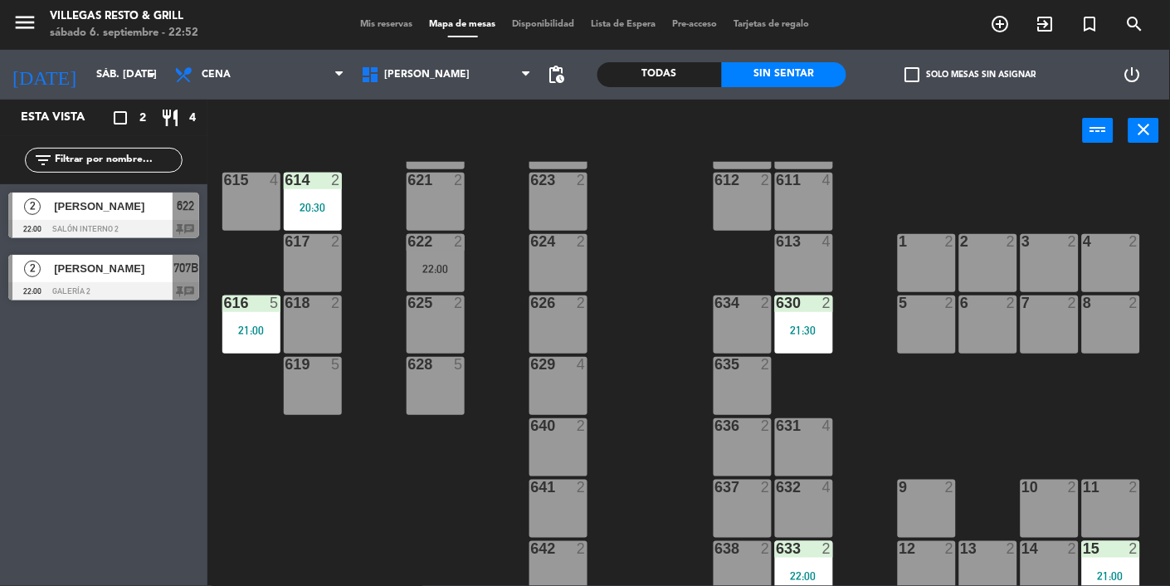
click at [192, 220] on div at bounding box center [103, 229] width 191 height 18
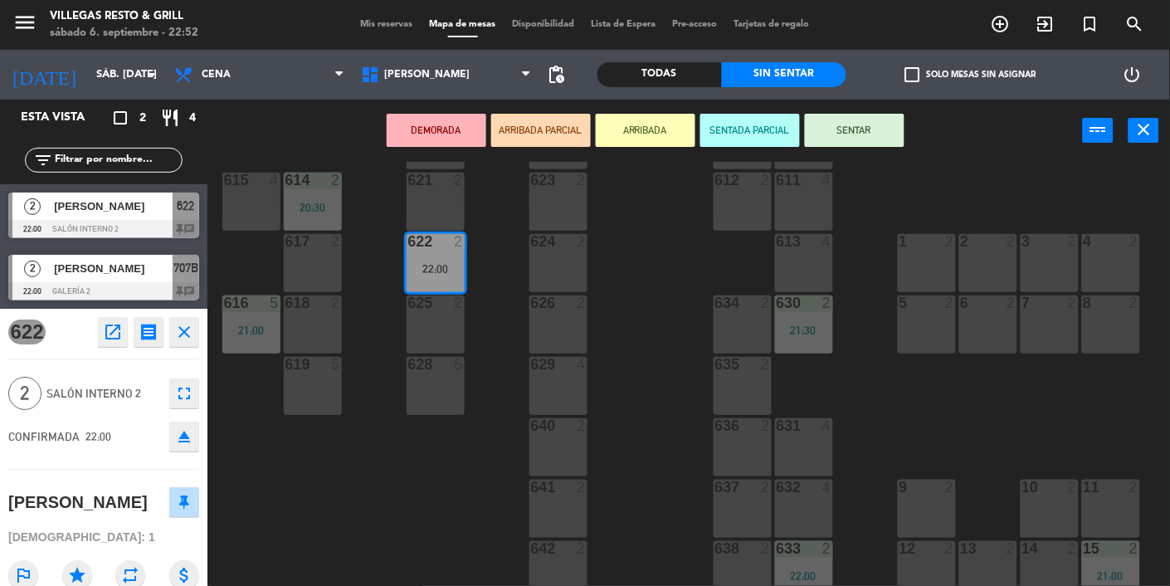
click at [914, 566] on div "12 2" at bounding box center [927, 570] width 58 height 58
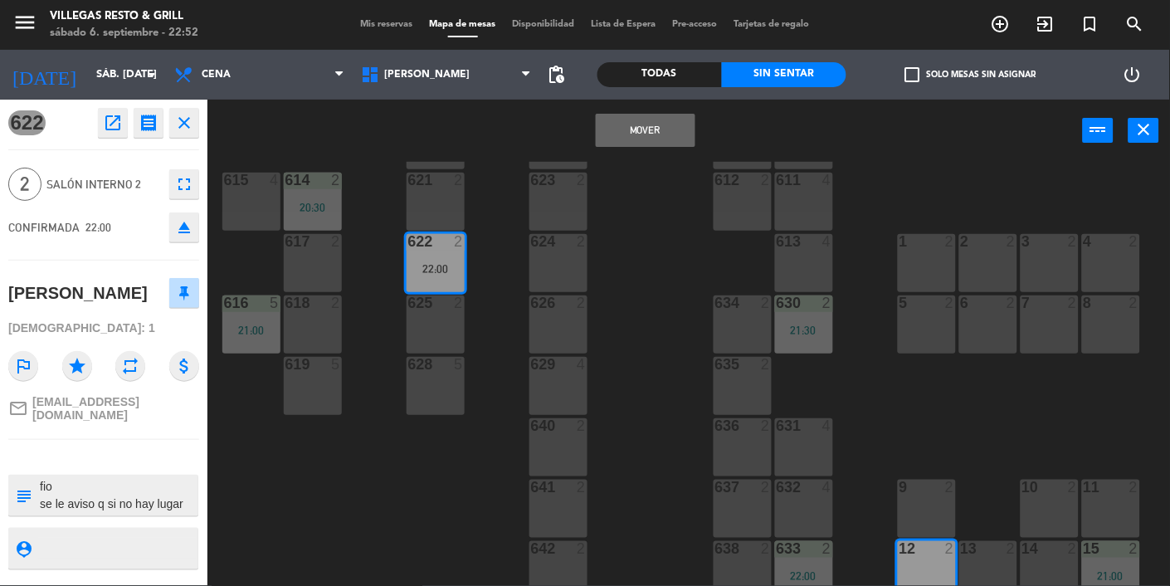
click at [649, 144] on button "Mover" at bounding box center [646, 130] width 100 height 33
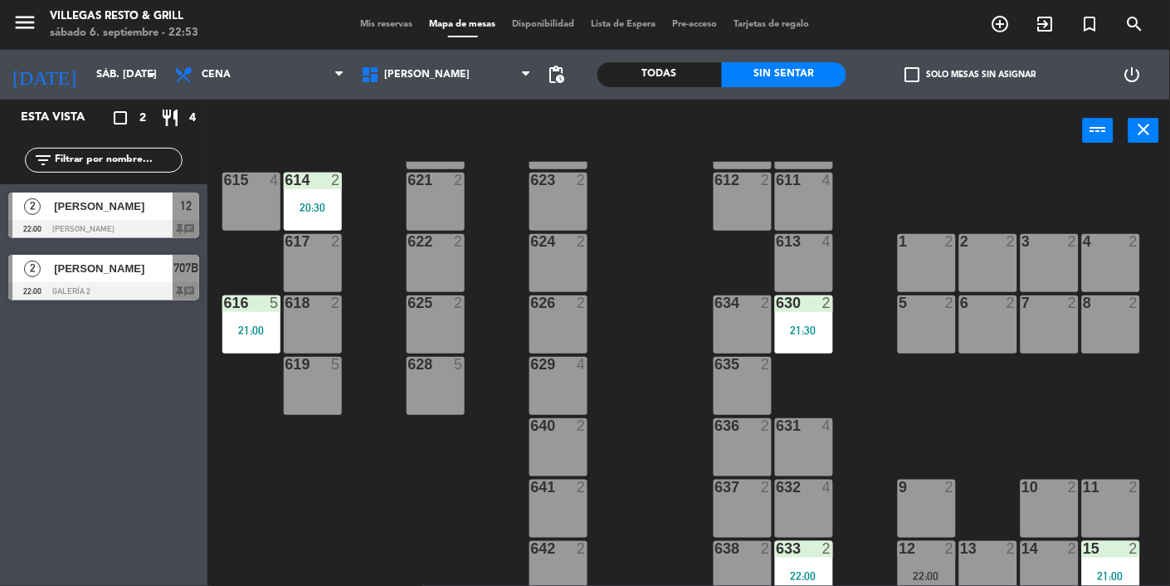
click at [935, 570] on div "22:00" at bounding box center [927, 576] width 58 height 12
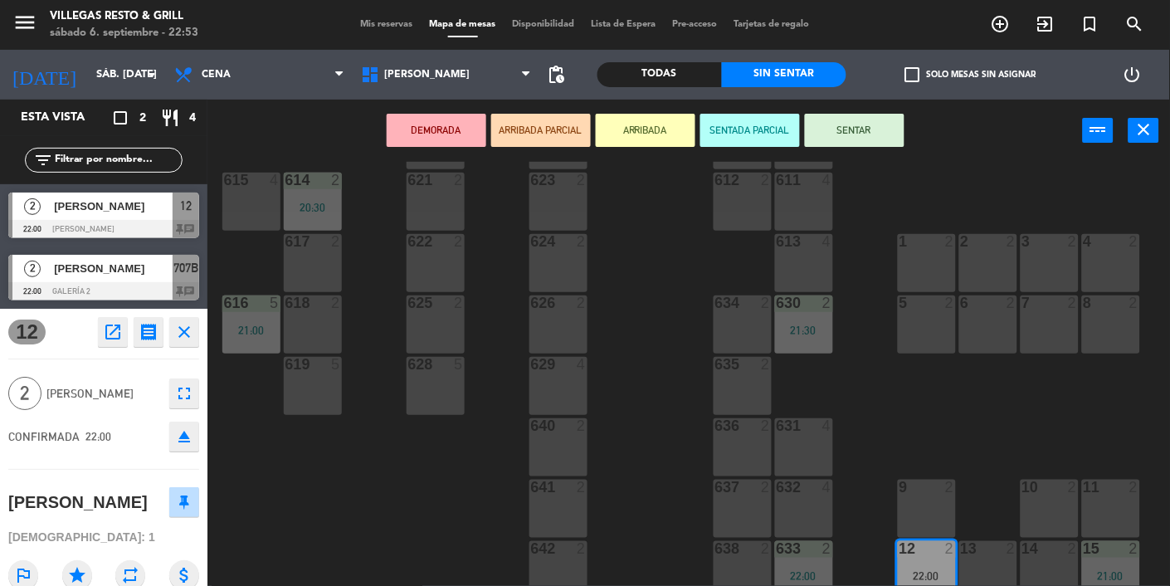
click at [887, 136] on button "SENTAR" at bounding box center [855, 130] width 100 height 33
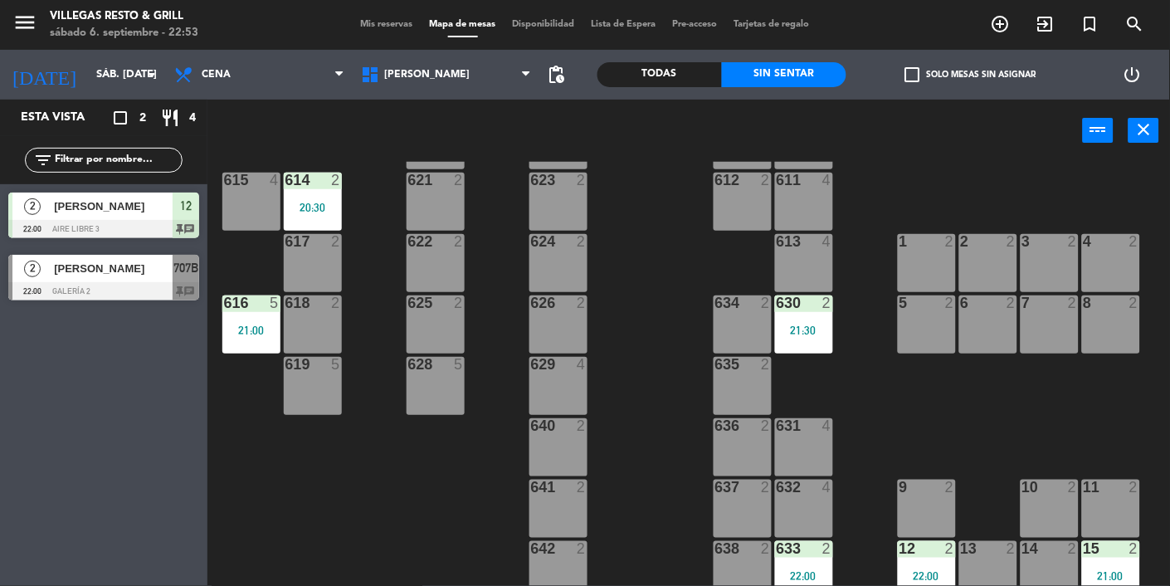
click at [104, 294] on div at bounding box center [103, 291] width 191 height 18
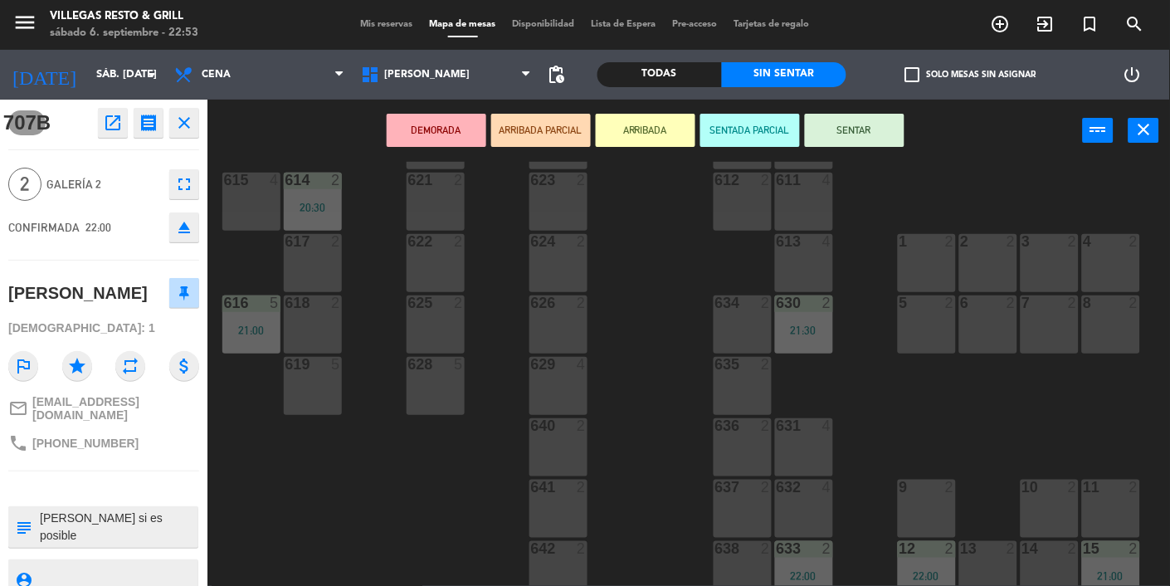
click at [363, 28] on span "Mis reservas" at bounding box center [387, 24] width 69 height 9
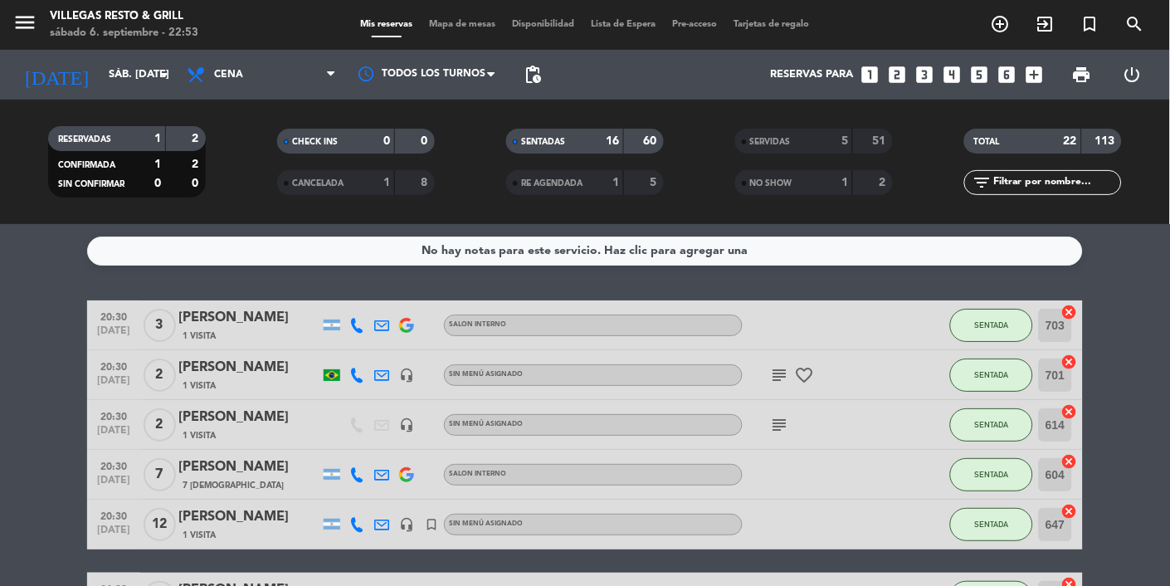
scroll to position [610, 0]
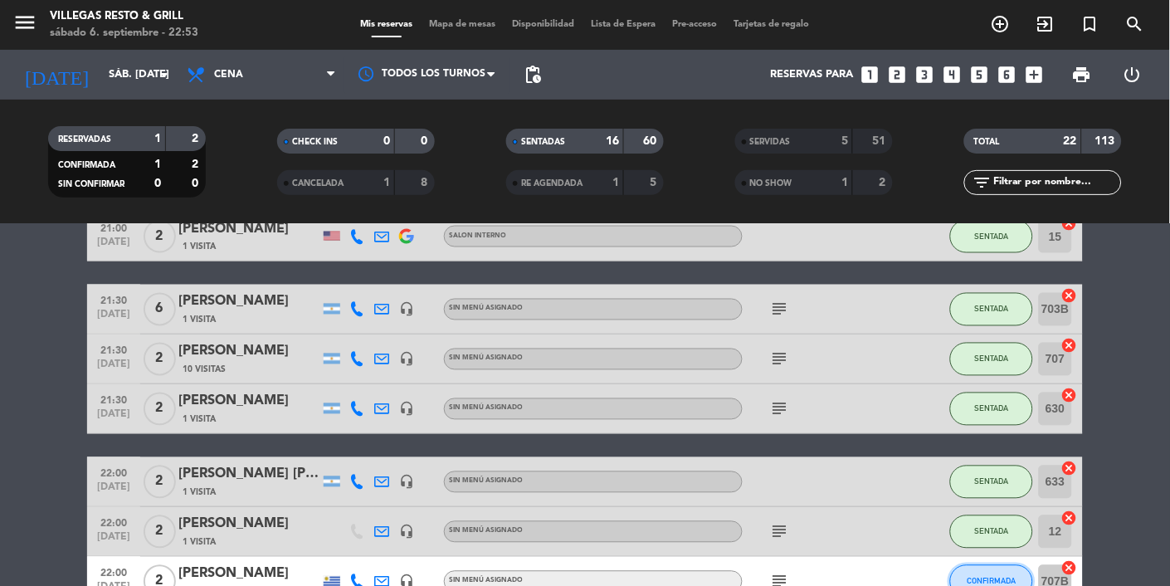
click at [976, 585] on button "CONFIRMADA" at bounding box center [991, 581] width 83 height 33
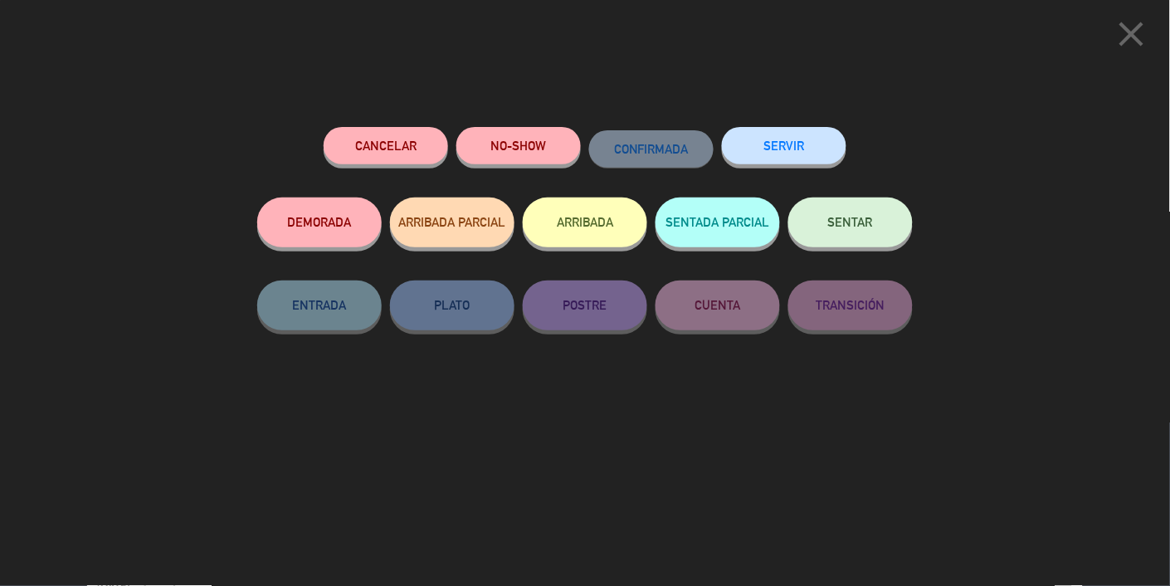
click at [496, 159] on button "NO-SHOW" at bounding box center [518, 145] width 124 height 37
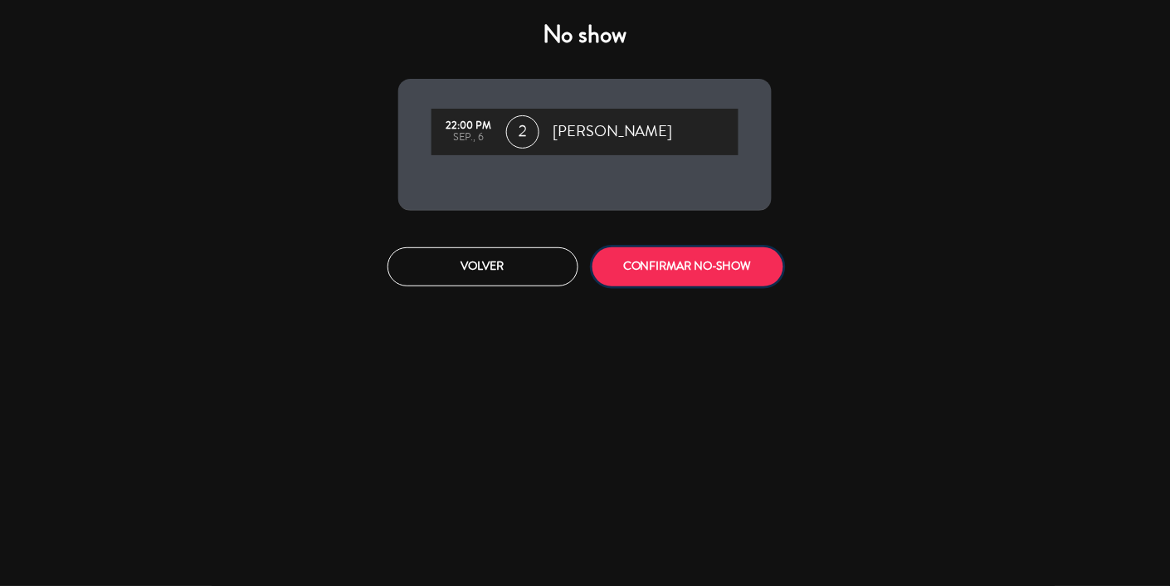
click at [743, 283] on button "CONFIRMAR NO-SHOW" at bounding box center [687, 266] width 191 height 39
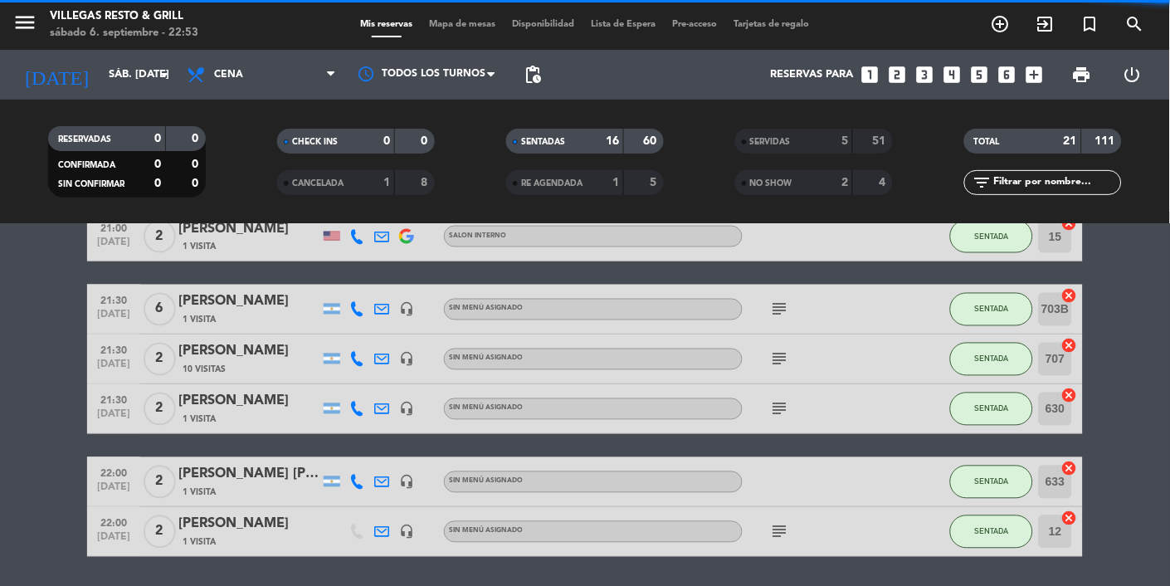
scroll to position [0, 0]
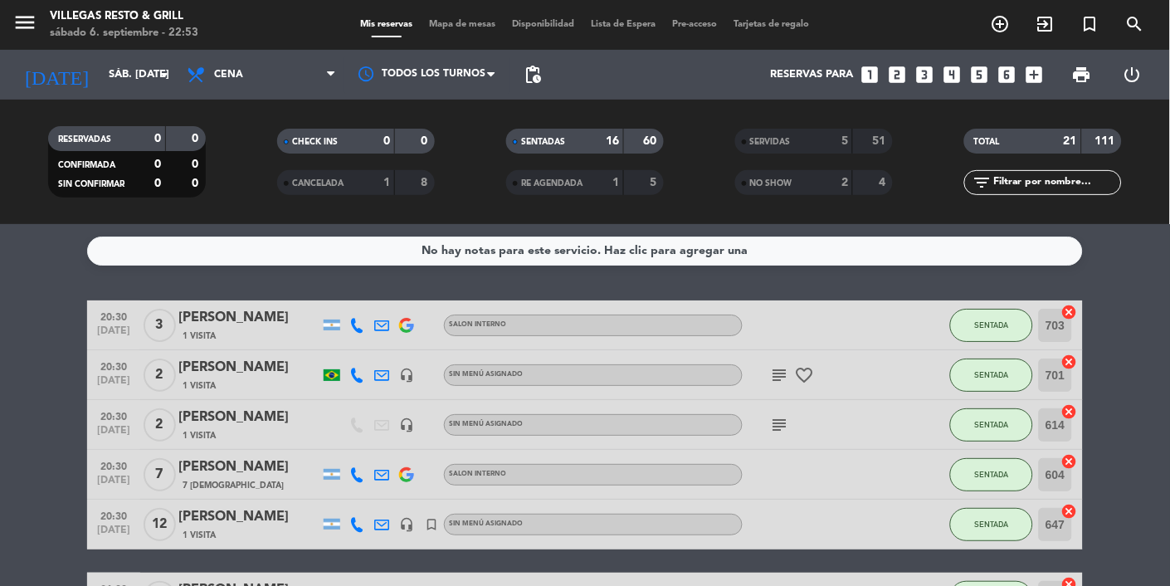
click at [472, 24] on span "Mapa de mesas" at bounding box center [462, 24] width 83 height 9
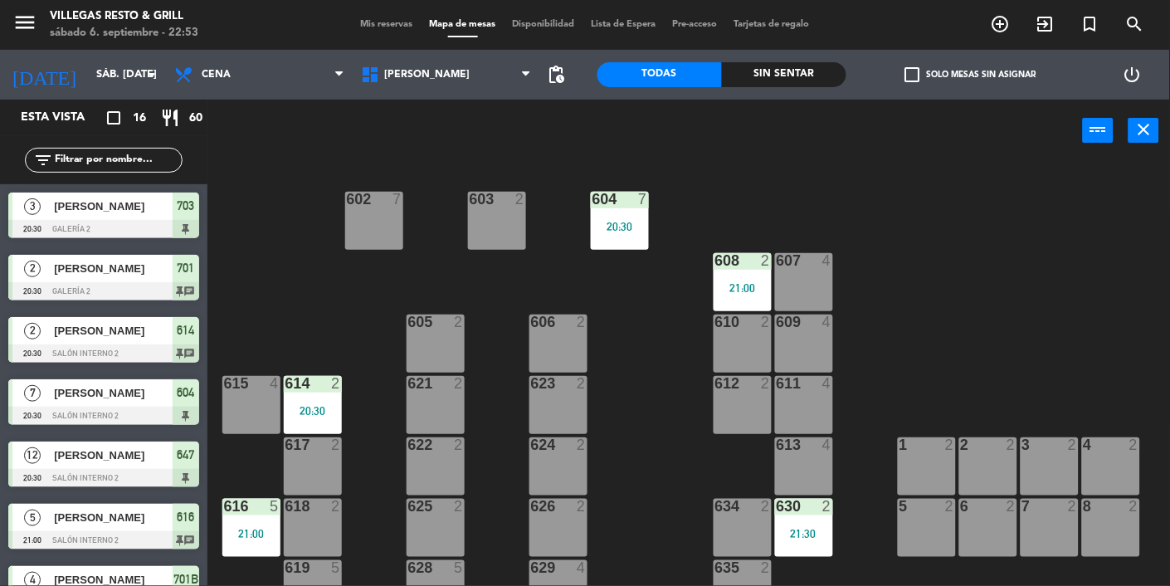
click at [622, 234] on div "604 7 20:30" at bounding box center [620, 221] width 58 height 58
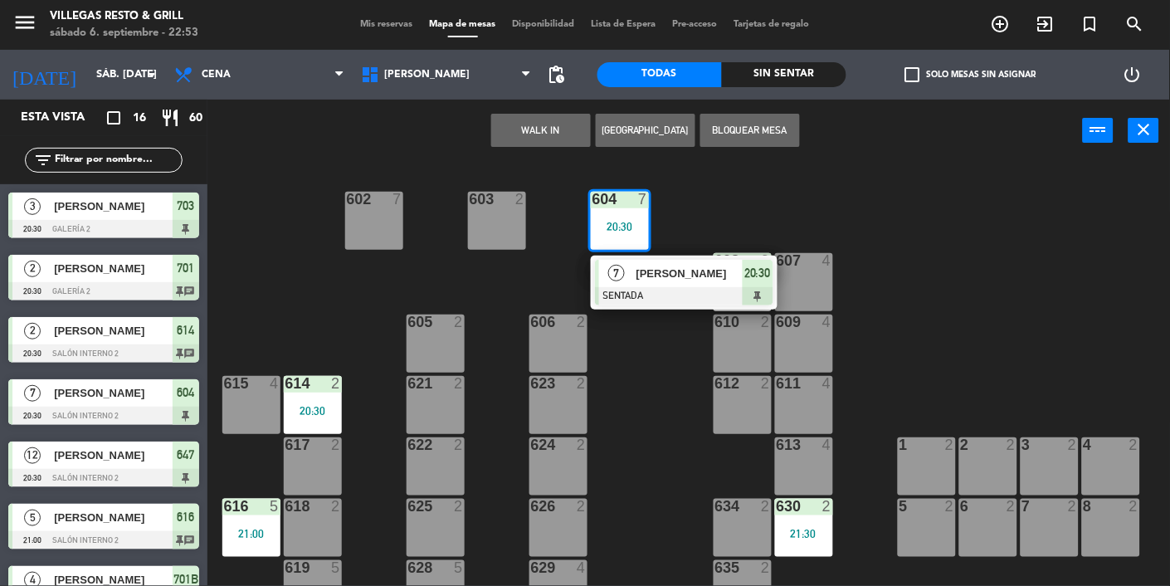
click at [722, 292] on div at bounding box center [684, 296] width 178 height 18
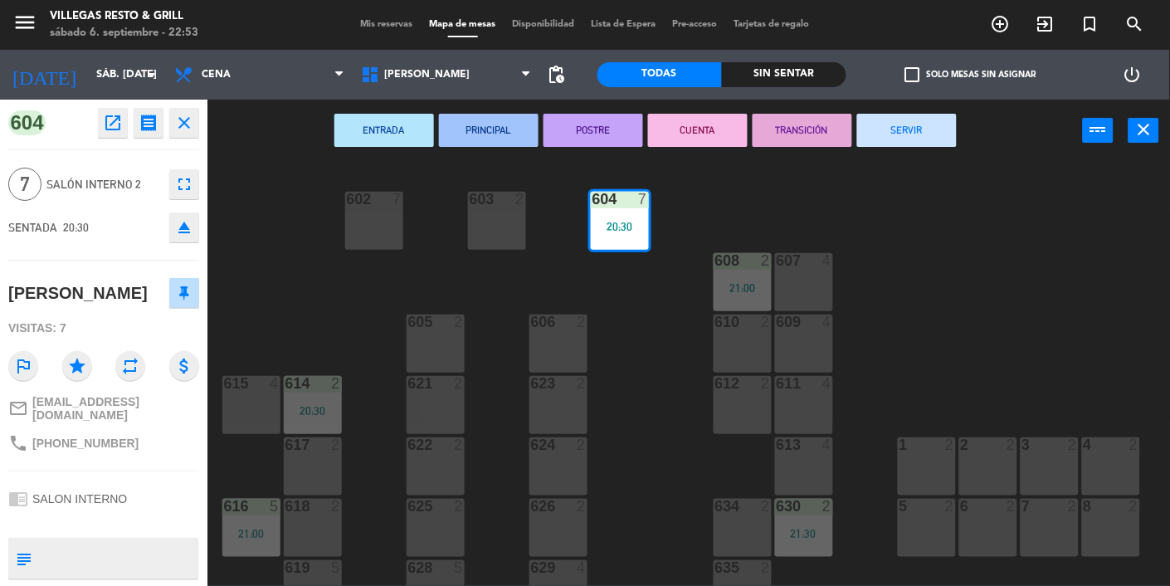
click at [892, 142] on button "SERVIR" at bounding box center [907, 130] width 100 height 33
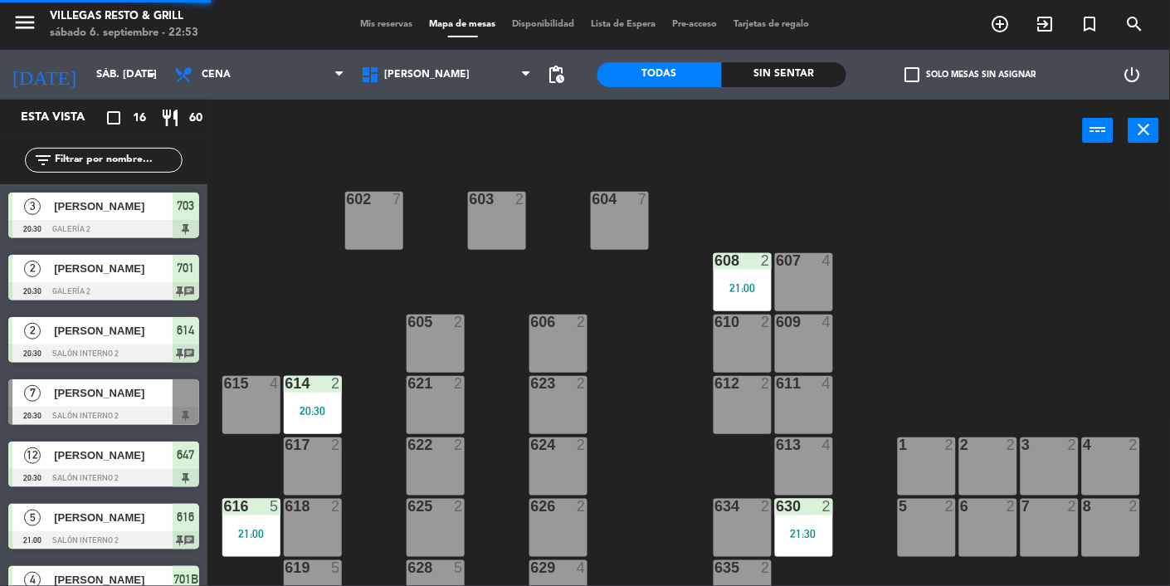
click at [737, 304] on div "608 2 21:00" at bounding box center [742, 282] width 58 height 58
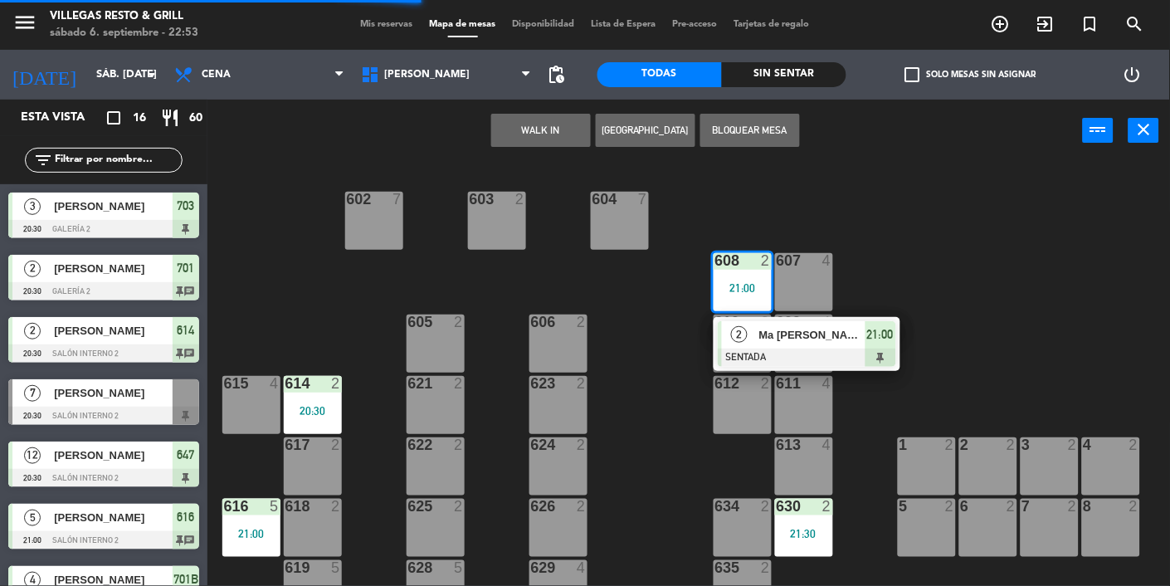
click at [791, 359] on div at bounding box center [807, 357] width 178 height 18
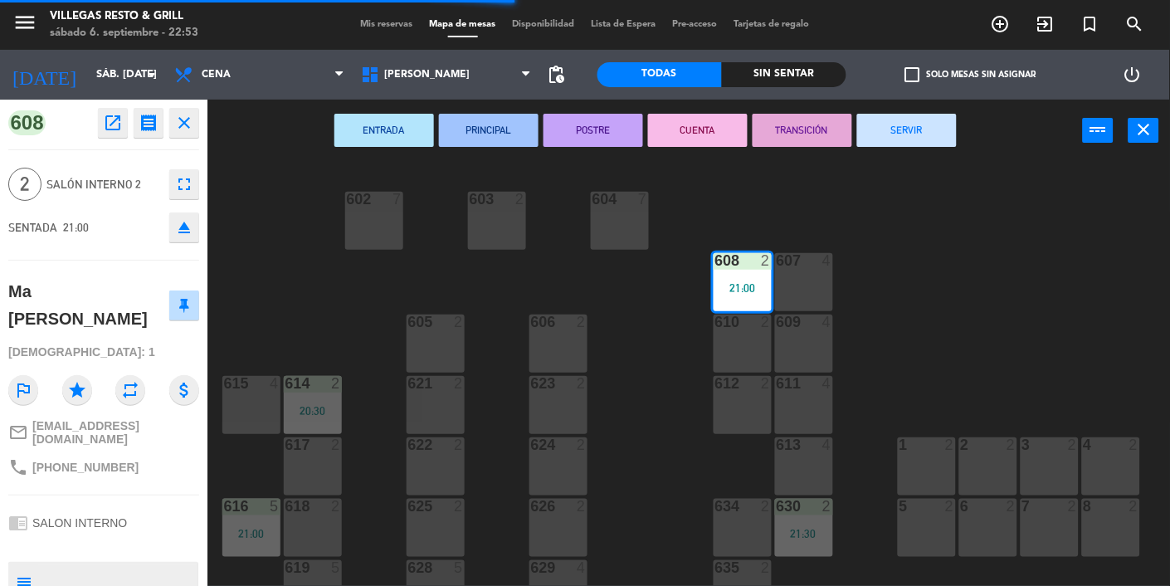
click at [928, 144] on button "SERVIR" at bounding box center [907, 130] width 100 height 33
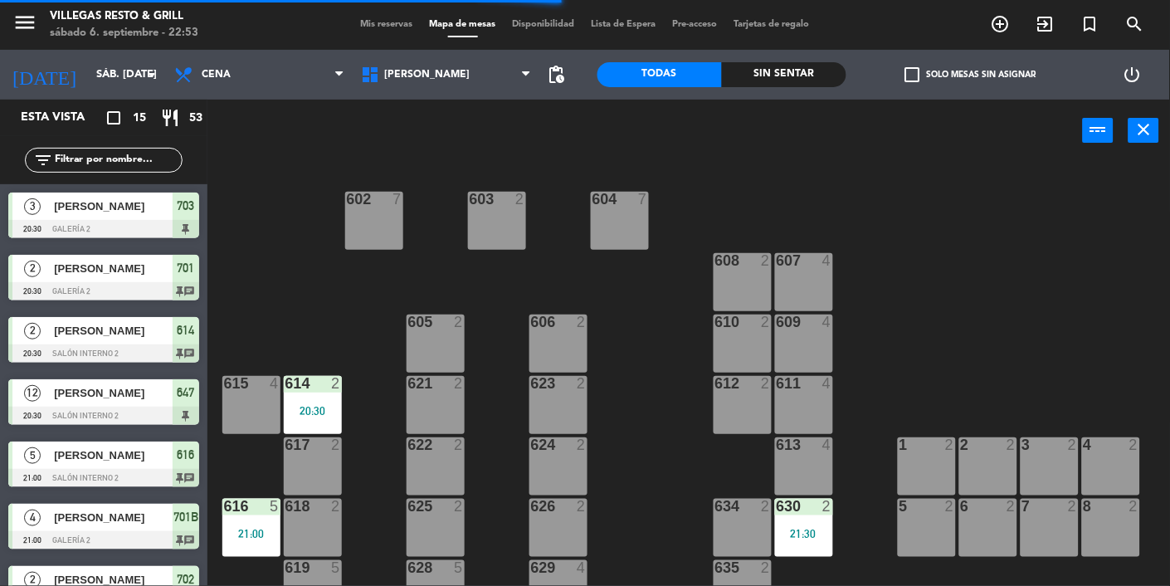
click at [319, 407] on div "20:30" at bounding box center [313, 411] width 58 height 12
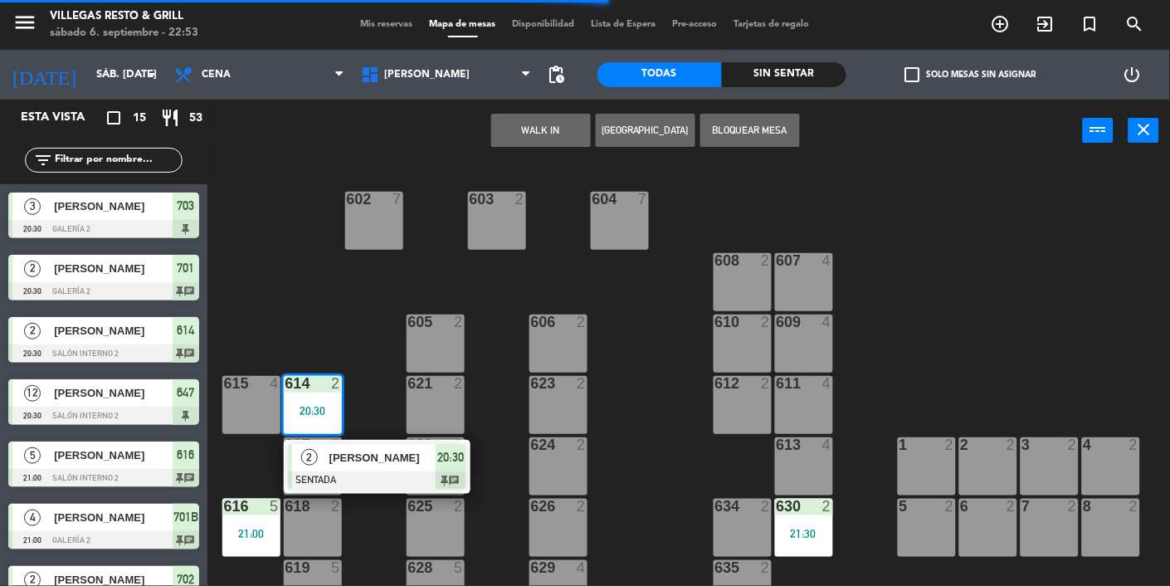
click at [318, 398] on div "614 2 20:30" at bounding box center [313, 405] width 58 height 58
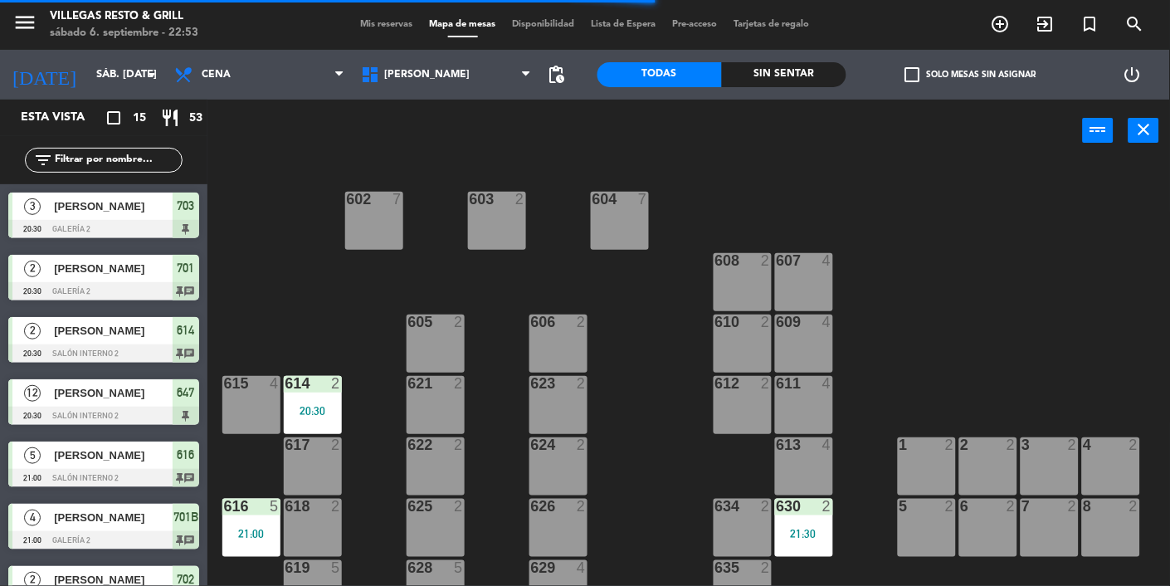
click at [304, 428] on div "614 2 20:30" at bounding box center [313, 405] width 58 height 58
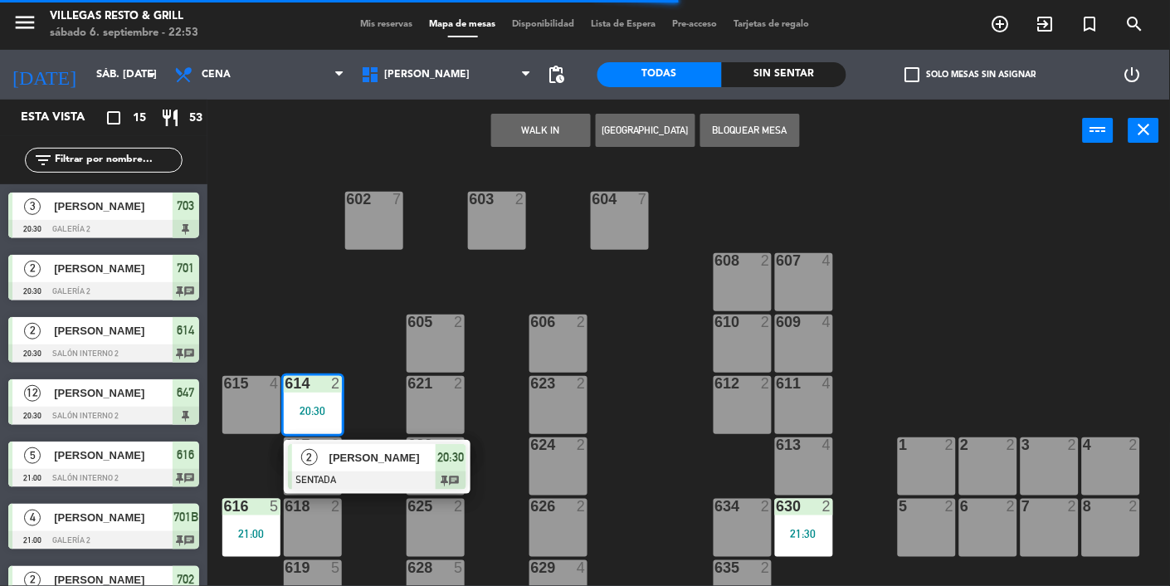
click at [367, 444] on div "[PERSON_NAME]" at bounding box center [382, 457] width 108 height 27
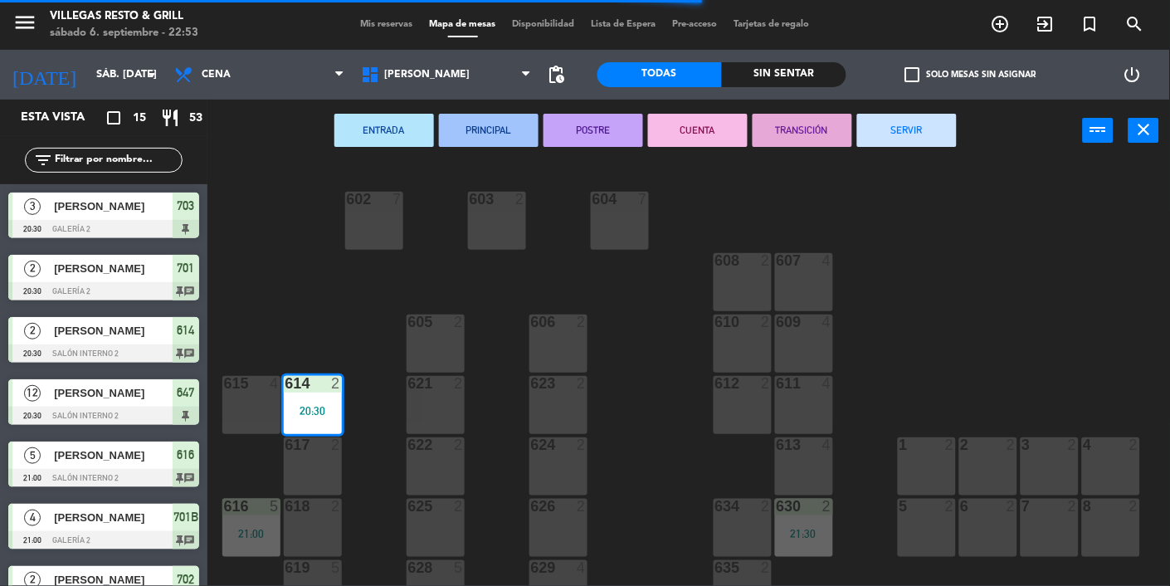
click at [918, 140] on button "SERVIR" at bounding box center [907, 130] width 100 height 33
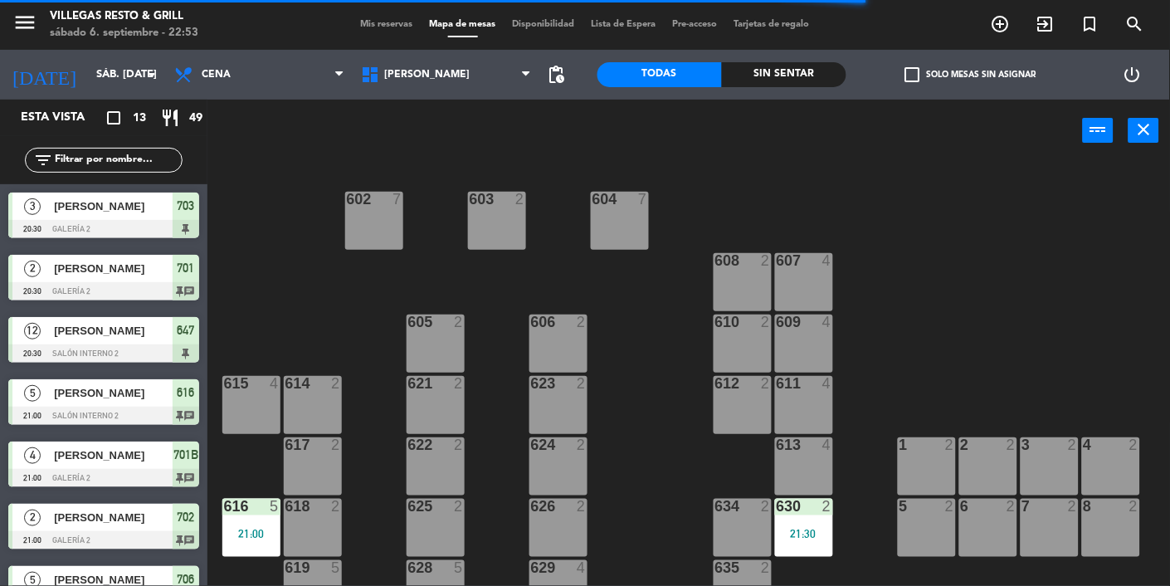
click at [260, 531] on div "21:00" at bounding box center [251, 534] width 58 height 12
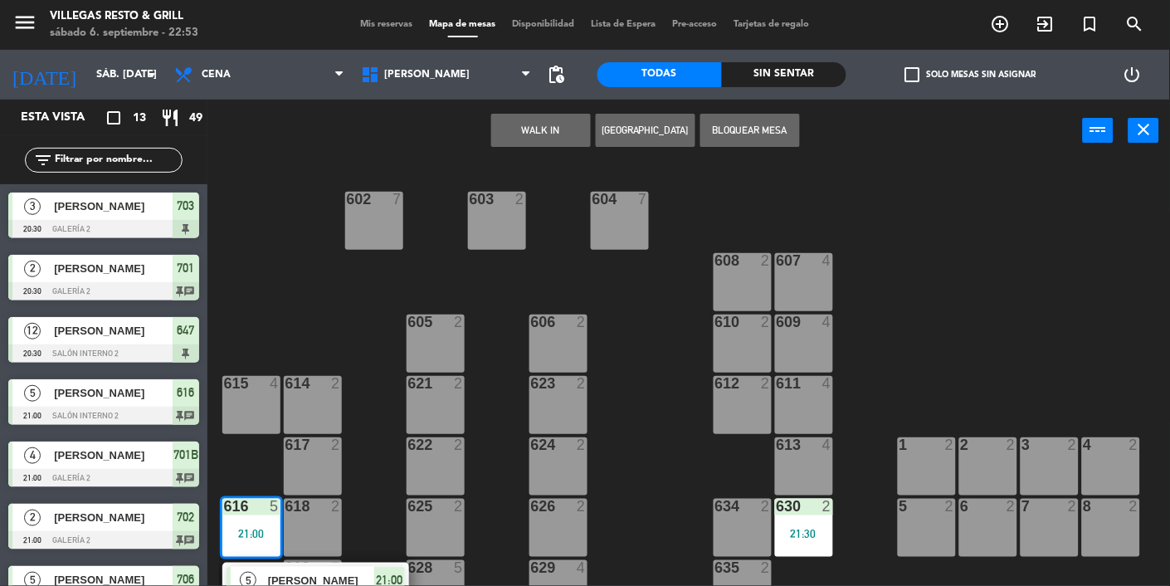
click at [290, 585] on div "[PERSON_NAME]" at bounding box center [320, 580] width 108 height 27
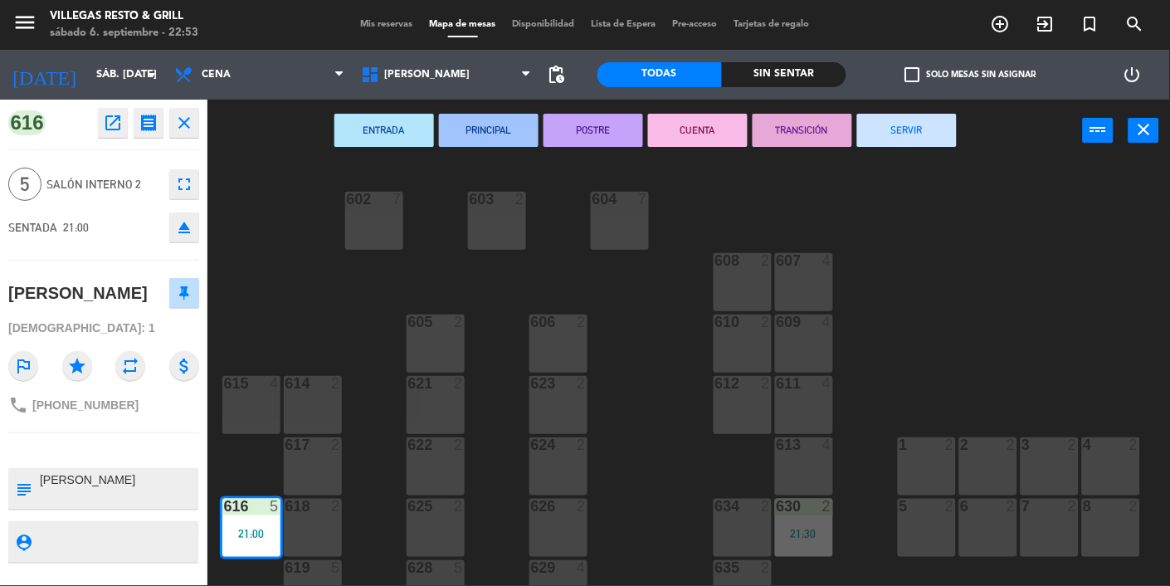
click at [910, 146] on button "SERVIR" at bounding box center [907, 130] width 100 height 33
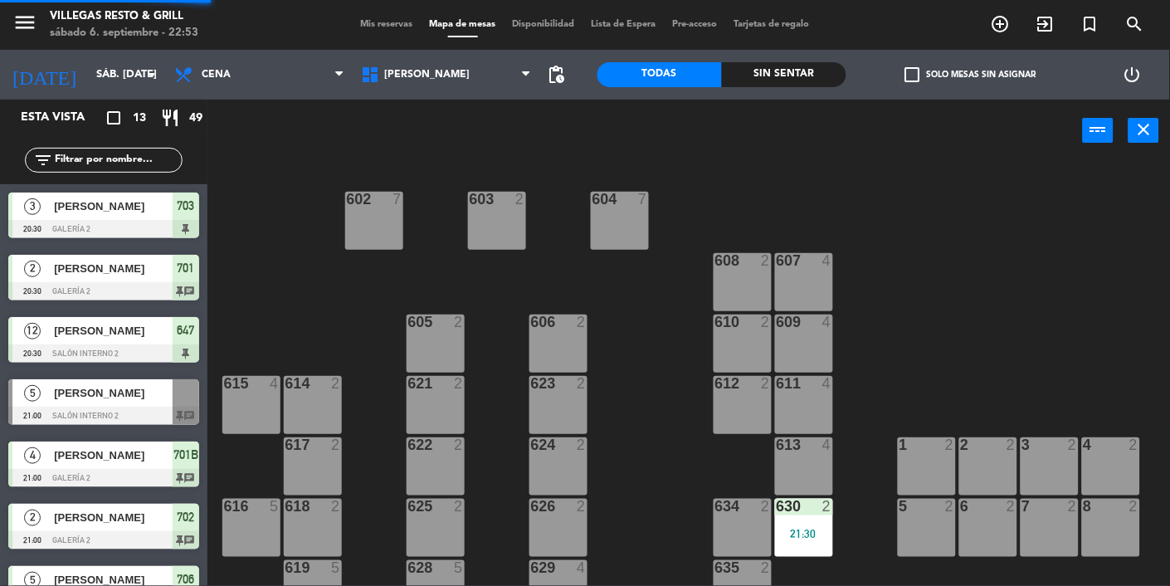
click at [789, 539] on div "630 2 21:30" at bounding box center [804, 528] width 58 height 58
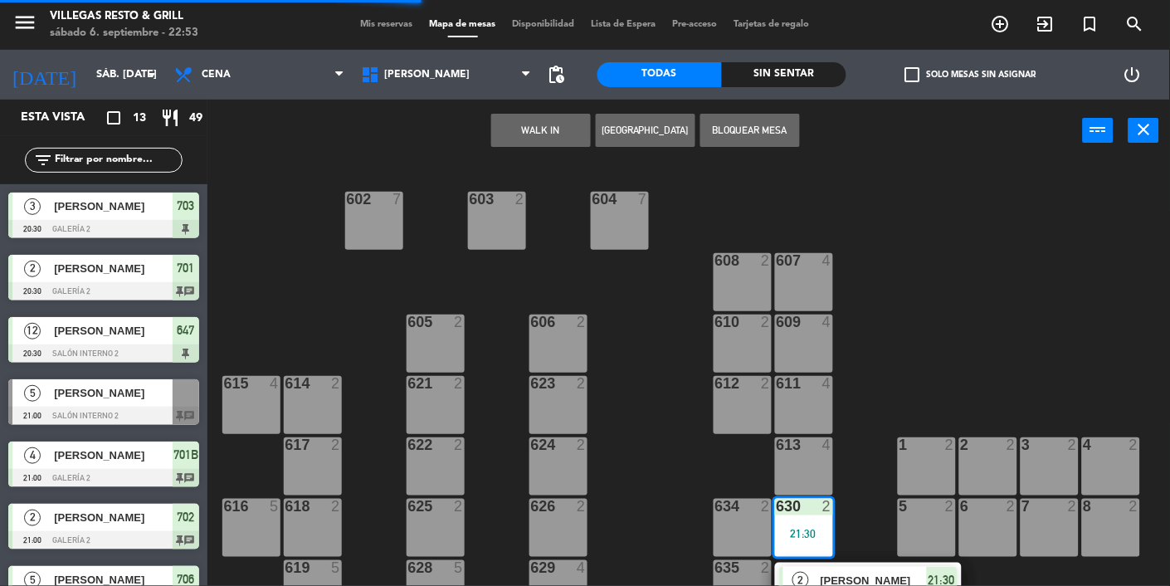
click at [896, 391] on div "602 7 603 2 604 7 608 2 607 4 605 2 606 2 610 2 609 4 621 2 623 2 614 2 615 4 6…" at bounding box center [694, 425] width 951 height 527
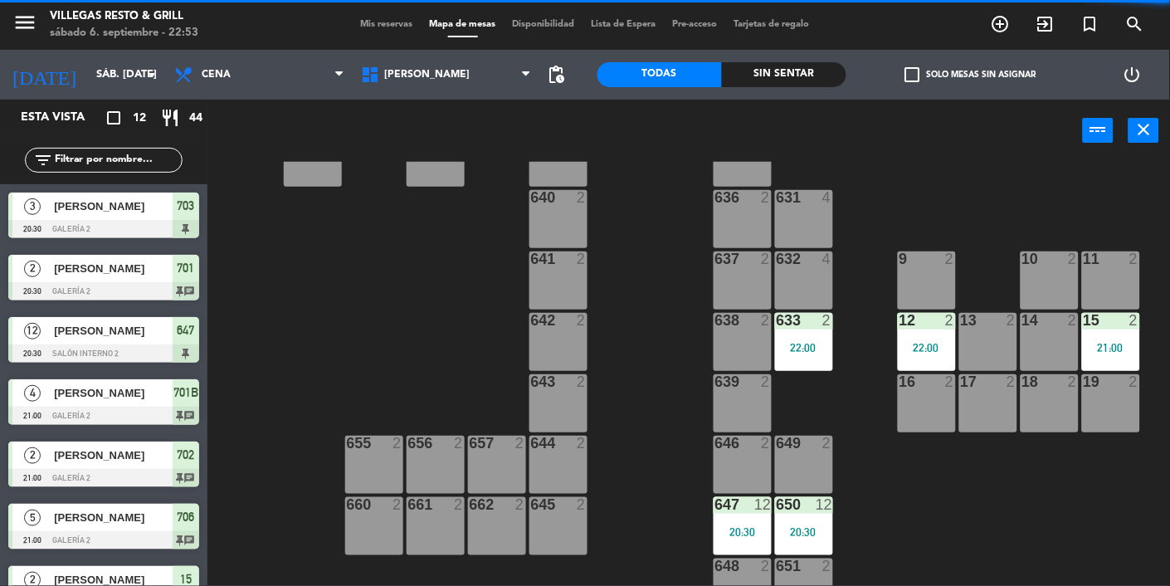
scroll to position [481, 0]
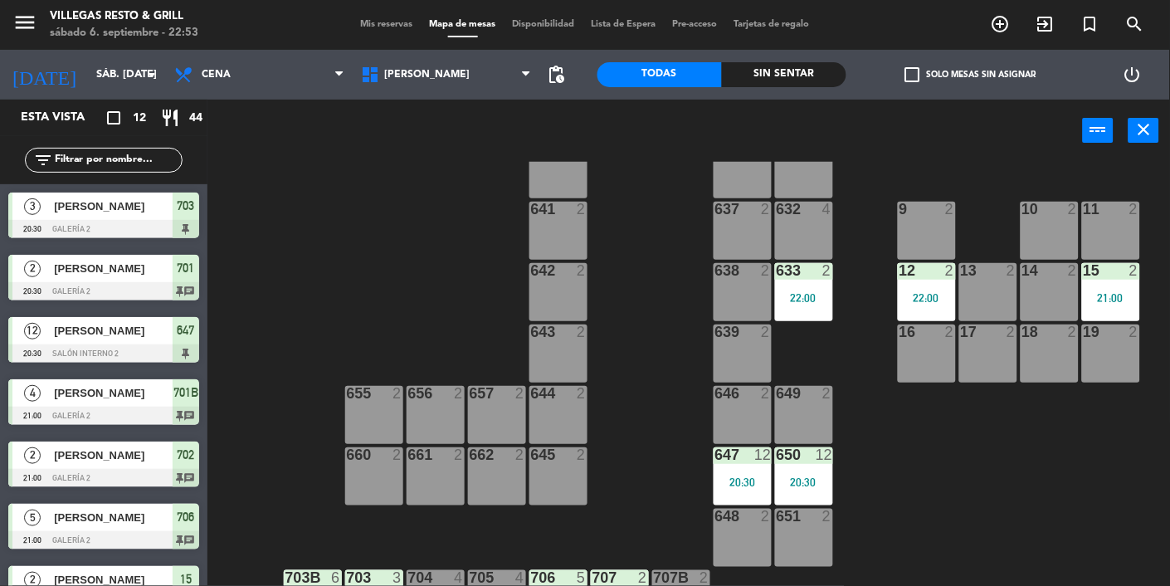
click at [1115, 296] on div "21:00" at bounding box center [1111, 298] width 58 height 12
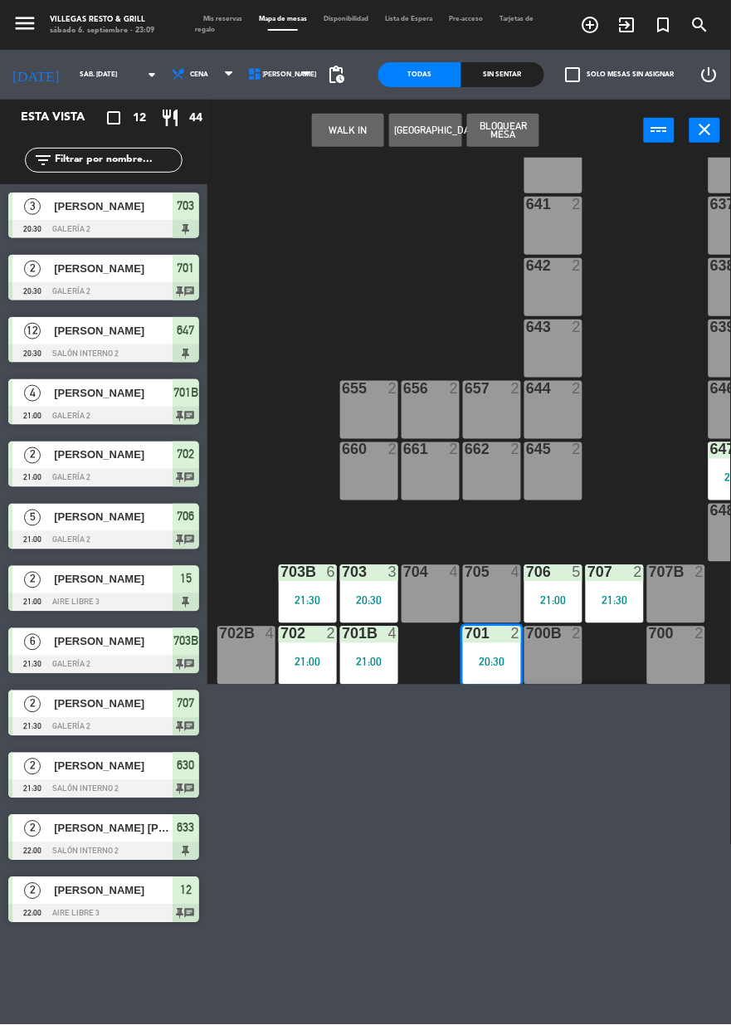
click at [60, 416] on div at bounding box center [103, 415] width 191 height 18
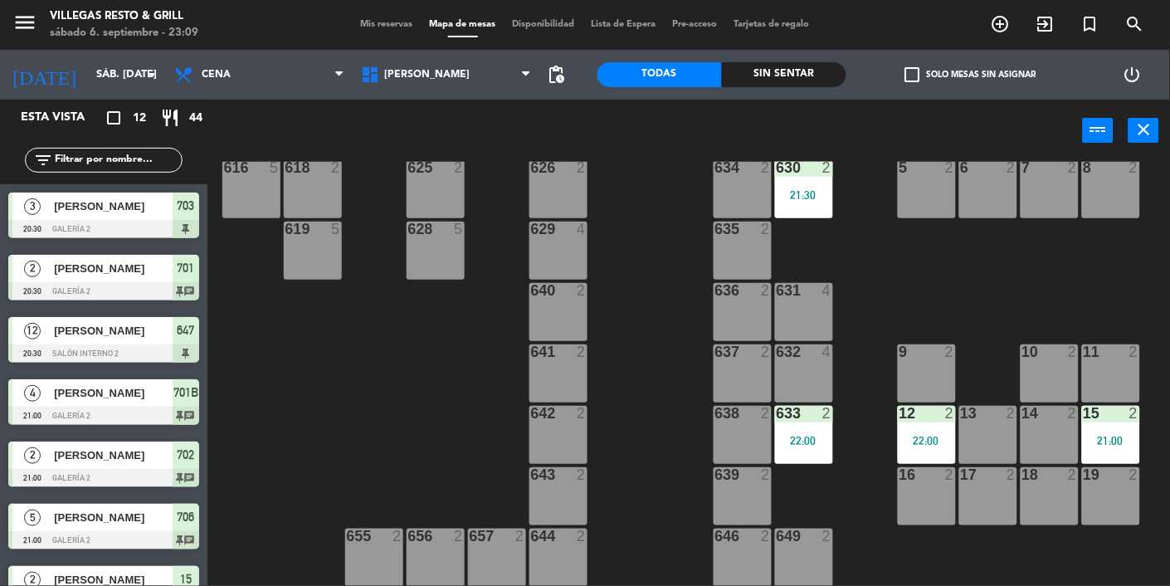
click at [810, 416] on div at bounding box center [803, 413] width 27 height 15
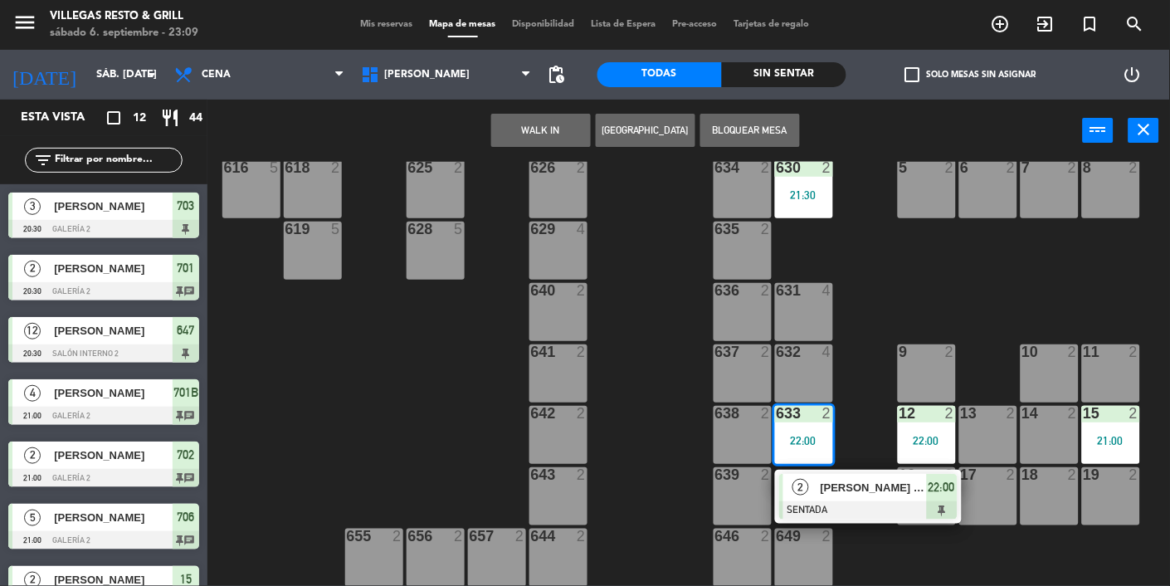
scroll to position [338, 0]
click at [893, 495] on span "[PERSON_NAME] [PERSON_NAME]" at bounding box center [873, 487] width 106 height 17
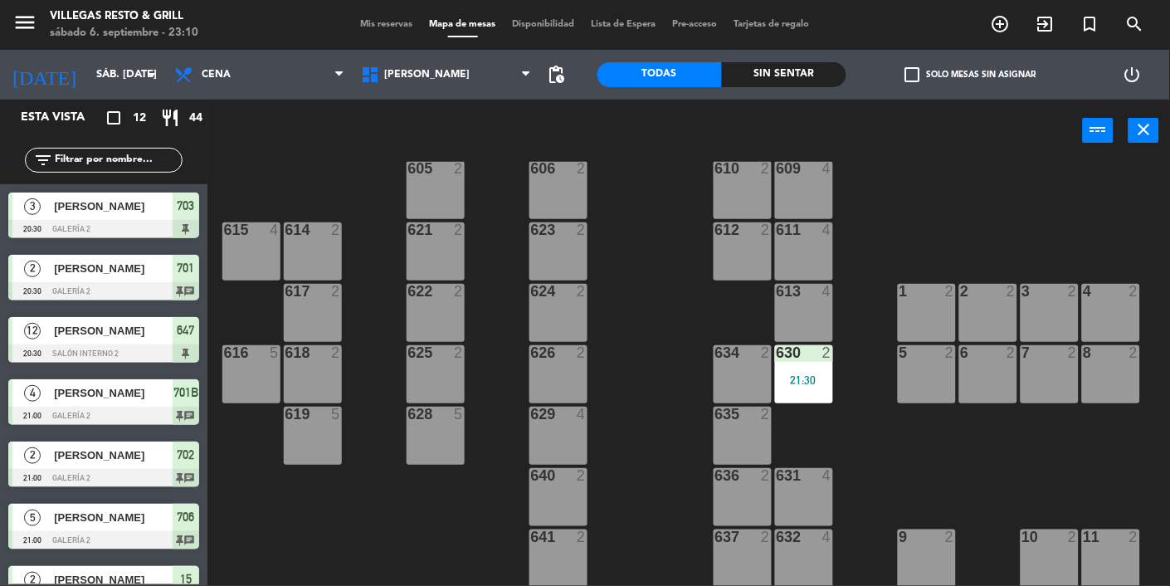
scroll to position [0, 0]
